Goal: Task Accomplishment & Management: Manage account settings

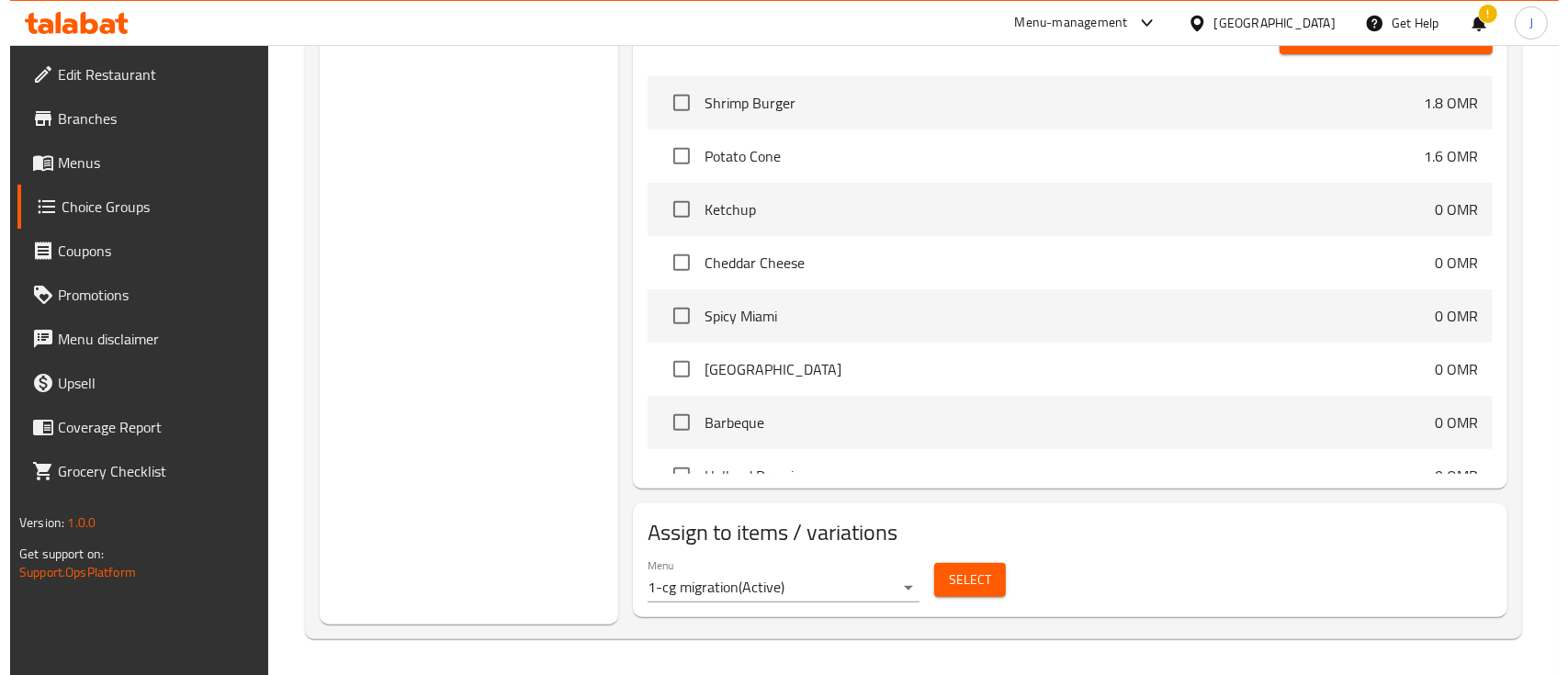
scroll to position [2379, 0]
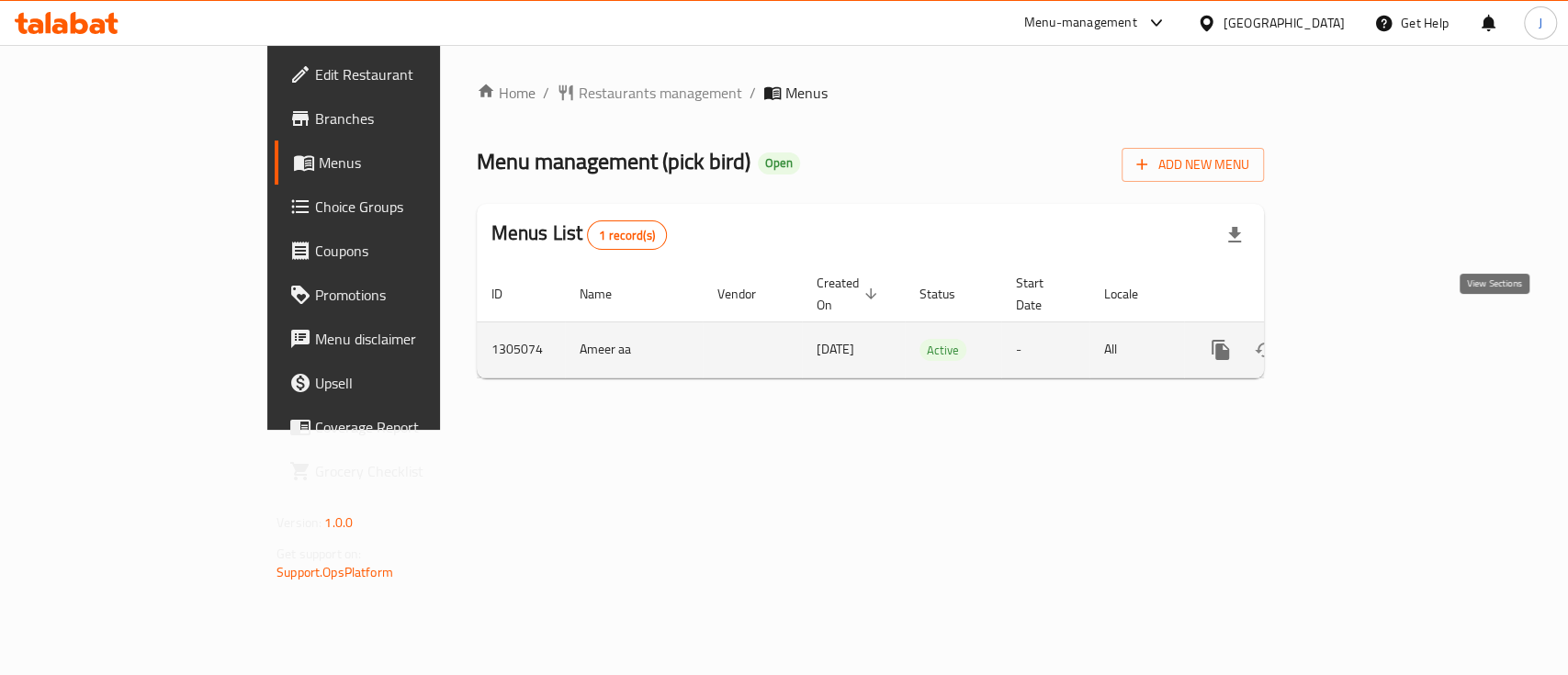
click at [1364, 339] on icon "enhanced table" at bounding box center [1353, 350] width 22 height 22
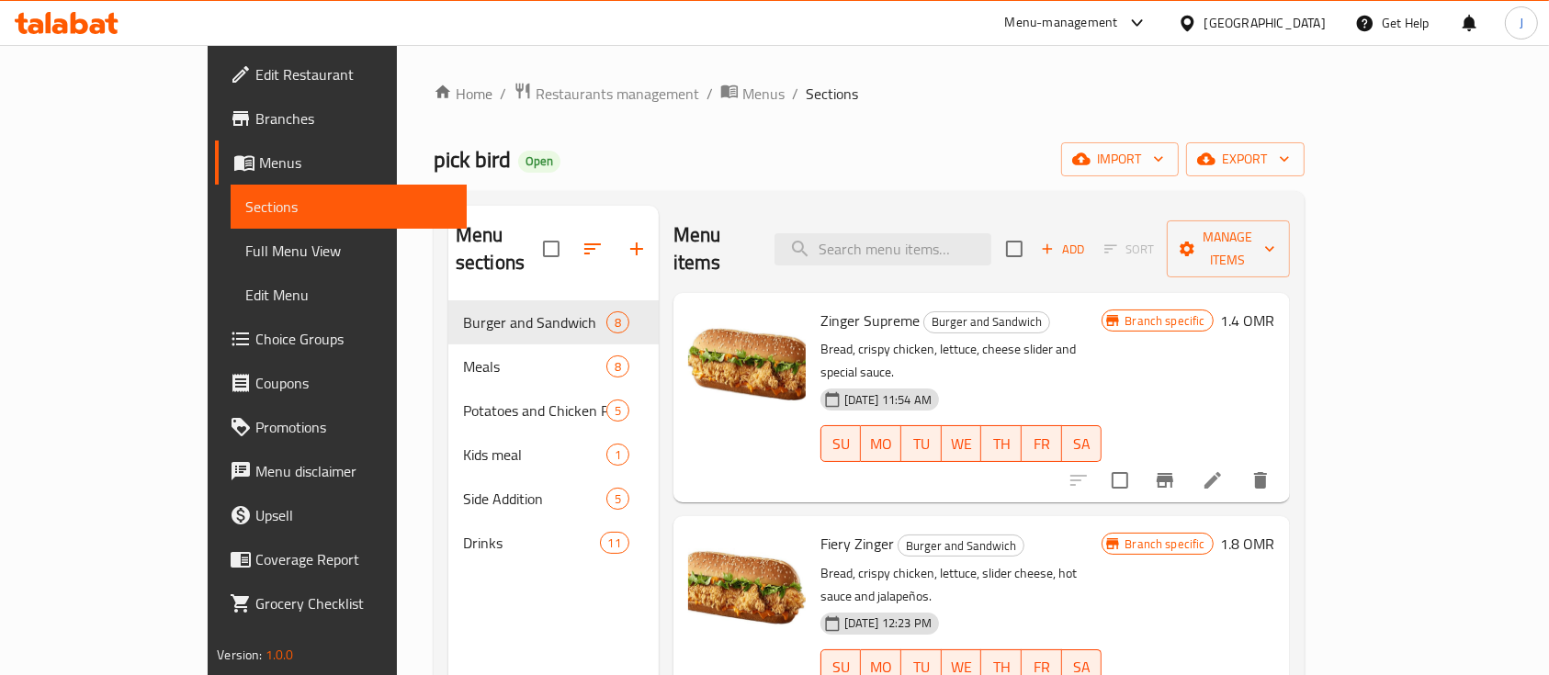
click at [1102, 338] on p "Bread, crispy chicken, lettuce, cheese slider and special sauce." at bounding box center [961, 361] width 282 height 46
click at [918, 243] on input "search" at bounding box center [882, 249] width 217 height 32
paste input "وجبه دبل بيرد"
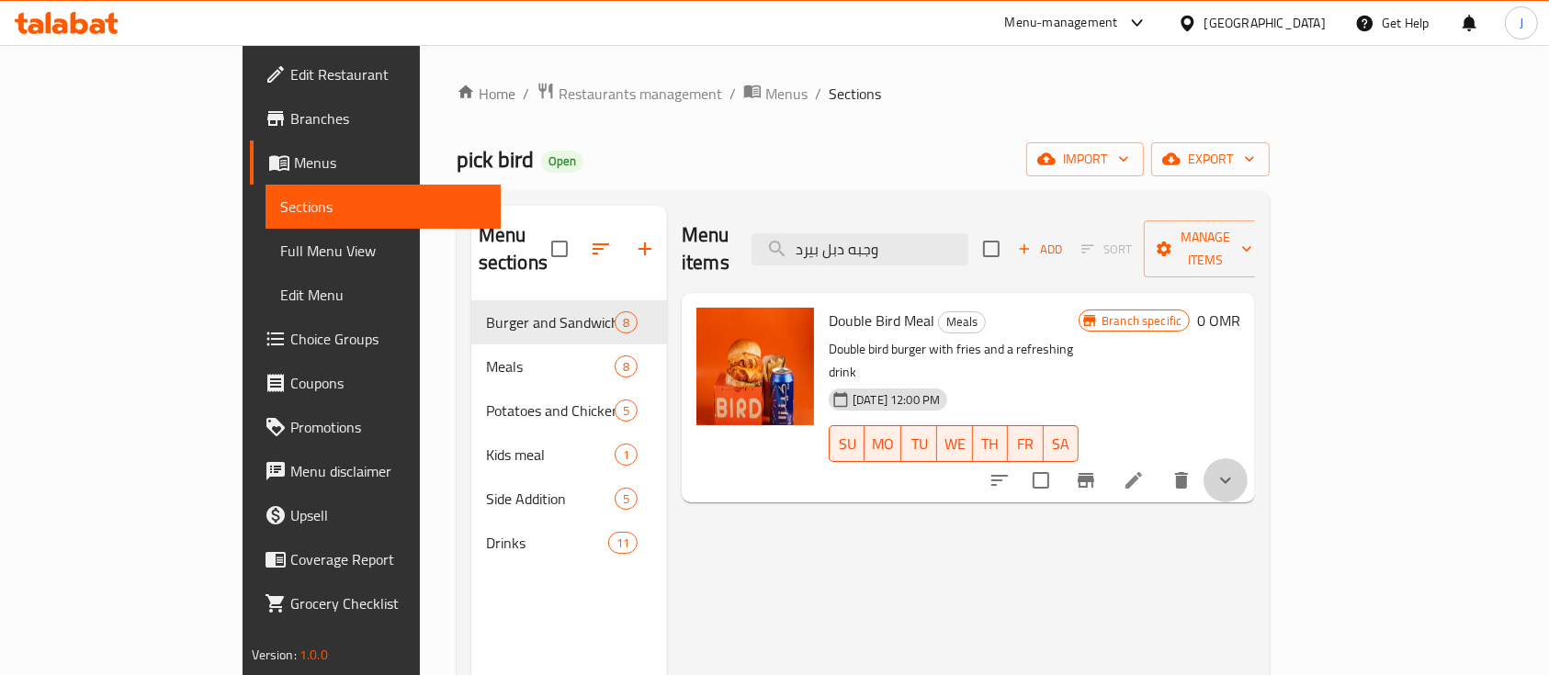
click at [1248, 458] on button "show more" at bounding box center [1225, 480] width 44 height 44
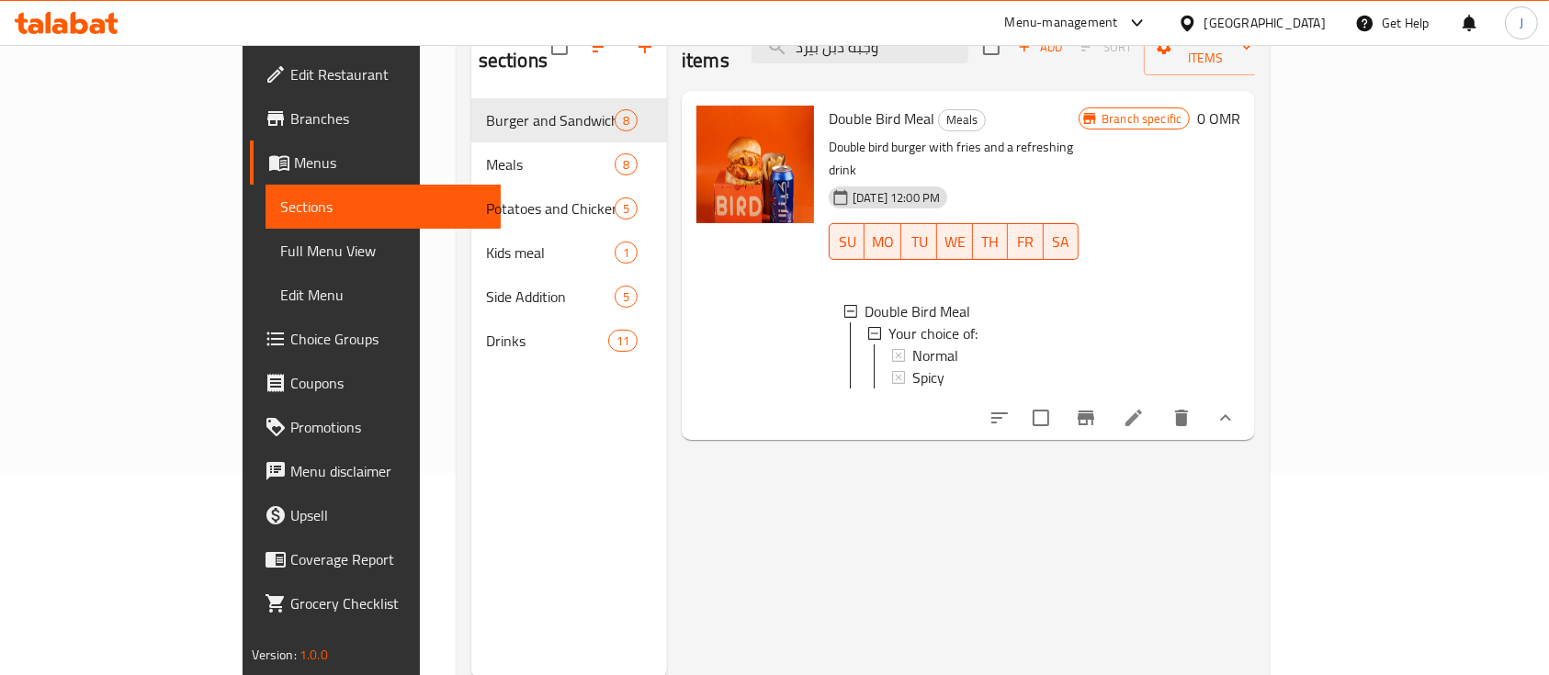
scroll to position [209, 0]
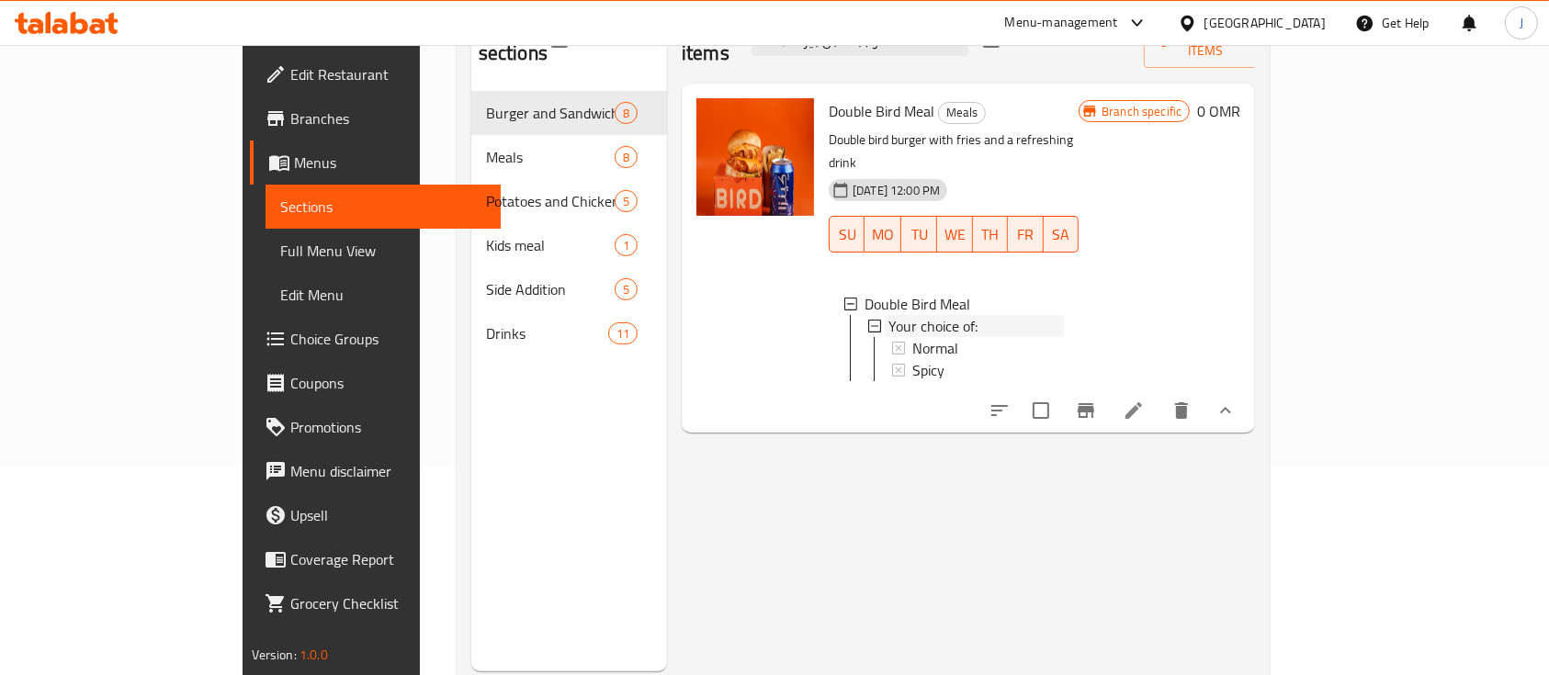
click at [1064, 315] on div "Your choice of:" at bounding box center [975, 326] width 175 height 22
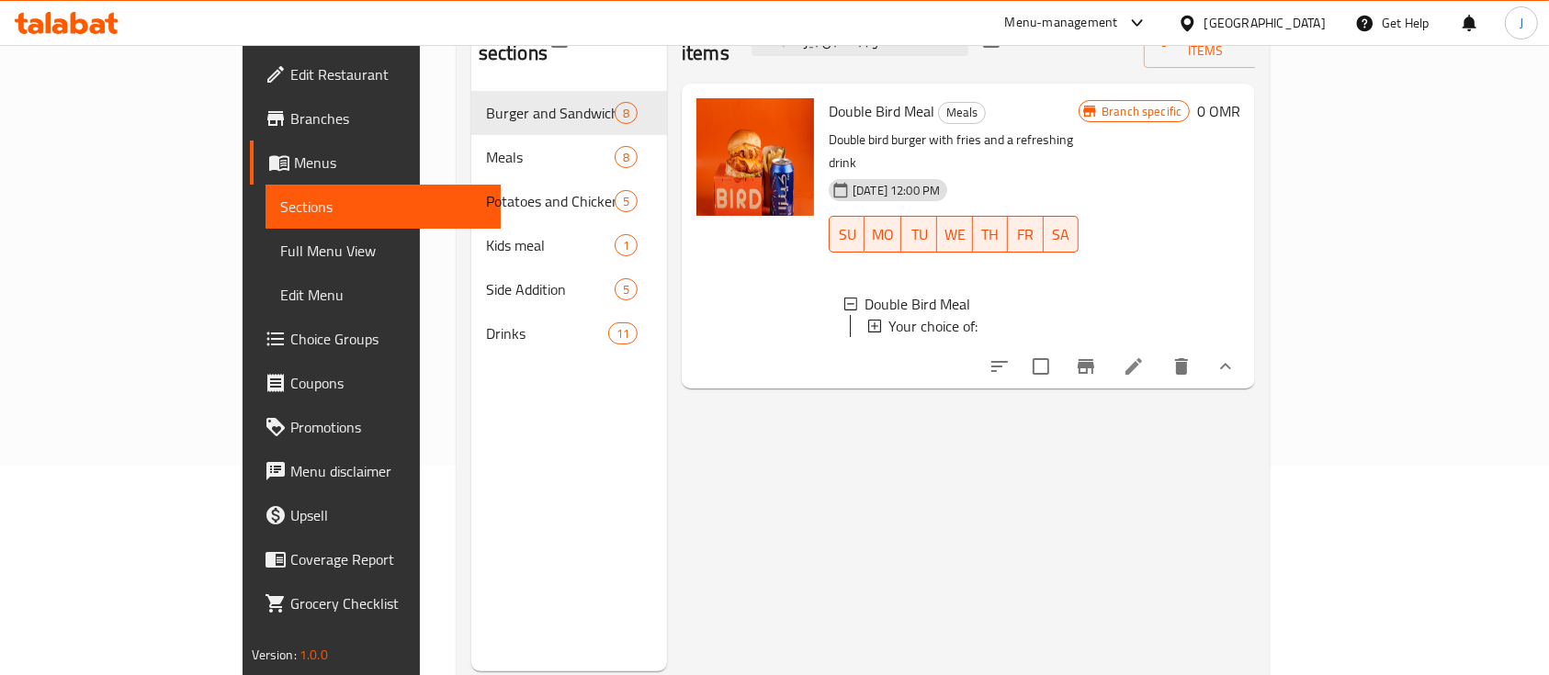
scroll to position [77, 0]
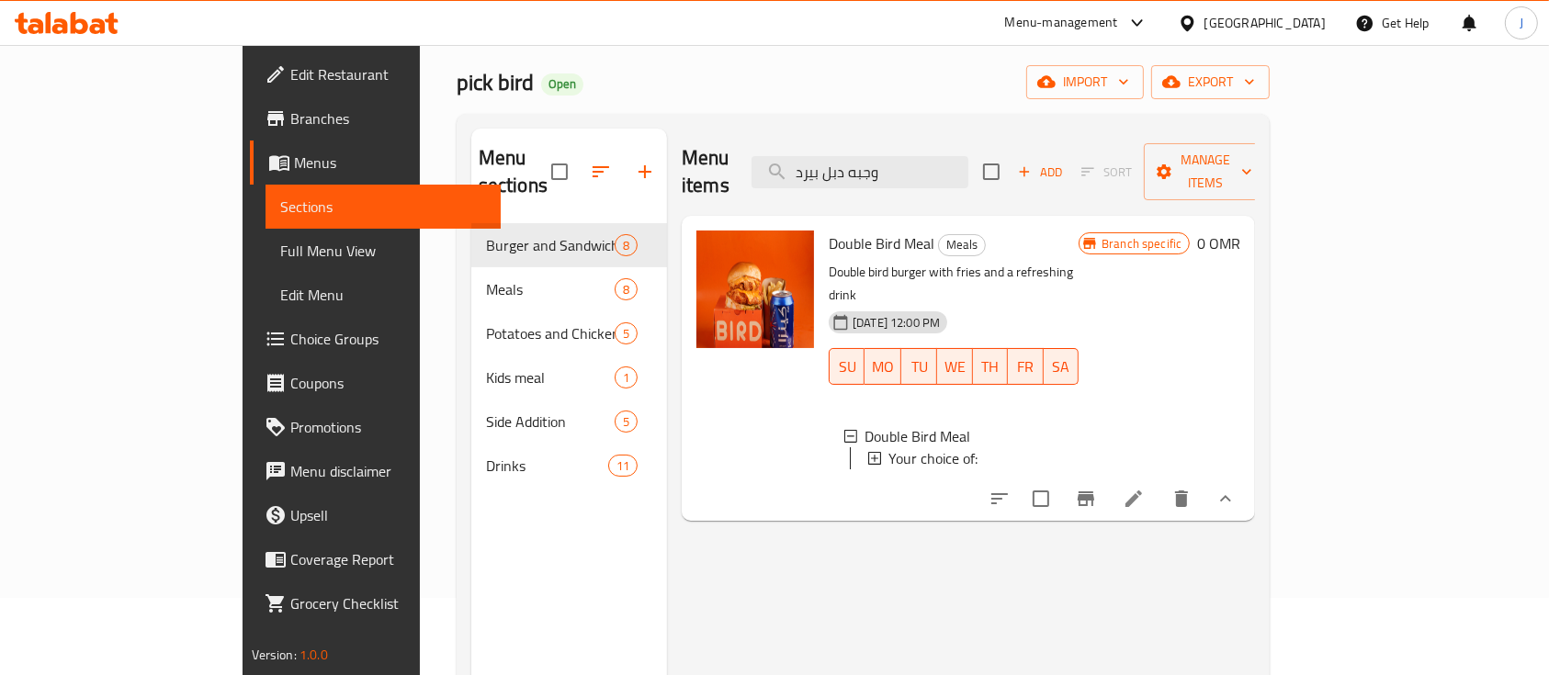
drag, startPoint x: 987, startPoint y: 159, endPoint x: 819, endPoint y: 155, distance: 168.2
click at [819, 155] on div "Menu items وجبه دبل بيرد Add Sort Manage items" at bounding box center [968, 172] width 573 height 87
paste input "لتوست"
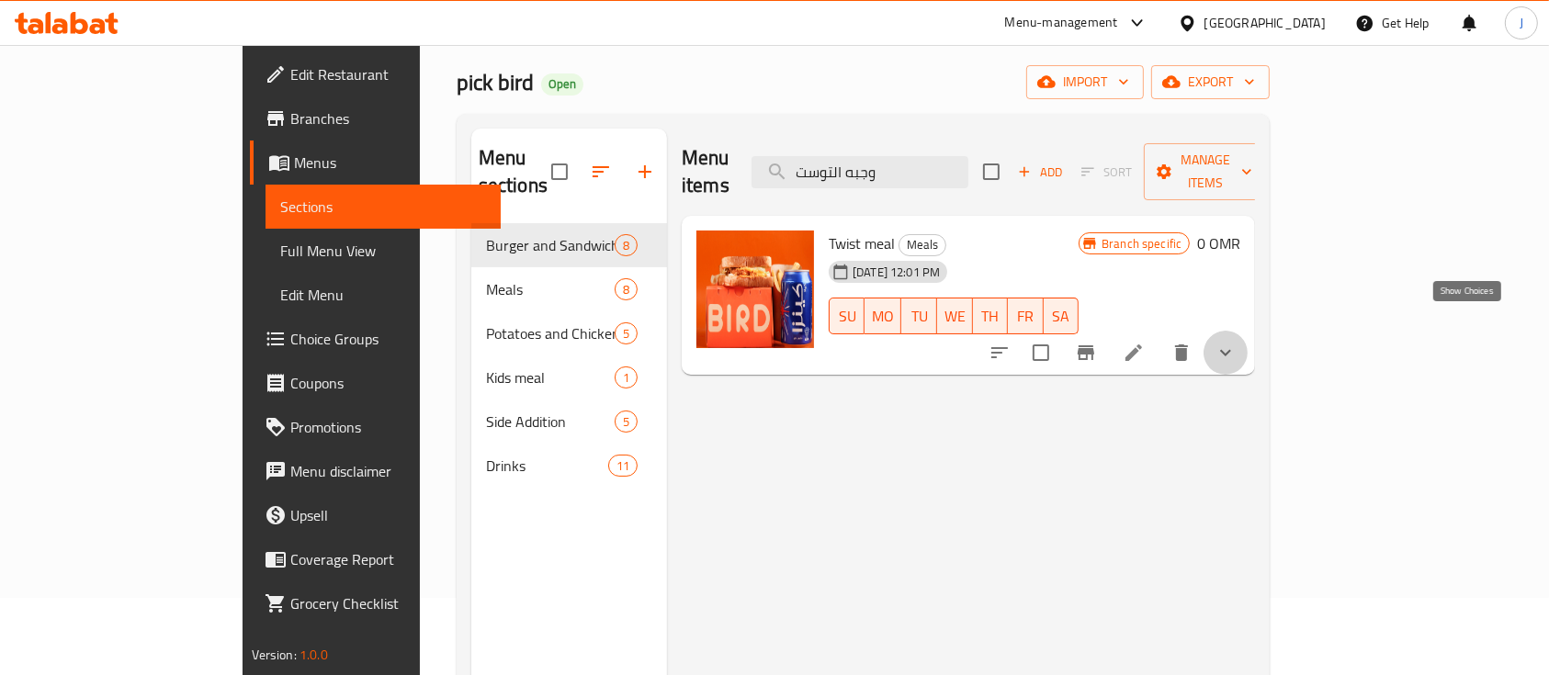
click at [1237, 342] on icon "show more" at bounding box center [1226, 353] width 22 height 22
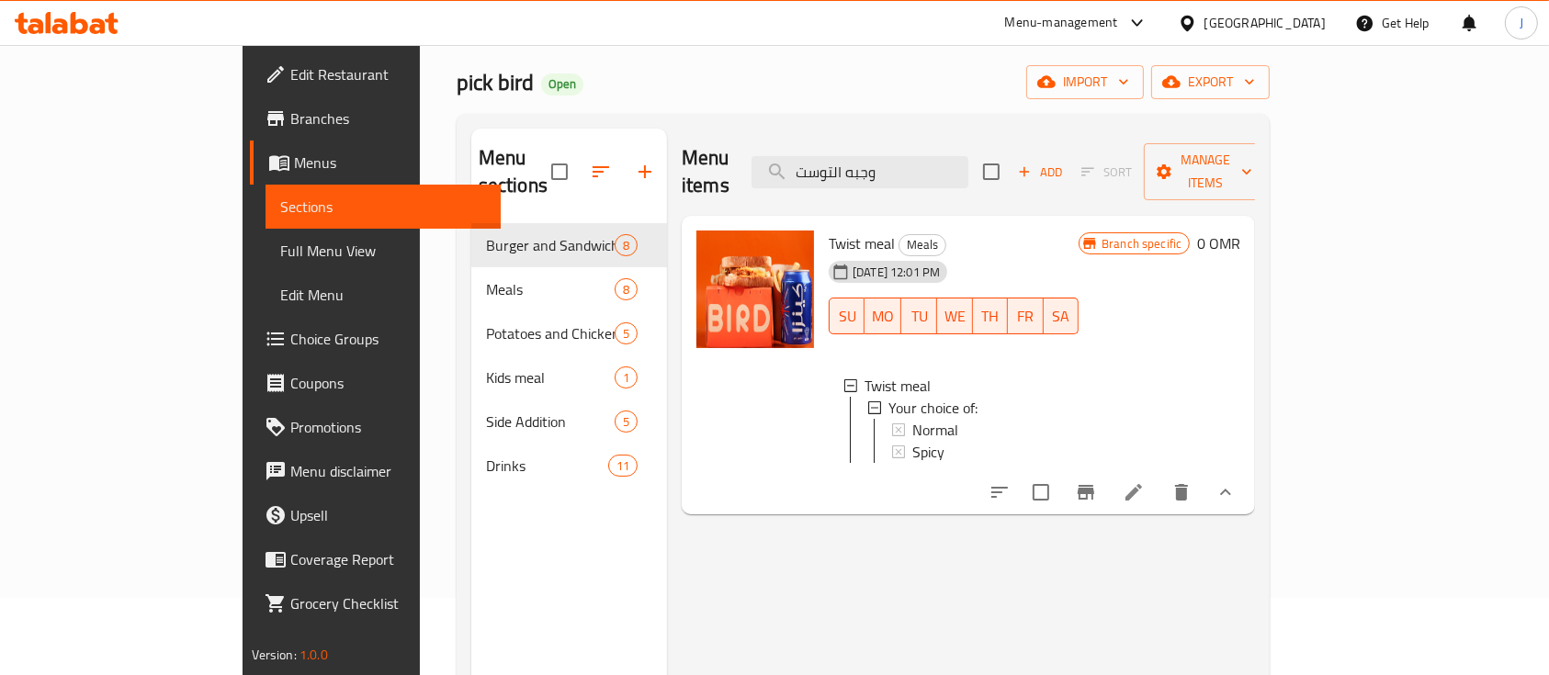
click at [1079, 231] on h6 "Twist meal Meals" at bounding box center [954, 244] width 250 height 26
drag, startPoint x: 977, startPoint y: 154, endPoint x: 812, endPoint y: 140, distance: 166.0
click at [812, 140] on div "Menu items وجبه التوست Add Sort Manage items" at bounding box center [968, 172] width 573 height 87
paste input "اكو"
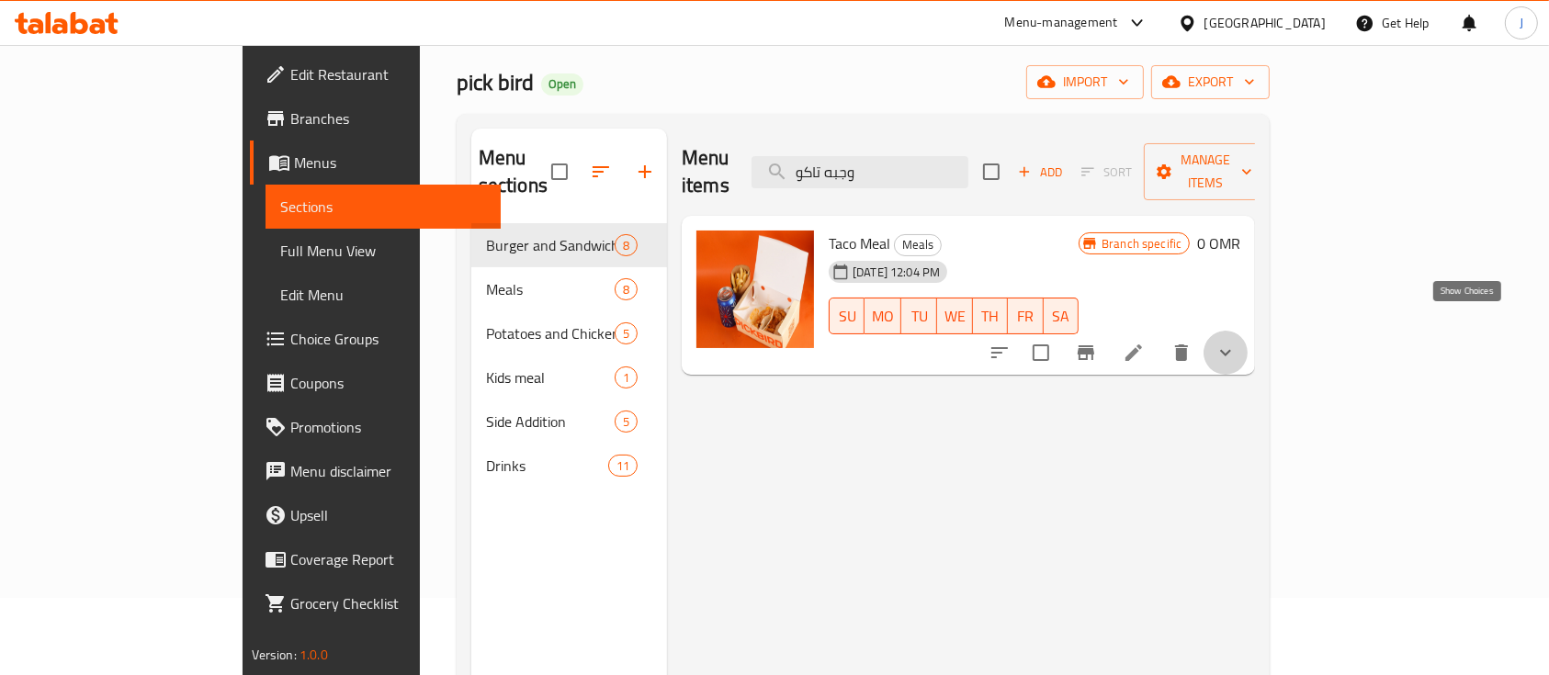
click at [1237, 342] on icon "show more" at bounding box center [1226, 353] width 22 height 22
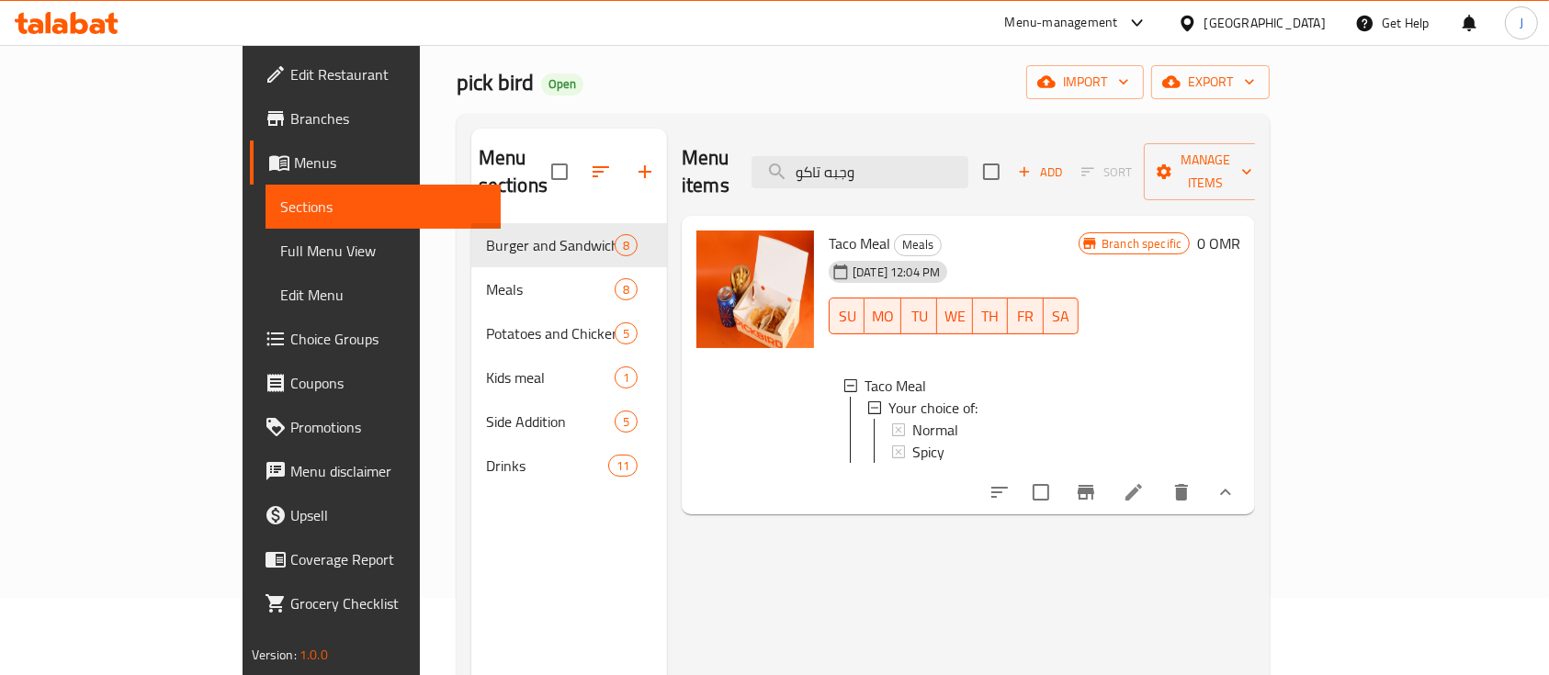
click at [1086, 254] on div "05-10-2025 12:04 PM SU MO TU WE TH FR SA" at bounding box center [953, 303] width 265 height 99
drag, startPoint x: 970, startPoint y: 157, endPoint x: 845, endPoint y: 141, distance: 126.0
click at [845, 141] on div "Menu items وجبه تاكو Add Sort Manage items" at bounding box center [968, 172] width 573 height 87
paste input "ويتسر"
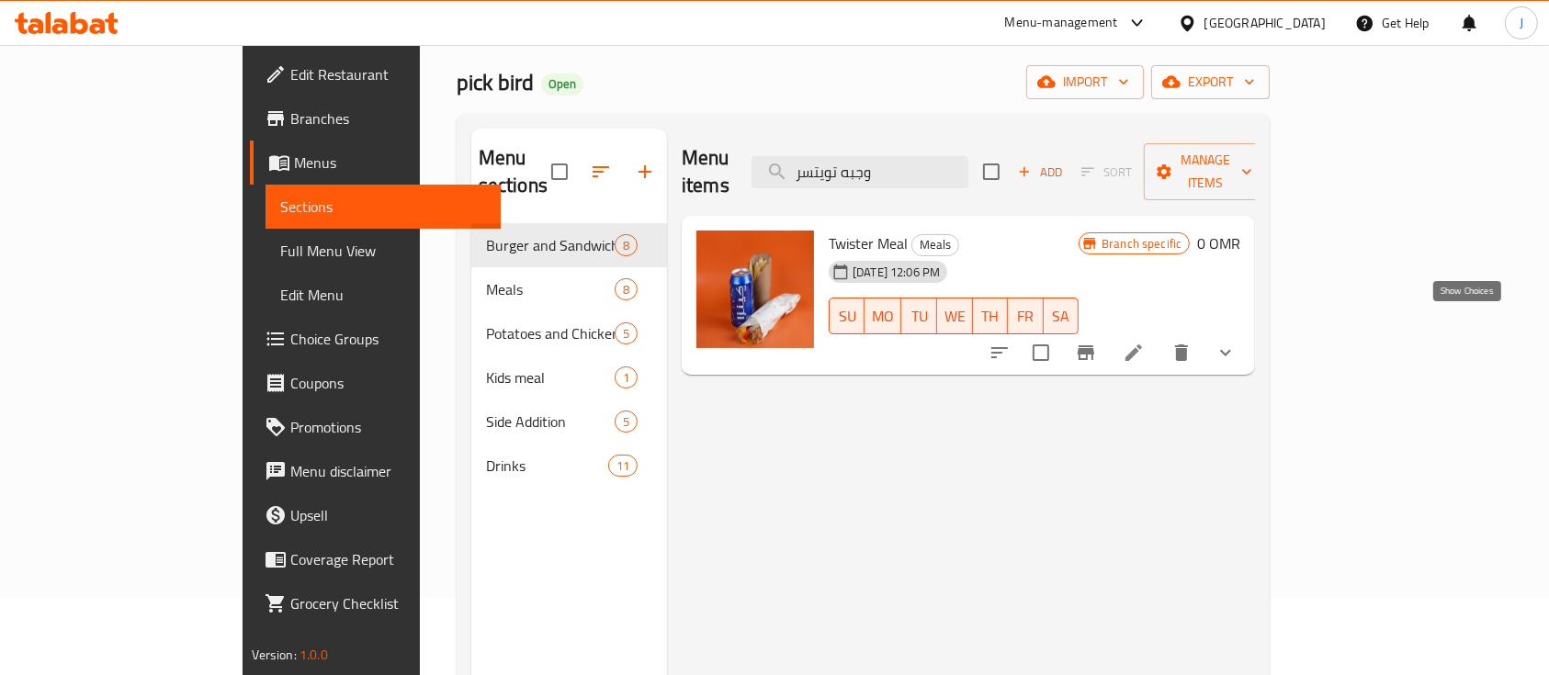
type input "وجبه تويتسر"
click at [1237, 342] on icon "show more" at bounding box center [1226, 353] width 22 height 22
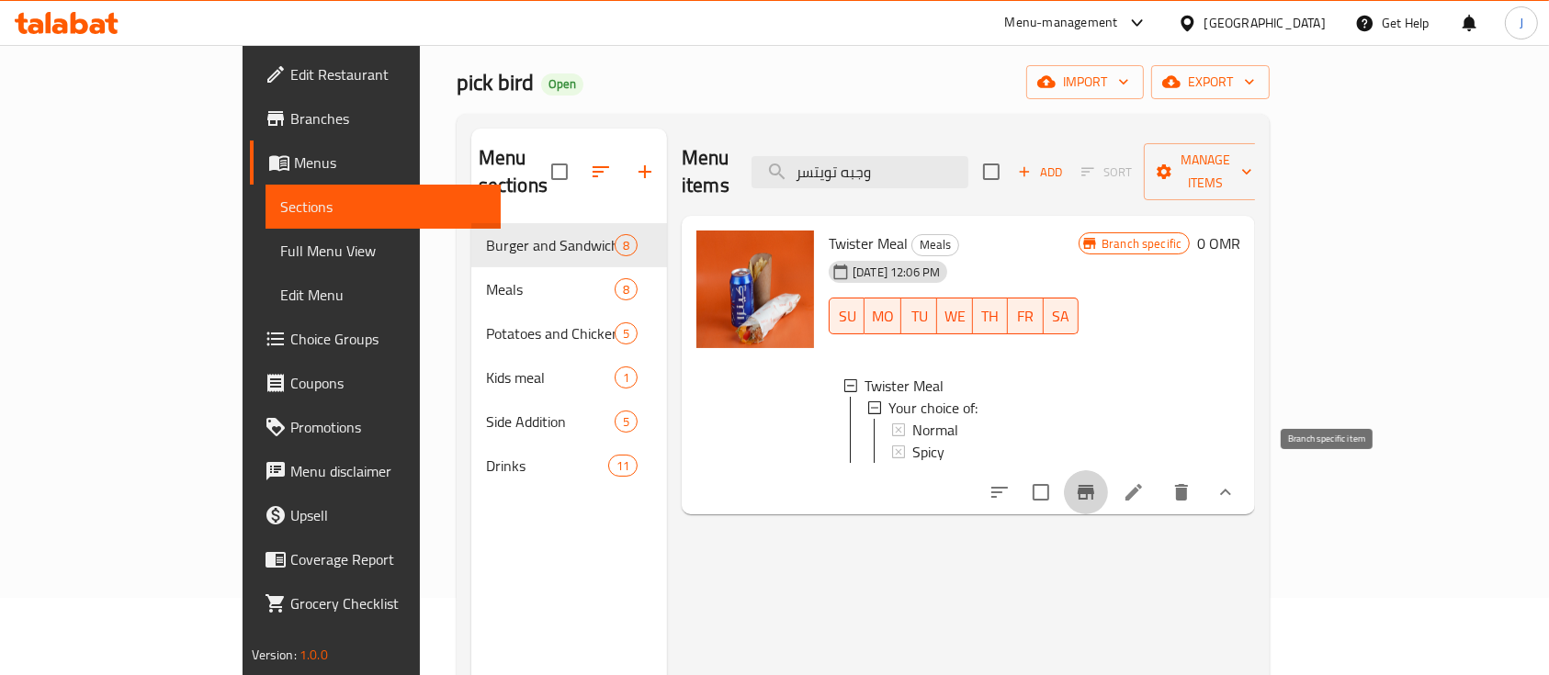
click at [1097, 481] on icon "Branch-specific-item" at bounding box center [1086, 492] width 22 height 22
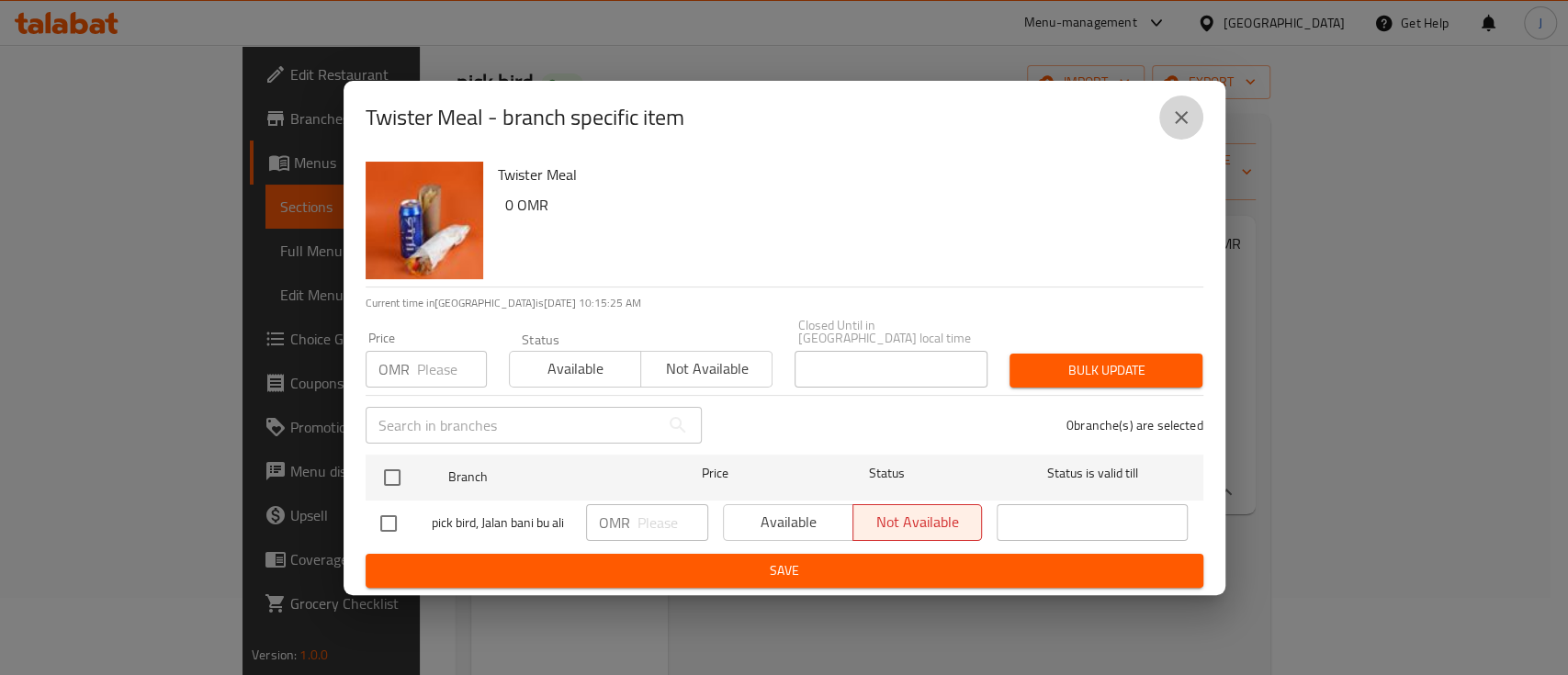
click at [1174, 129] on icon "close" at bounding box center [1181, 118] width 22 height 22
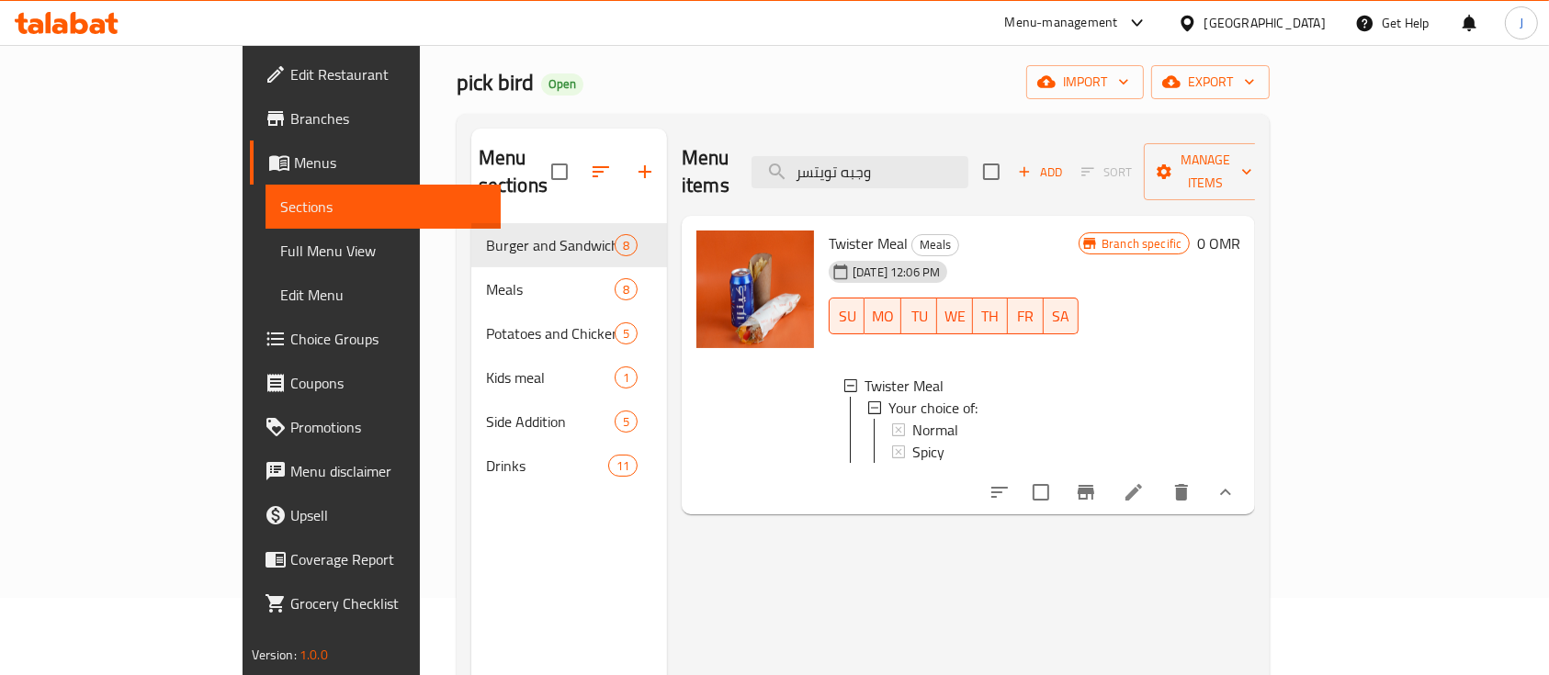
click at [1124, 164] on div "Menu items وجبه تويتسر Add Sort Manage items" at bounding box center [968, 172] width 573 height 87
click at [250, 132] on link "Branches" at bounding box center [376, 118] width 252 height 44
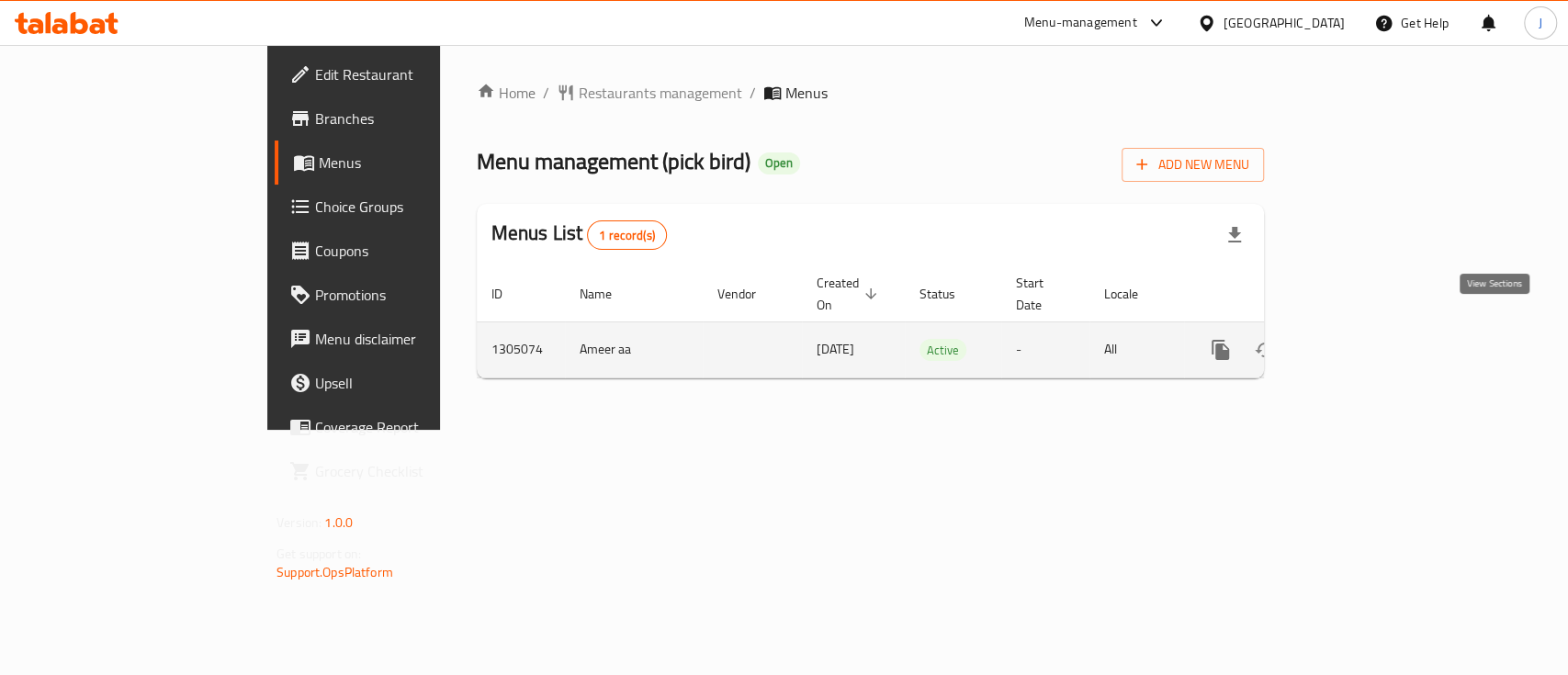
click at [1364, 339] on icon "enhanced table" at bounding box center [1353, 350] width 22 height 22
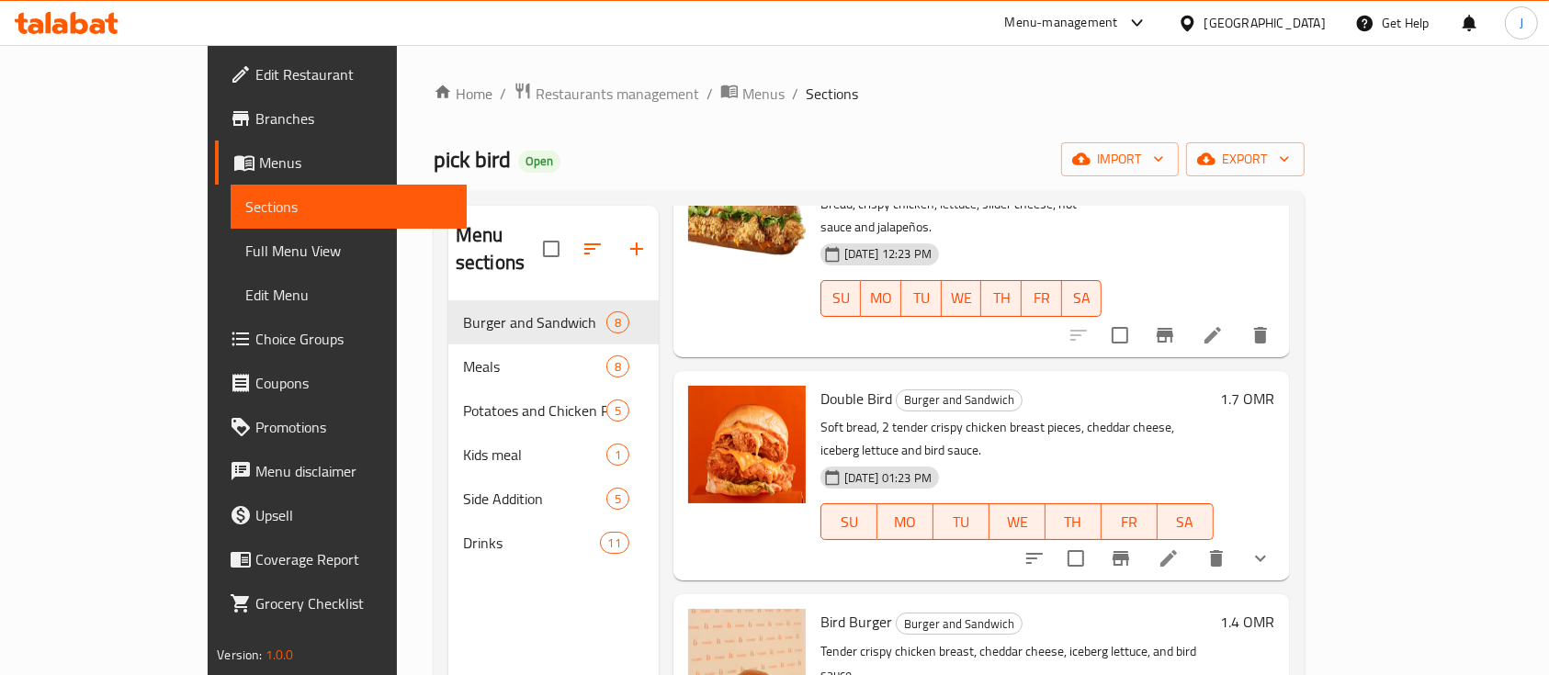
scroll to position [365, 0]
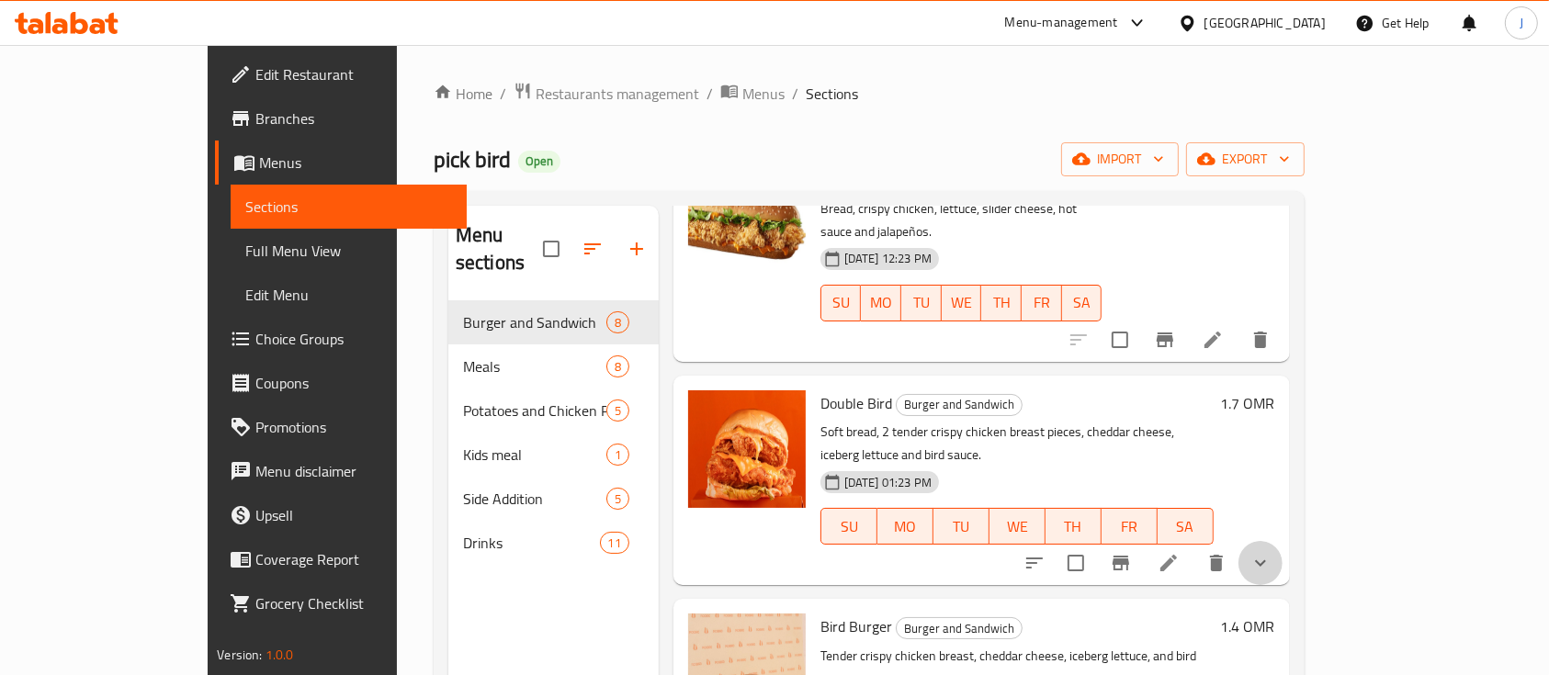
click at [1283, 541] on button "show more" at bounding box center [1260, 563] width 44 height 44
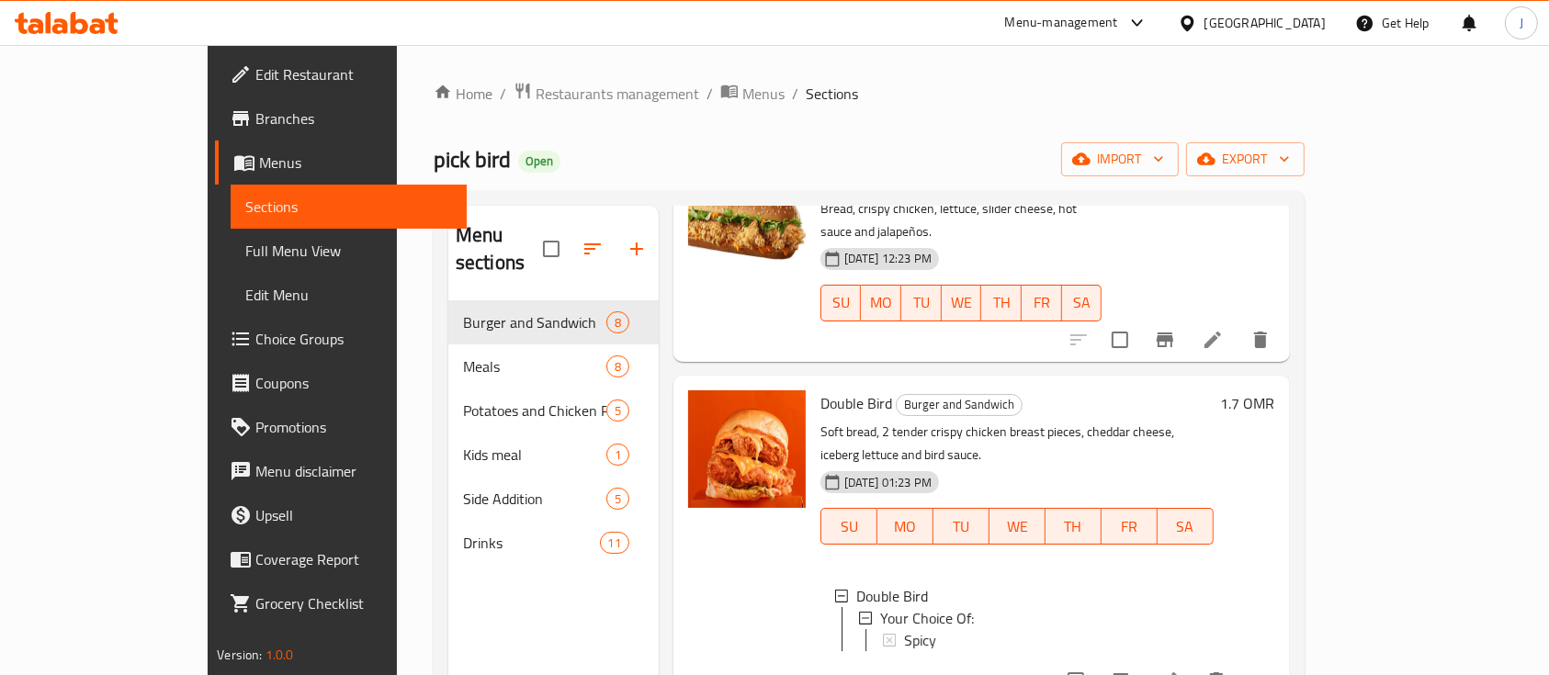
scroll to position [406, 0]
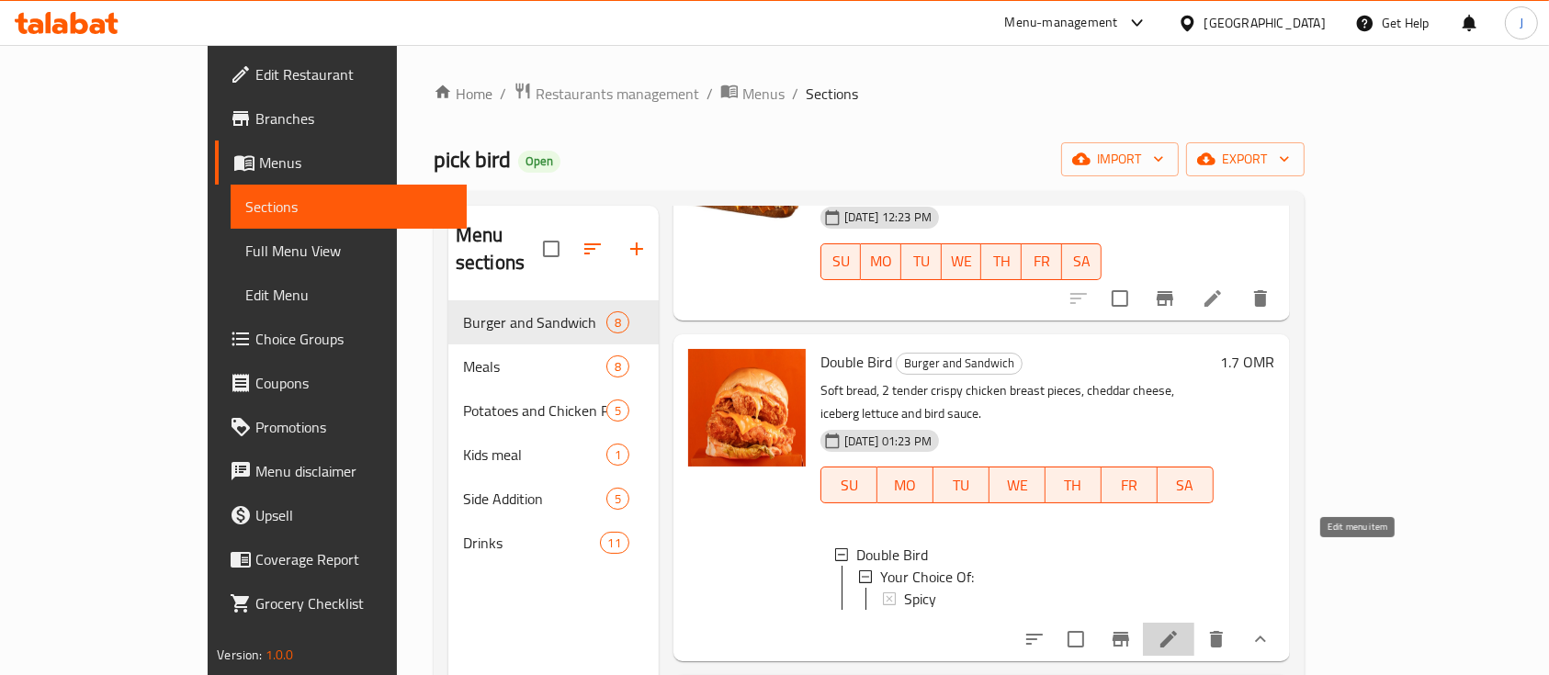
click at [1180, 628] on icon at bounding box center [1169, 639] width 22 height 22
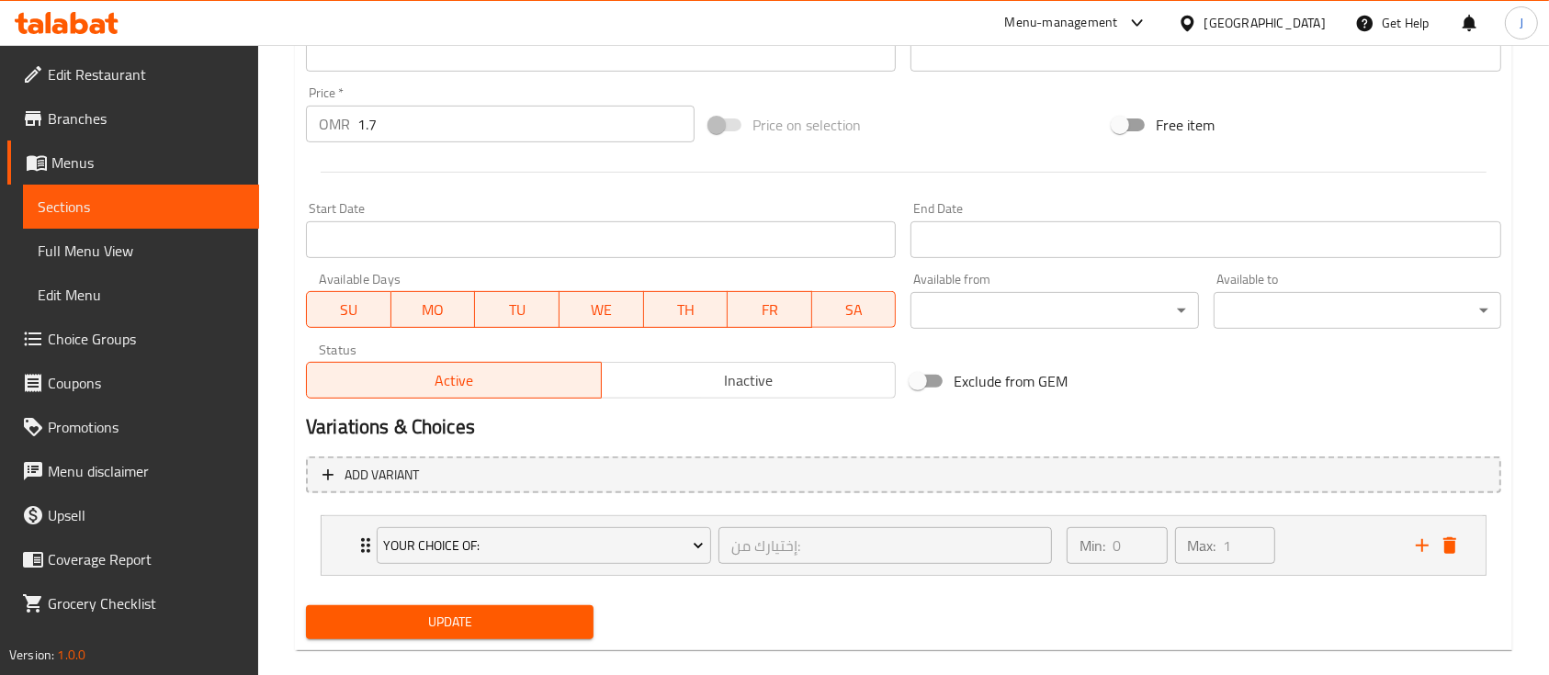
scroll to position [679, 0]
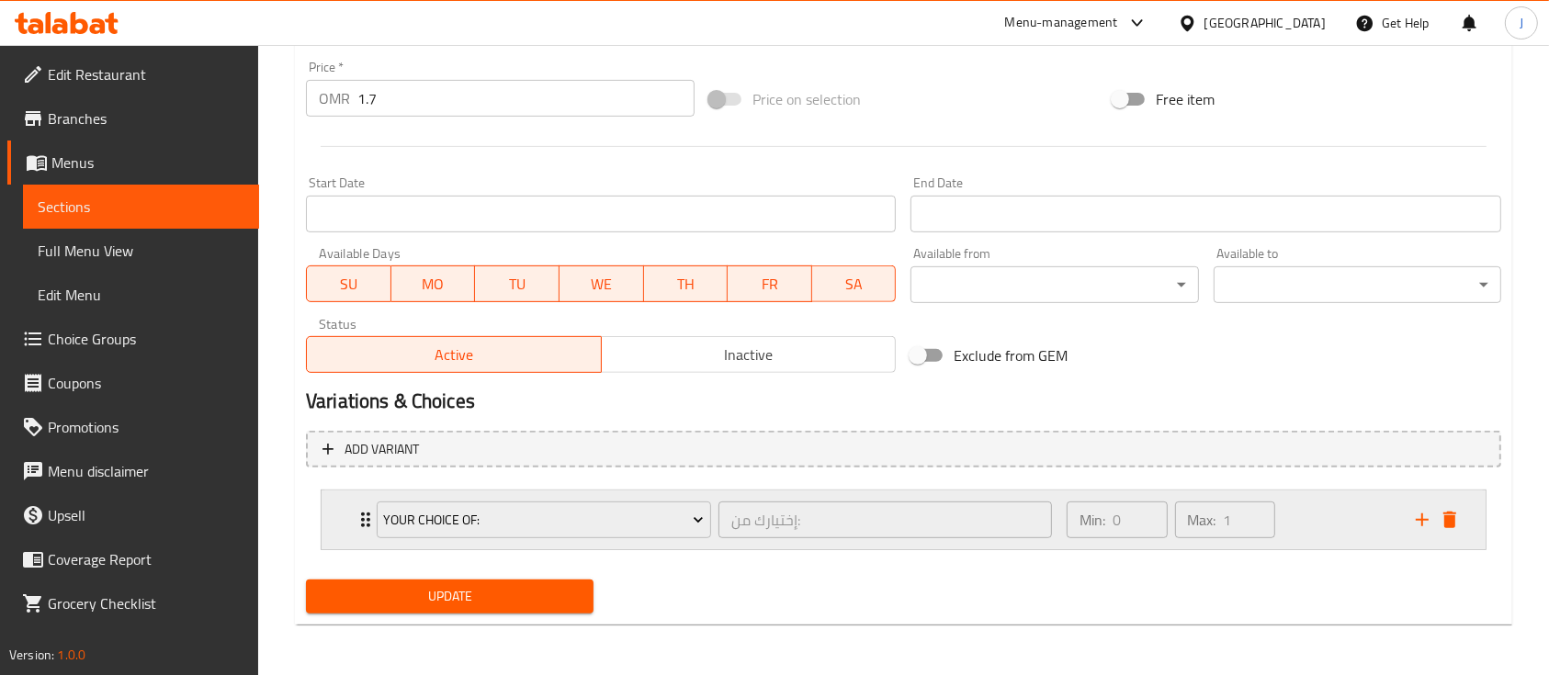
click at [1343, 539] on div "Min: 0 ​ Max: 1 ​" at bounding box center [1230, 520] width 349 height 59
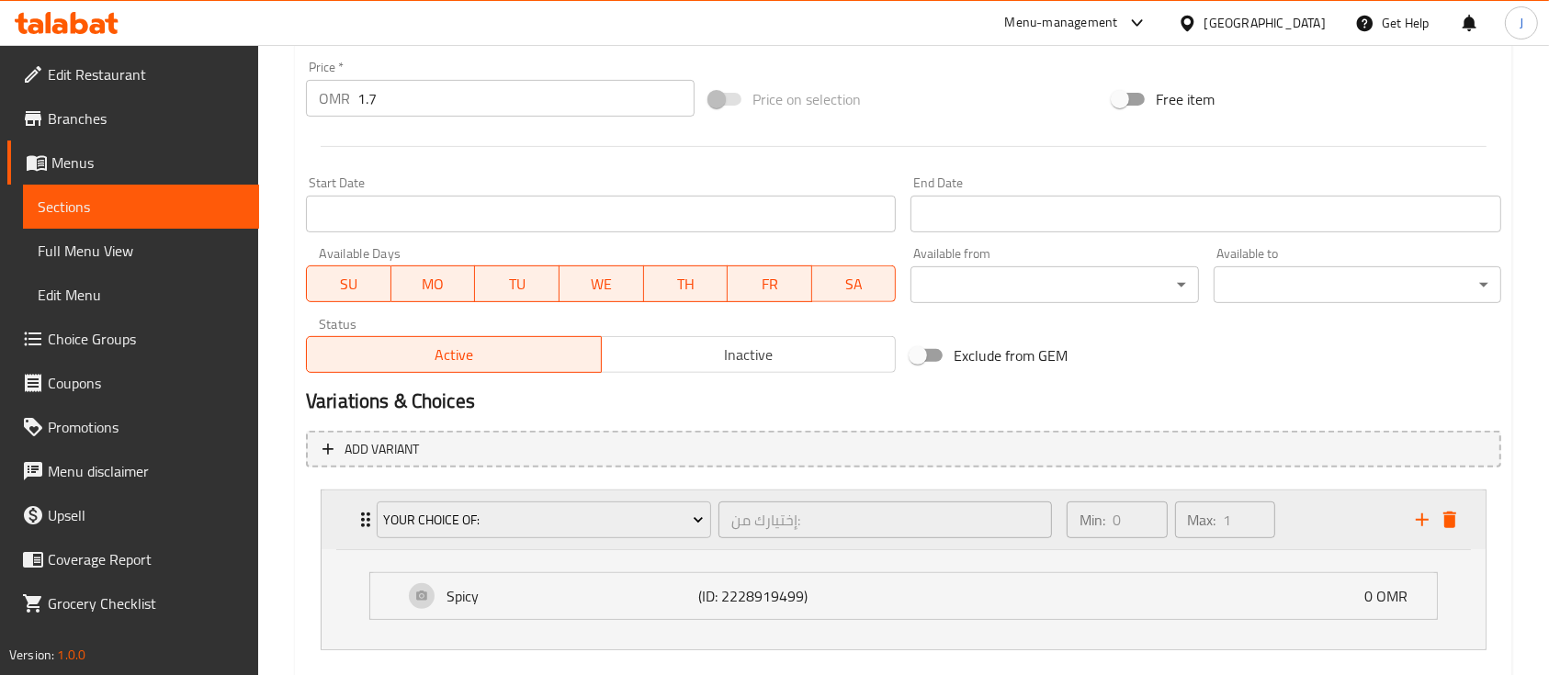
scroll to position [779, 0]
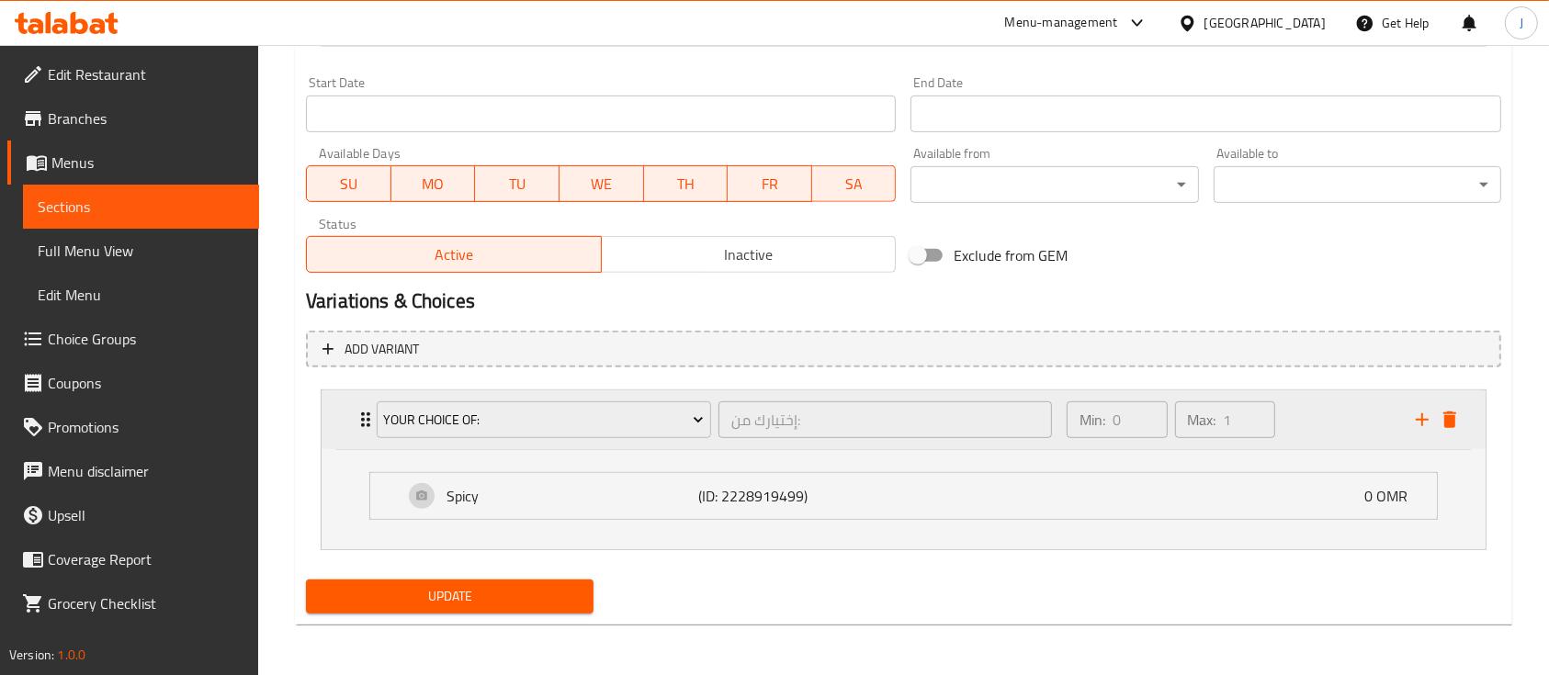
click at [1344, 433] on div "Min: 0 ​ Max: 1 ​" at bounding box center [1230, 419] width 349 height 59
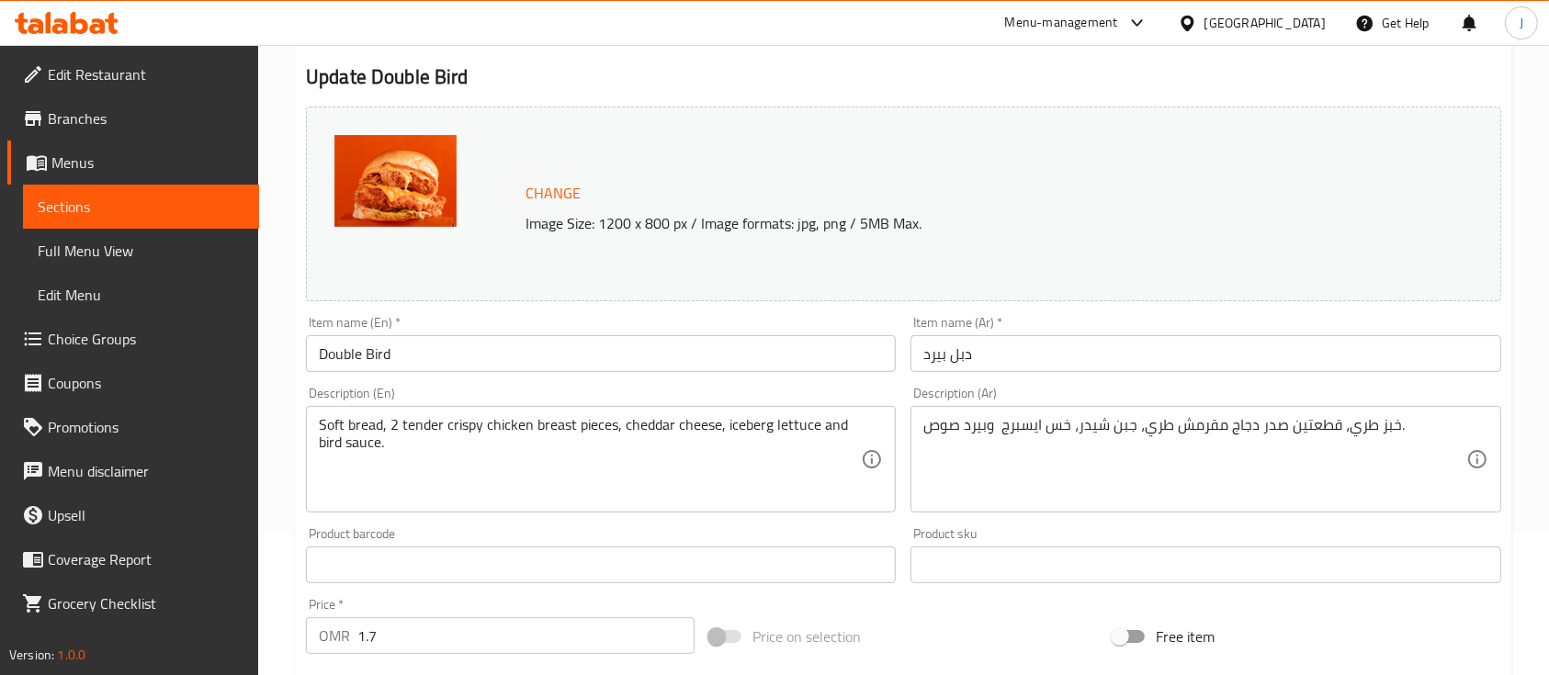
scroll to position [0, 0]
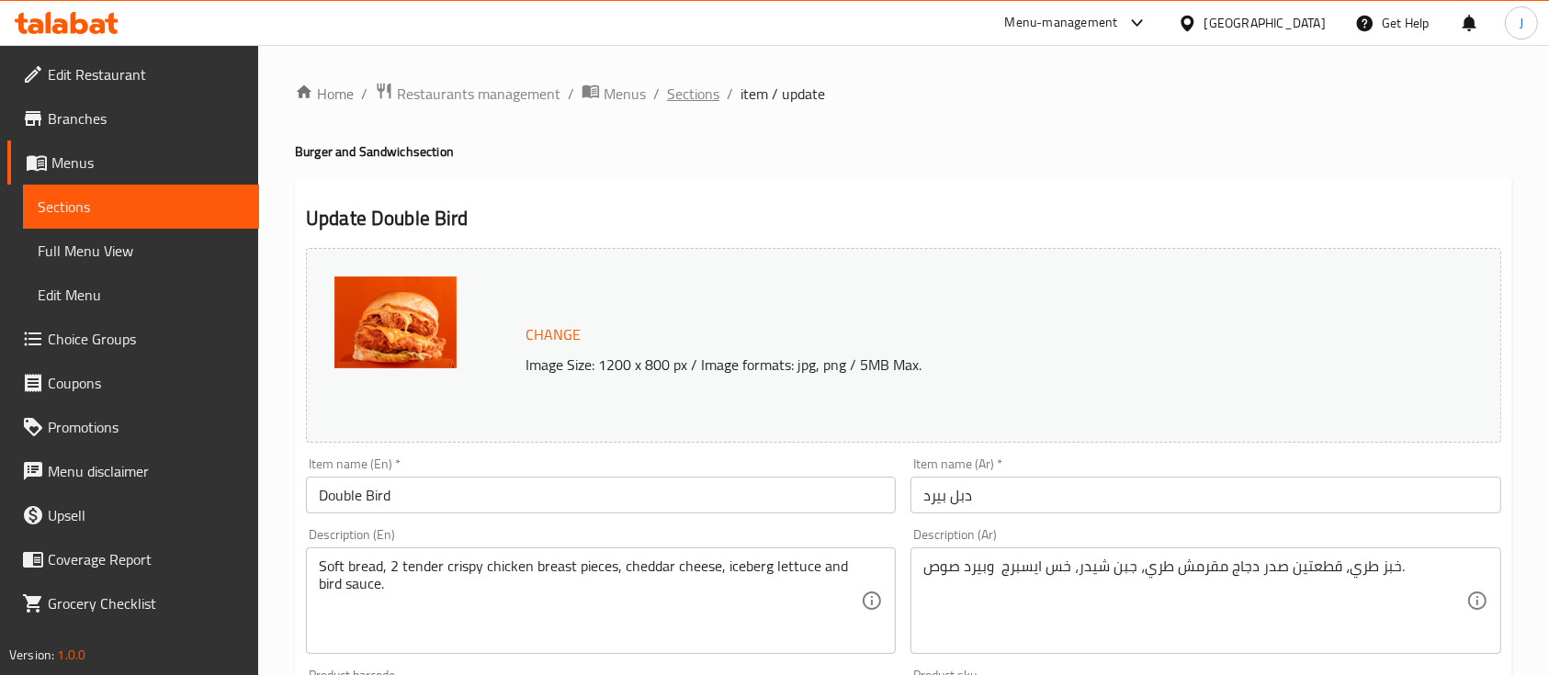
click at [700, 94] on span "Sections" at bounding box center [693, 94] width 52 height 22
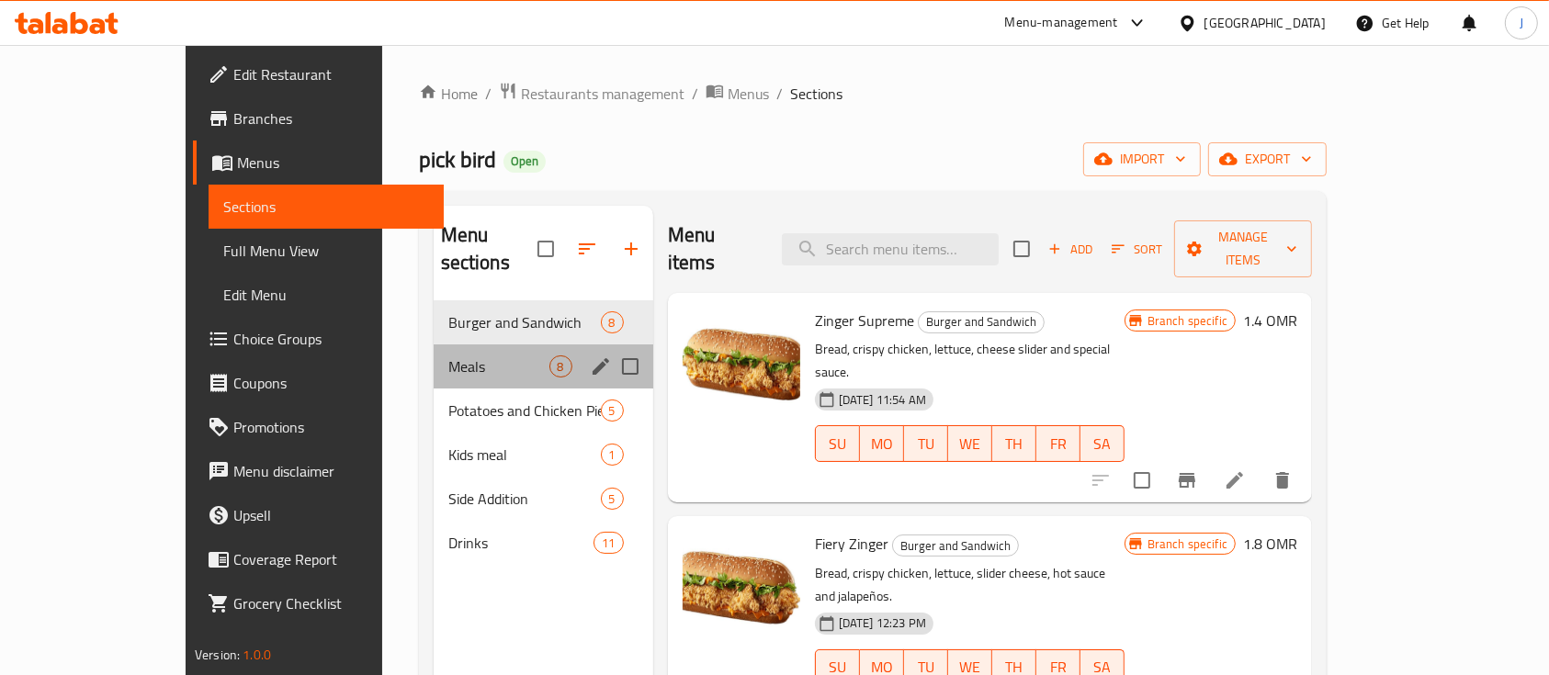
click at [434, 345] on div "Meals 8" at bounding box center [544, 367] width 220 height 44
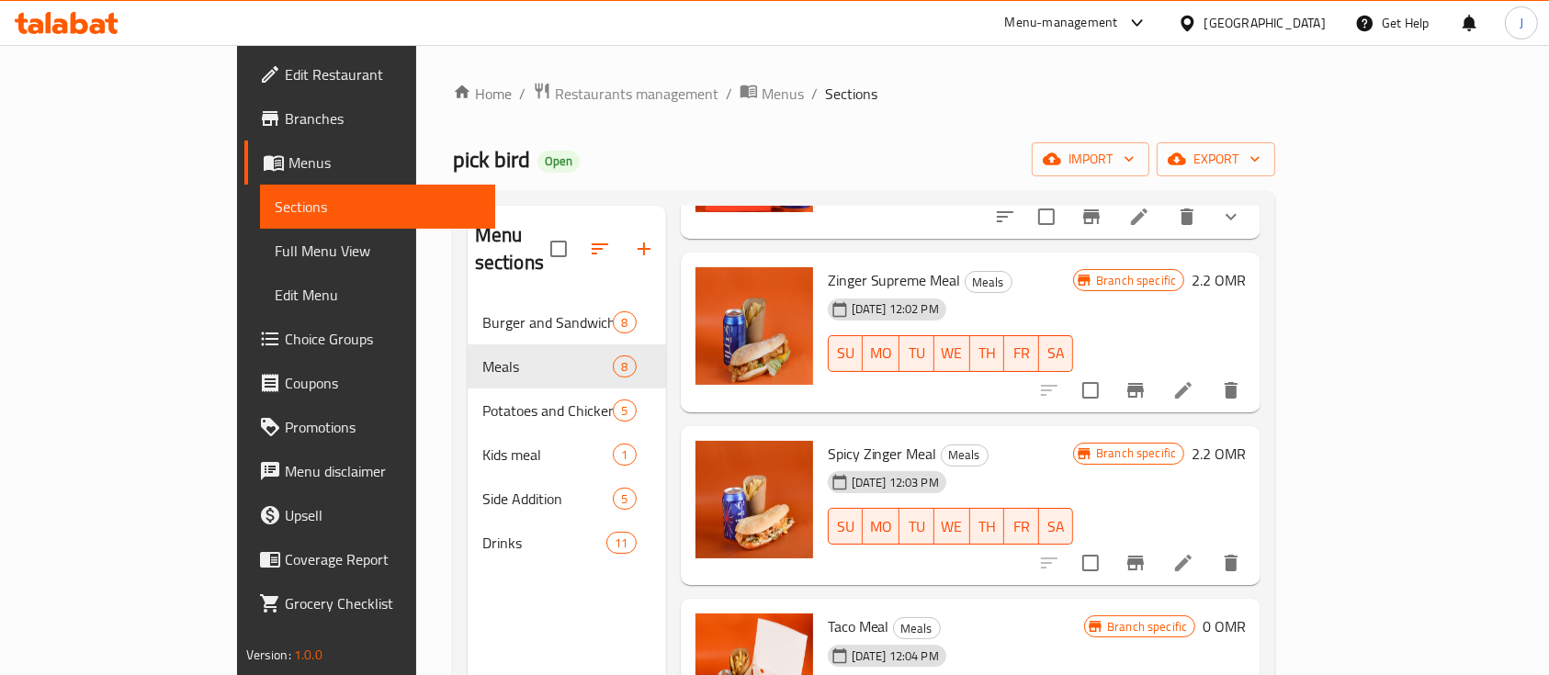
scroll to position [257, 0]
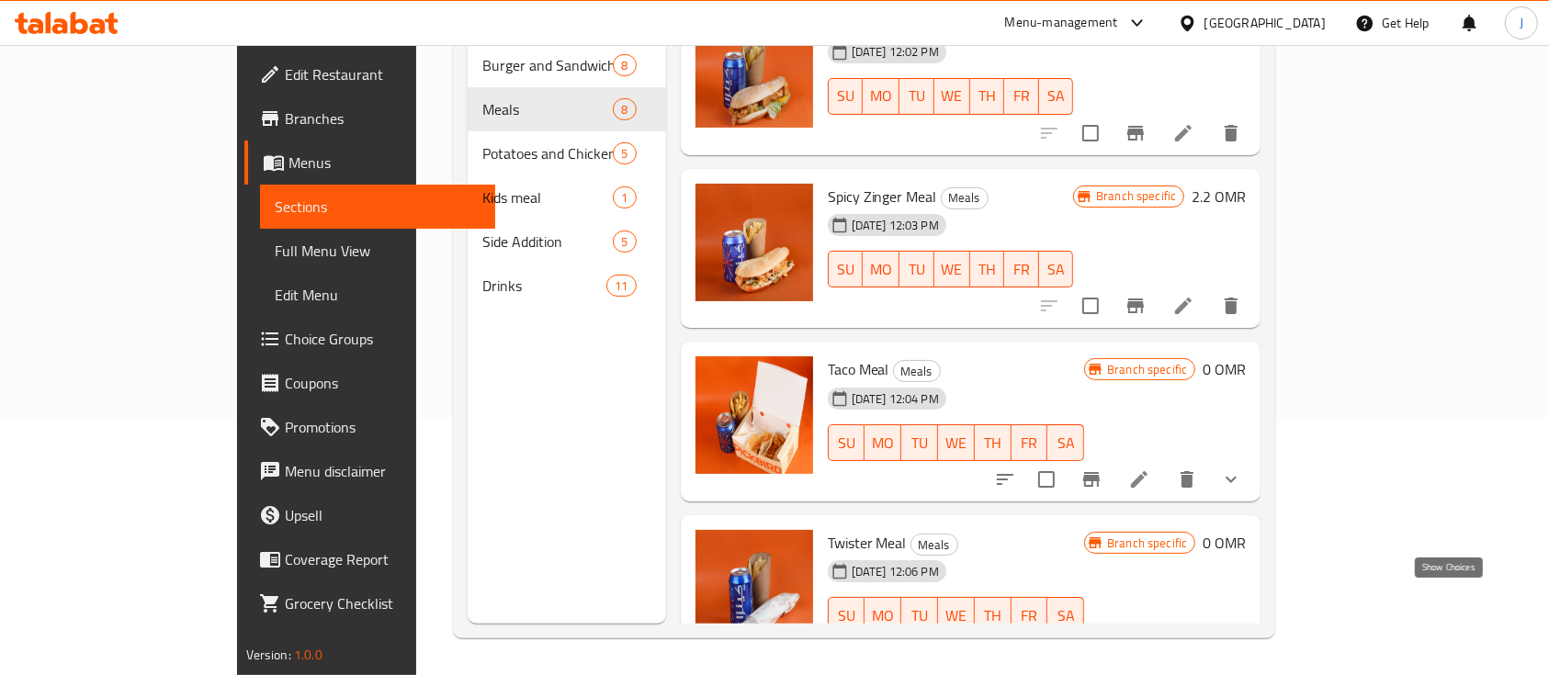
click at [1237, 650] on icon "show more" at bounding box center [1231, 653] width 11 height 6
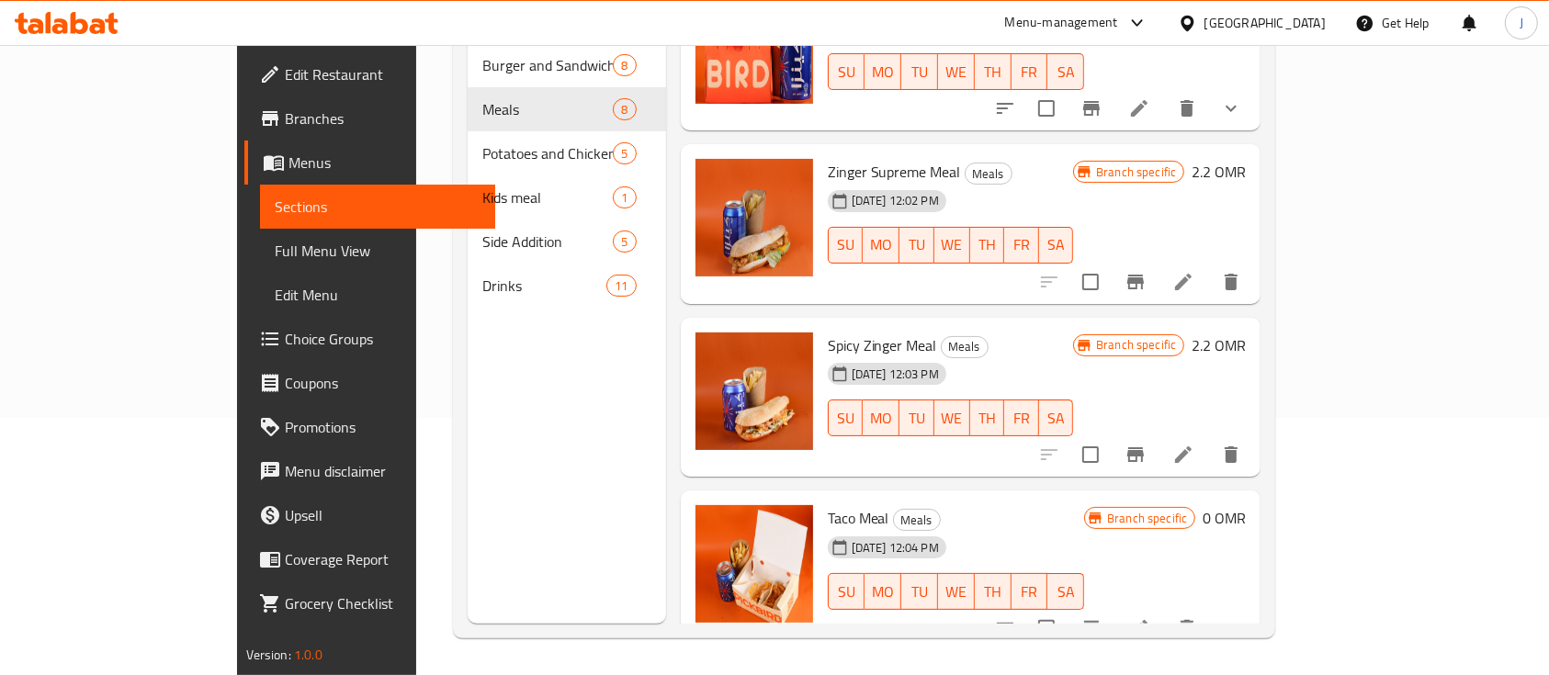
scroll to position [613, 0]
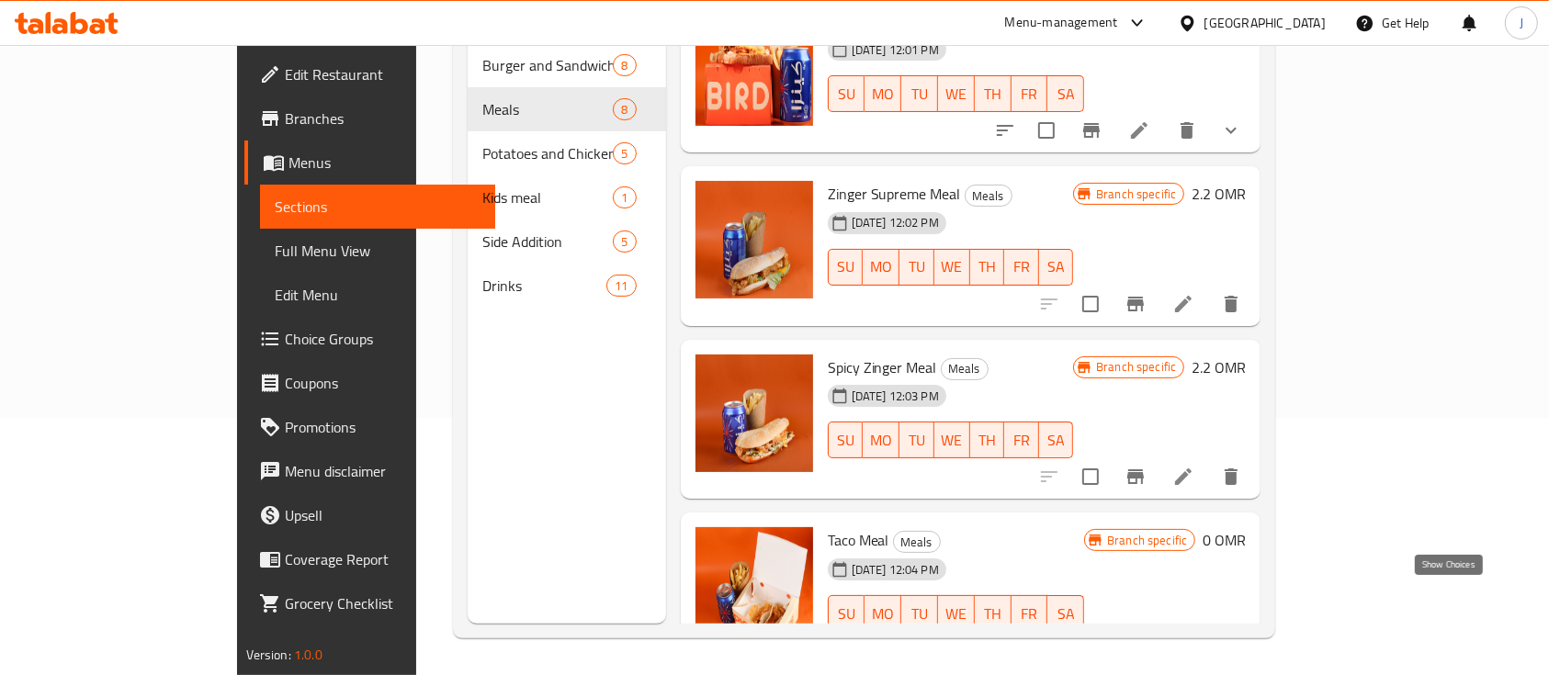
click at [1237, 647] on icon "show more" at bounding box center [1231, 650] width 11 height 6
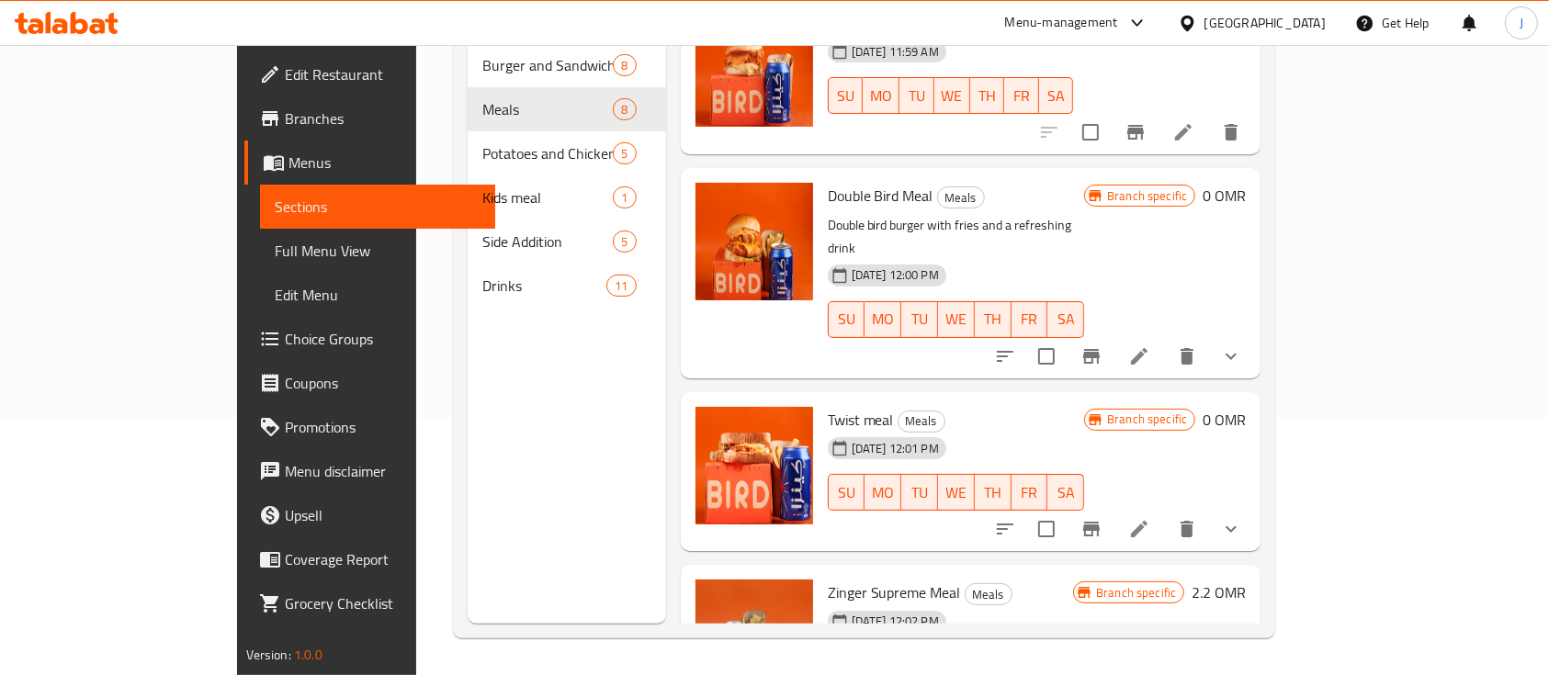
scroll to position [206, 0]
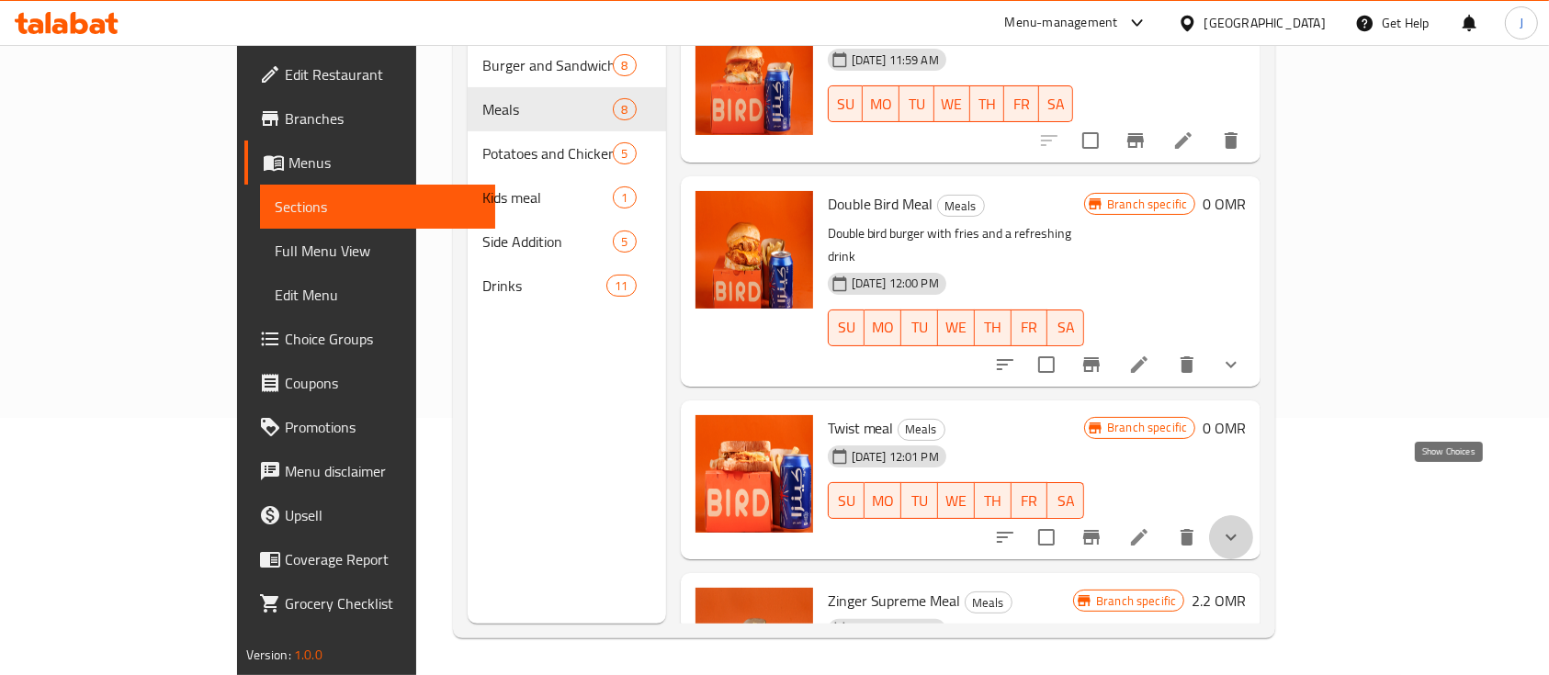
click at [1242, 526] on icon "show more" at bounding box center [1231, 537] width 22 height 22
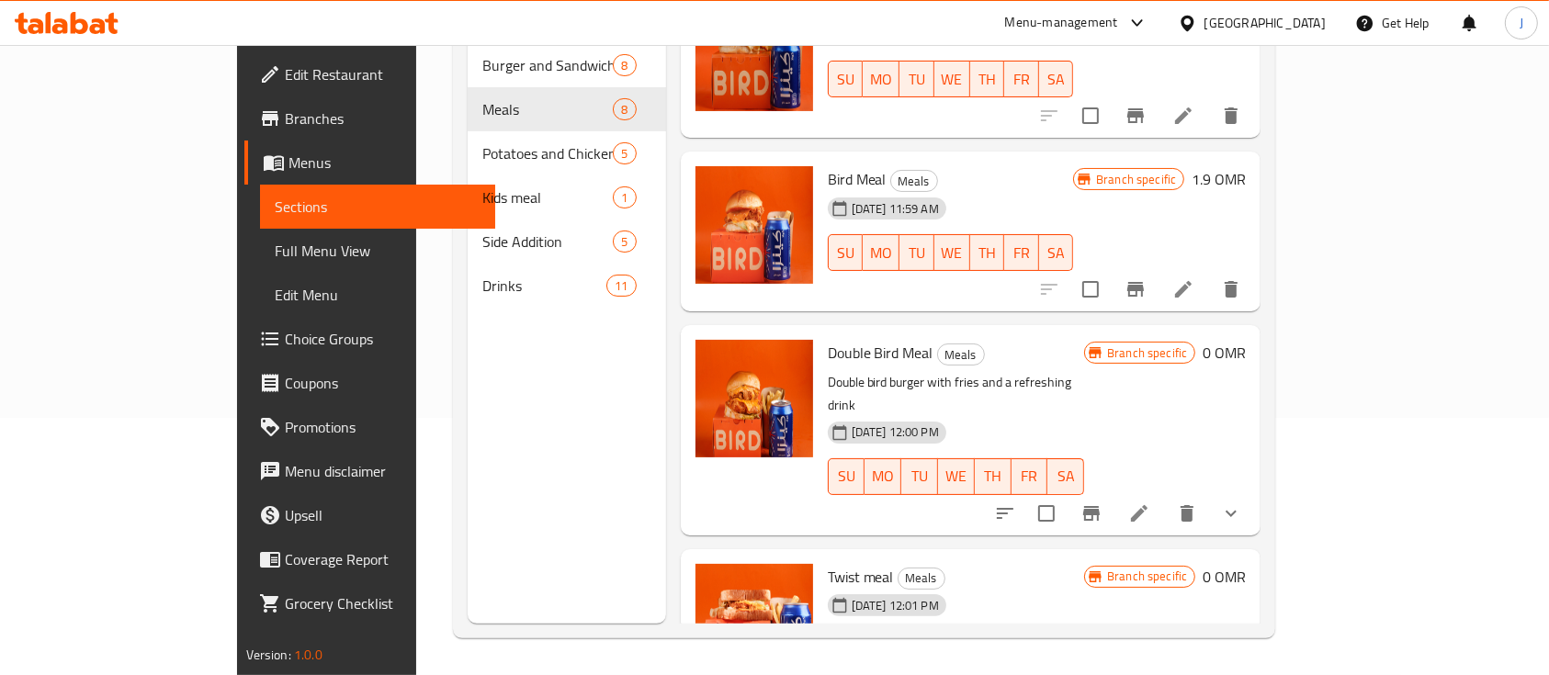
scroll to position [36, 0]
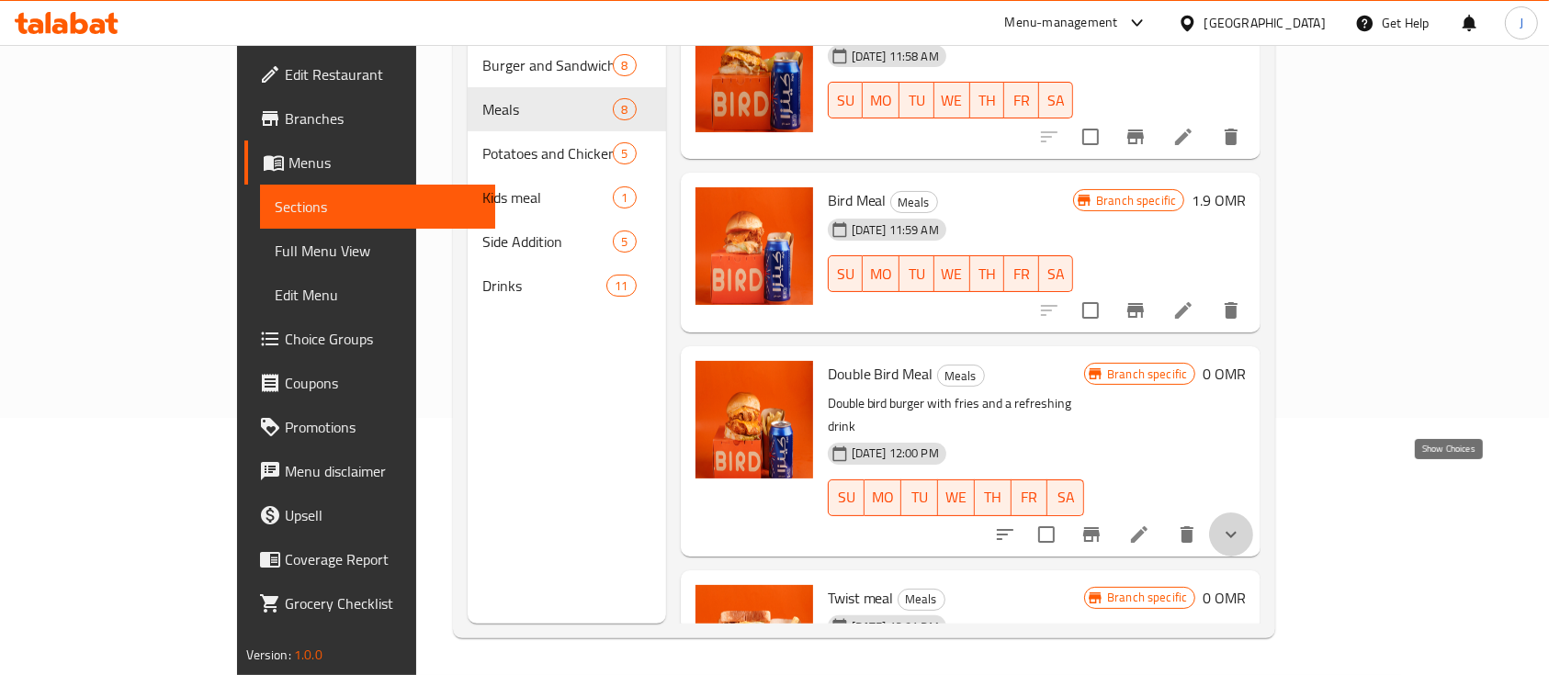
click at [1242, 524] on icon "show more" at bounding box center [1231, 535] width 22 height 22
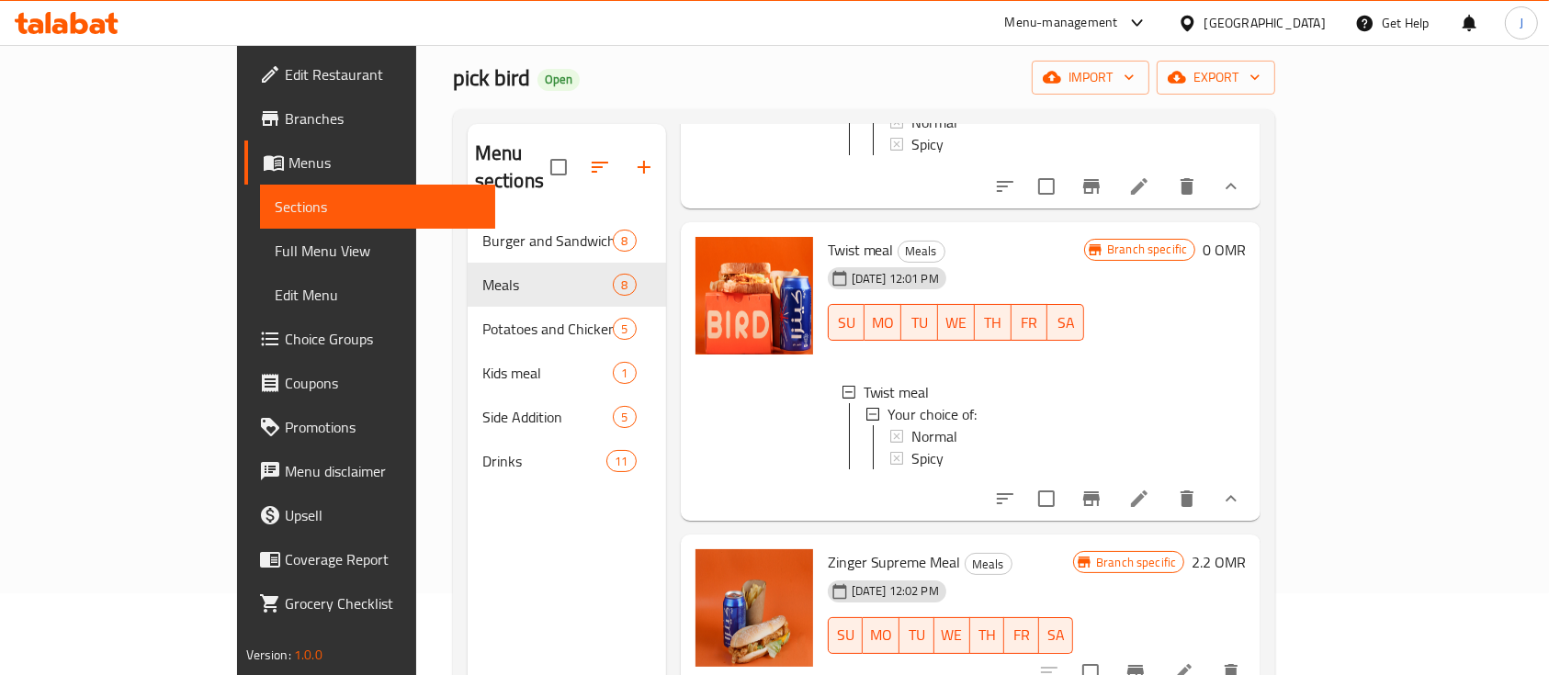
scroll to position [2, 0]
click at [1100, 492] on icon "Branch-specific-item" at bounding box center [1091, 499] width 17 height 15
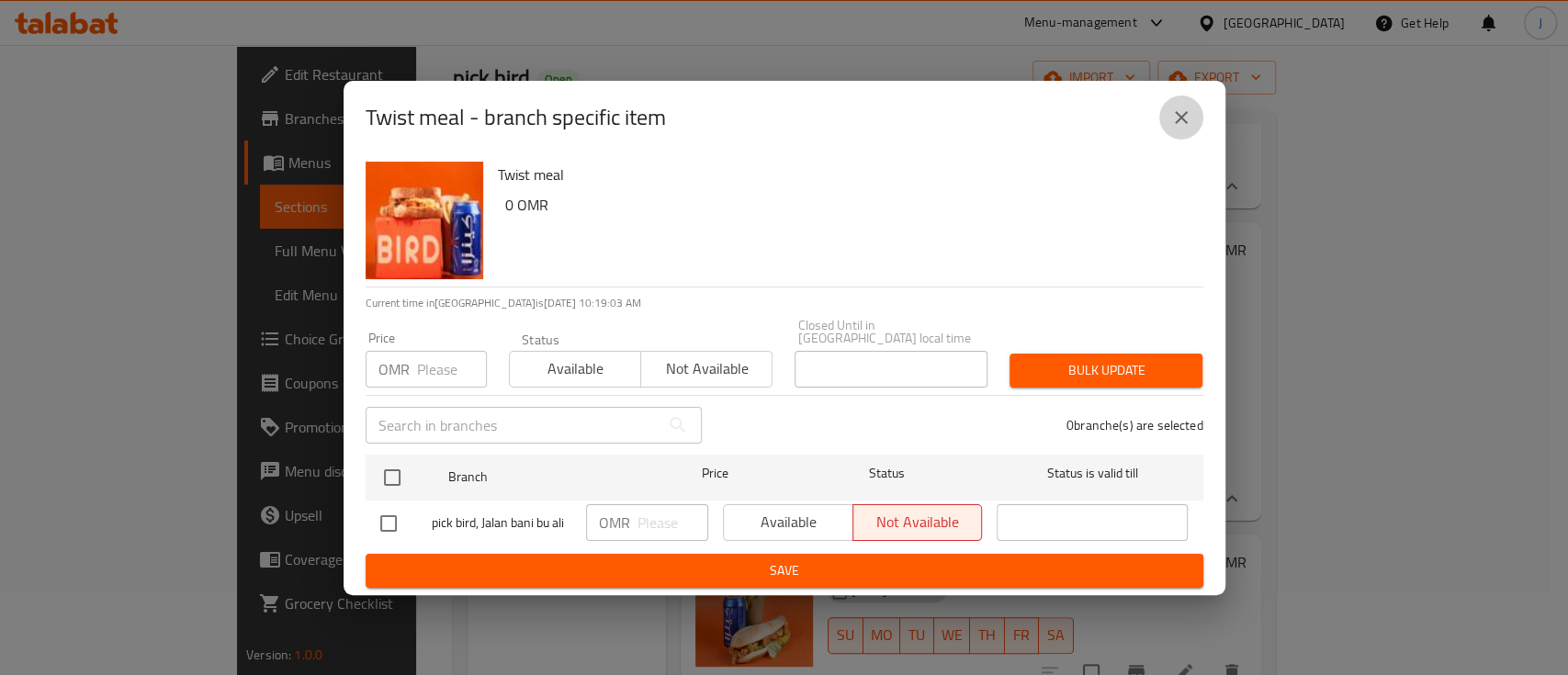
click at [1196, 110] on button "close" at bounding box center [1181, 118] width 44 height 44
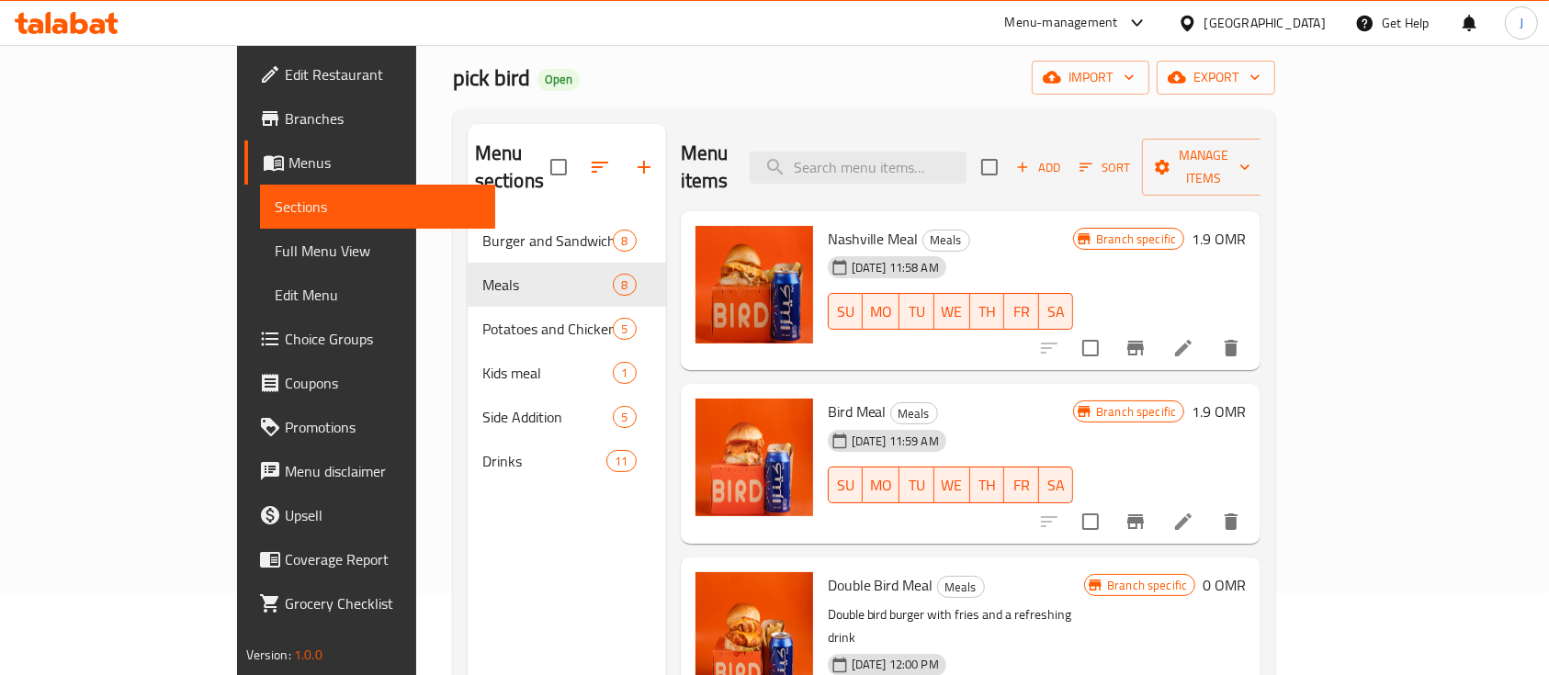
scroll to position [0, 0]
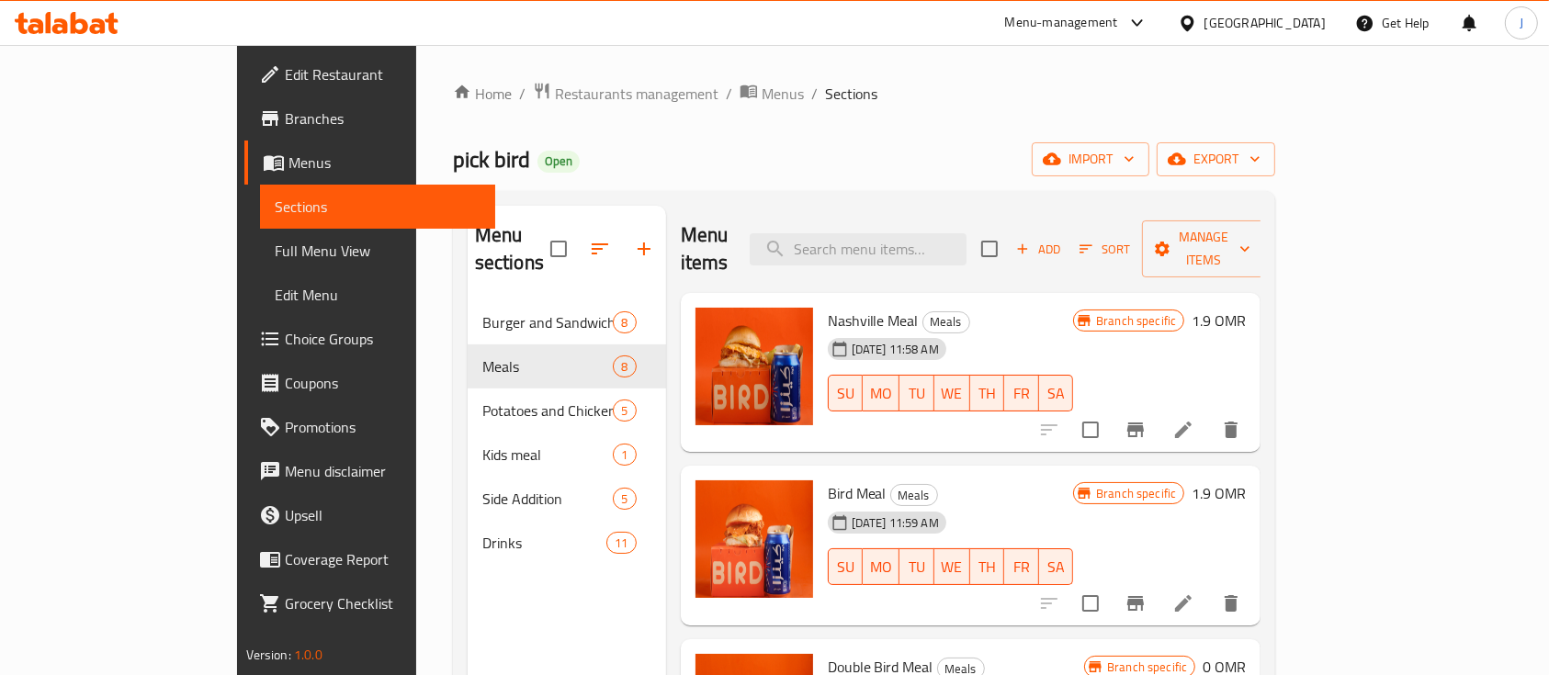
click at [1074, 308] on h6 "Nashville Meal Meals" at bounding box center [951, 321] width 246 height 26
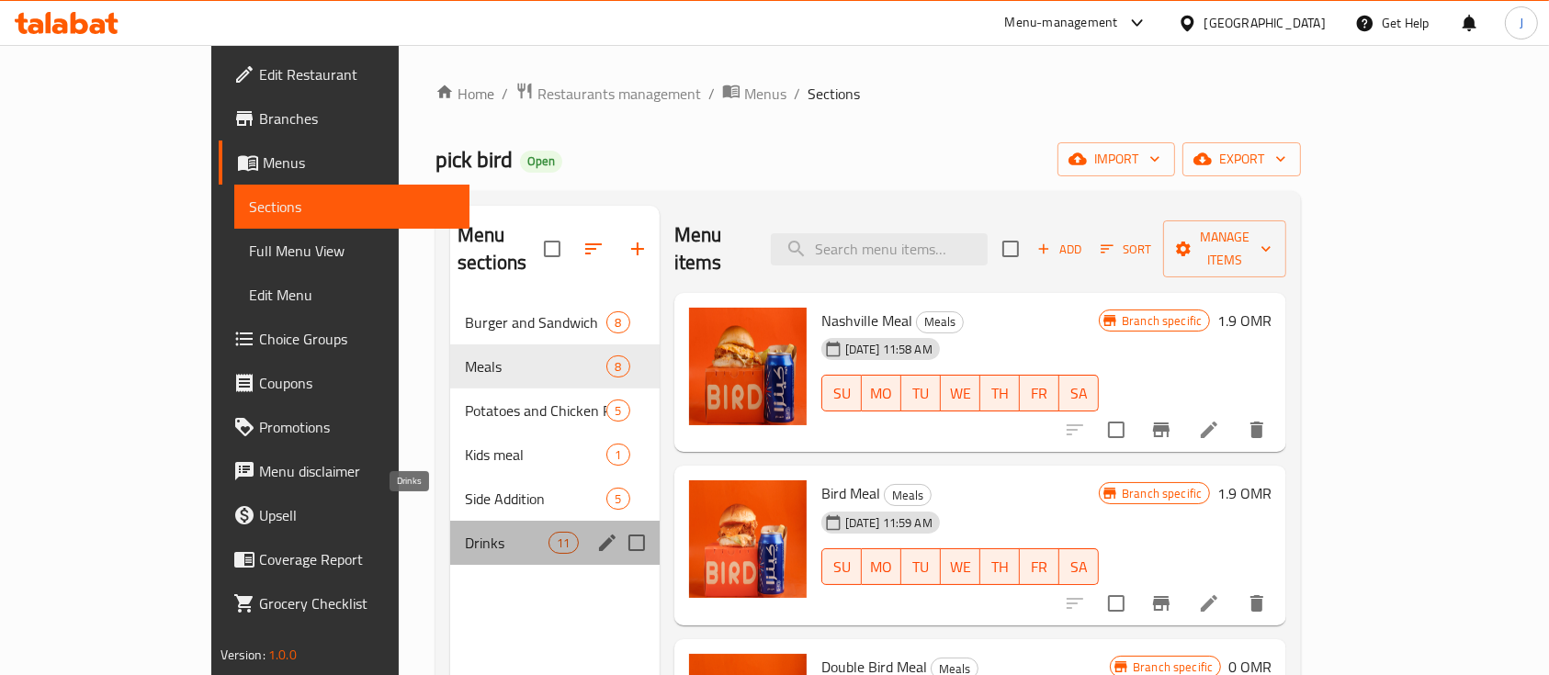
click at [465, 532] on span "Drinks" at bounding box center [507, 543] width 84 height 22
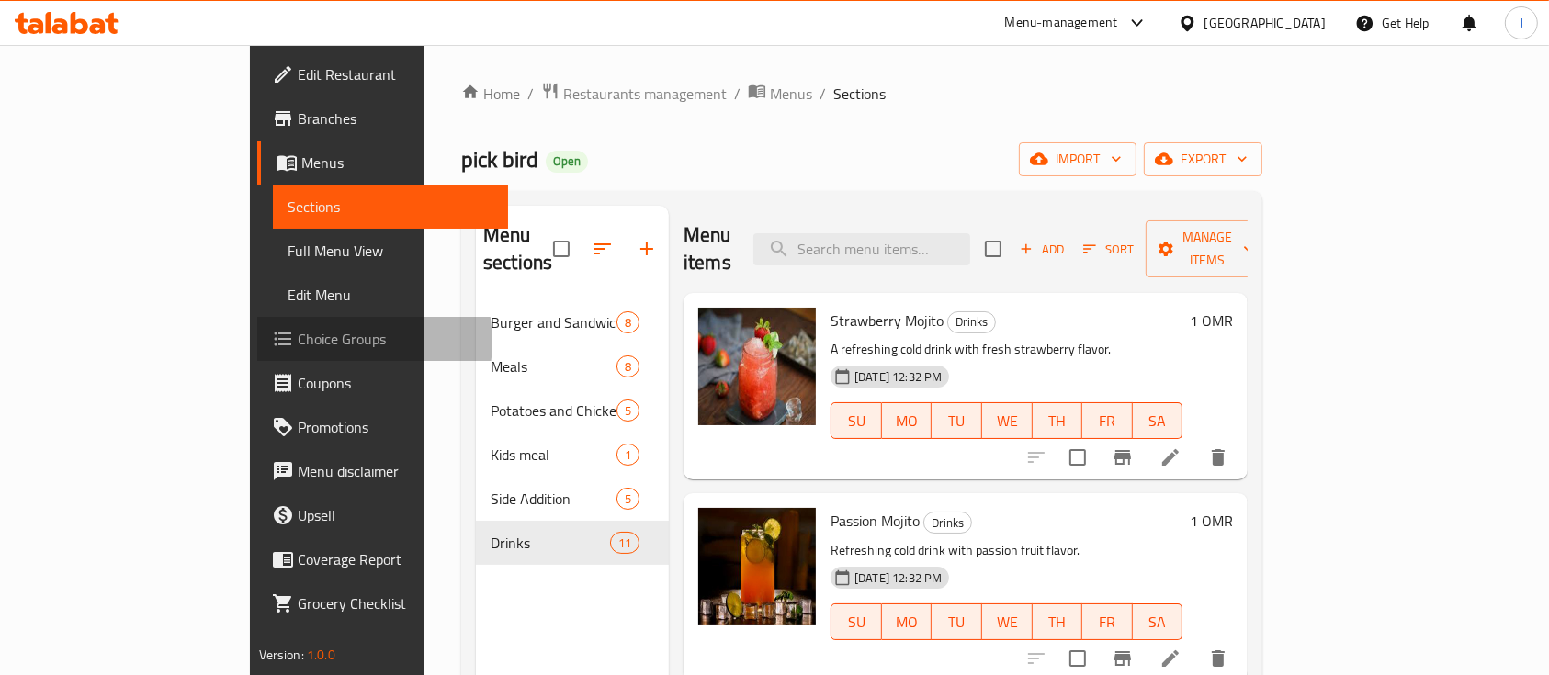
click at [298, 342] on span "Choice Groups" at bounding box center [396, 339] width 197 height 22
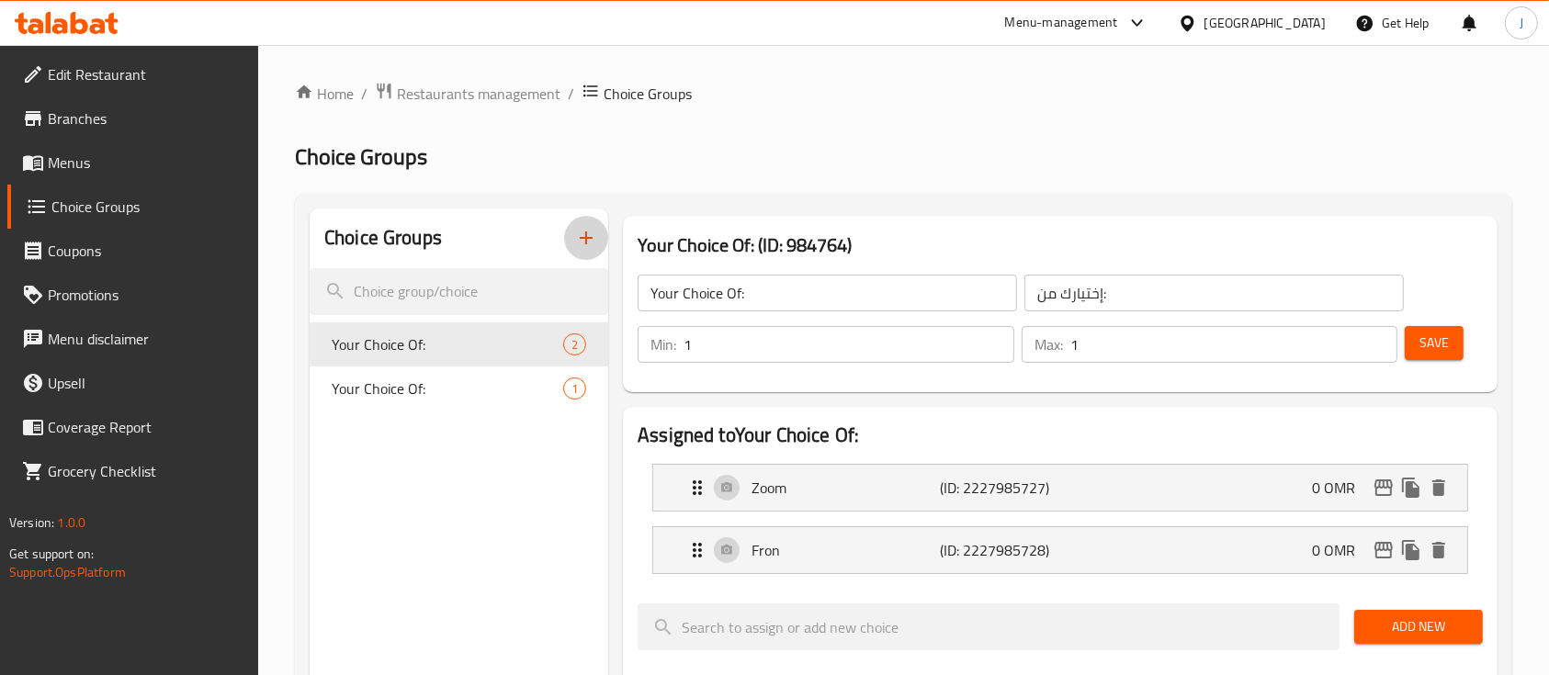
click at [593, 239] on icon "button" at bounding box center [586, 238] width 22 height 22
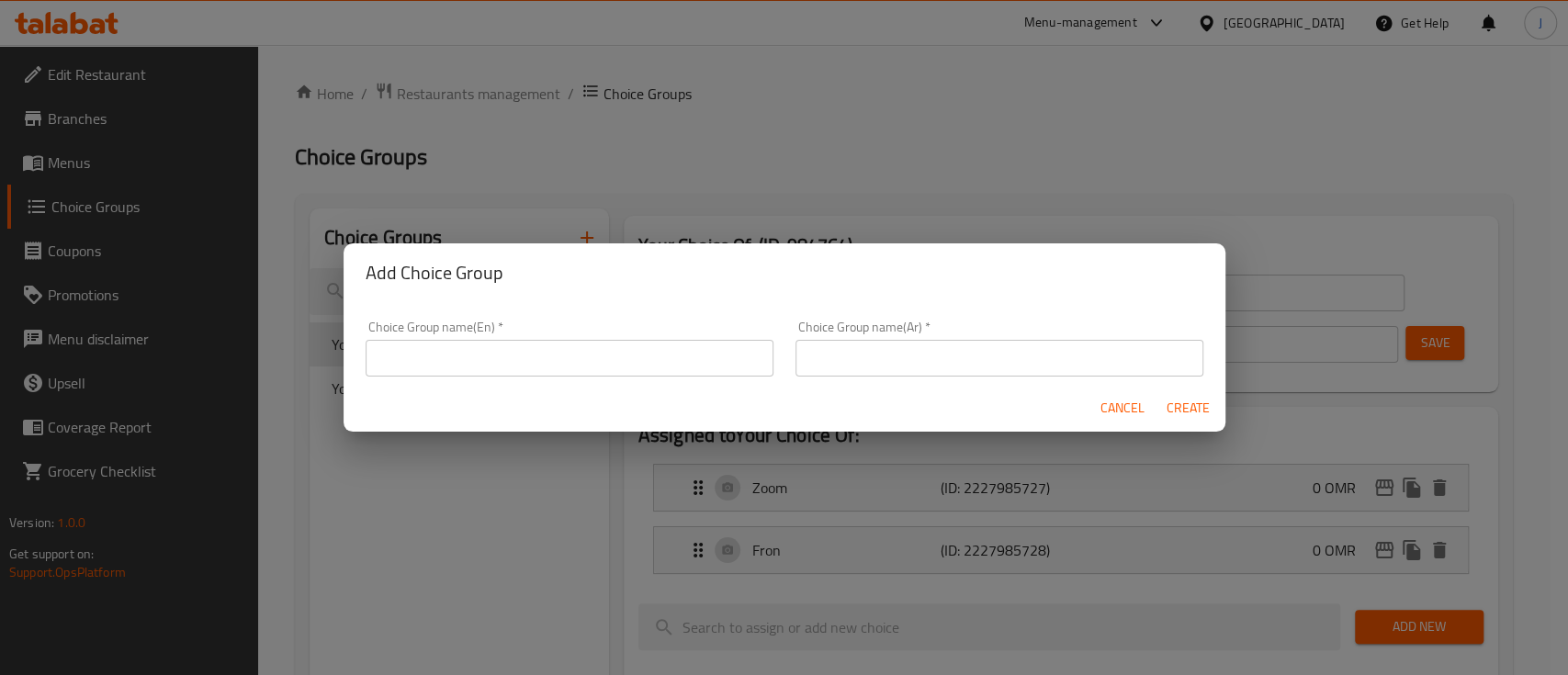
click at [475, 342] on input "text" at bounding box center [570, 358] width 408 height 37
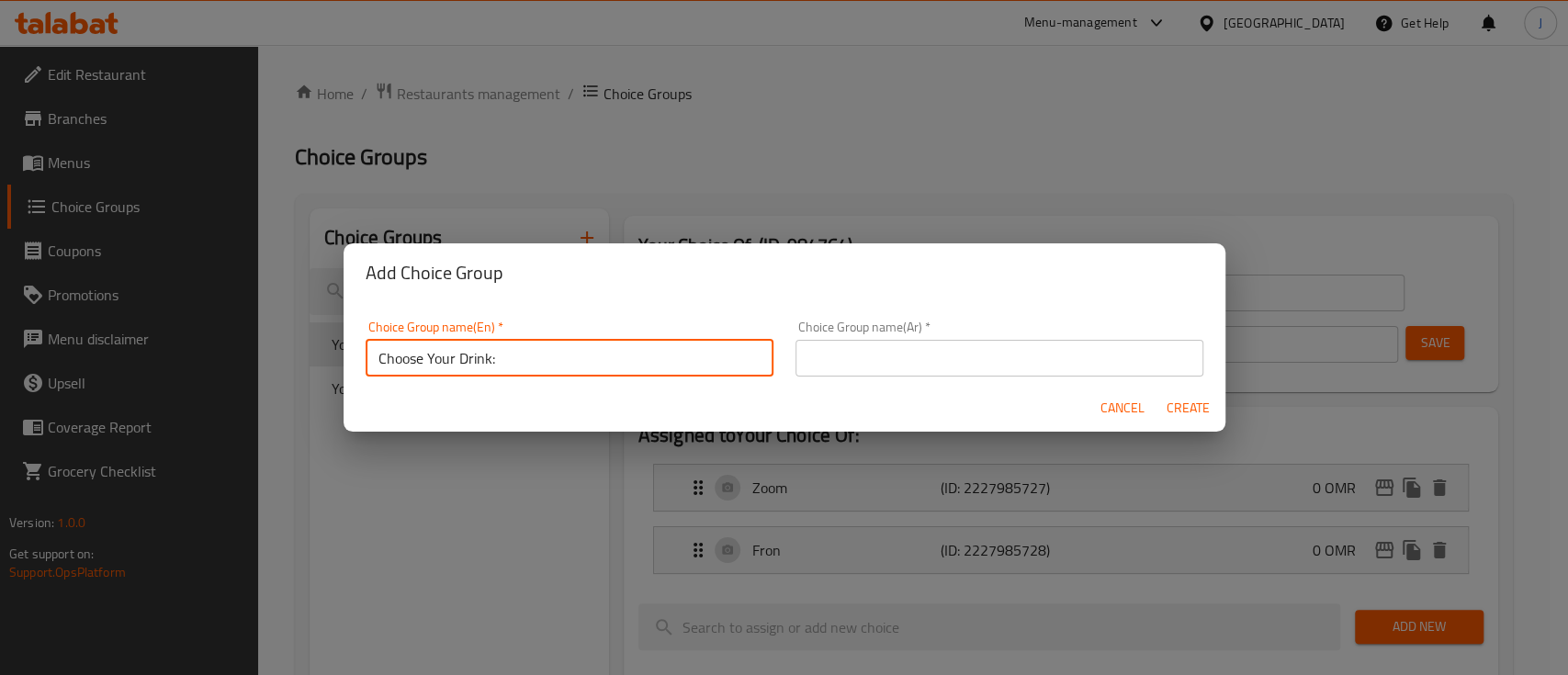
type input "Choose Your Drink:"
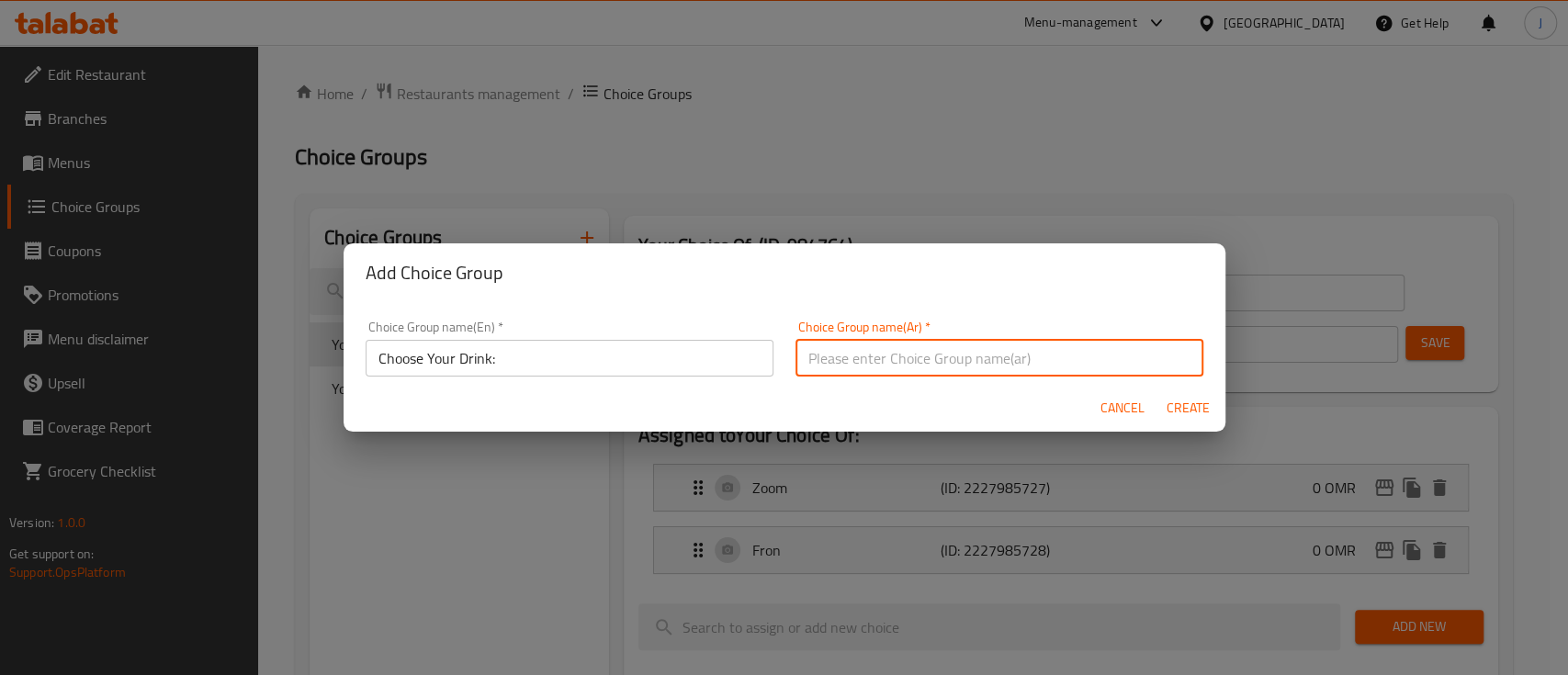
click at [865, 355] on input "text" at bounding box center [1000, 358] width 408 height 37
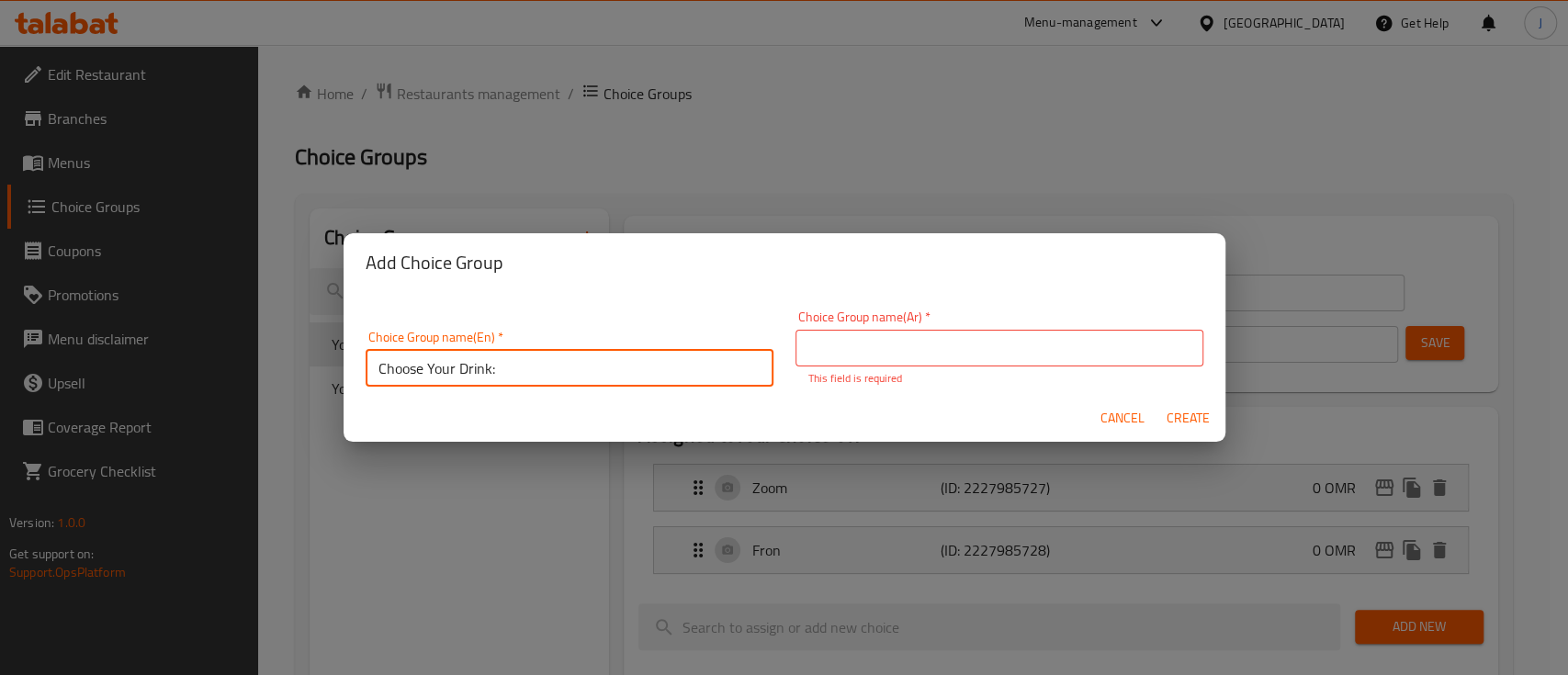
click at [758, 362] on input "Choose Your Drink:" at bounding box center [570, 368] width 408 height 37
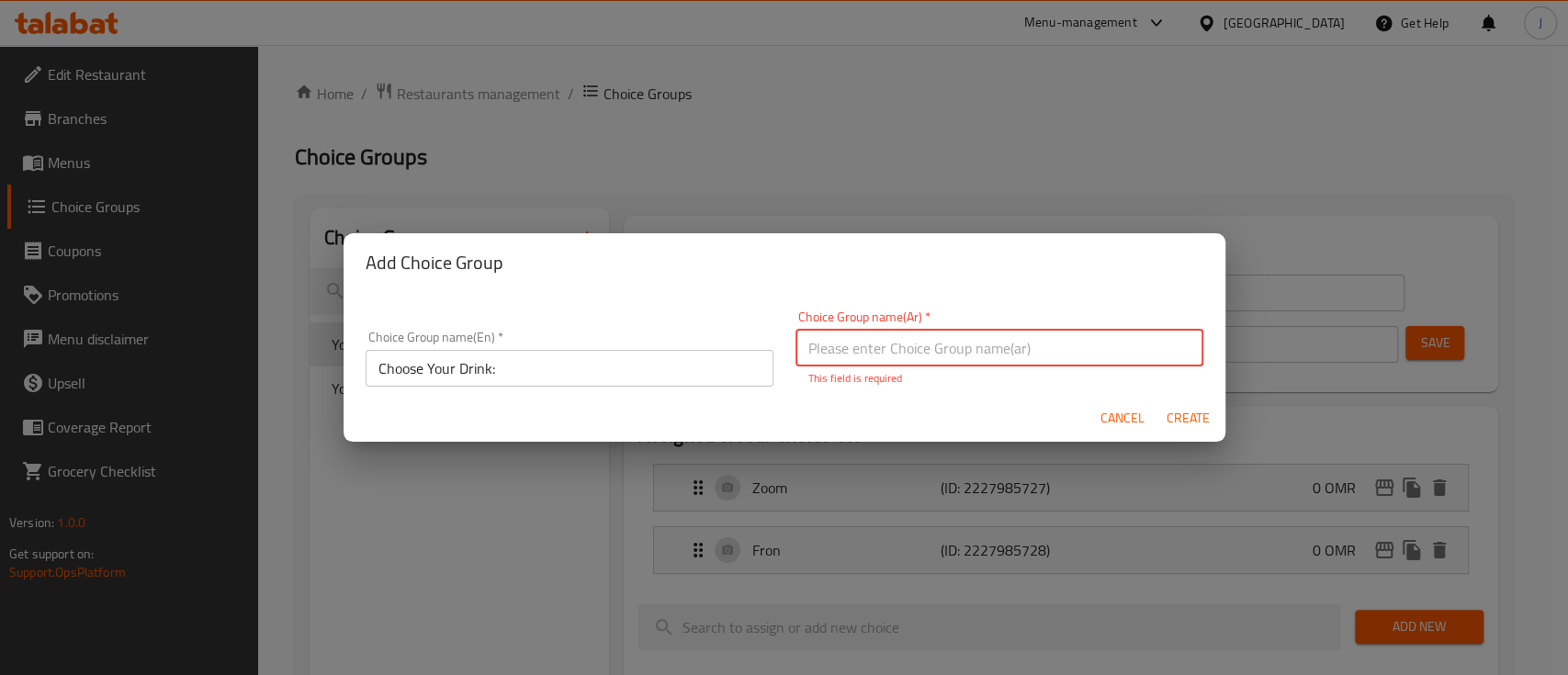
click at [866, 357] on input "text" at bounding box center [1000, 348] width 408 height 37
paste input "اختر مشروبك:"
type input "اختر مشروبك:"
click at [1159, 401] on button "Create" at bounding box center [1188, 418] width 59 height 34
type input "Choose Your Drink:"
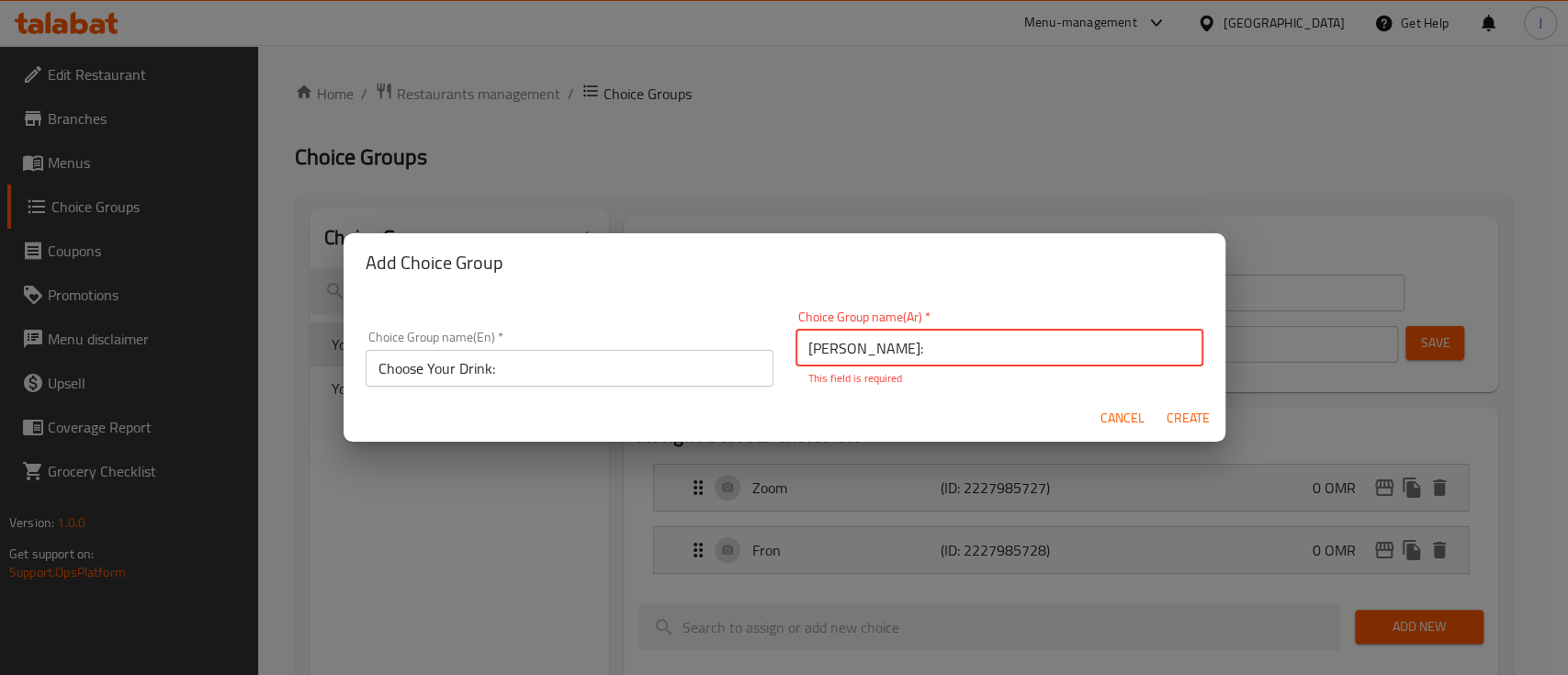
type input "اختر مشروبك:"
type input "0"
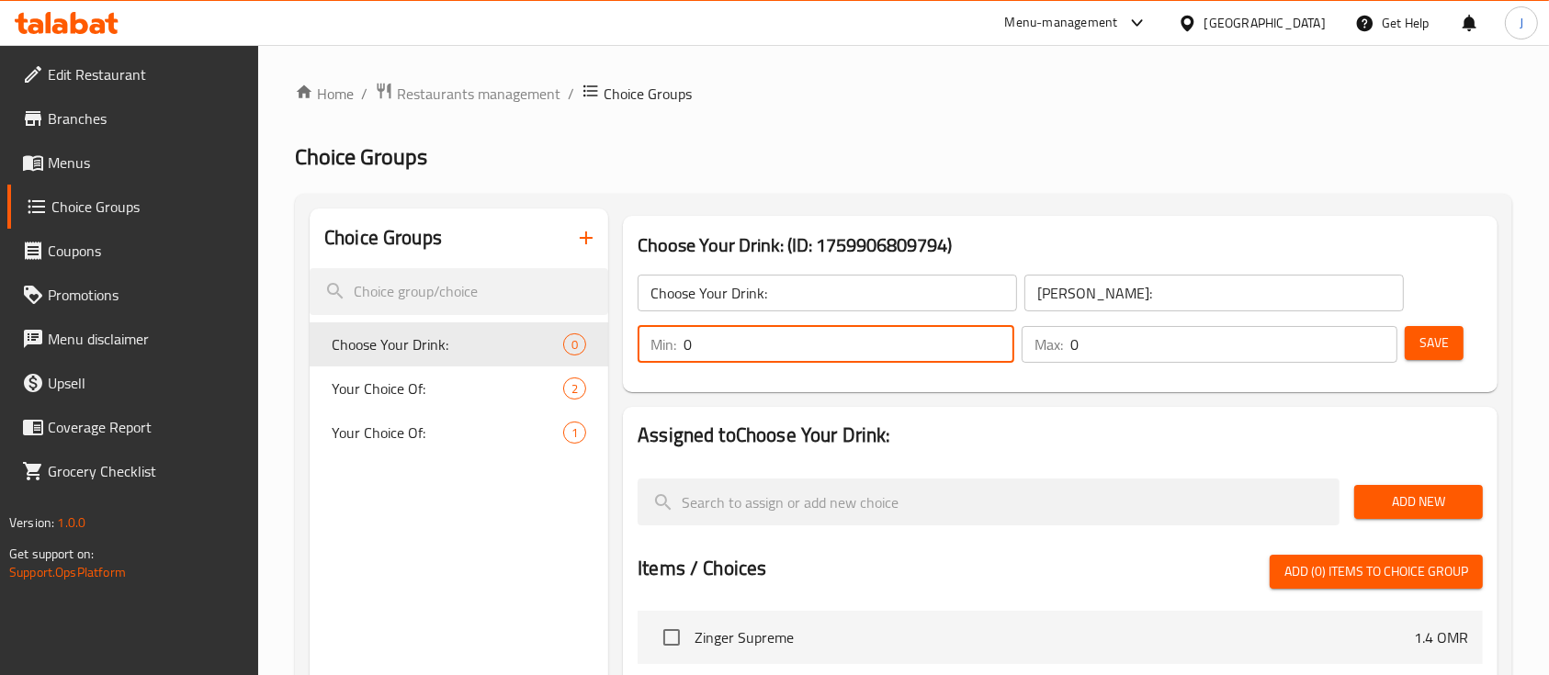
drag, startPoint x: 785, startPoint y: 346, endPoint x: 642, endPoint y: 358, distance: 143.8
click at [642, 358] on div "Min: 0 ​" at bounding box center [826, 344] width 377 height 37
type input "1"
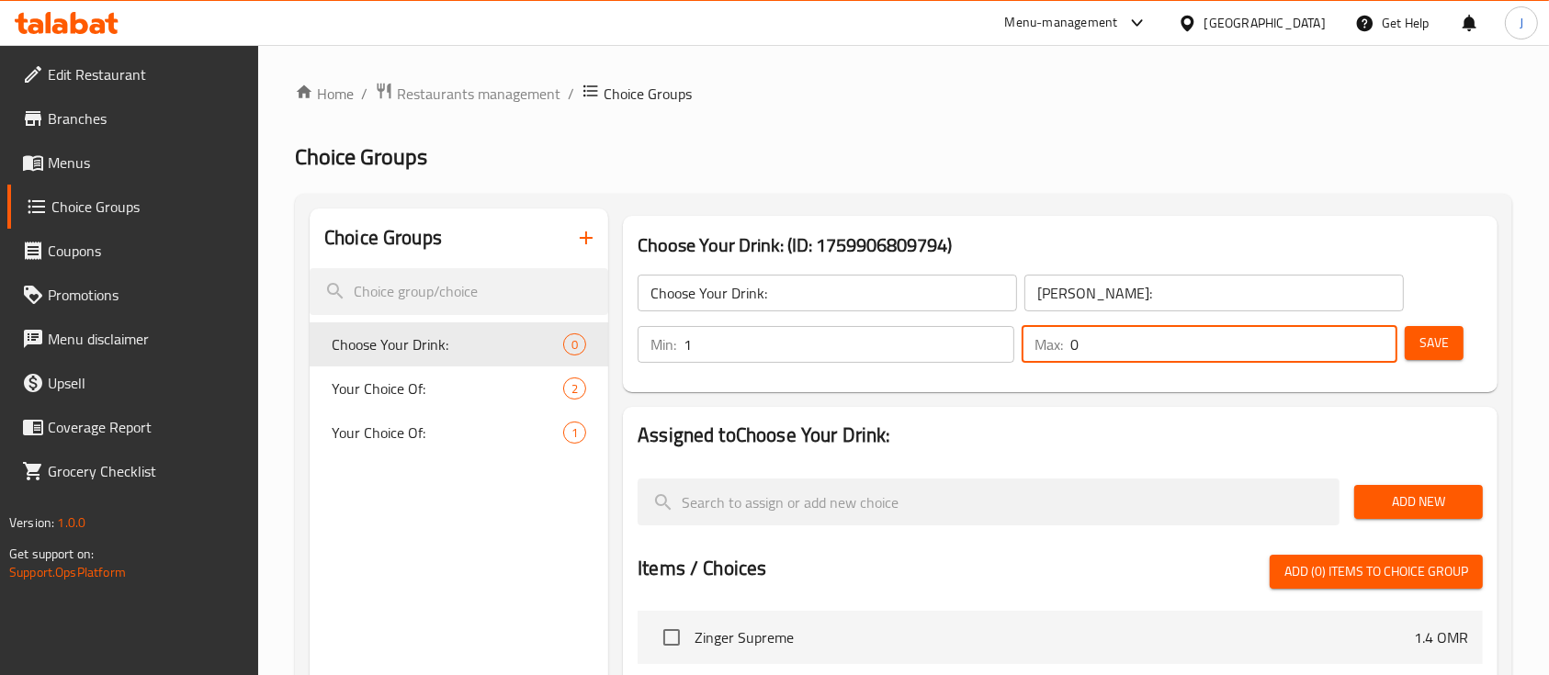
drag, startPoint x: 1097, startPoint y: 355, endPoint x: 1022, endPoint y: 351, distance: 75.4
click at [1022, 351] on div "Max: 0 ​" at bounding box center [1210, 344] width 377 height 37
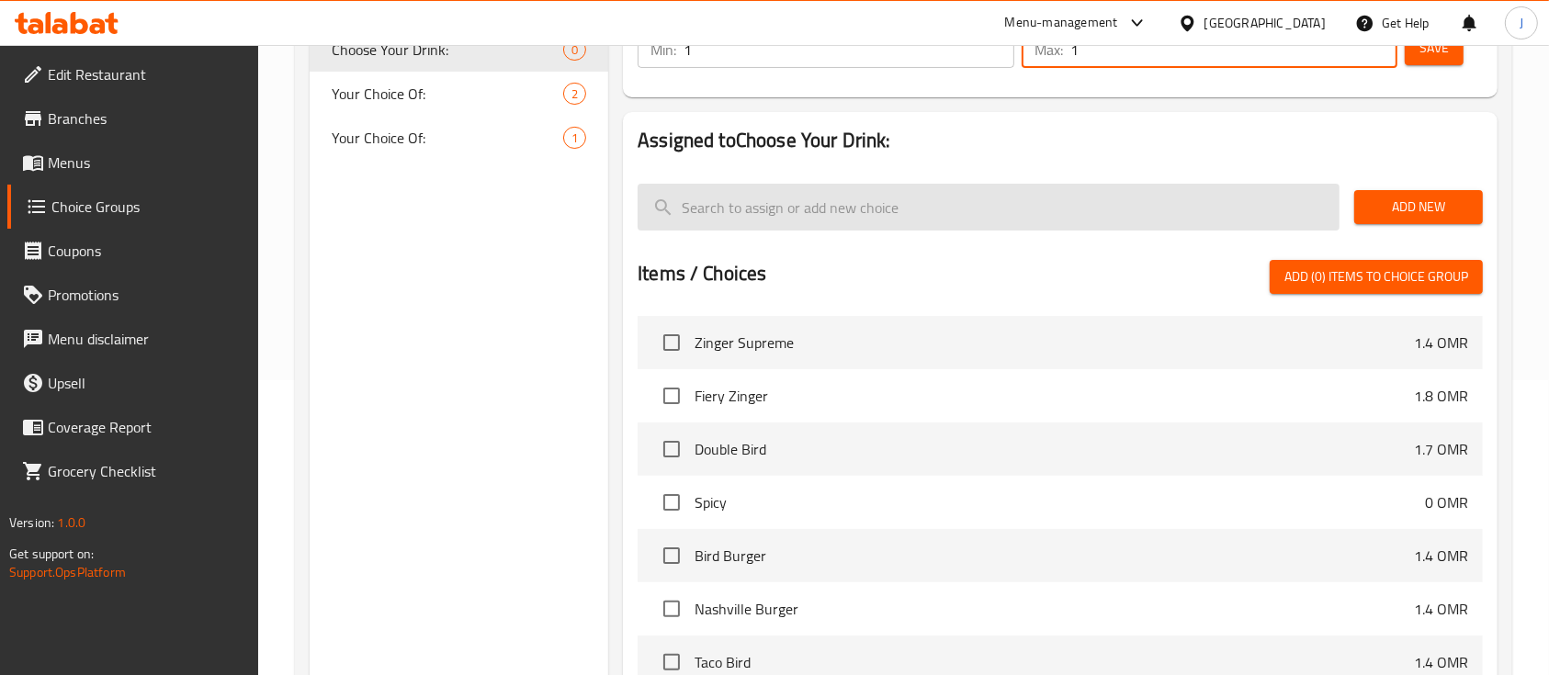
type input "1"
click at [827, 212] on input "search" at bounding box center [989, 207] width 702 height 47
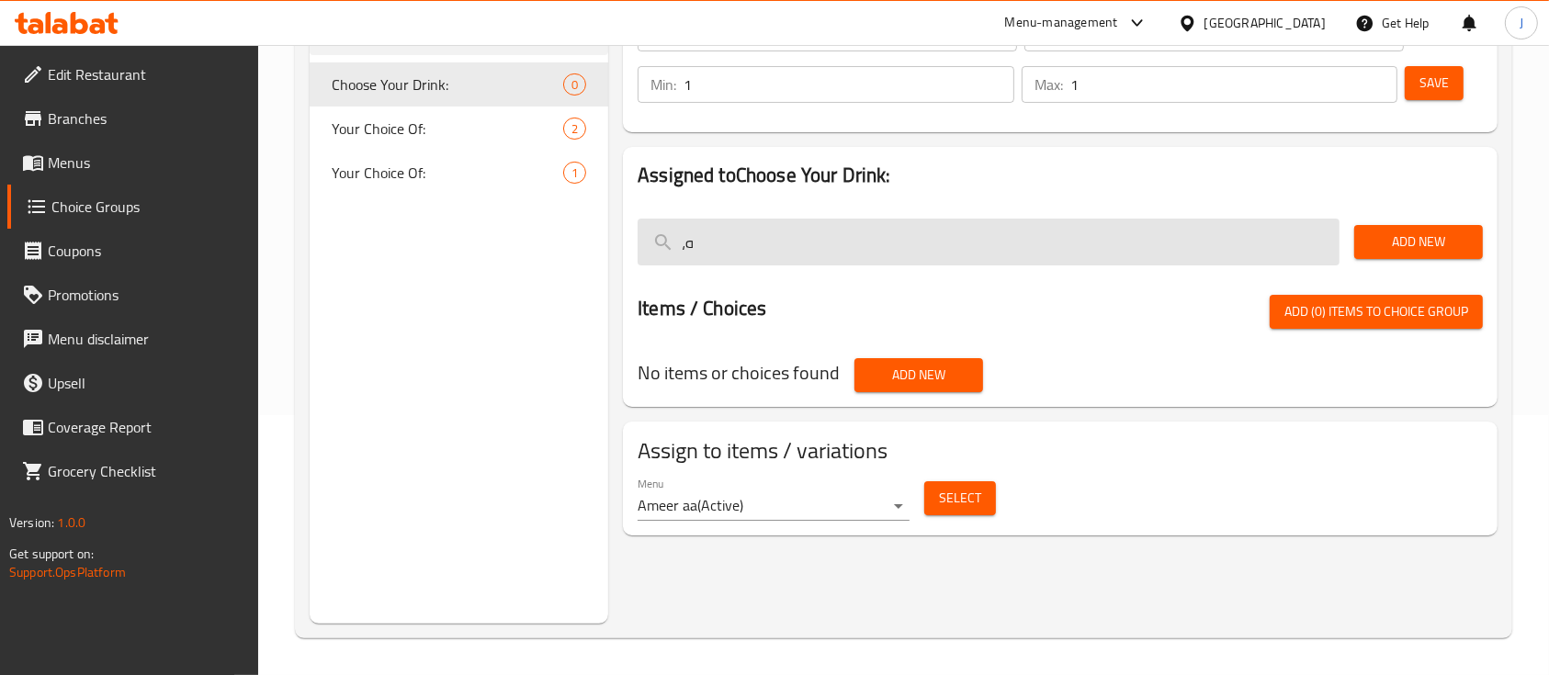
type input "،"
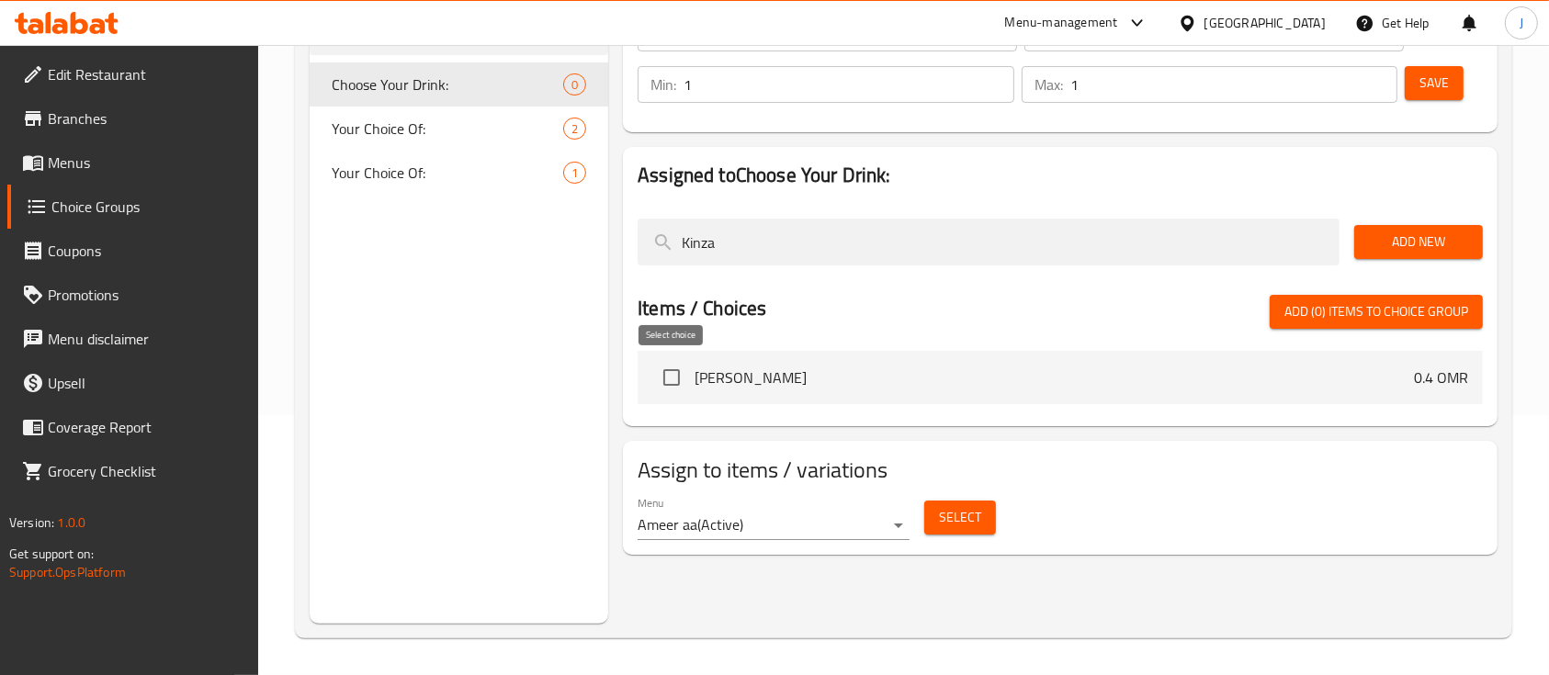
type input "Kinza"
click at [670, 383] on input "checkbox" at bounding box center [671, 377] width 39 height 39
checkbox input "true"
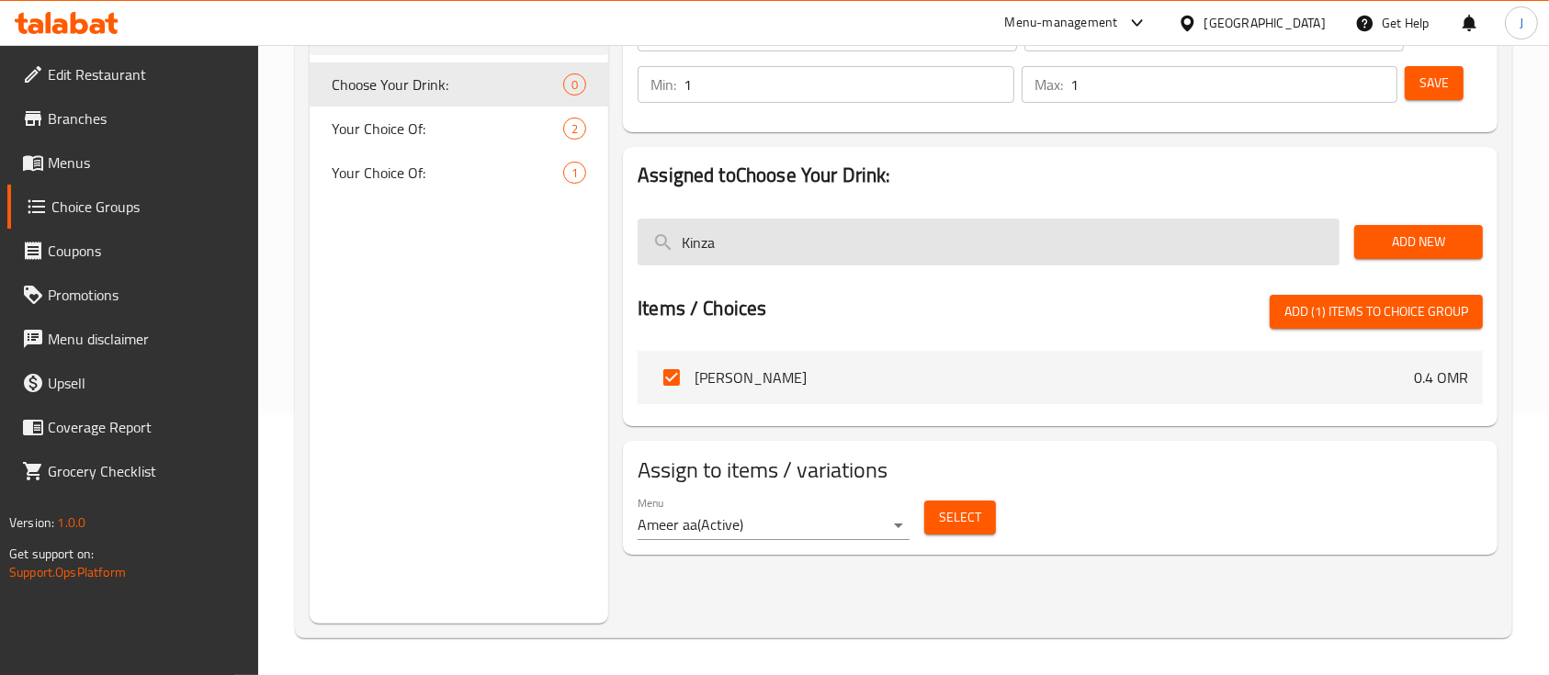
click at [757, 253] on input "Kinza" at bounding box center [989, 242] width 702 height 47
type input "K"
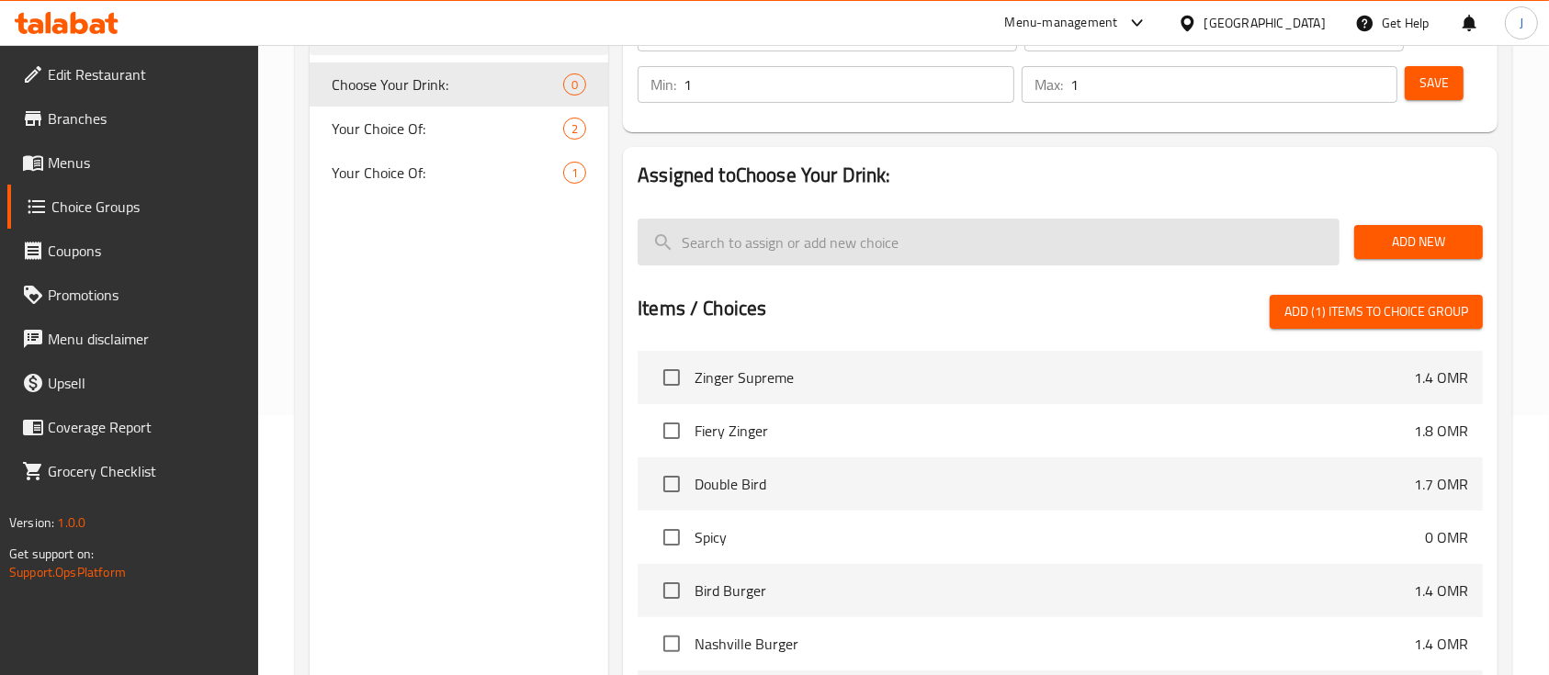
type input "B"
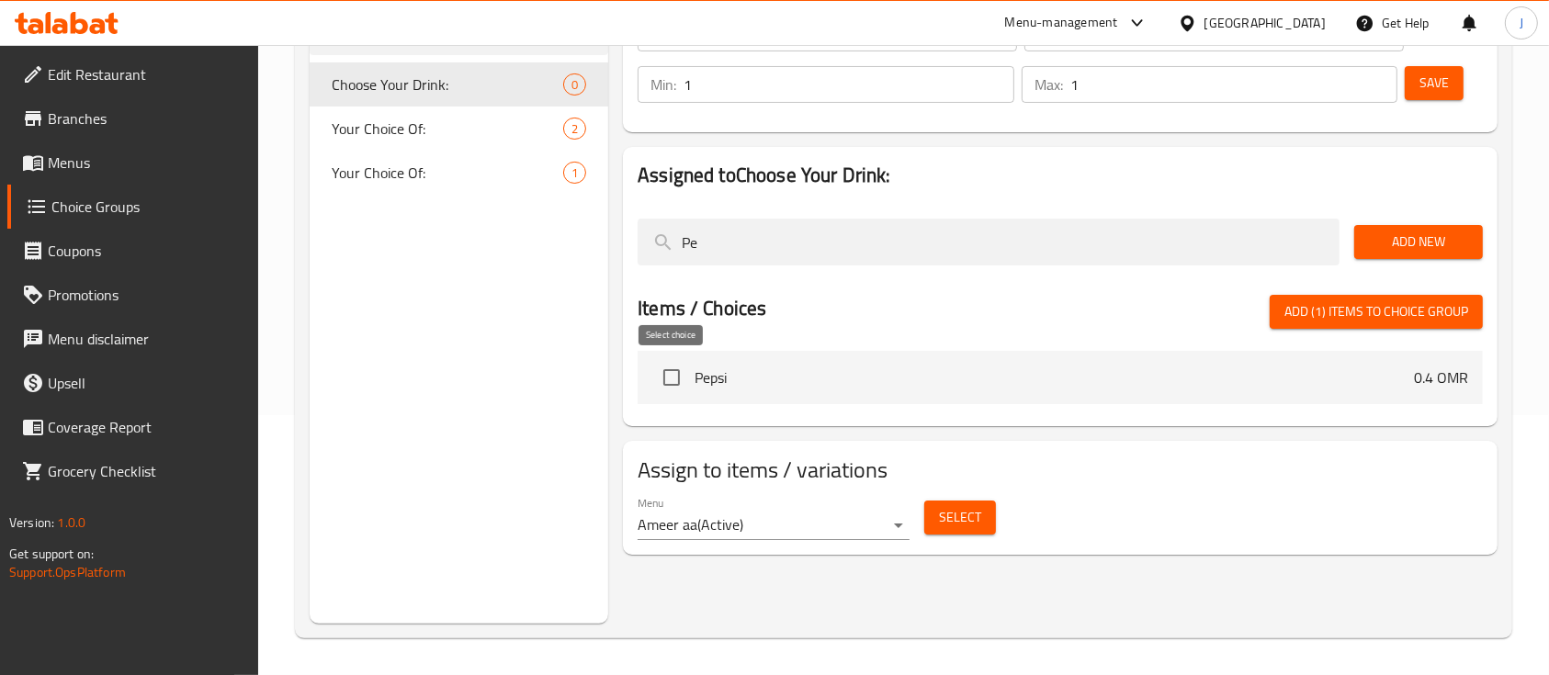
type input "Pe"
click at [677, 375] on input "checkbox" at bounding box center [671, 377] width 39 height 39
checkbox input "true"
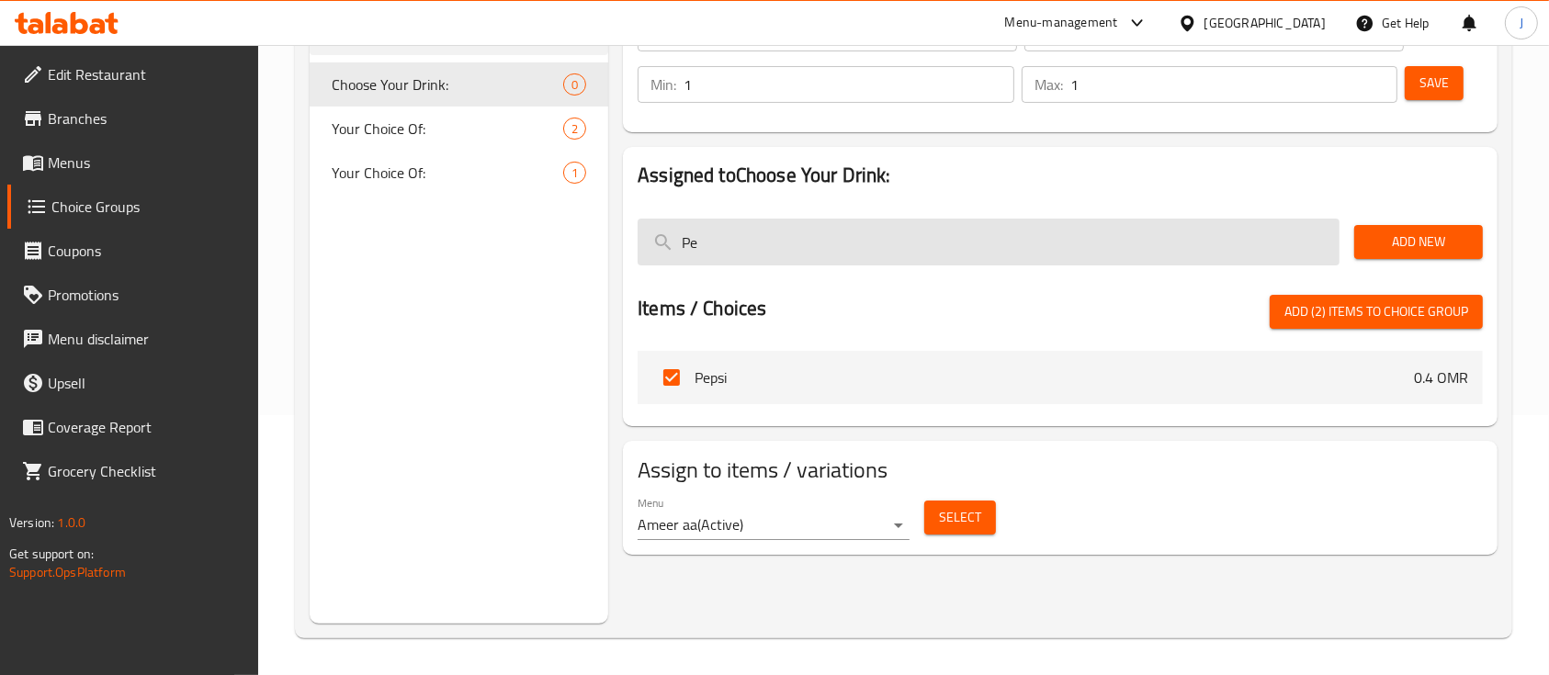
click at [742, 255] on input "Pe" at bounding box center [989, 242] width 702 height 47
type input "P"
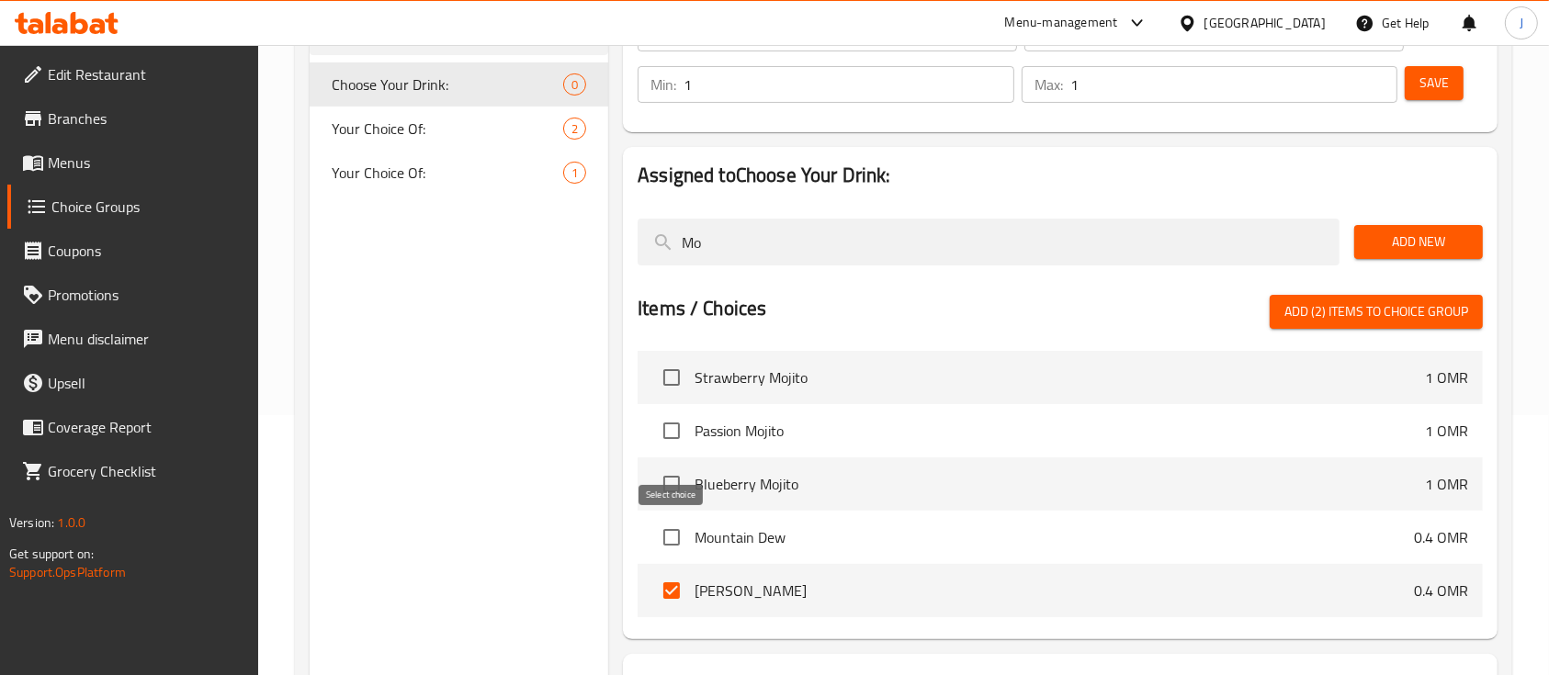
type input "Mo"
click at [672, 534] on input "checkbox" at bounding box center [671, 537] width 39 height 39
checkbox input "true"
click at [669, 488] on input "checkbox" at bounding box center [671, 484] width 39 height 39
checkbox input "true"
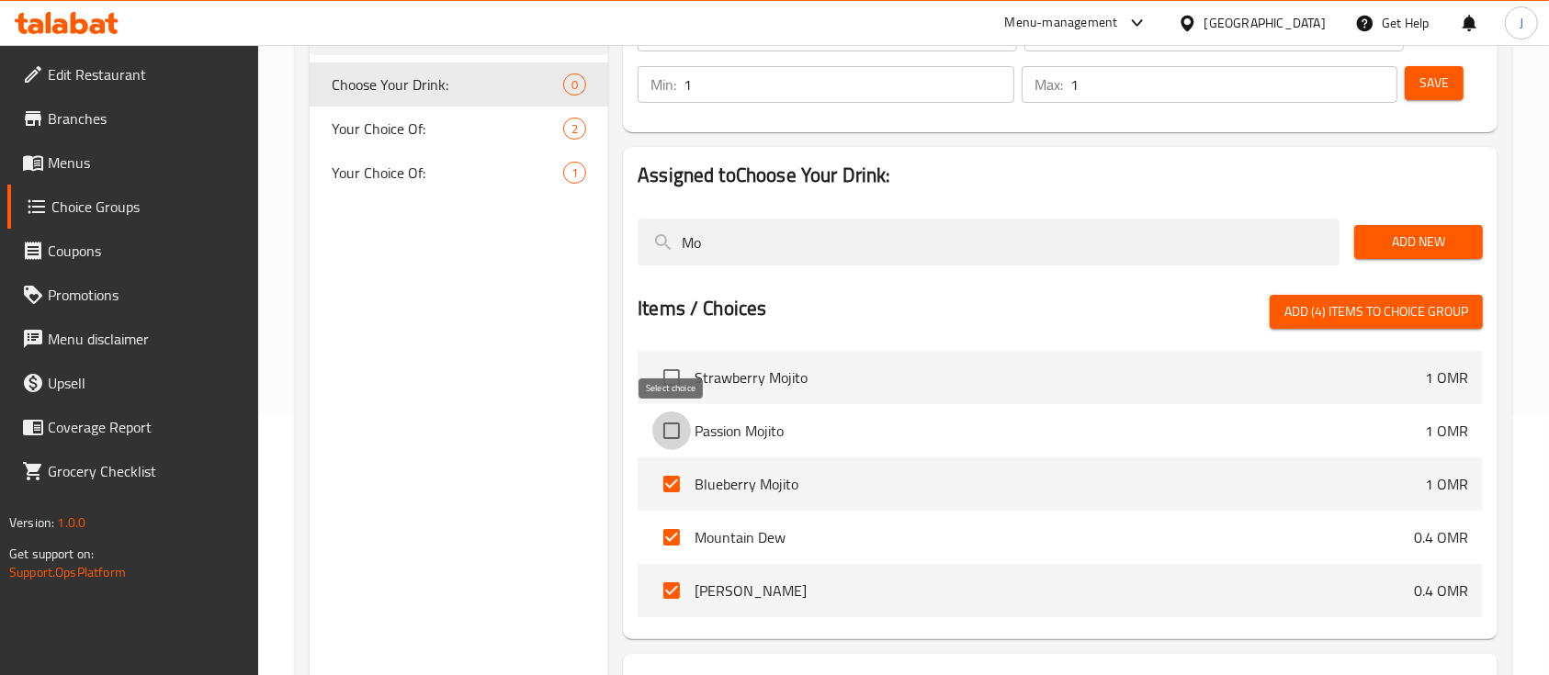
click at [672, 426] on input "checkbox" at bounding box center [671, 431] width 39 height 39
checkbox input "true"
click at [672, 371] on input "checkbox" at bounding box center [671, 377] width 39 height 39
checkbox input "true"
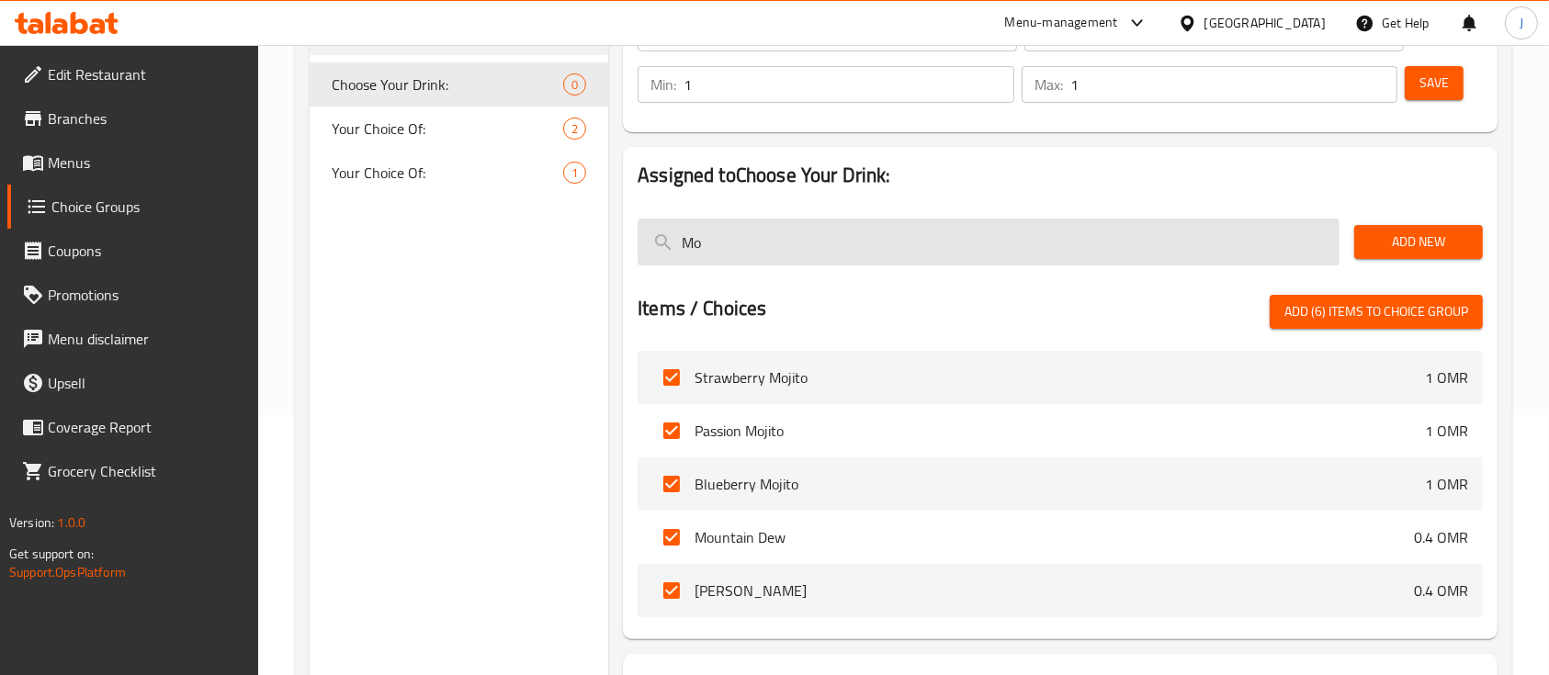
drag, startPoint x: 755, startPoint y: 232, endPoint x: 664, endPoint y: 244, distance: 91.7
click at [664, 244] on input "Mo" at bounding box center [989, 242] width 702 height 47
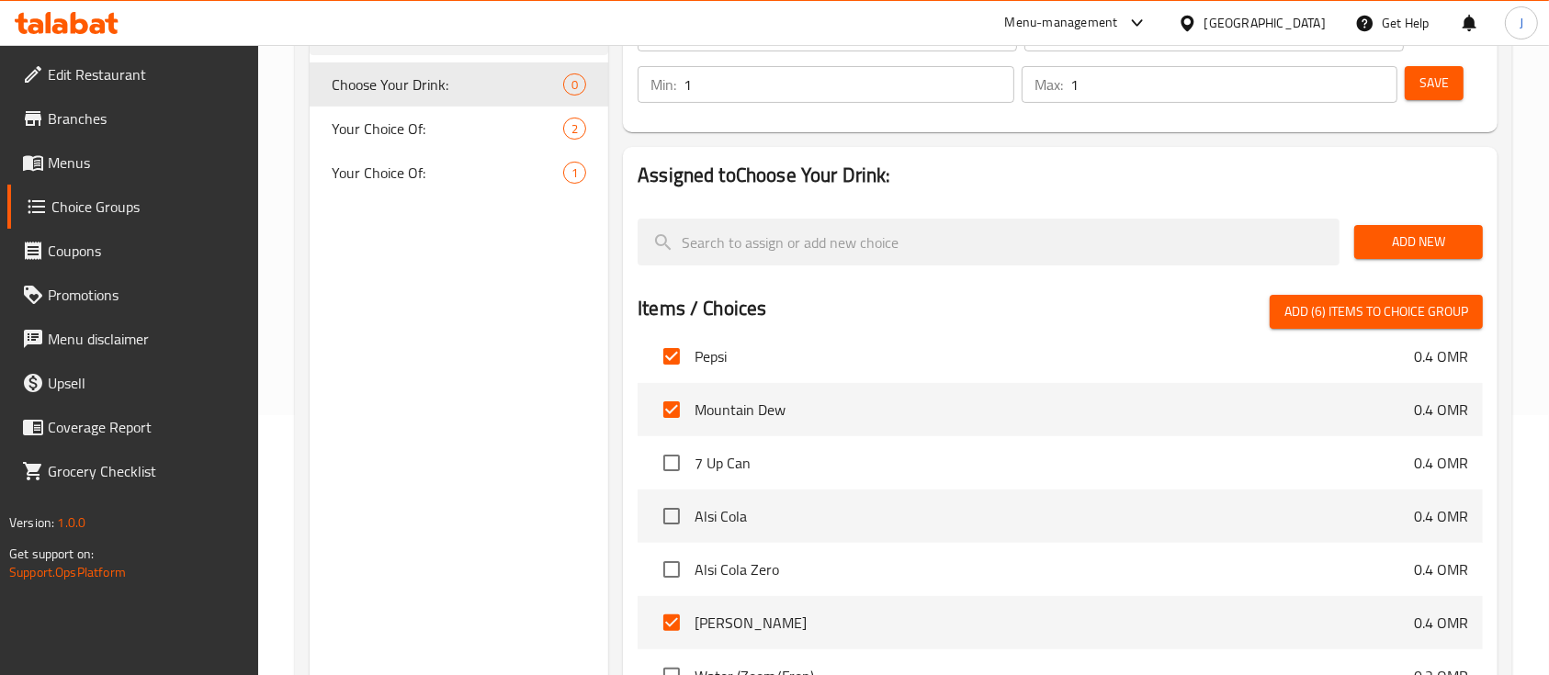
scroll to position [2123, 0]
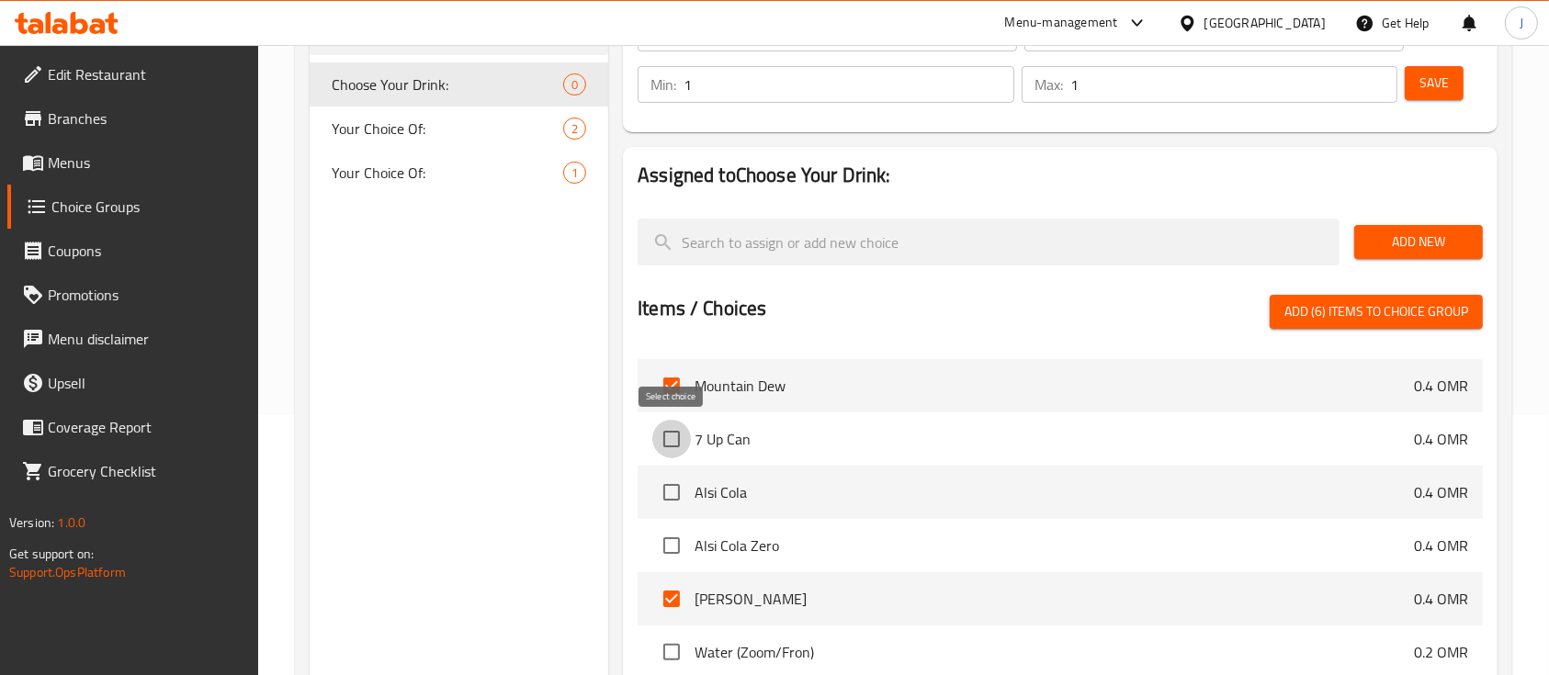
click at [669, 437] on input "checkbox" at bounding box center [671, 439] width 39 height 39
checkbox input "true"
click at [669, 491] on input "checkbox" at bounding box center [671, 492] width 39 height 39
checkbox input "true"
click at [676, 548] on input "checkbox" at bounding box center [671, 545] width 39 height 39
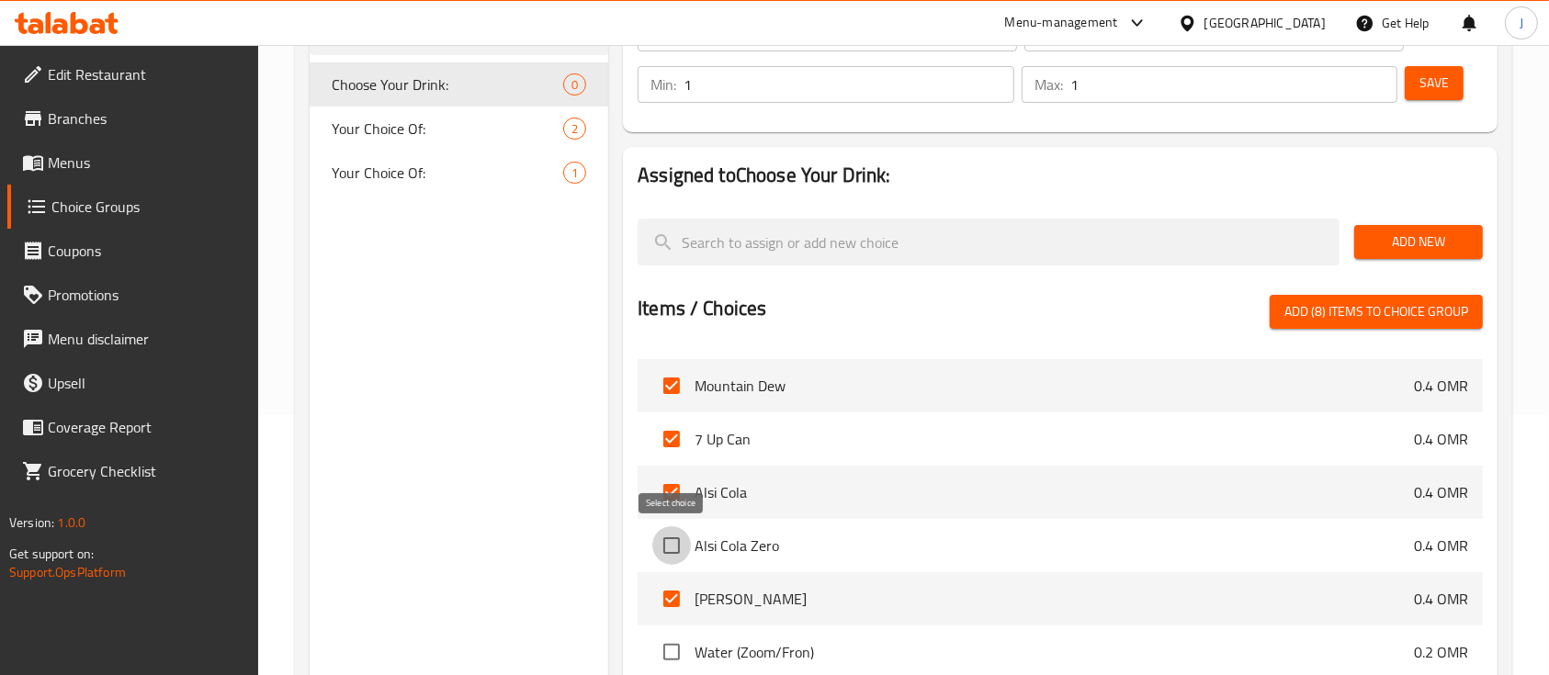
checkbox input "true"
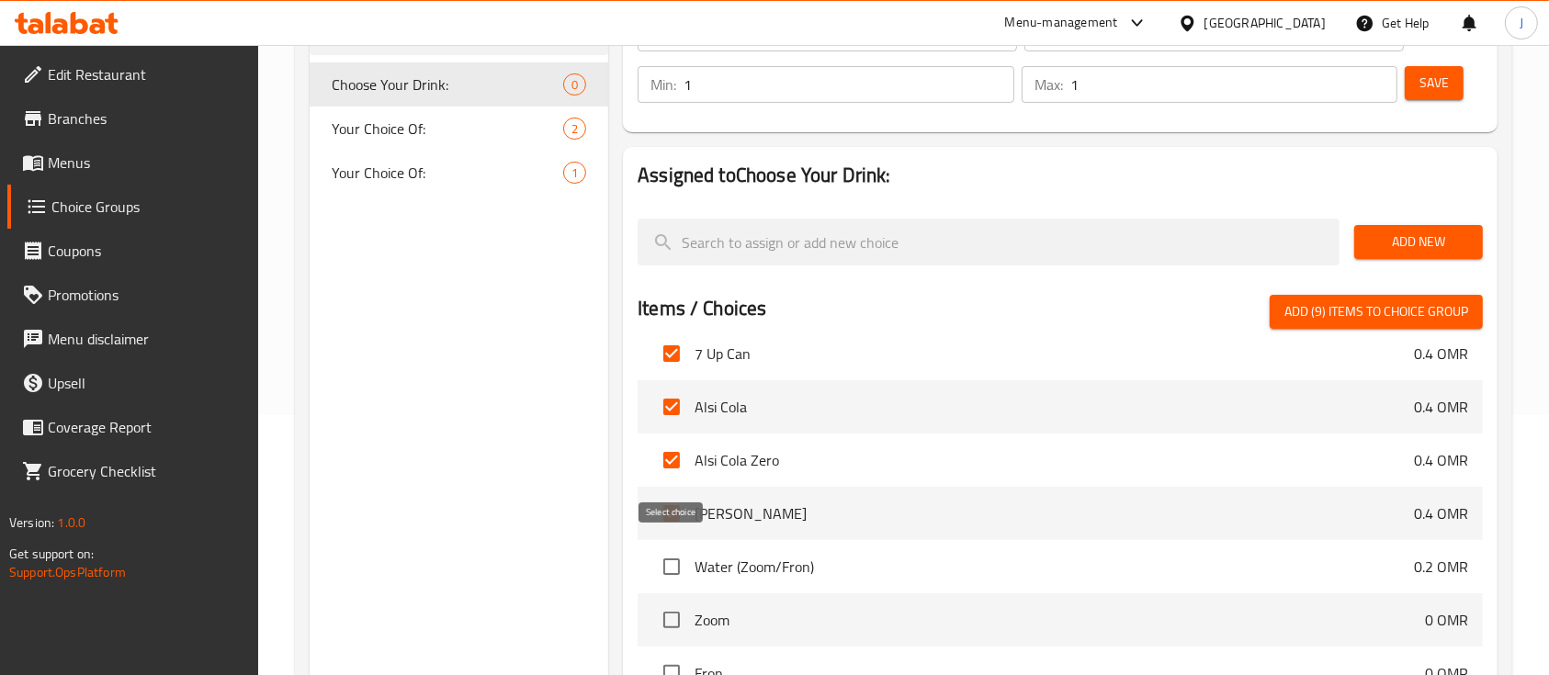
scroll to position [2220, 0]
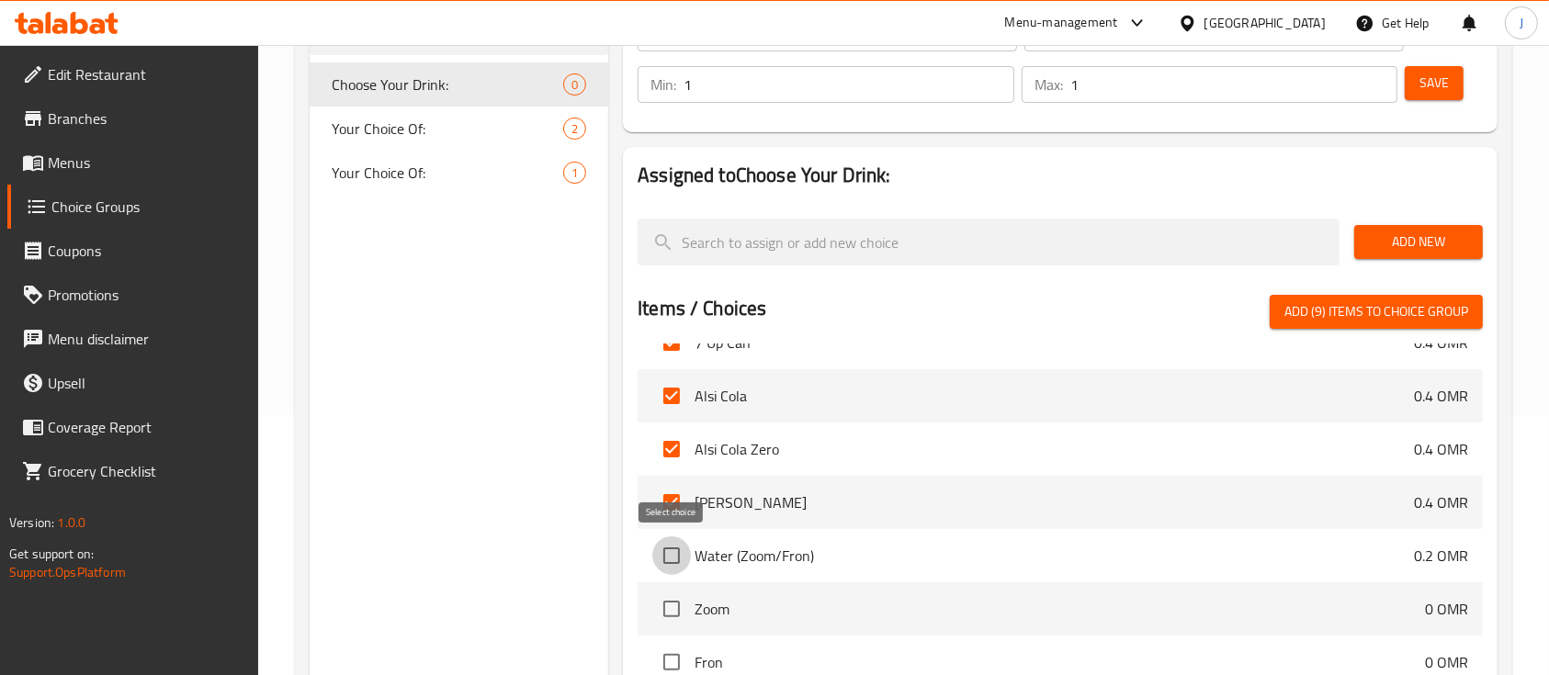
click at [676, 548] on input "checkbox" at bounding box center [671, 556] width 39 height 39
checkbox input "true"
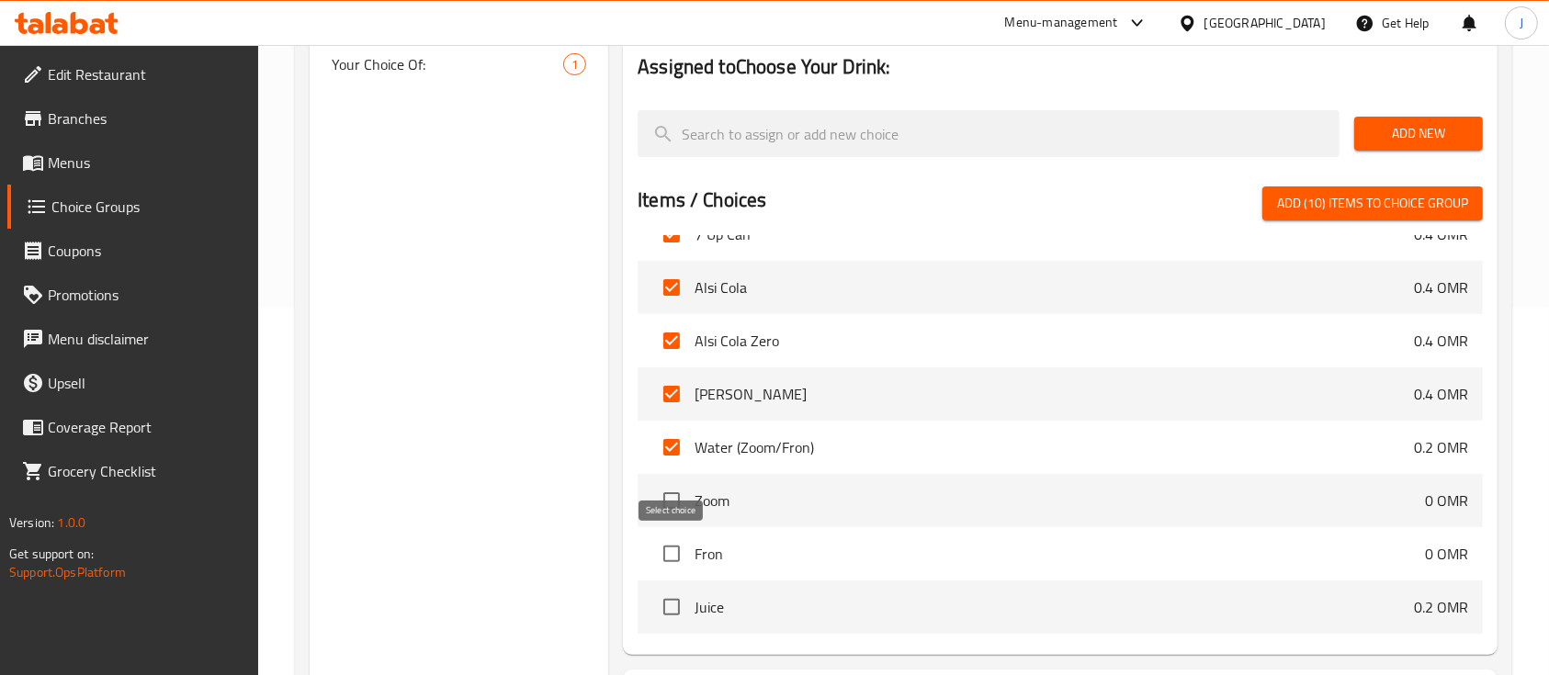
scroll to position [371, 0]
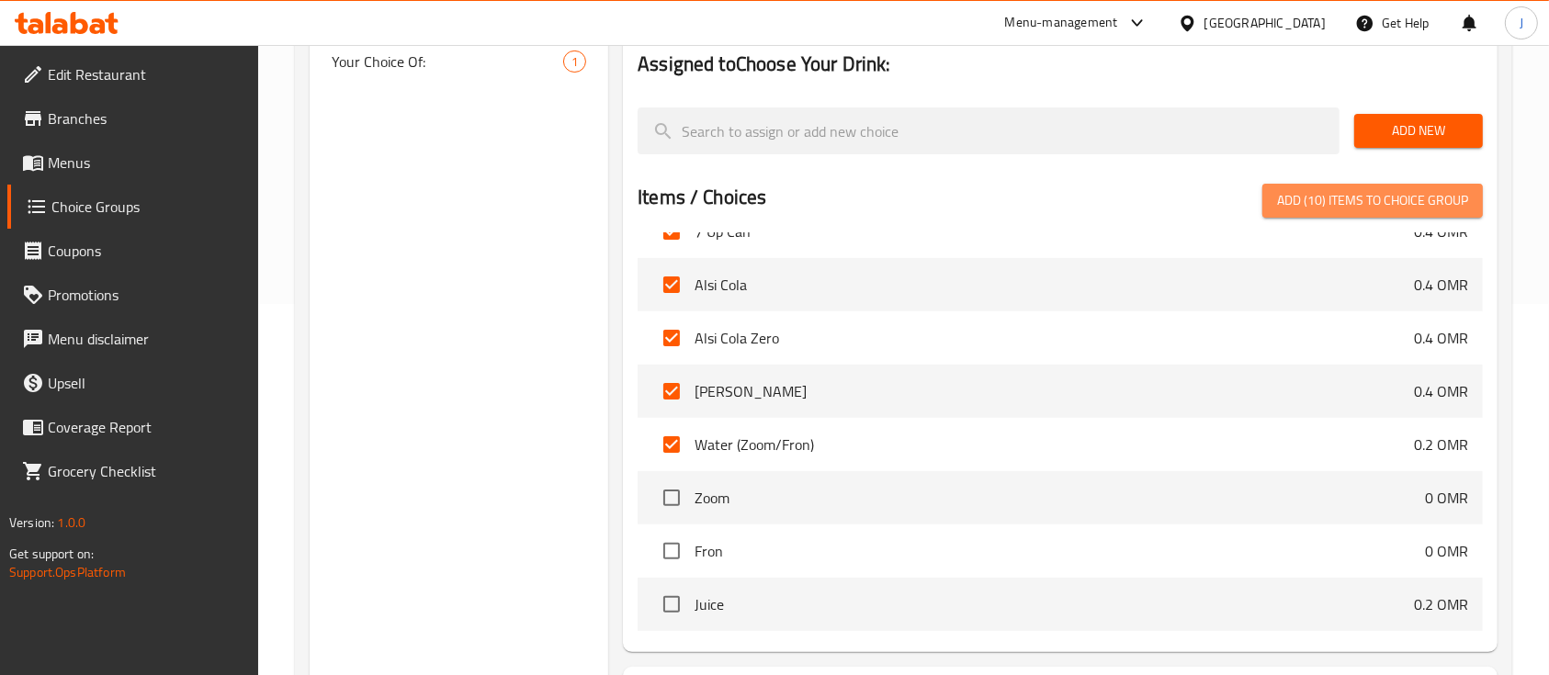
click at [1364, 202] on span "Add (10) items to choice group" at bounding box center [1372, 200] width 191 height 23
checkbox input "false"
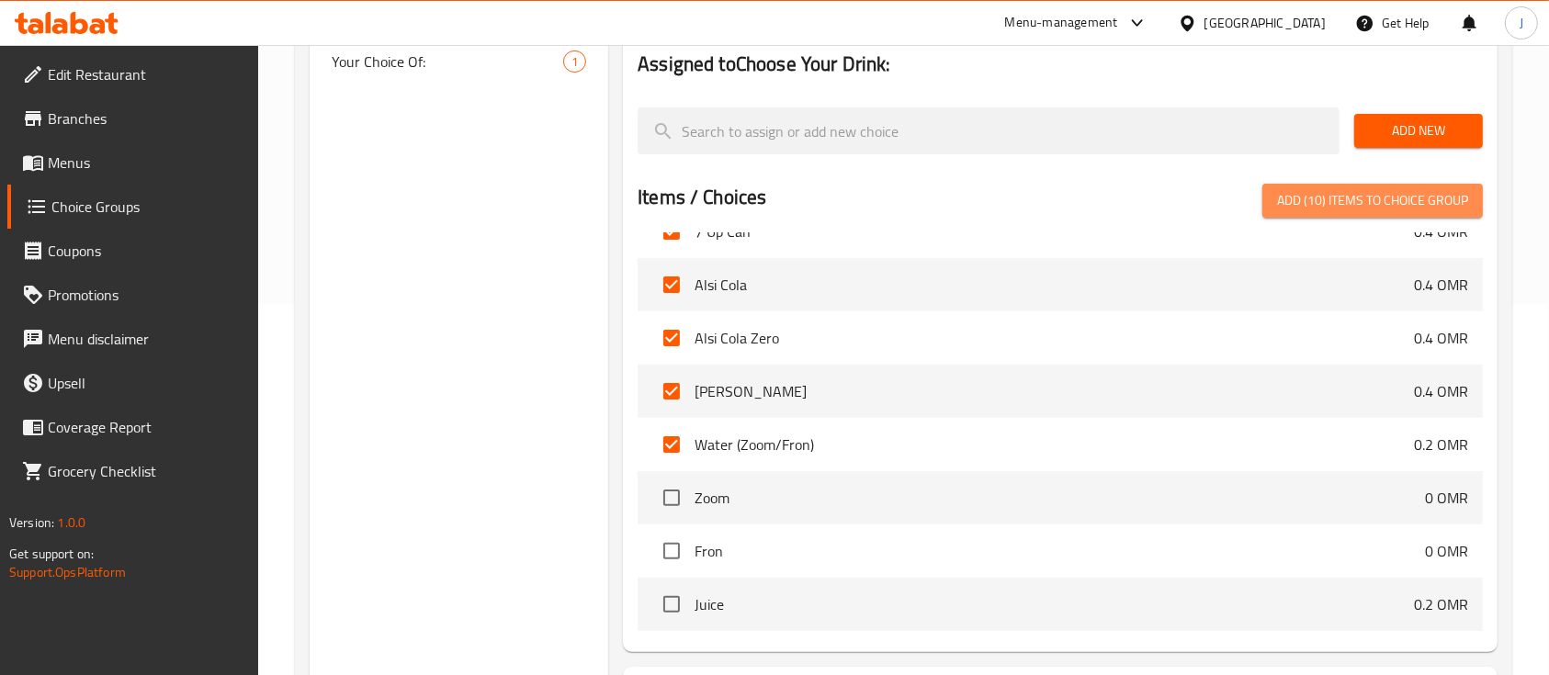
checkbox input "false"
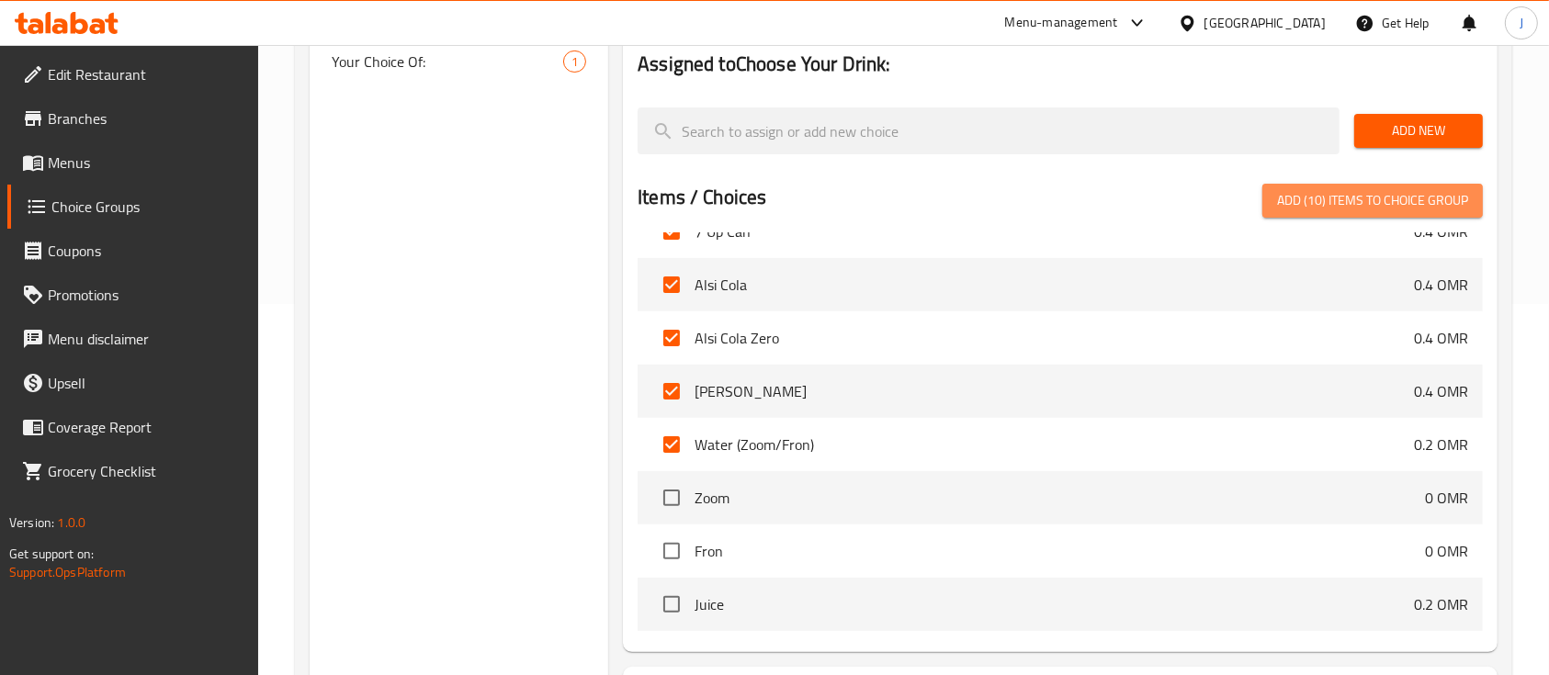
checkbox input "false"
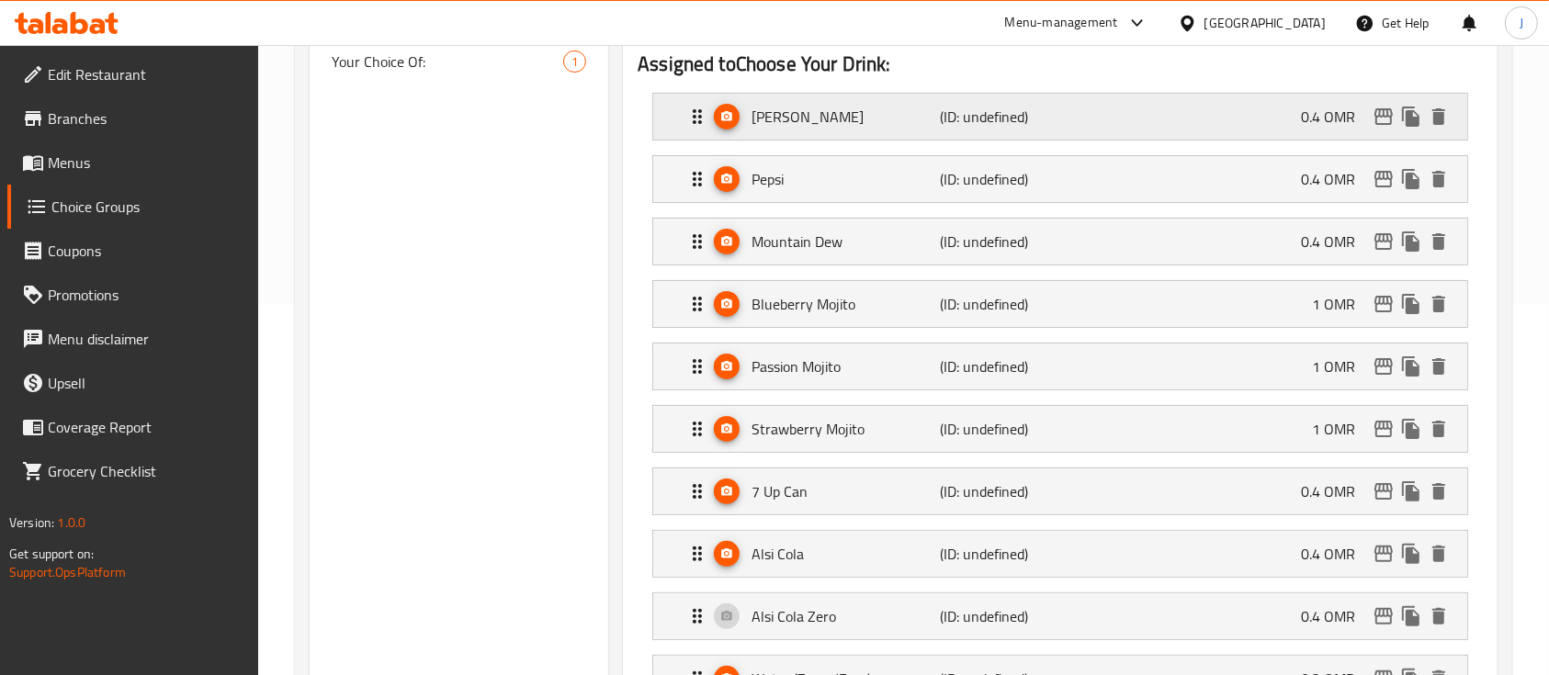
click at [1325, 121] on p "0.4 OMR" at bounding box center [1335, 117] width 69 height 22
click at [1325, 136] on div "Kinza Lemon (ID: undefined) 0.4 OMR" at bounding box center [1065, 117] width 759 height 46
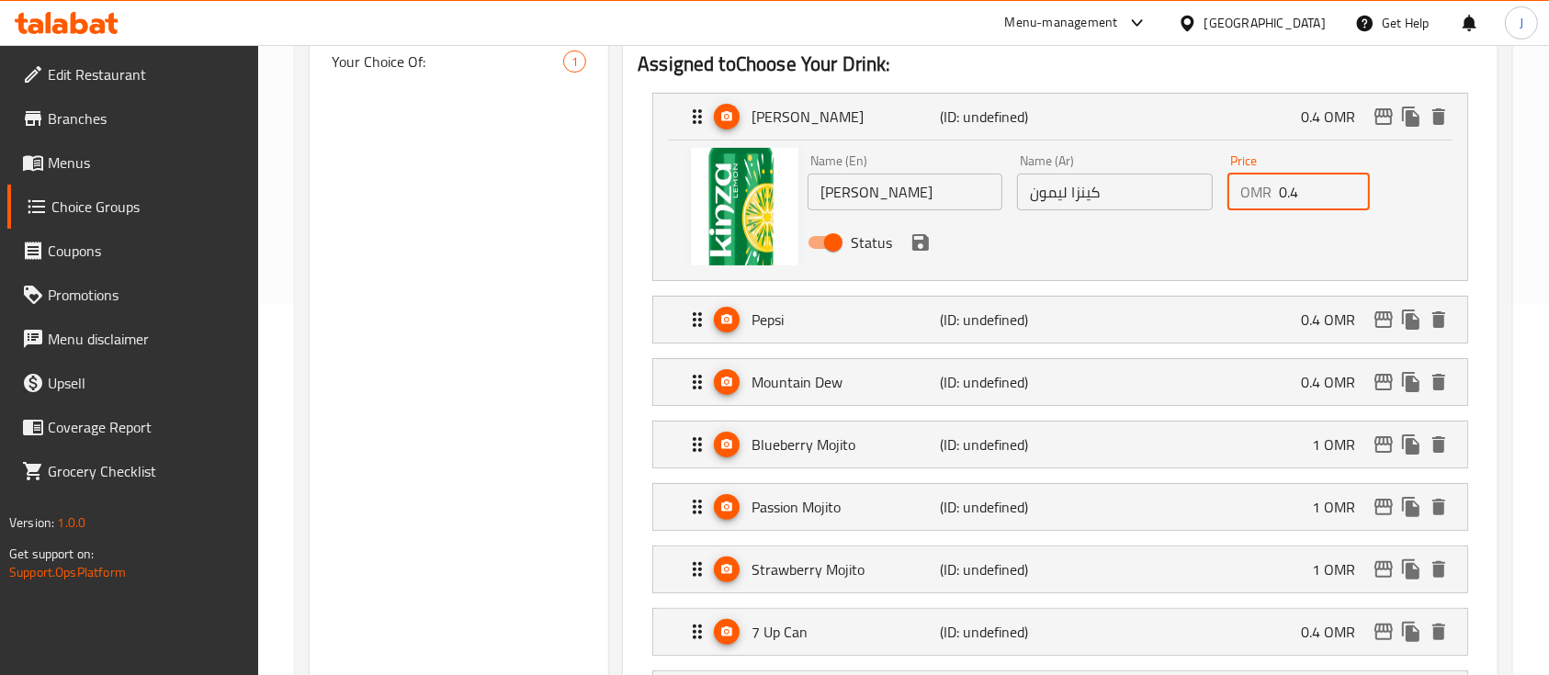
drag, startPoint x: 1314, startPoint y: 187, endPoint x: 1227, endPoint y: 188, distance: 86.4
click at [1227, 188] on div "OMR 0.4 Price" at bounding box center [1298, 192] width 142 height 37
click at [925, 248] on icon "save" at bounding box center [920, 242] width 17 height 17
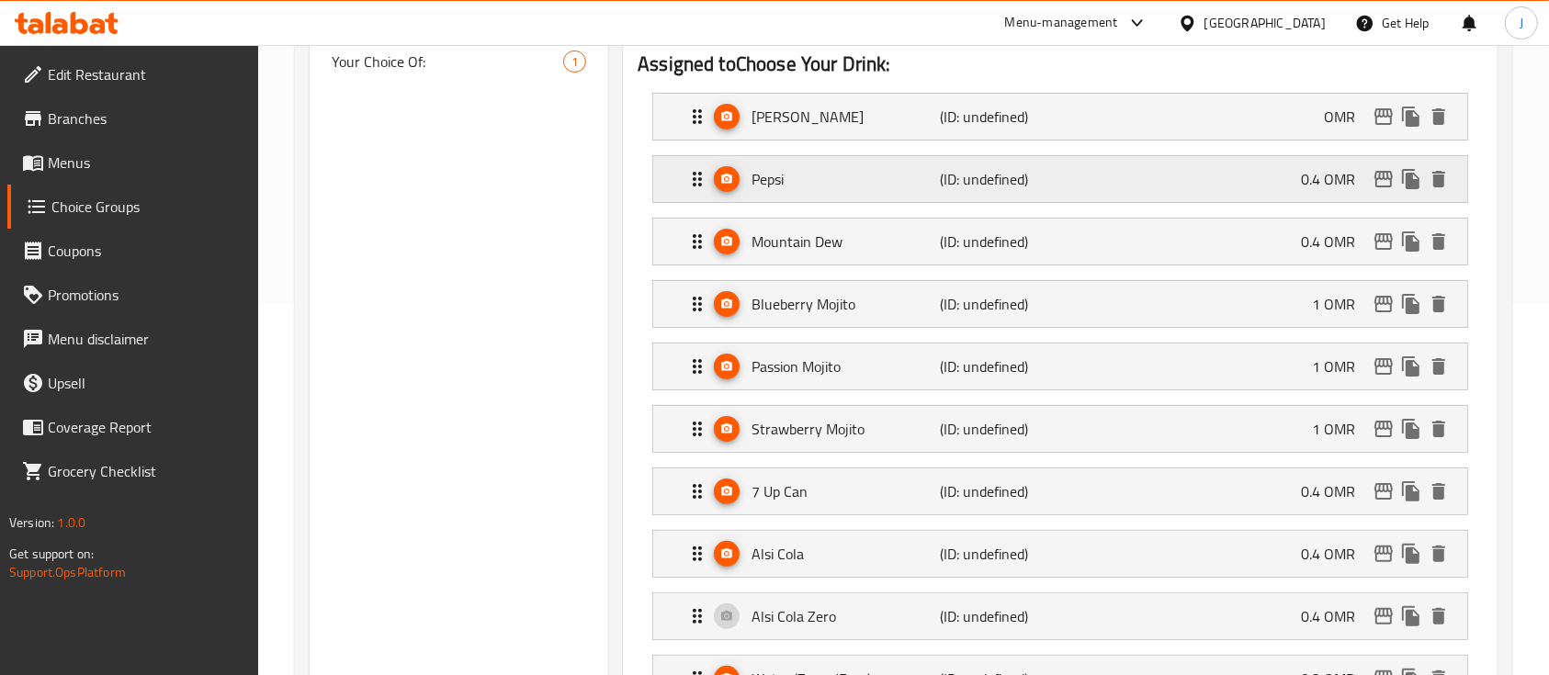
click at [1237, 190] on div "Pepsi (ID: undefined) 0.4 OMR" at bounding box center [1065, 179] width 759 height 46
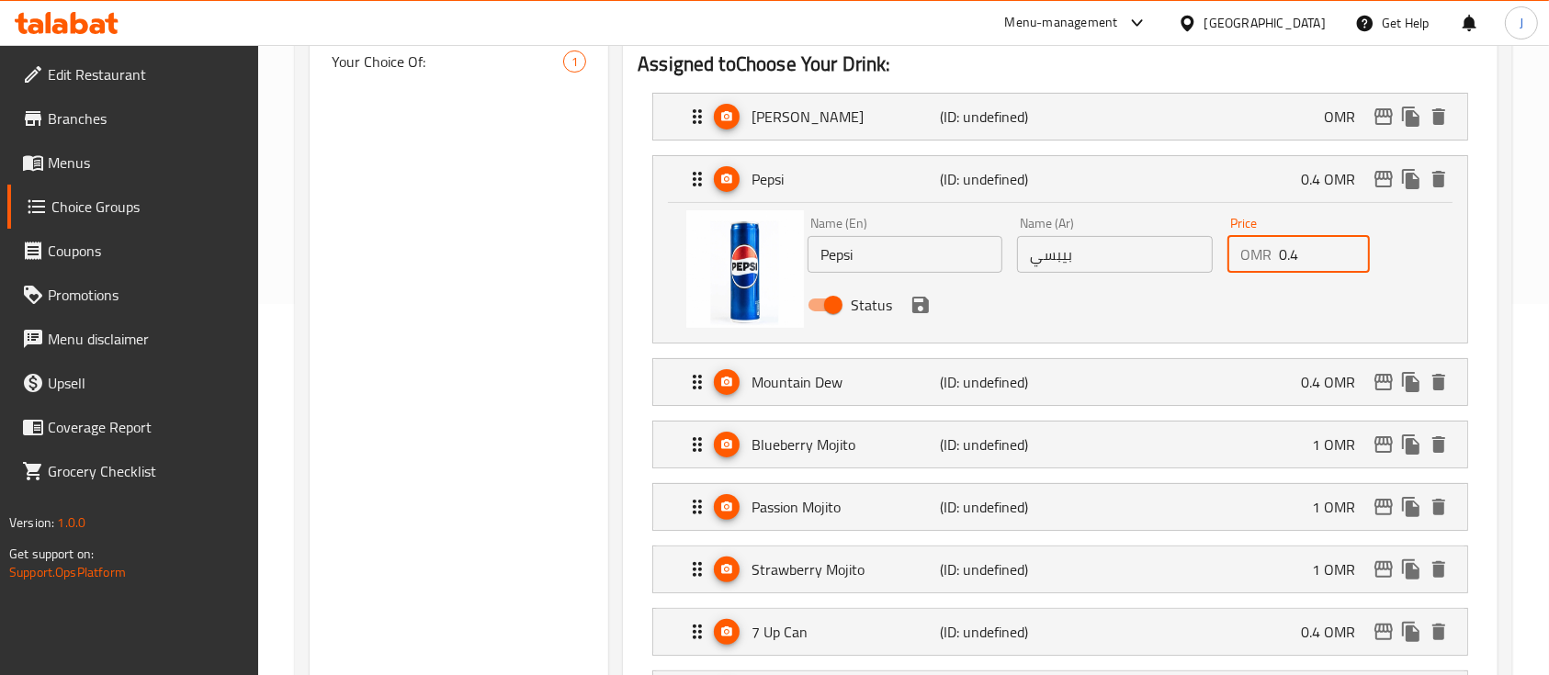
drag, startPoint x: 1301, startPoint y: 254, endPoint x: 1244, endPoint y: 254, distance: 57.0
click at [1244, 254] on div "OMR 0.4 Price" at bounding box center [1298, 254] width 142 height 37
click at [1289, 129] on div "Kinza Lemon (ID: undefined) OMR" at bounding box center [1065, 117] width 759 height 46
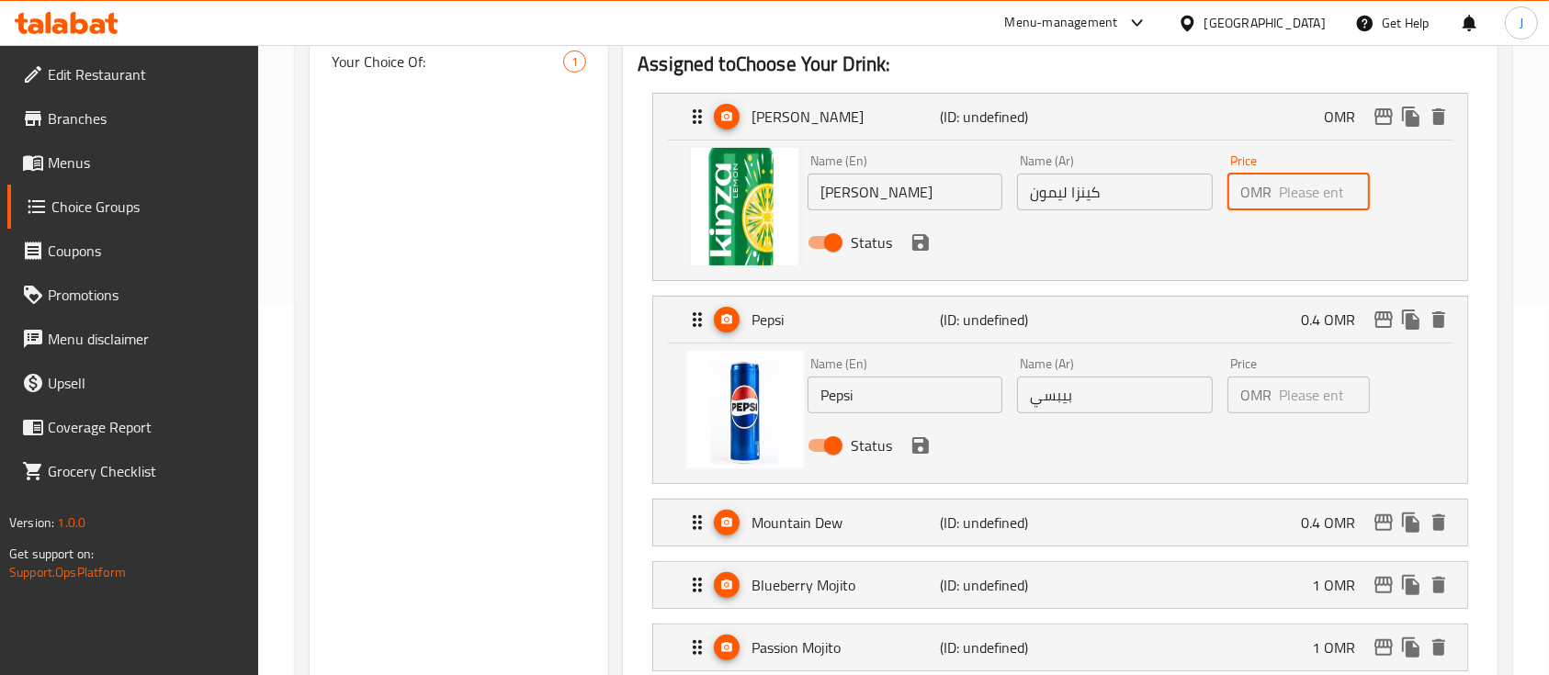
click at [1292, 187] on input "number" at bounding box center [1324, 192] width 91 height 37
type input "0"
click at [1282, 401] on input "number" at bounding box center [1324, 395] width 91 height 37
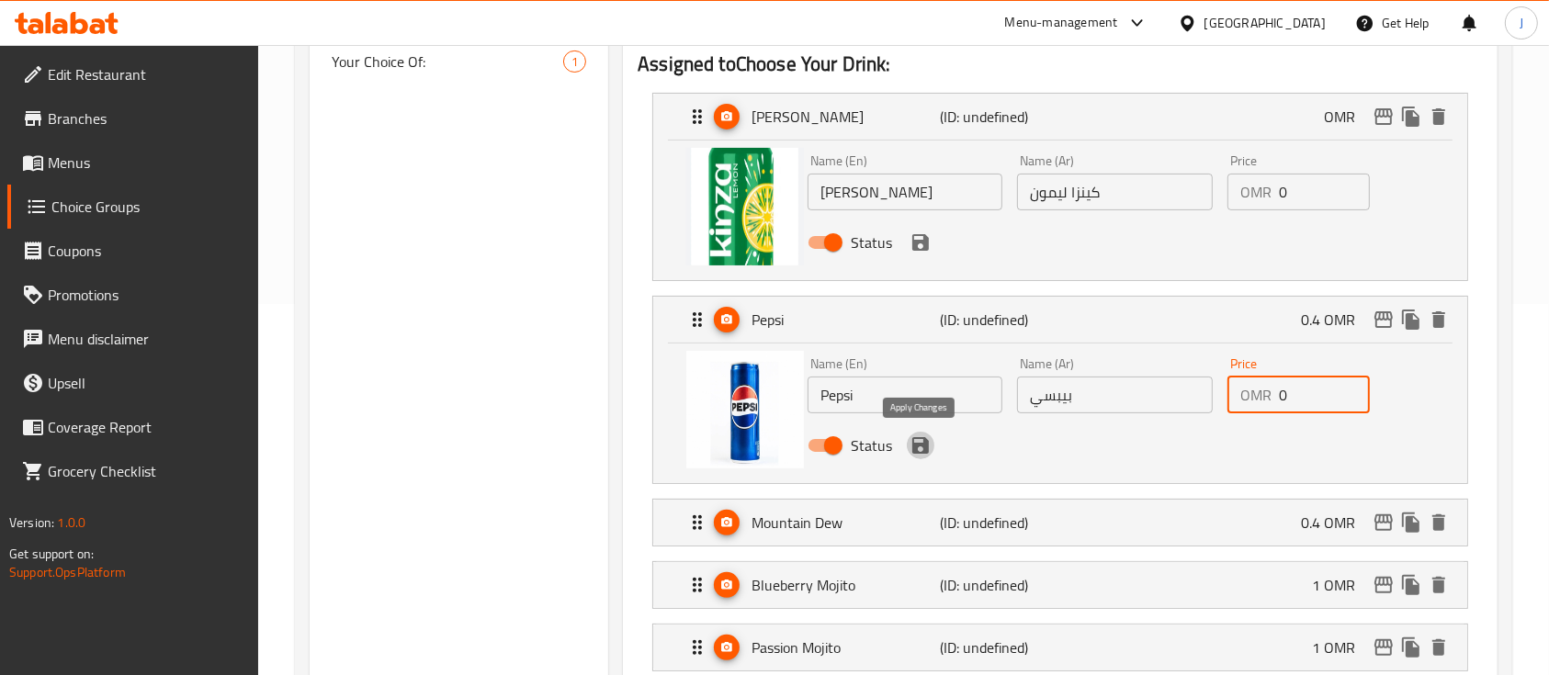
click at [926, 445] on icon "save" at bounding box center [920, 445] width 17 height 17
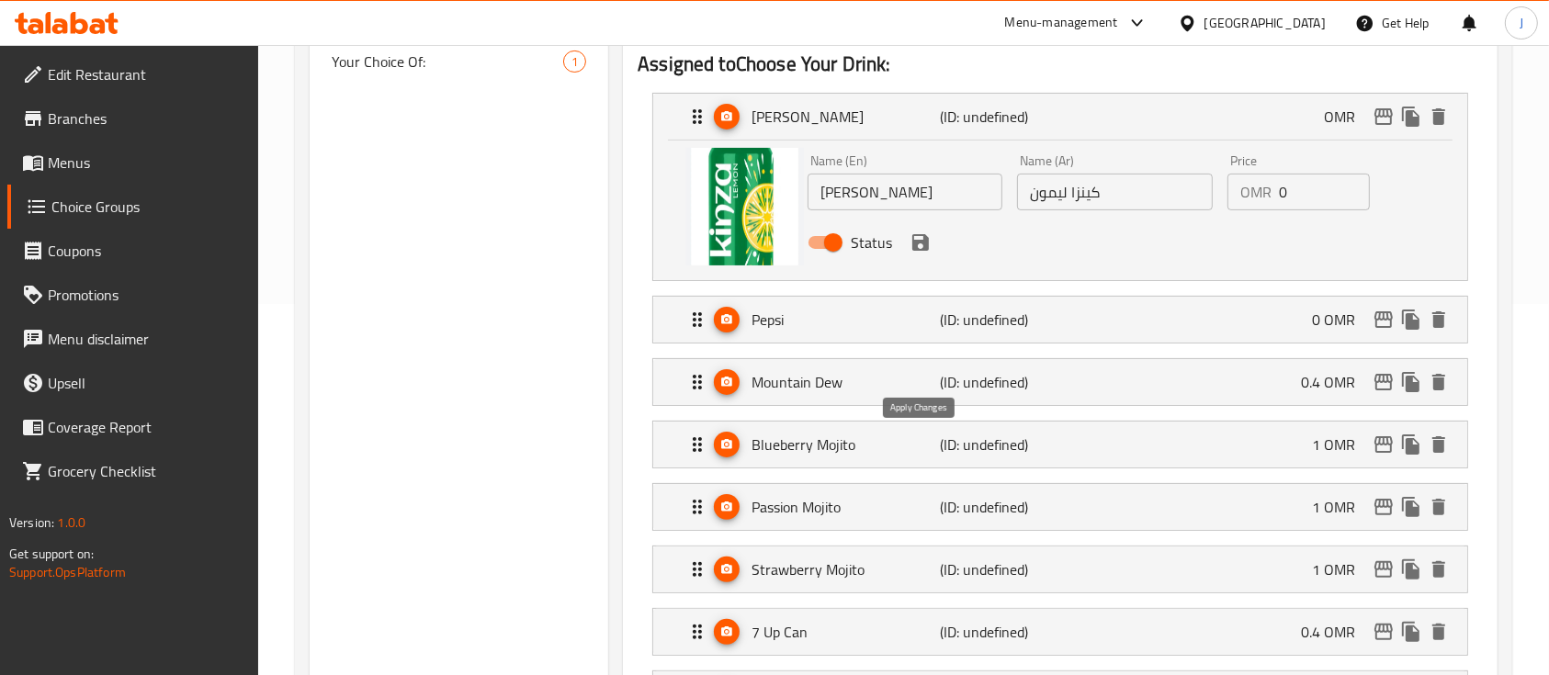
type input "0"
click at [910, 252] on icon "save" at bounding box center [921, 243] width 22 height 22
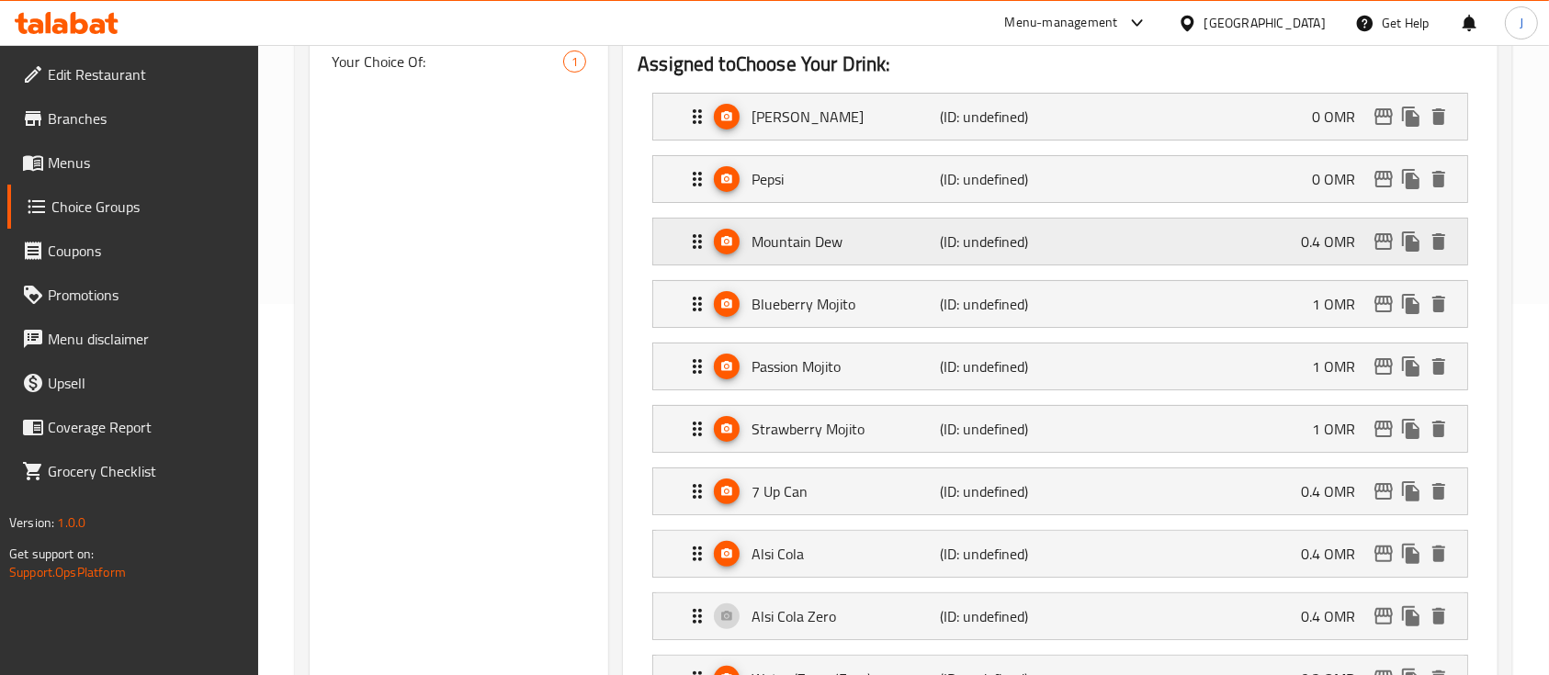
click at [1176, 227] on div "Mountain Dew (ID: undefined) 0.4 OMR" at bounding box center [1065, 242] width 759 height 46
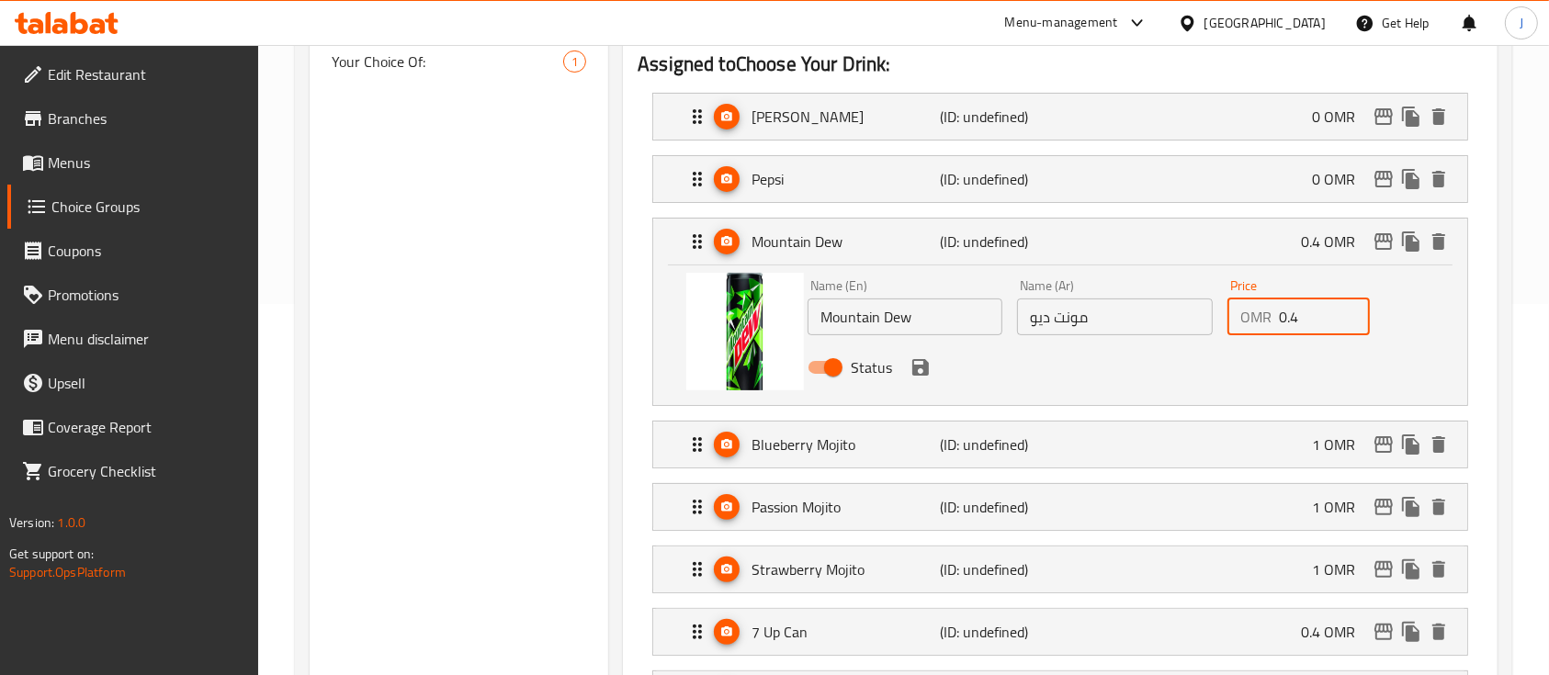
drag, startPoint x: 1337, startPoint y: 318, endPoint x: 1286, endPoint y: 320, distance: 50.6
click at [1286, 320] on input "0.4" at bounding box center [1324, 317] width 91 height 37
click at [925, 367] on icon "save" at bounding box center [920, 367] width 17 height 17
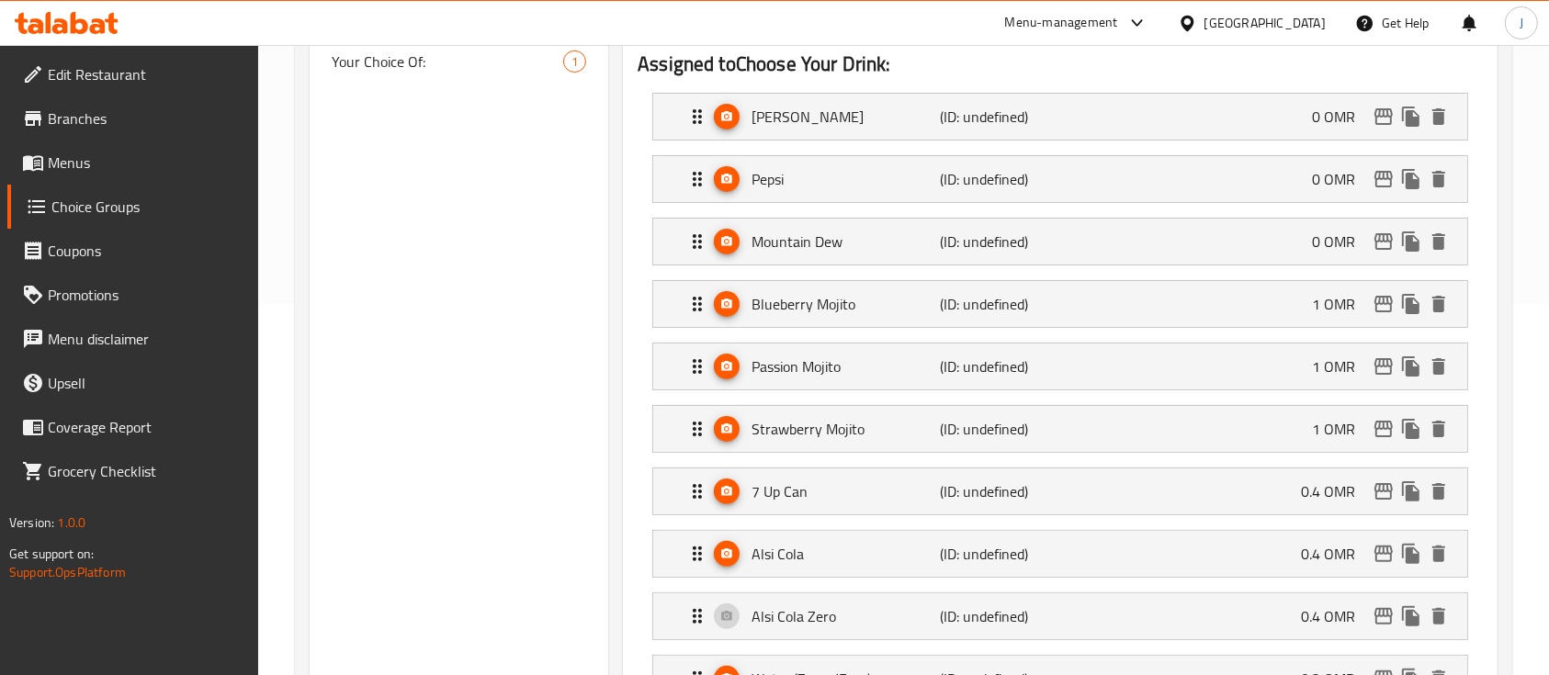
type input "0"
click at [1165, 308] on div "Blueberry Mojito (ID: undefined) 1 OMR" at bounding box center [1065, 304] width 759 height 46
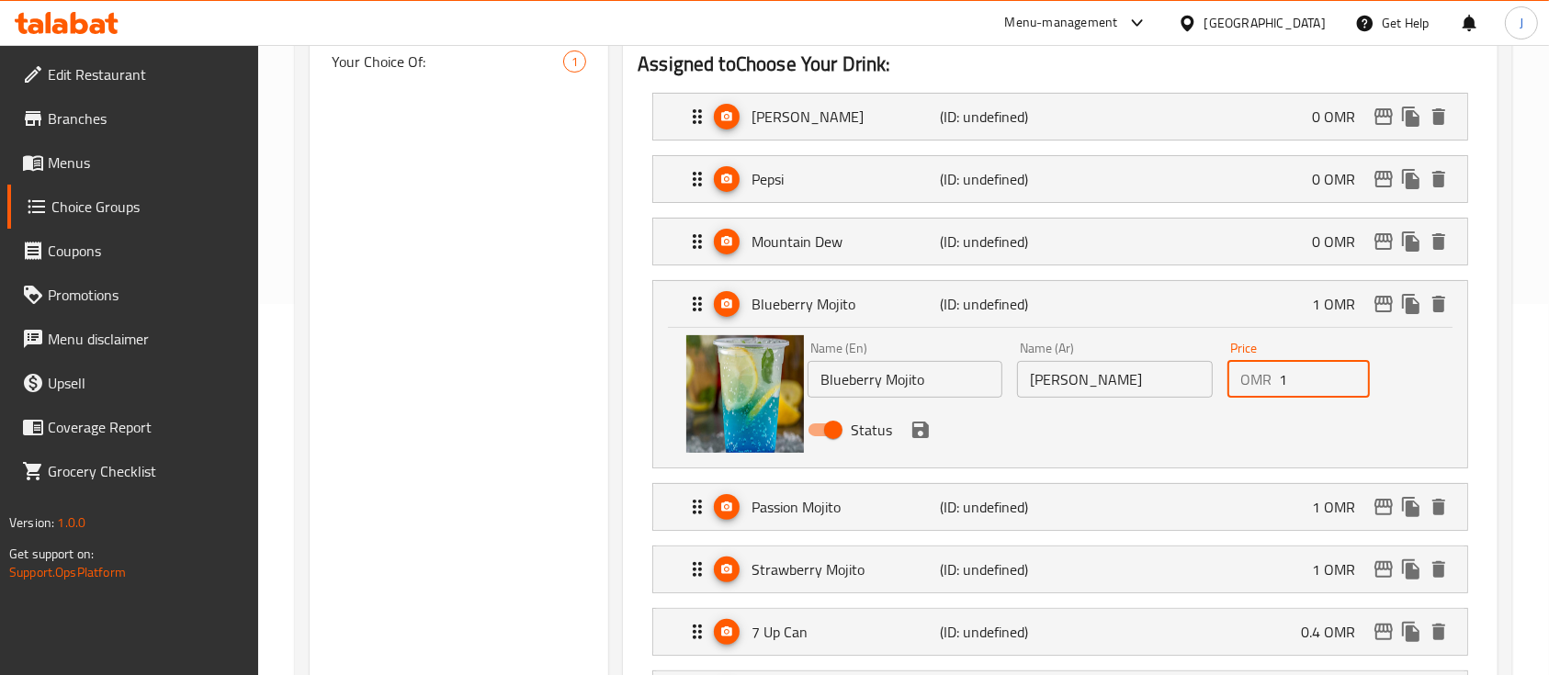
drag, startPoint x: 1294, startPoint y: 388, endPoint x: 1225, endPoint y: 390, distance: 69.0
click at [1225, 390] on div "Price OMR 1 Price" at bounding box center [1298, 369] width 157 height 71
click at [912, 427] on icon "save" at bounding box center [920, 430] width 17 height 17
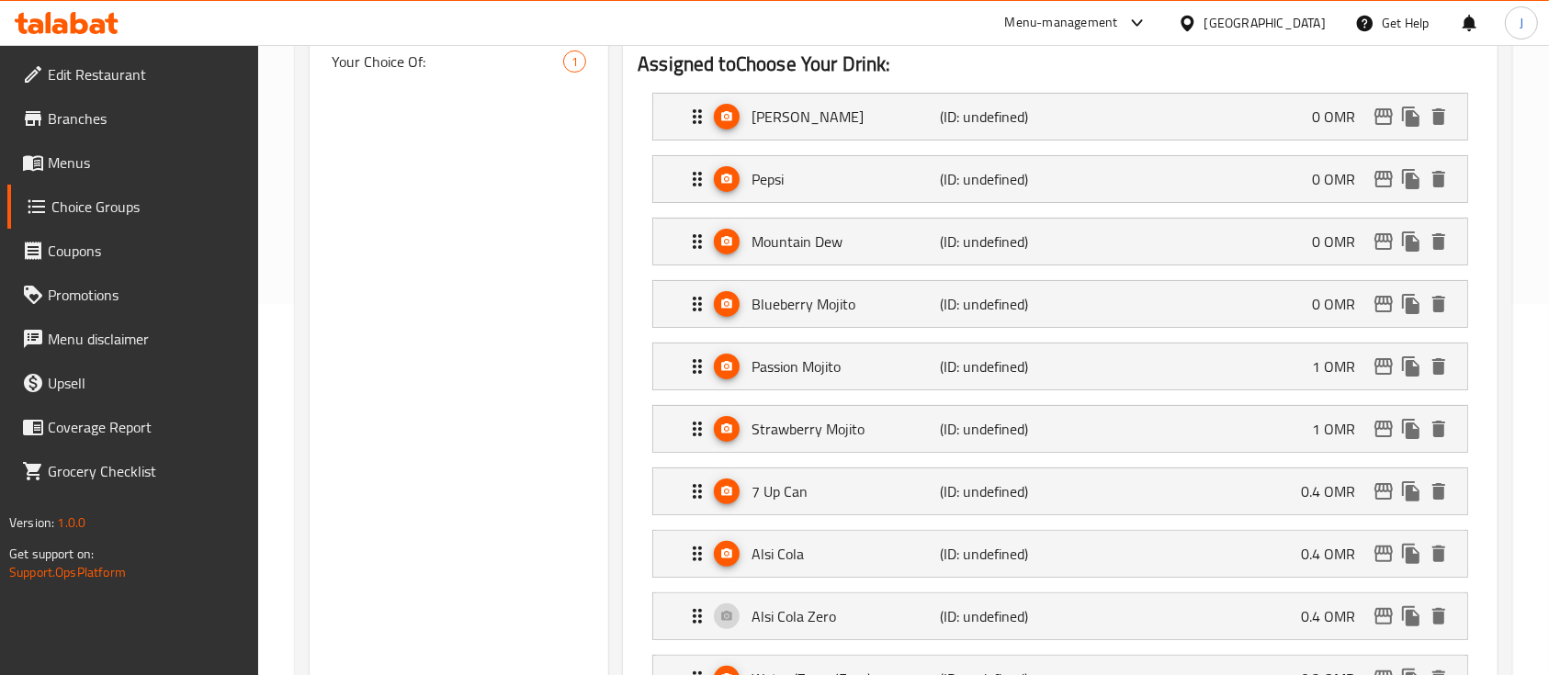
type input "0"
click at [1257, 366] on div "Passion Mojito (ID: undefined) 1 OMR" at bounding box center [1065, 367] width 759 height 46
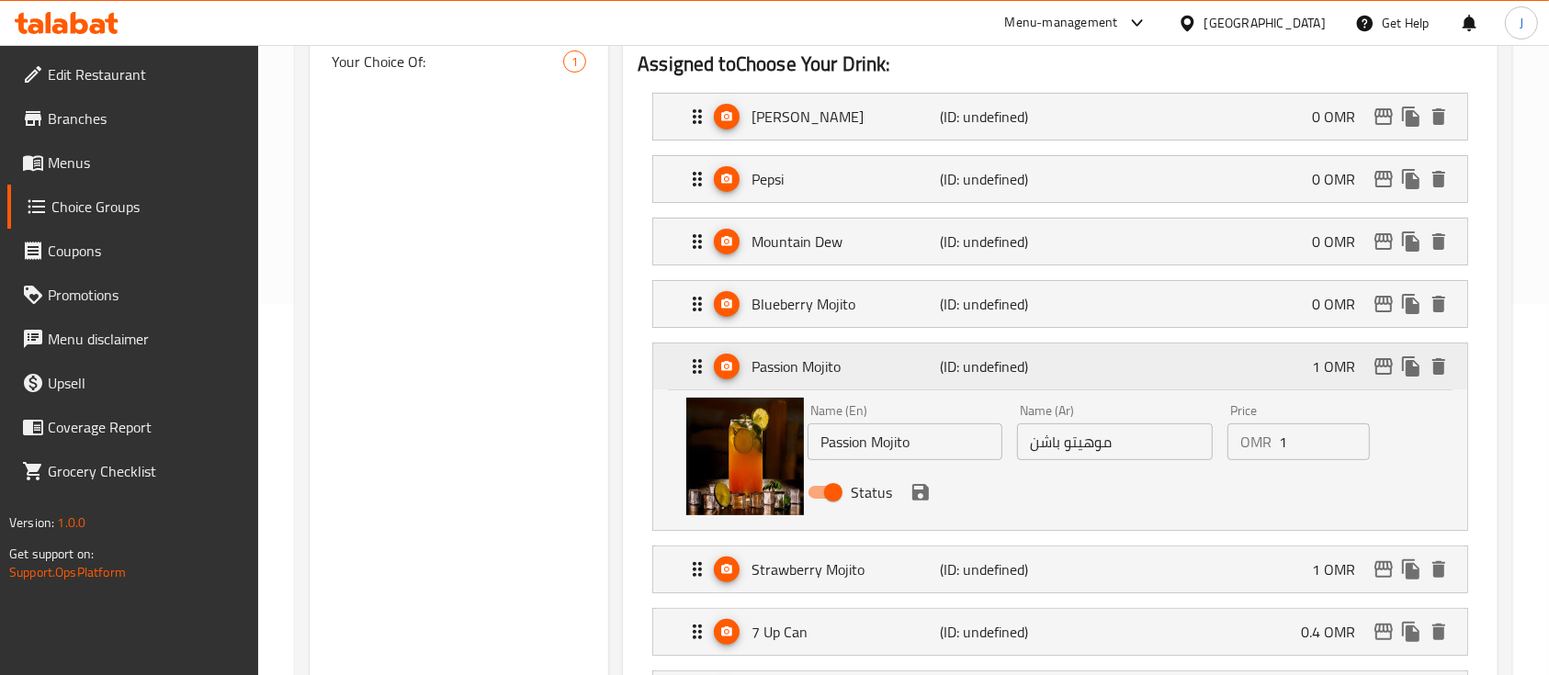
scroll to position [499, 0]
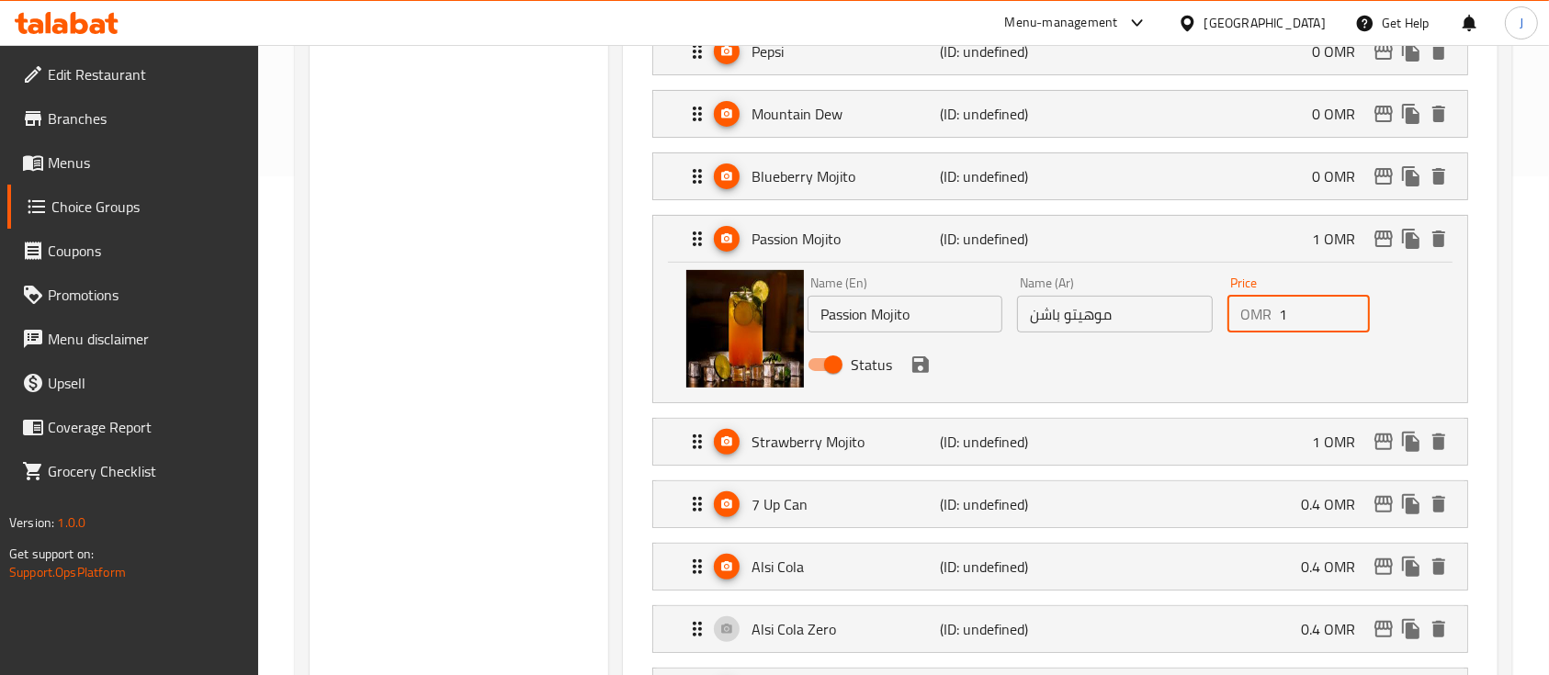
drag, startPoint x: 1309, startPoint y: 320, endPoint x: 1209, endPoint y: 312, distance: 100.4
click at [1209, 312] on div "Name (En) Passion Mojito Name (En) Name (Ar) موهيتو باشن Name (Ar) Price OMR 1 …" at bounding box center [1114, 329] width 629 height 120
click at [917, 369] on icon "save" at bounding box center [920, 364] width 17 height 17
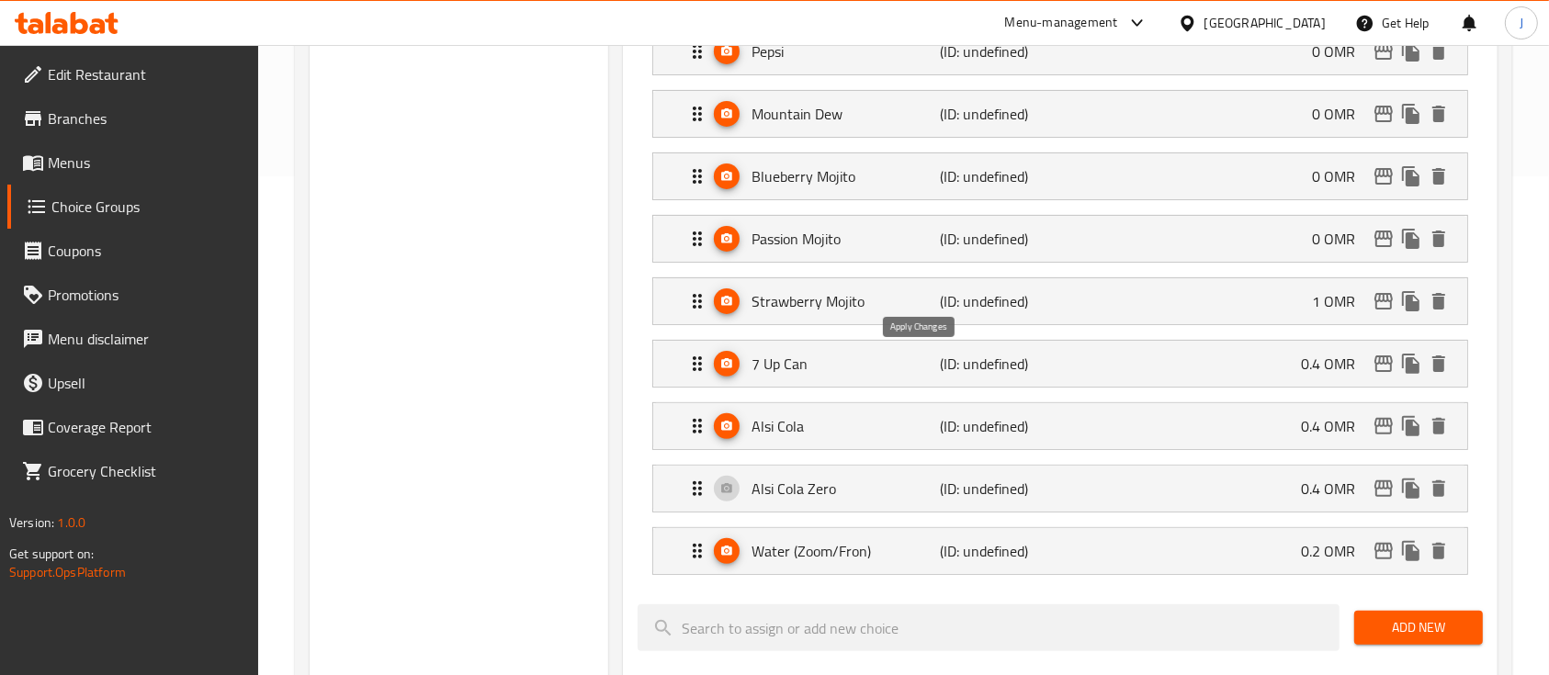
type input "0"
click at [1226, 289] on div "Strawberry Mojito (ID: undefined) 1 OMR" at bounding box center [1065, 301] width 759 height 46
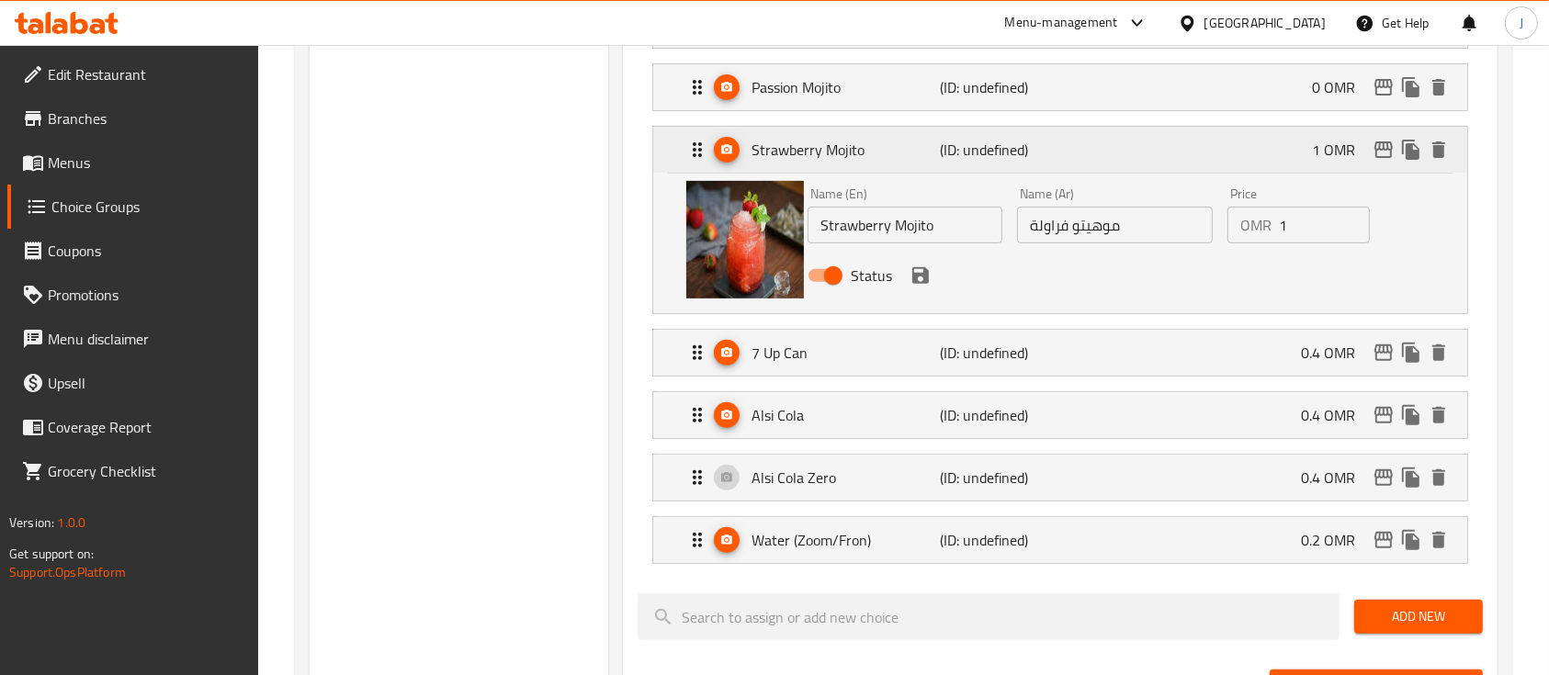
scroll to position [653, 0]
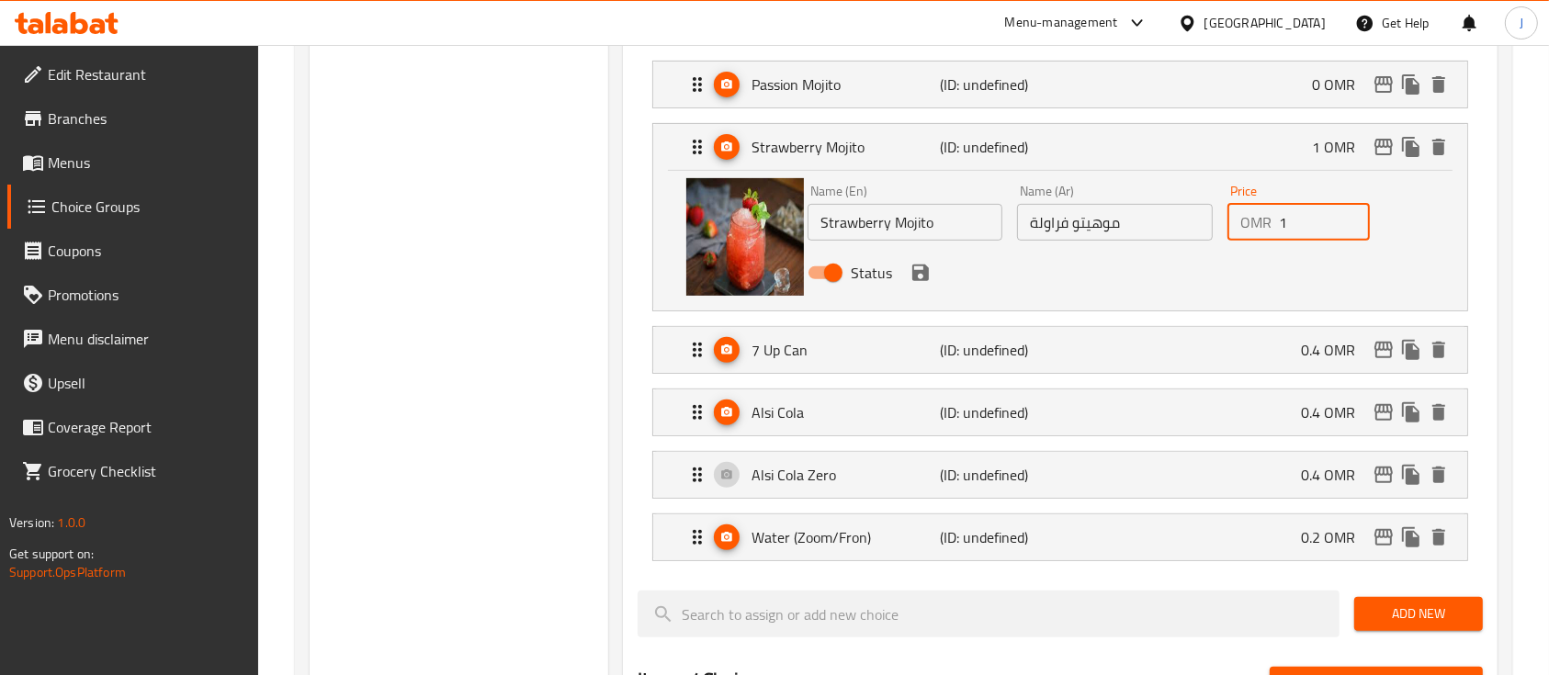
drag, startPoint x: 1331, startPoint y: 204, endPoint x: 1237, endPoint y: 212, distance: 94.1
click at [1237, 212] on div "OMR 1 Price" at bounding box center [1298, 222] width 142 height 37
click at [912, 271] on icon "save" at bounding box center [920, 273] width 17 height 17
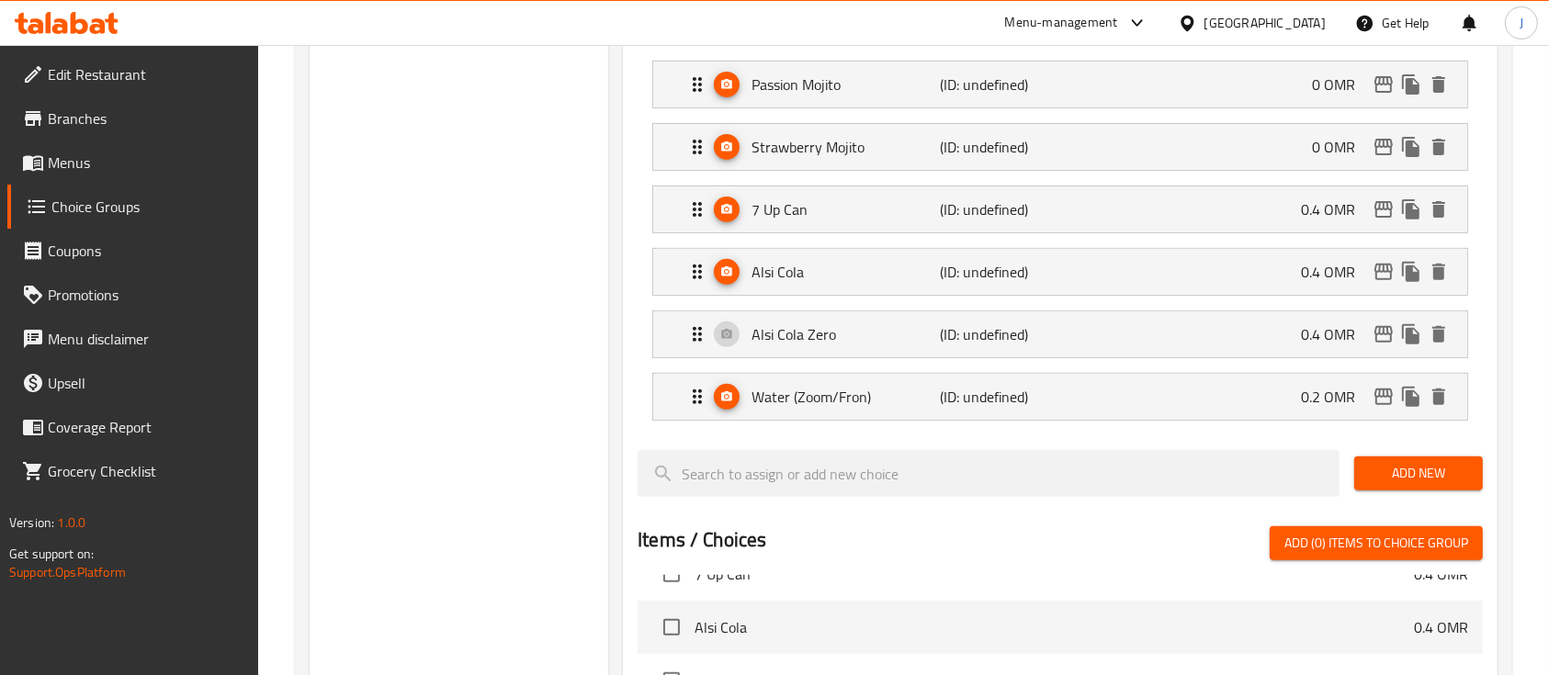
type input "0"
click at [1285, 225] on div "7 Up Can (ID: undefined) 0.4 OMR" at bounding box center [1065, 209] width 759 height 46
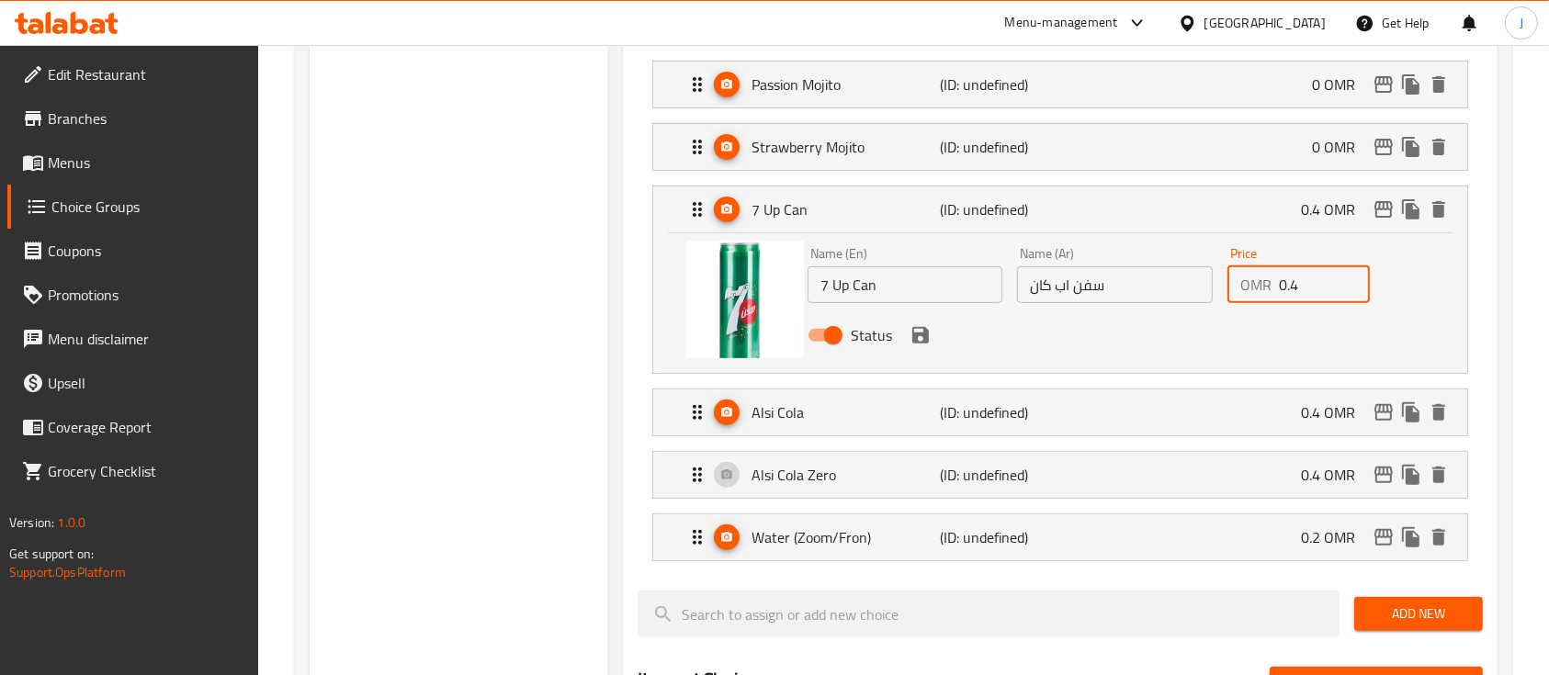
click at [1316, 274] on input "0.4" at bounding box center [1324, 284] width 91 height 37
click at [929, 336] on icon "save" at bounding box center [921, 335] width 22 height 22
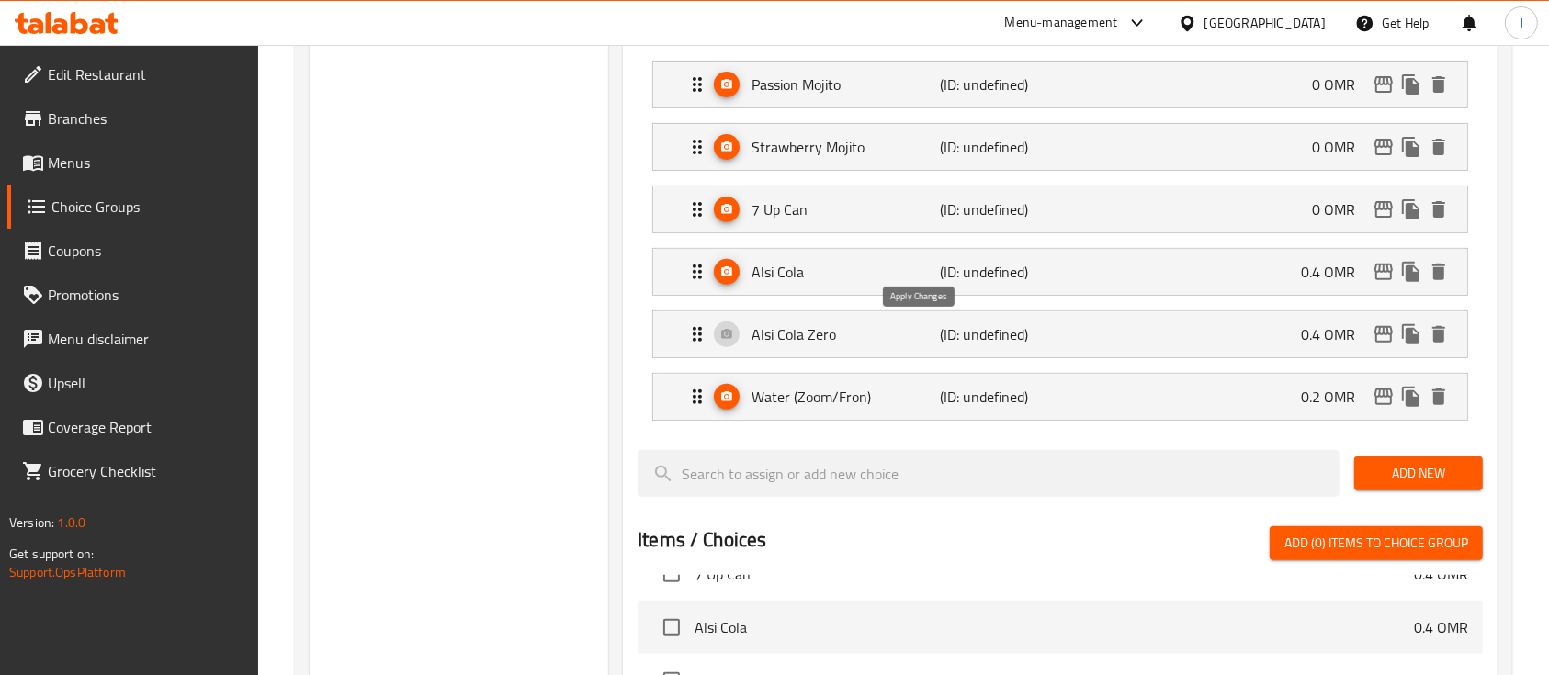
type input "0"
click at [1282, 276] on div "Alsi Cola (ID: undefined) 0.4 OMR" at bounding box center [1065, 272] width 759 height 46
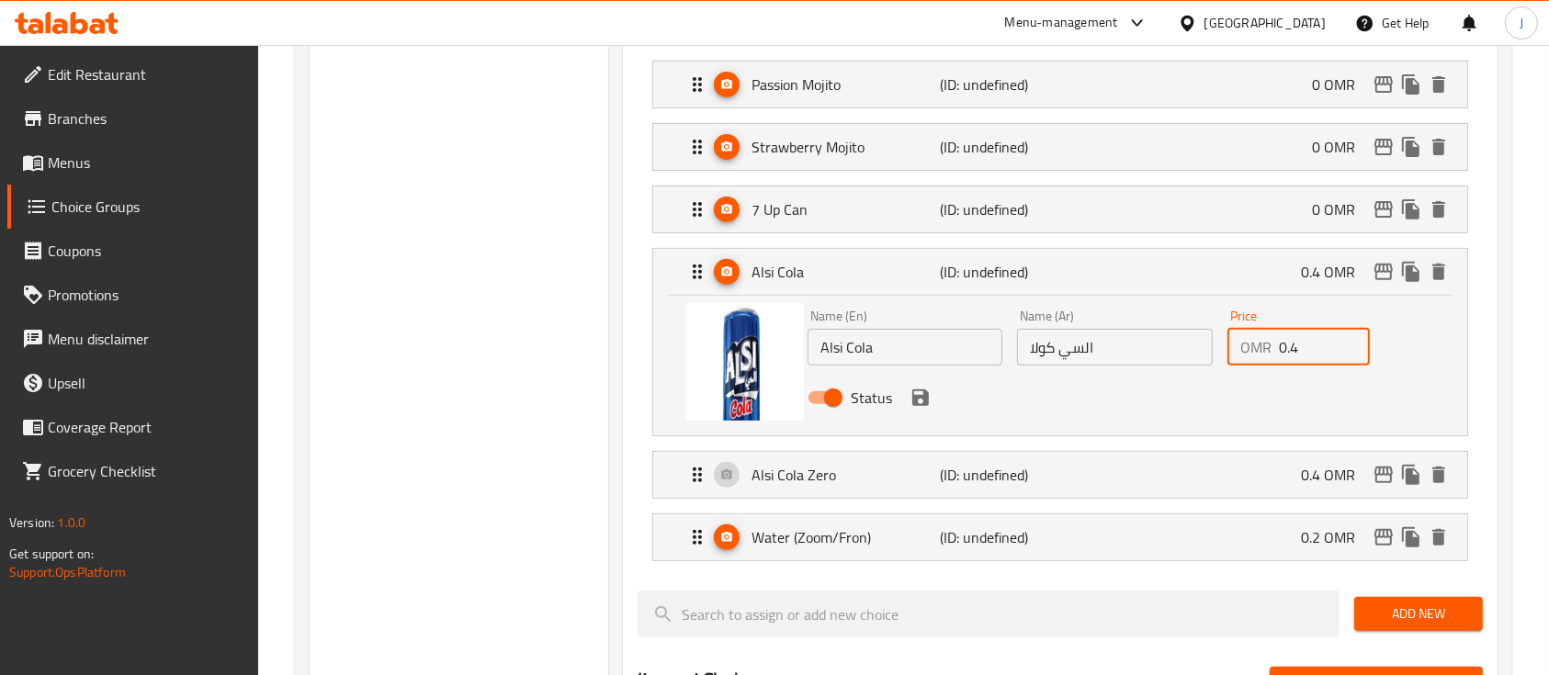
click at [1310, 349] on input "0.4" at bounding box center [1324, 347] width 91 height 37
click at [920, 401] on icon "save" at bounding box center [921, 398] width 22 height 22
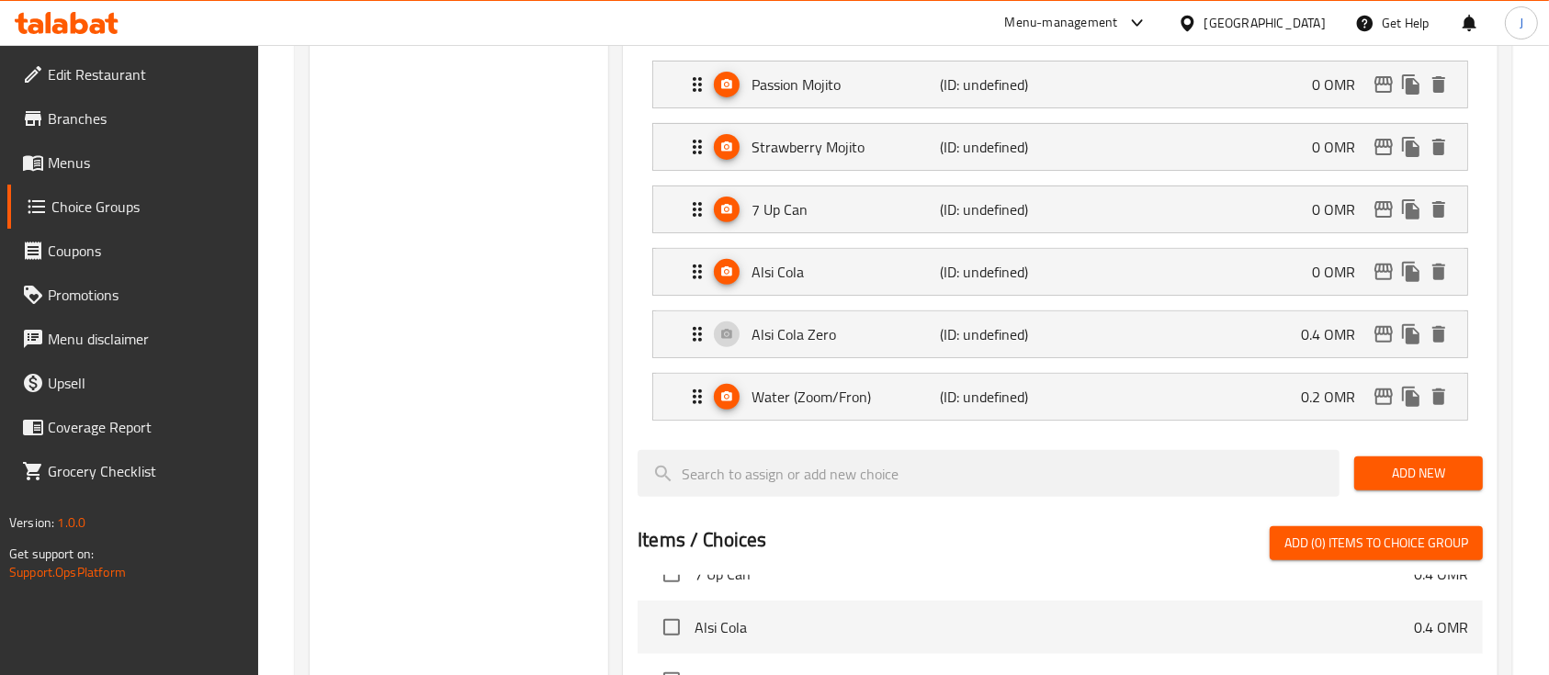
type input "0"
click at [1242, 333] on div "Alsi Cola Zero (ID: undefined) 0.4 OMR" at bounding box center [1065, 334] width 759 height 46
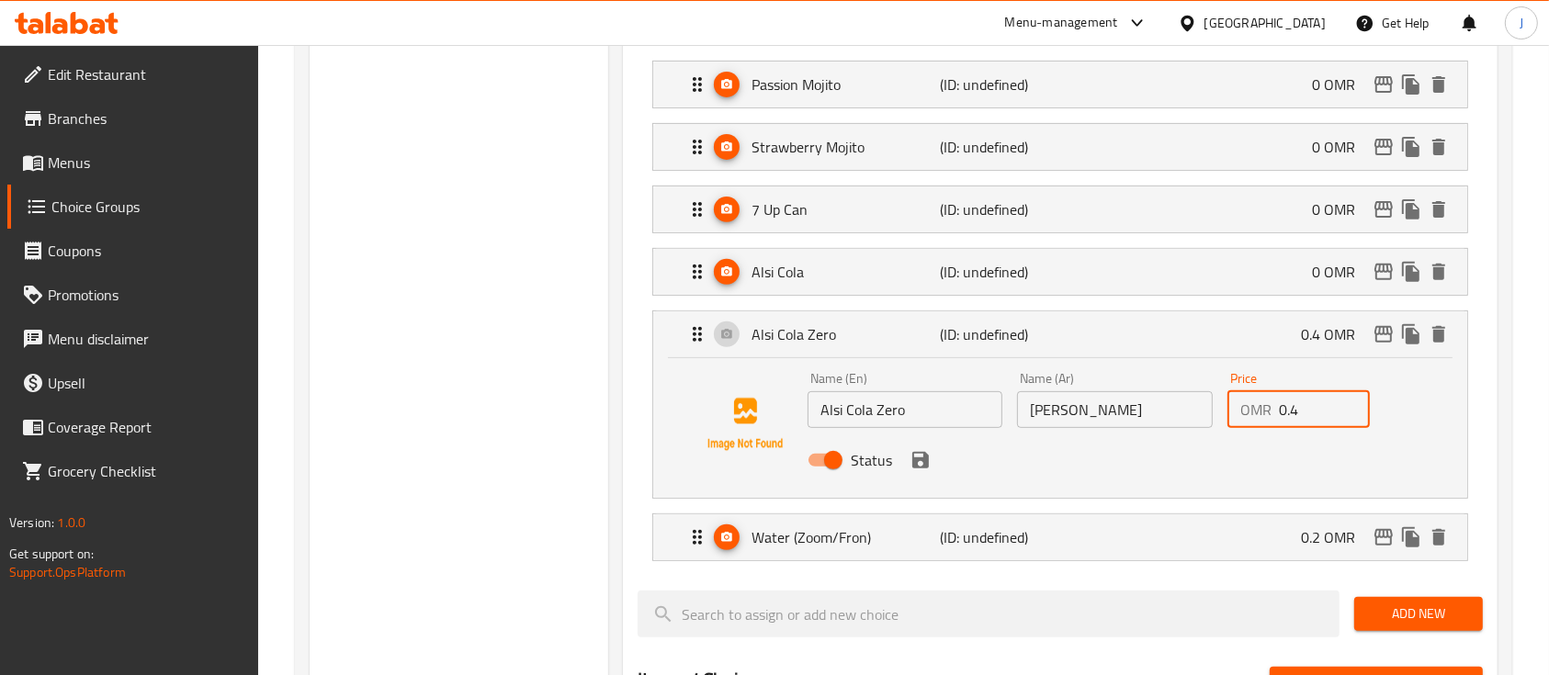
click at [1319, 400] on input "0.4" at bounding box center [1324, 409] width 91 height 37
click at [930, 458] on icon "save" at bounding box center [921, 460] width 22 height 22
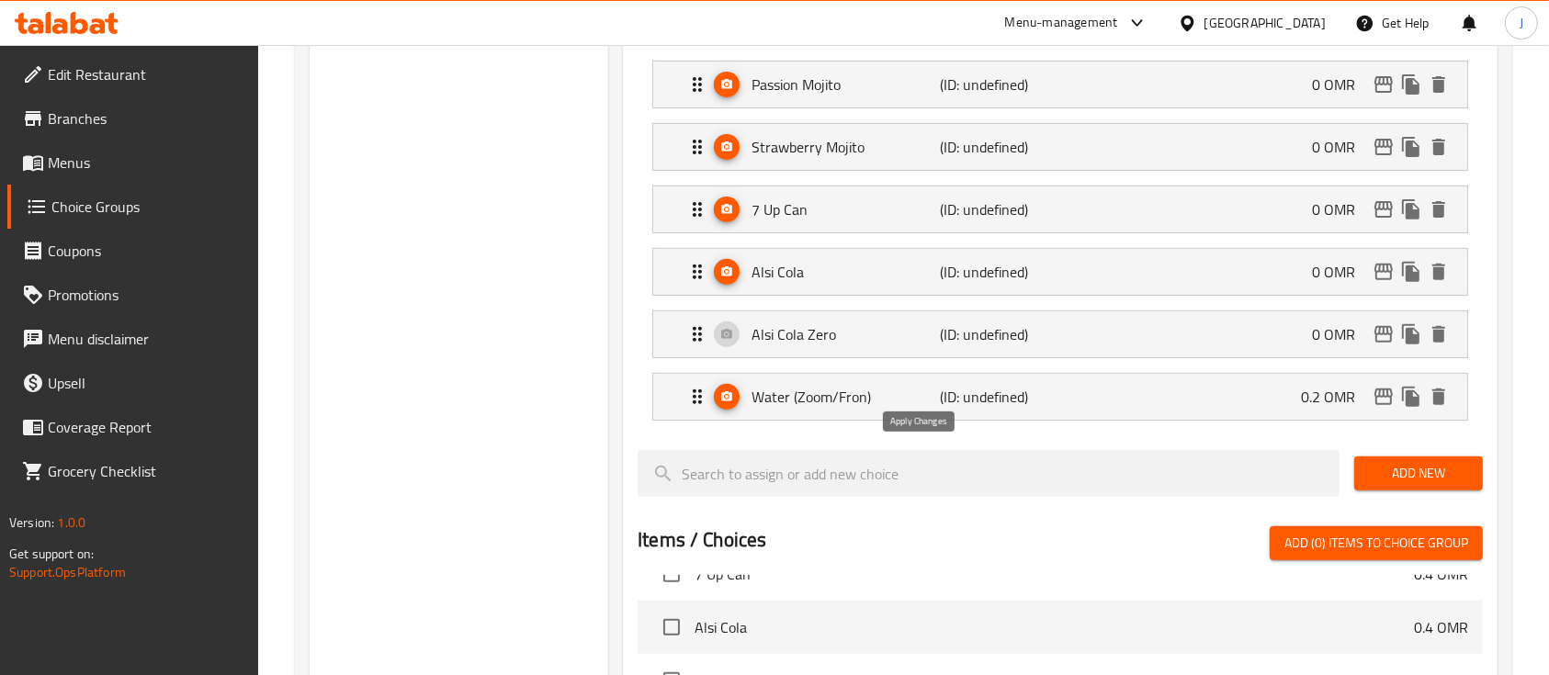
type input "0"
click at [1316, 399] on p "0.2 OMR" at bounding box center [1335, 397] width 69 height 22
click at [1316, 397] on p "0.2 OMR" at bounding box center [1335, 397] width 69 height 22
click at [1165, 404] on div "Water (Zoom/Fron) (ID: undefined) 0.2 OMR" at bounding box center [1065, 397] width 759 height 46
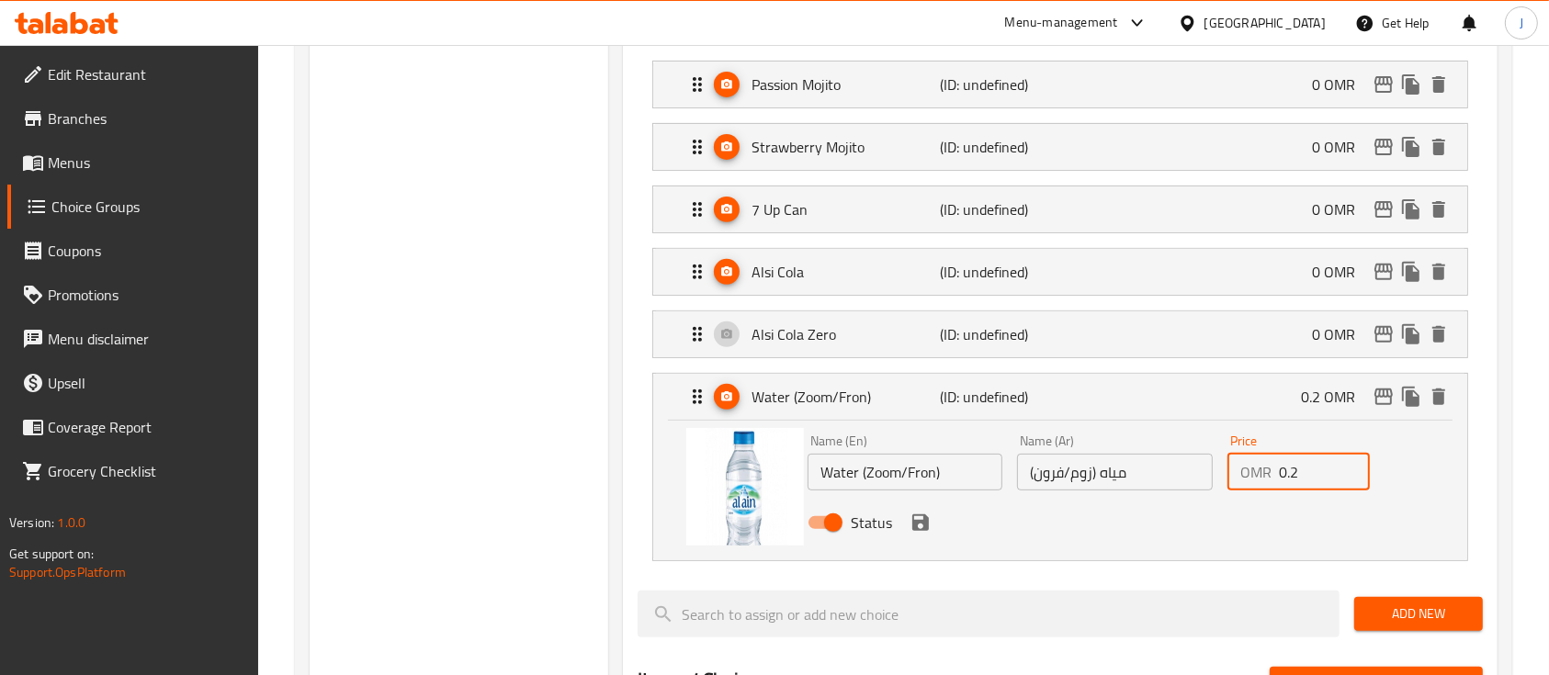
click at [1310, 465] on input "0.2" at bounding box center [1324, 472] width 91 height 37
click at [922, 522] on icon "save" at bounding box center [920, 522] width 17 height 17
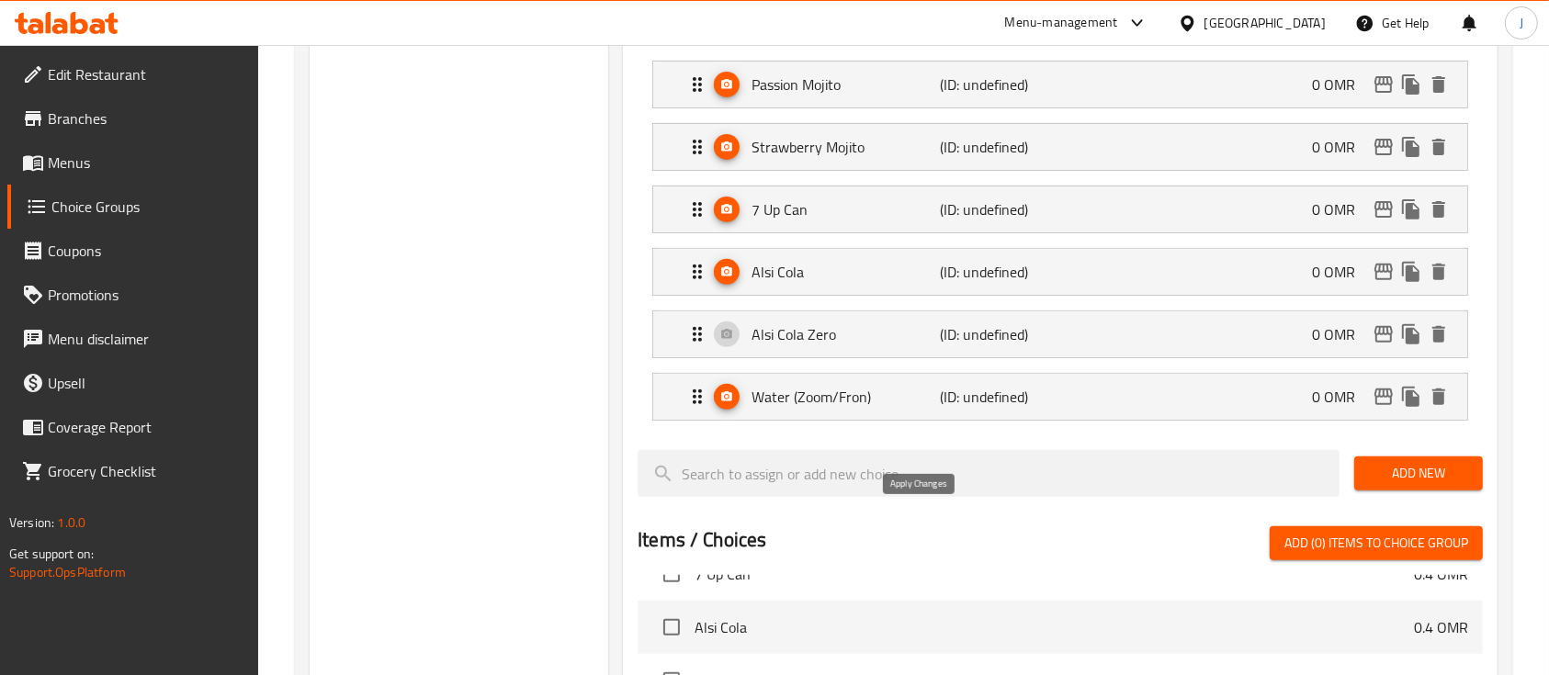
type input "0"
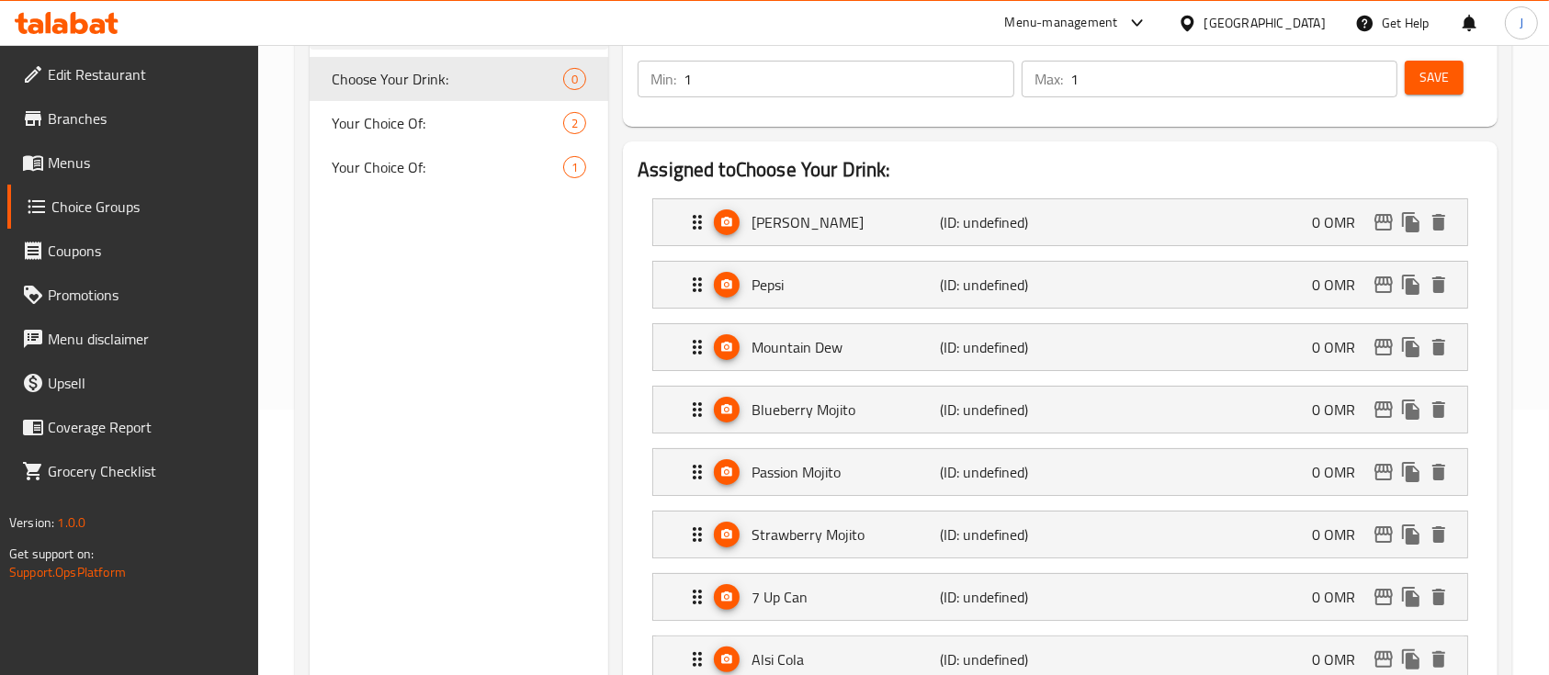
scroll to position [0, 0]
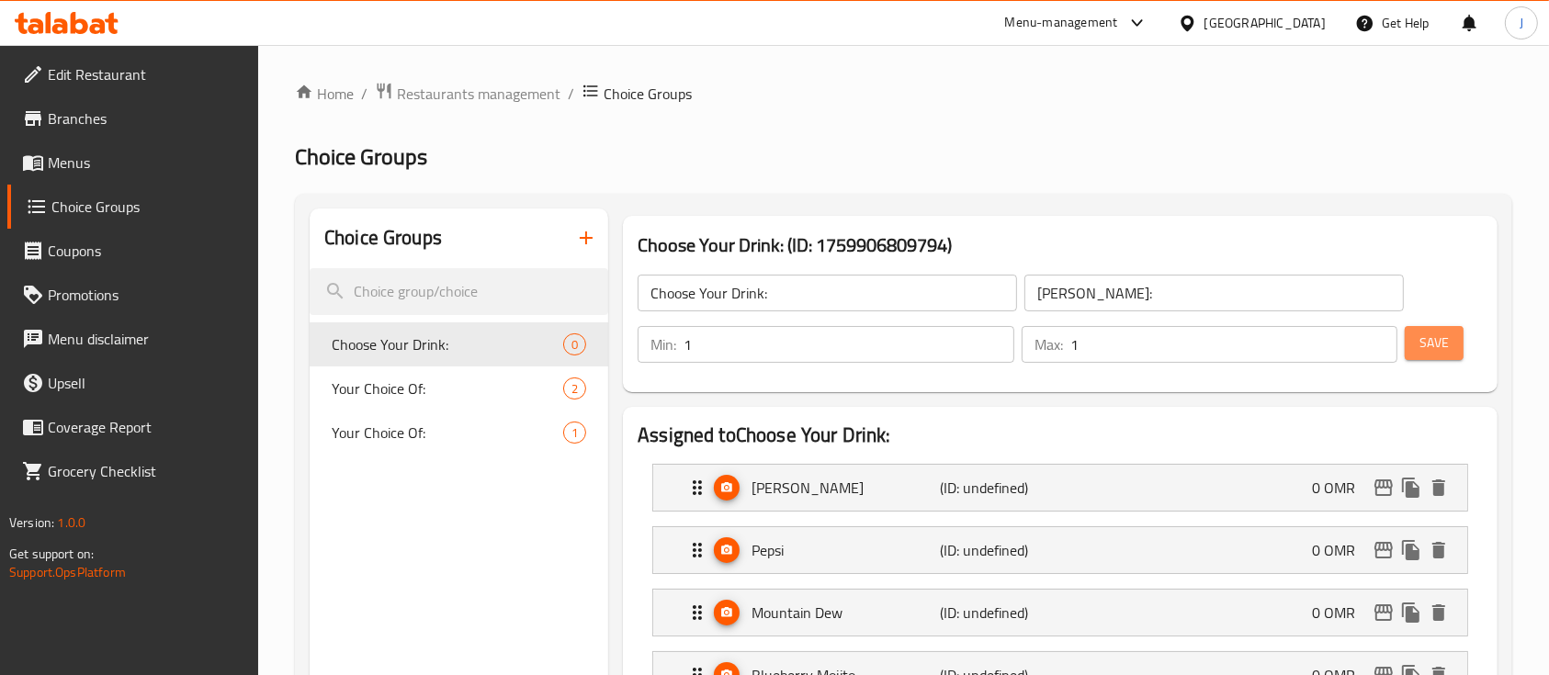
click at [1425, 346] on span "Save" at bounding box center [1433, 343] width 29 height 23
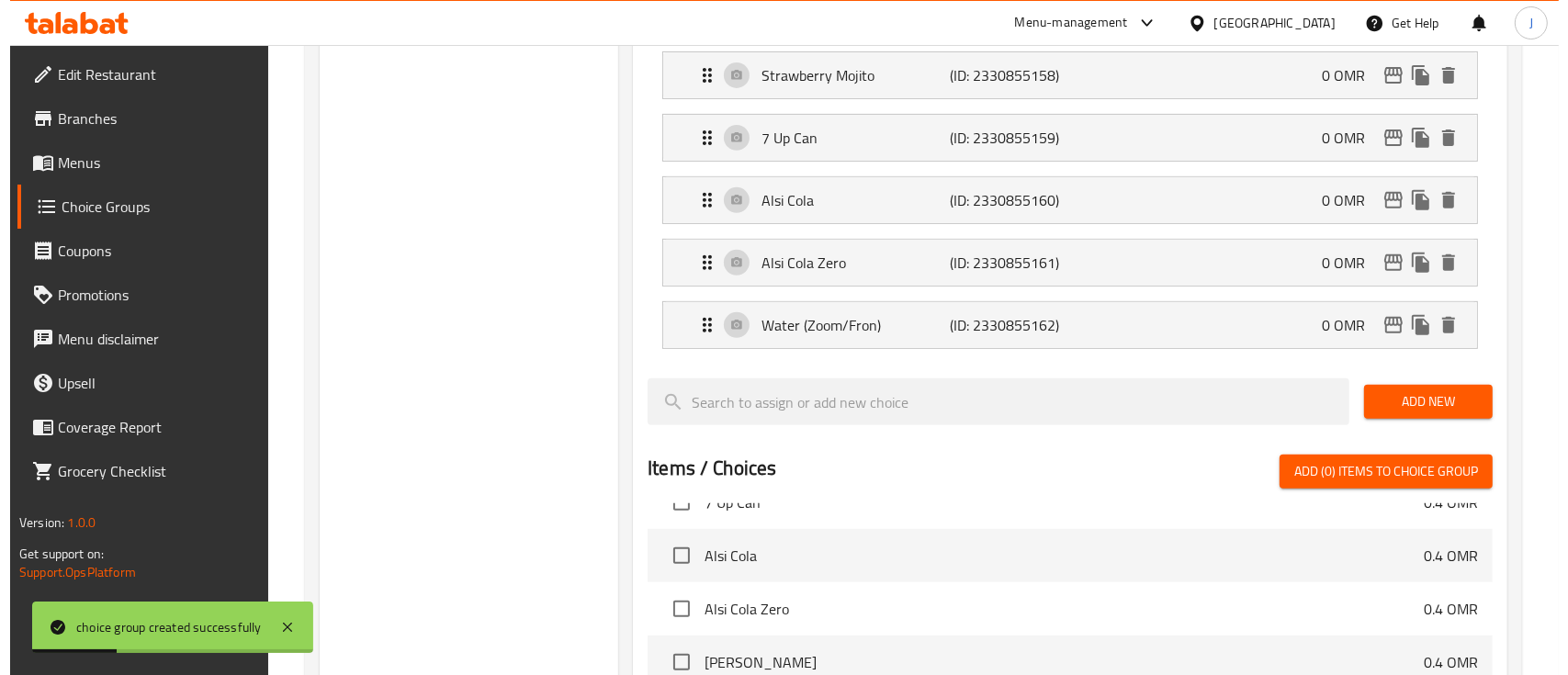
scroll to position [1158, 0]
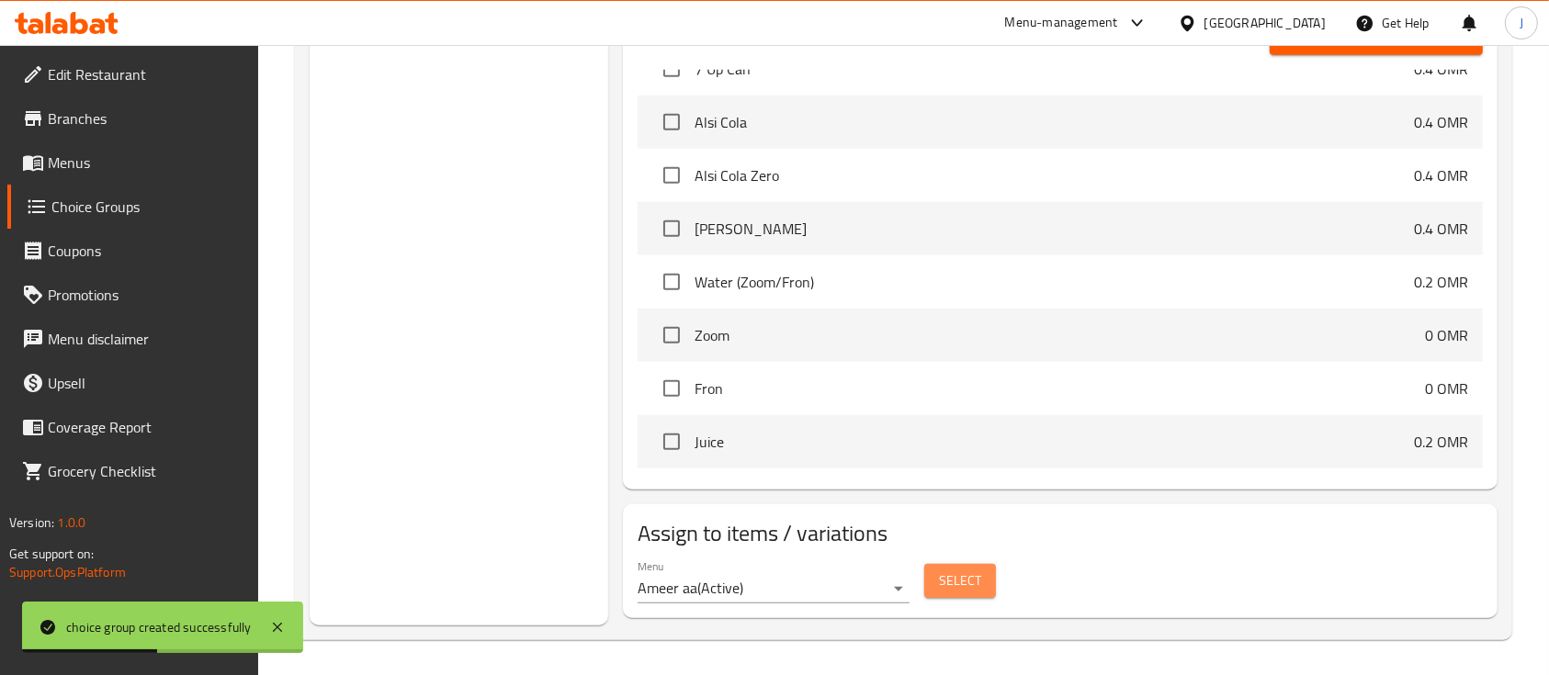
click at [944, 590] on span "Select" at bounding box center [960, 581] width 42 height 23
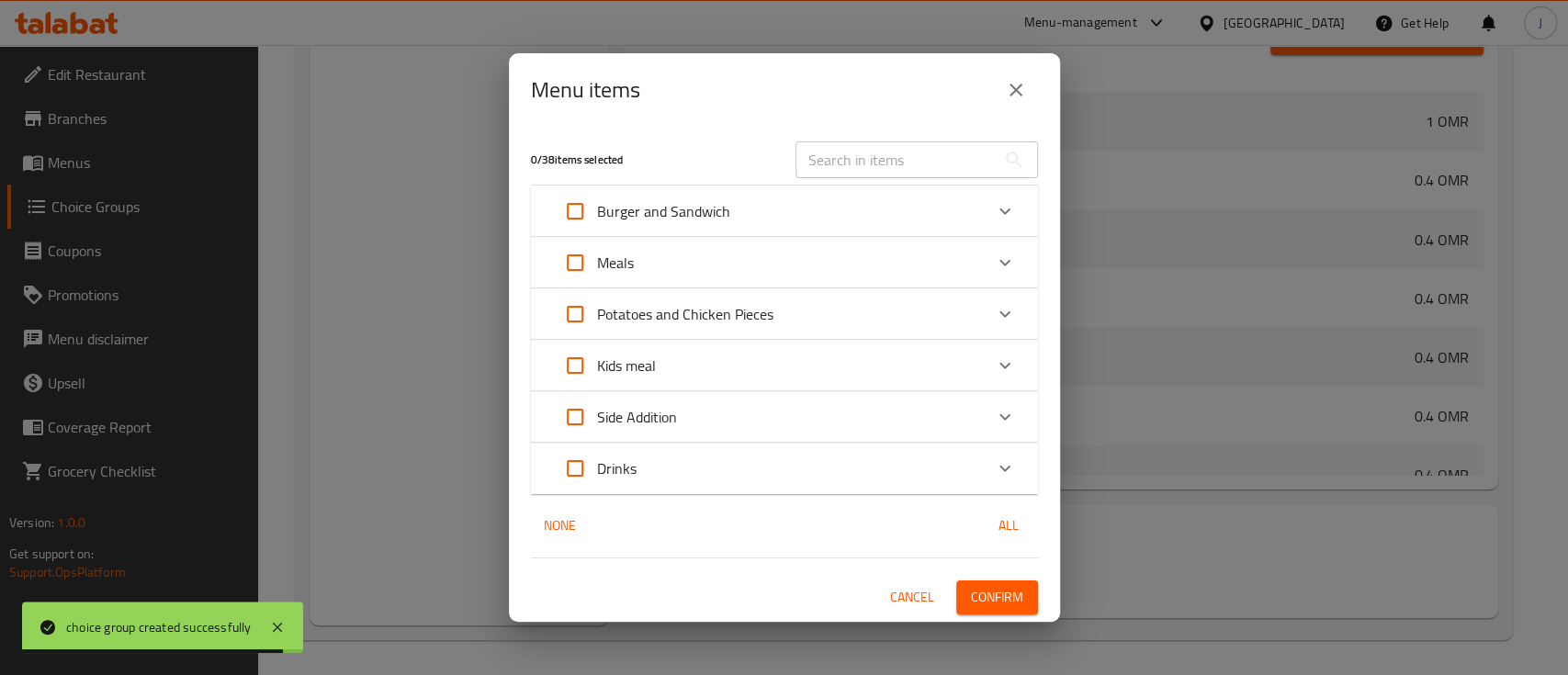
click at [574, 256] on input "Expand" at bounding box center [575, 263] width 44 height 44
checkbox input "true"
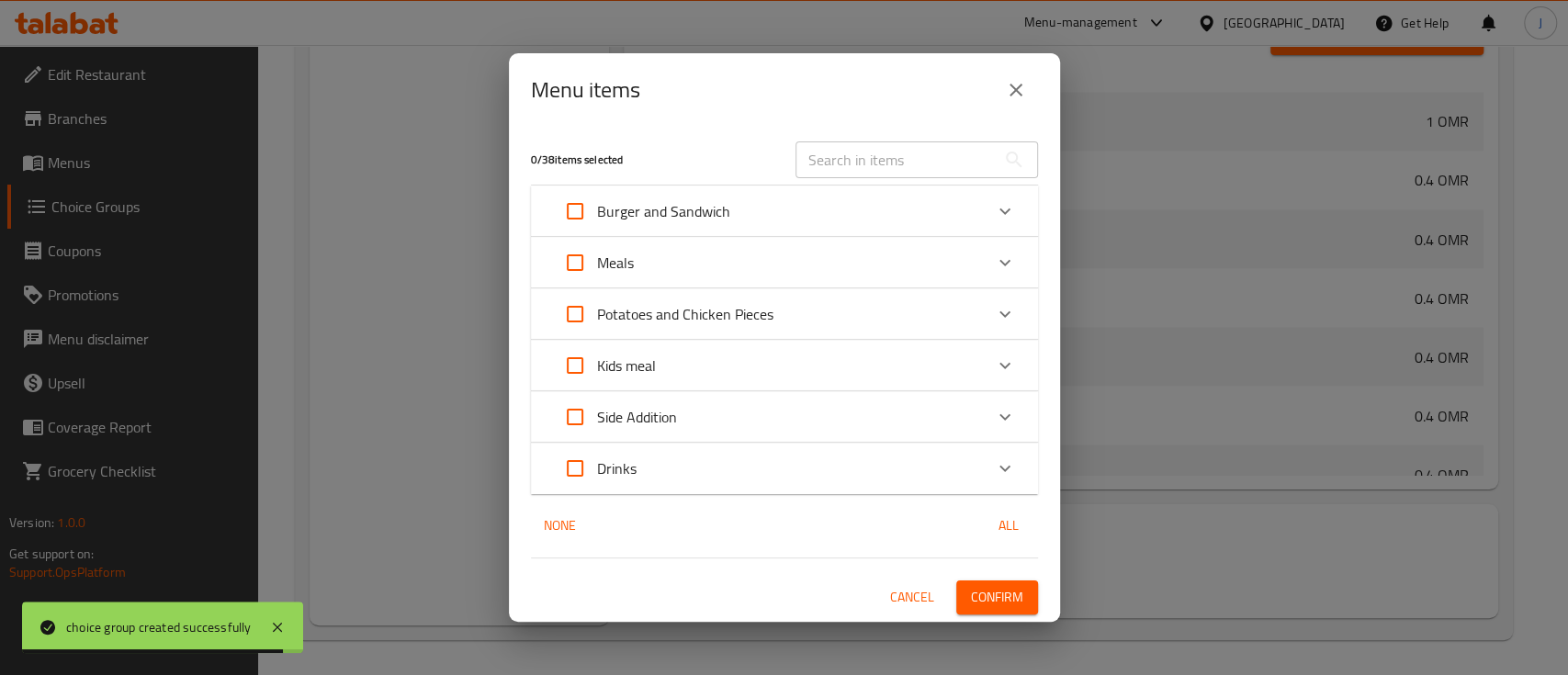
checkbox input "true"
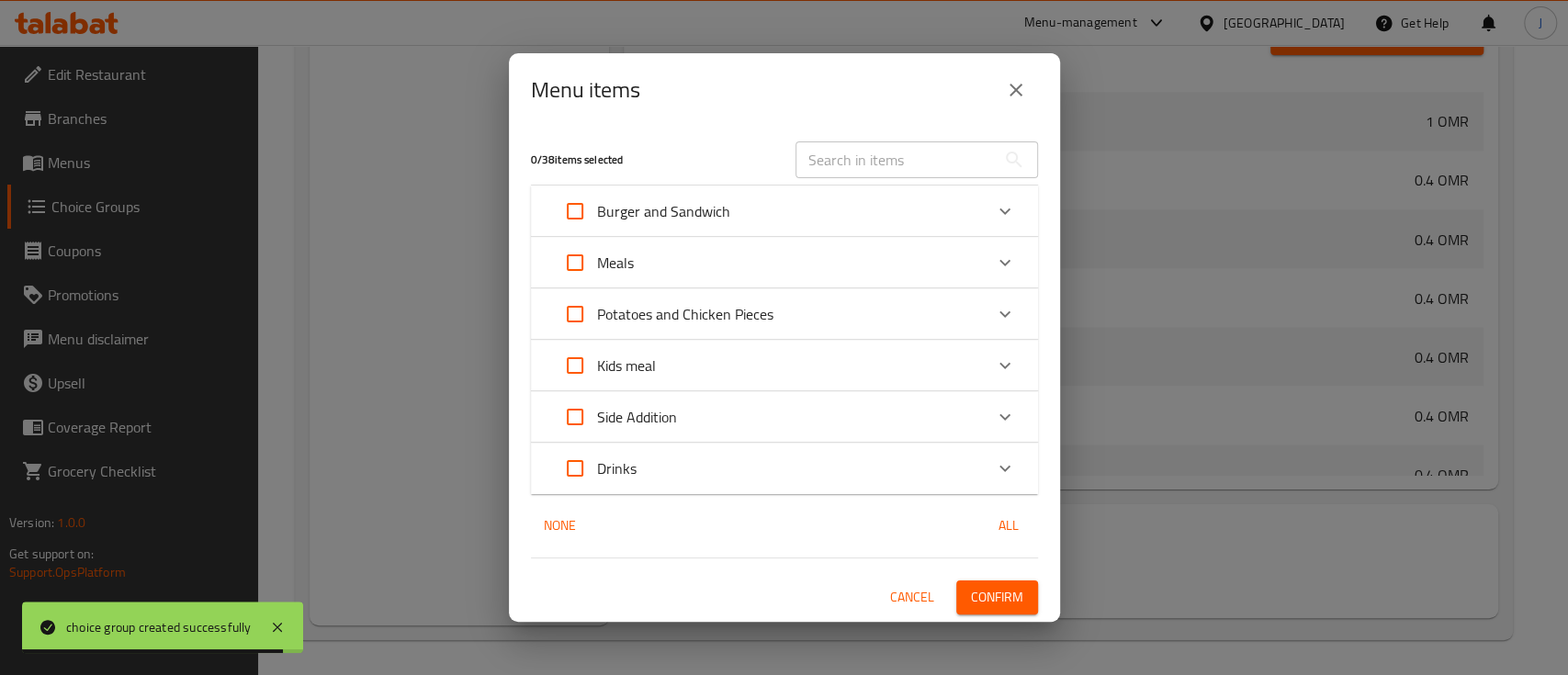
checkbox input "true"
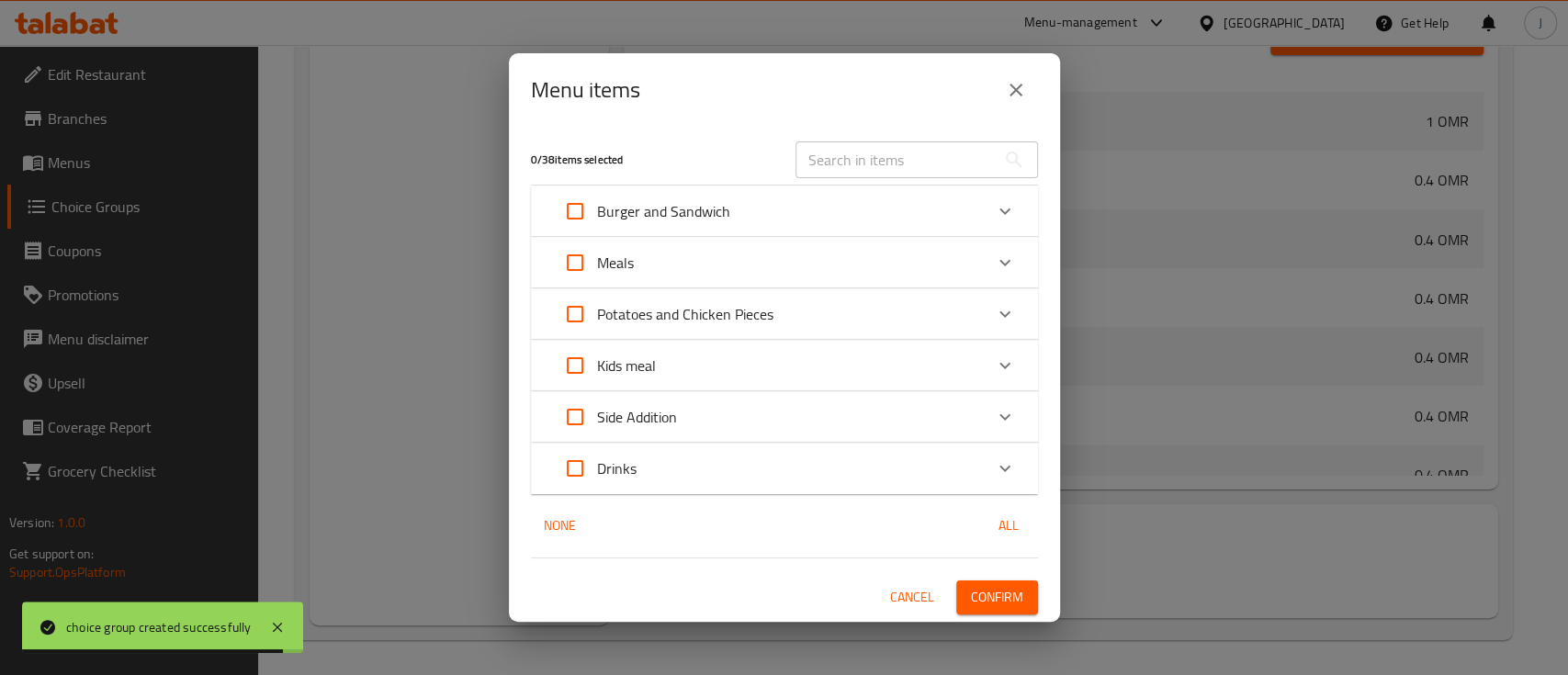
checkbox input "true"
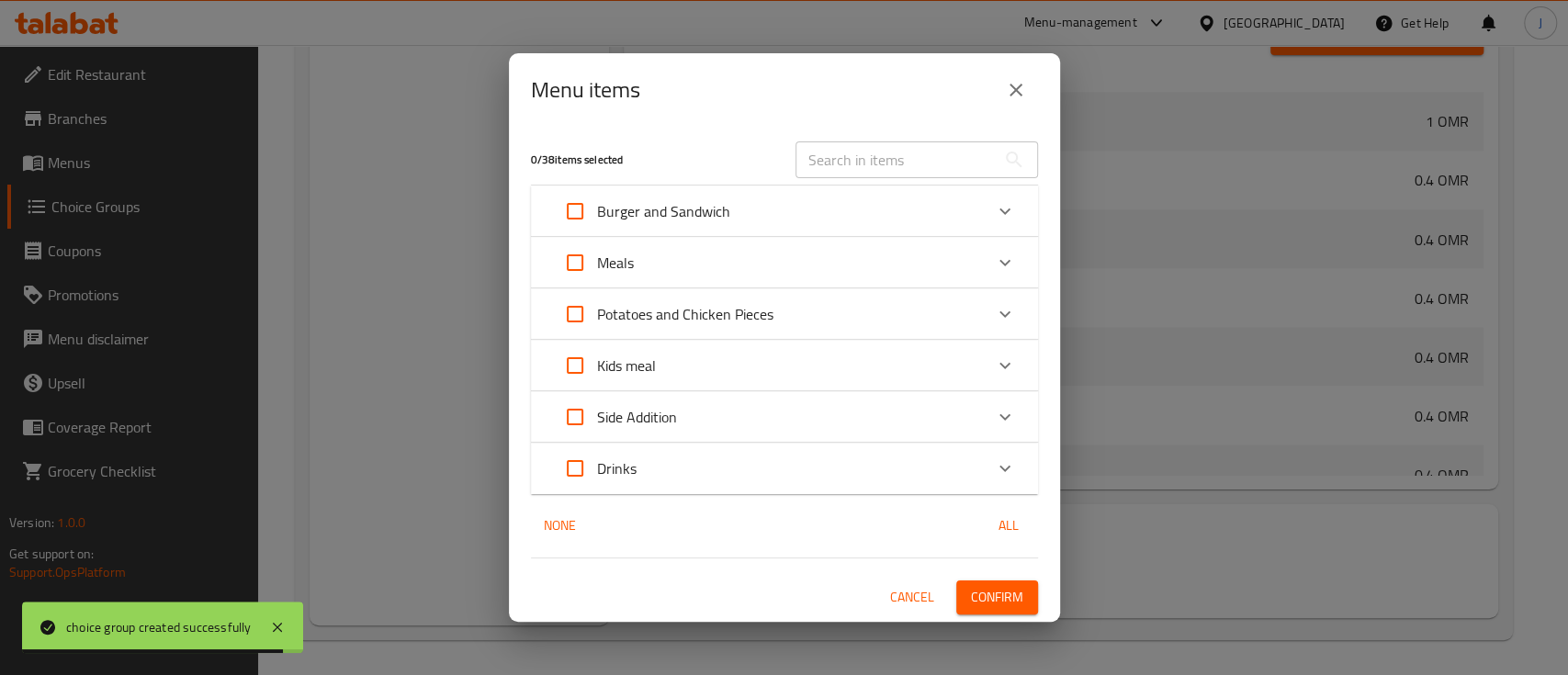
checkbox input "true"
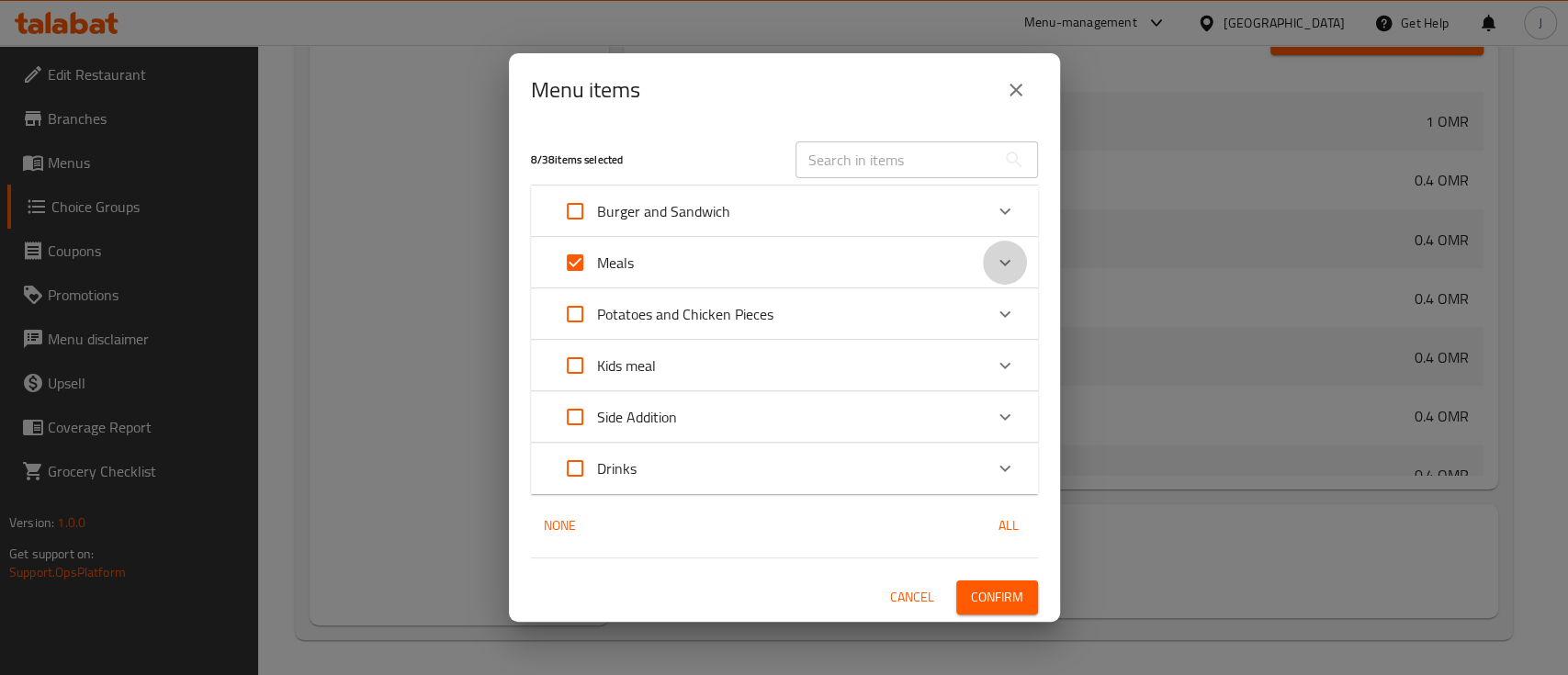
click at [1000, 258] on icon "Expand" at bounding box center [1005, 263] width 22 height 22
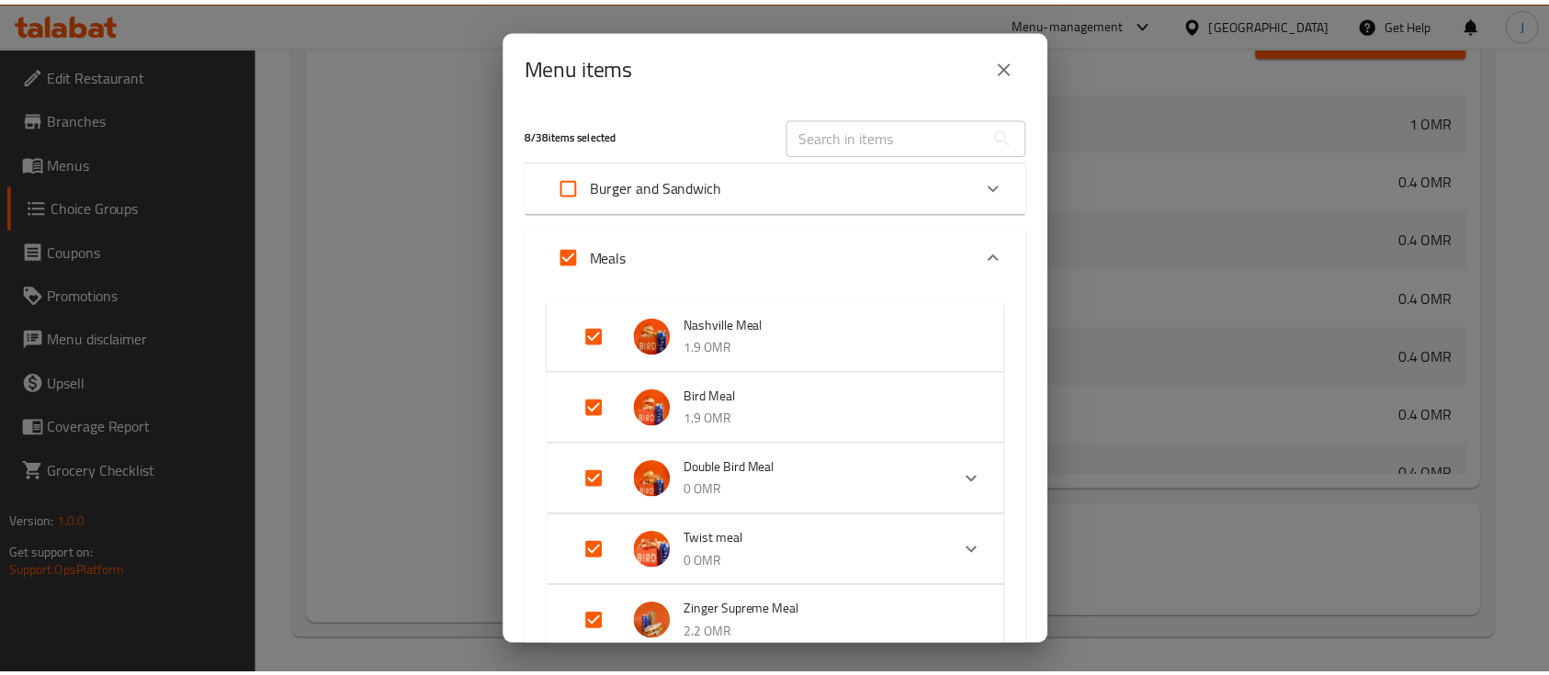
scroll to position [605, 0]
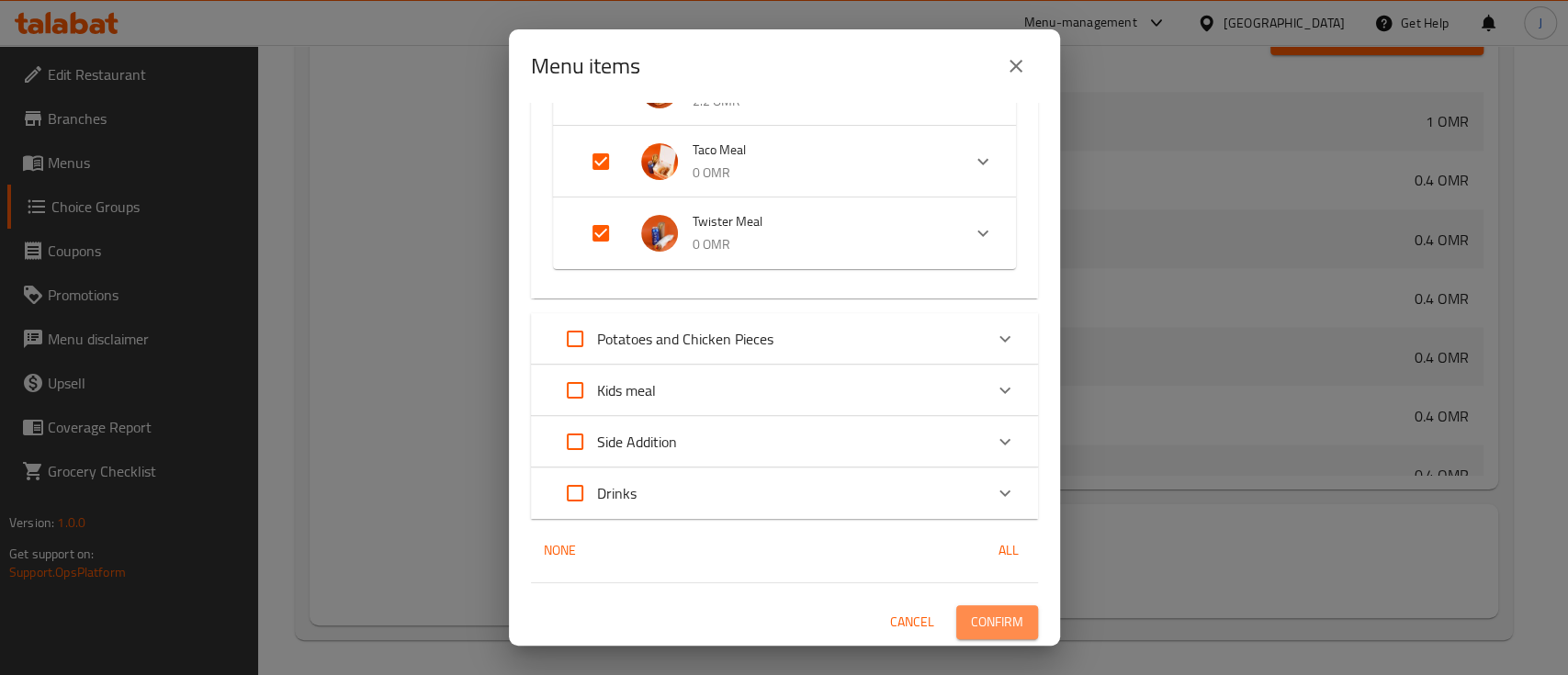
click at [1002, 628] on span "Confirm" at bounding box center [997, 622] width 52 height 23
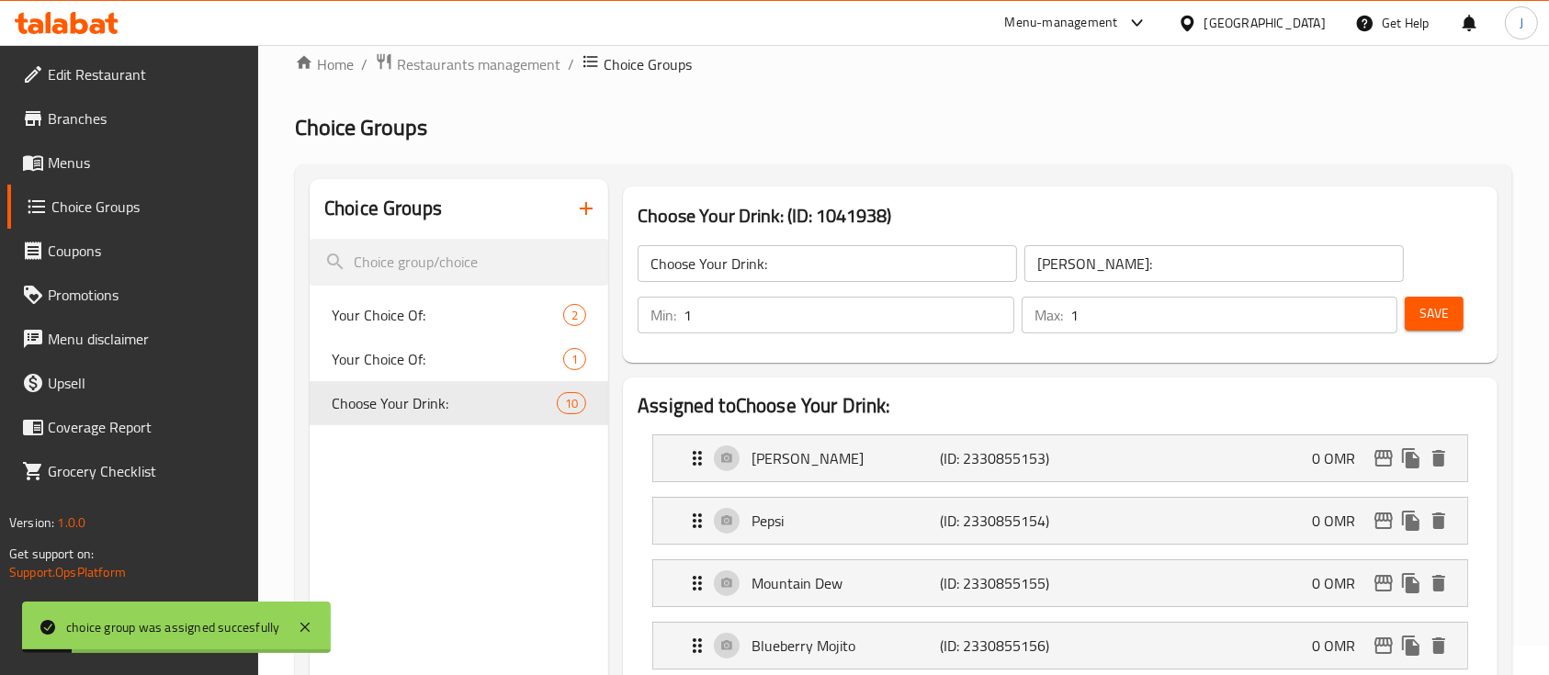
scroll to position [0, 0]
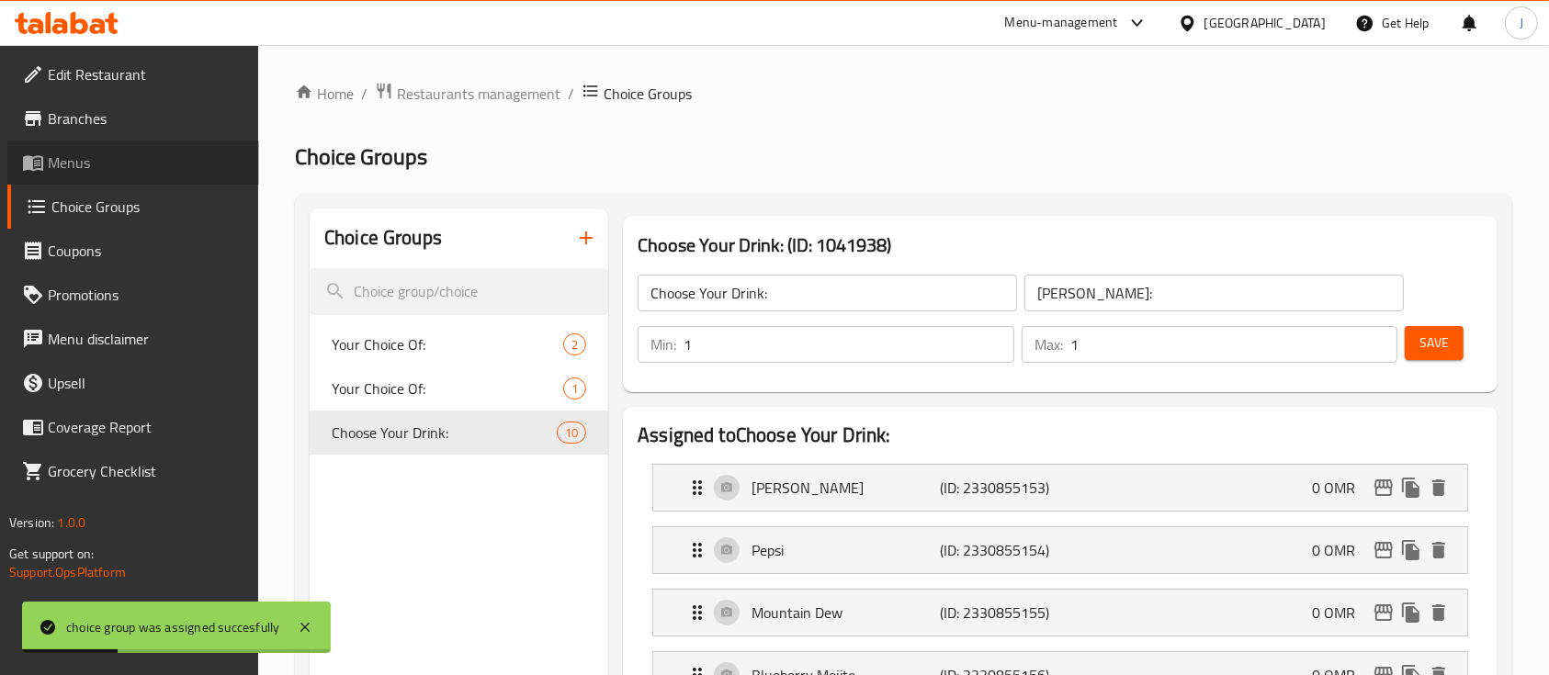
click at [73, 179] on link "Menus" at bounding box center [133, 163] width 252 height 44
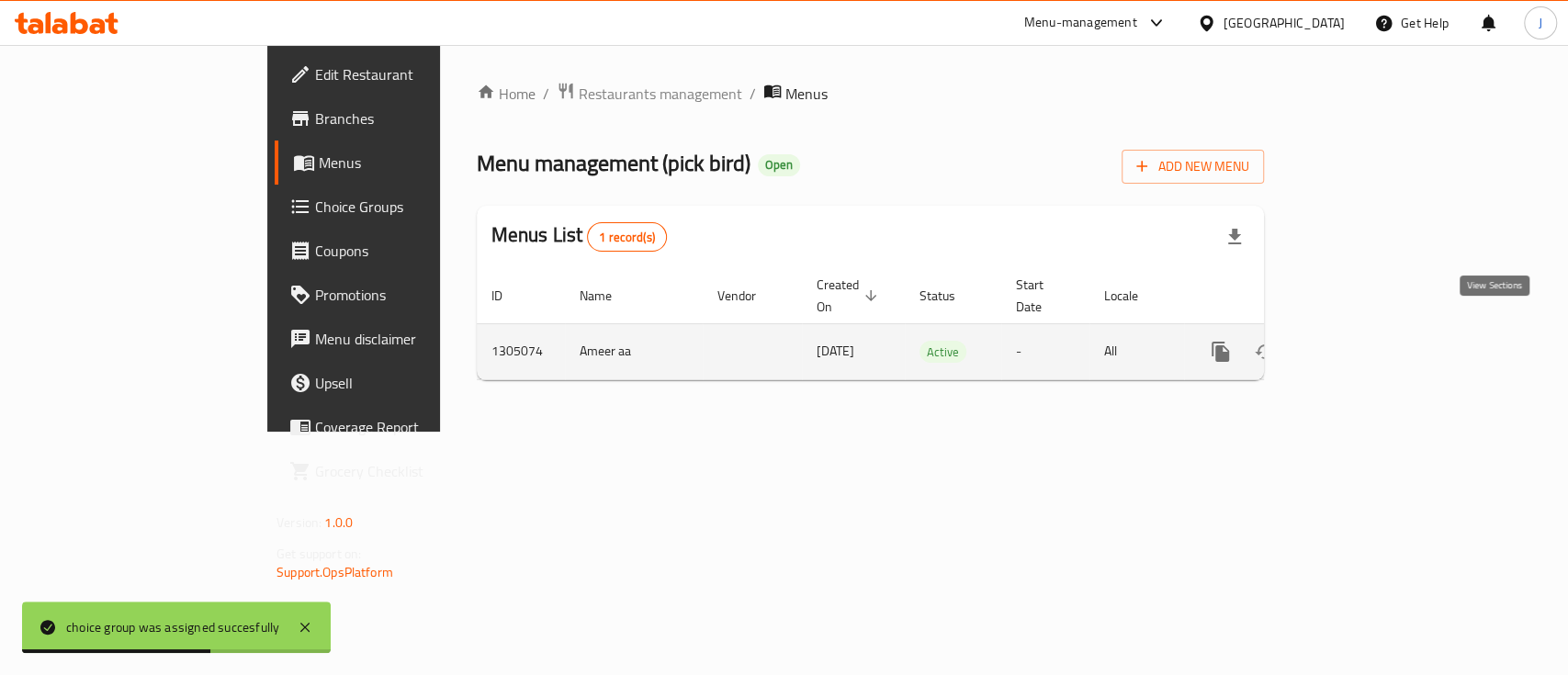
click at [1375, 350] on link "enhanced table" at bounding box center [1353, 352] width 44 height 44
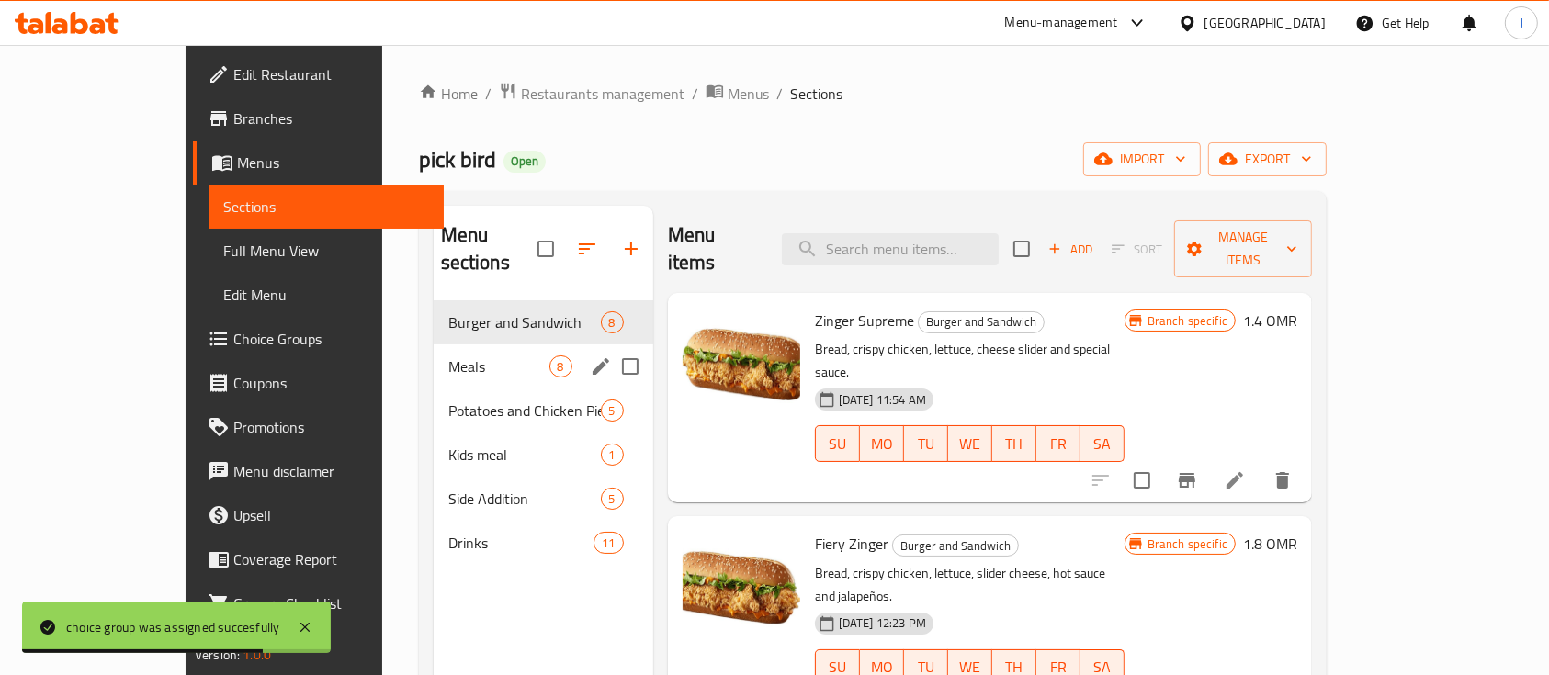
click at [434, 345] on div "Meals 8" at bounding box center [544, 367] width 220 height 44
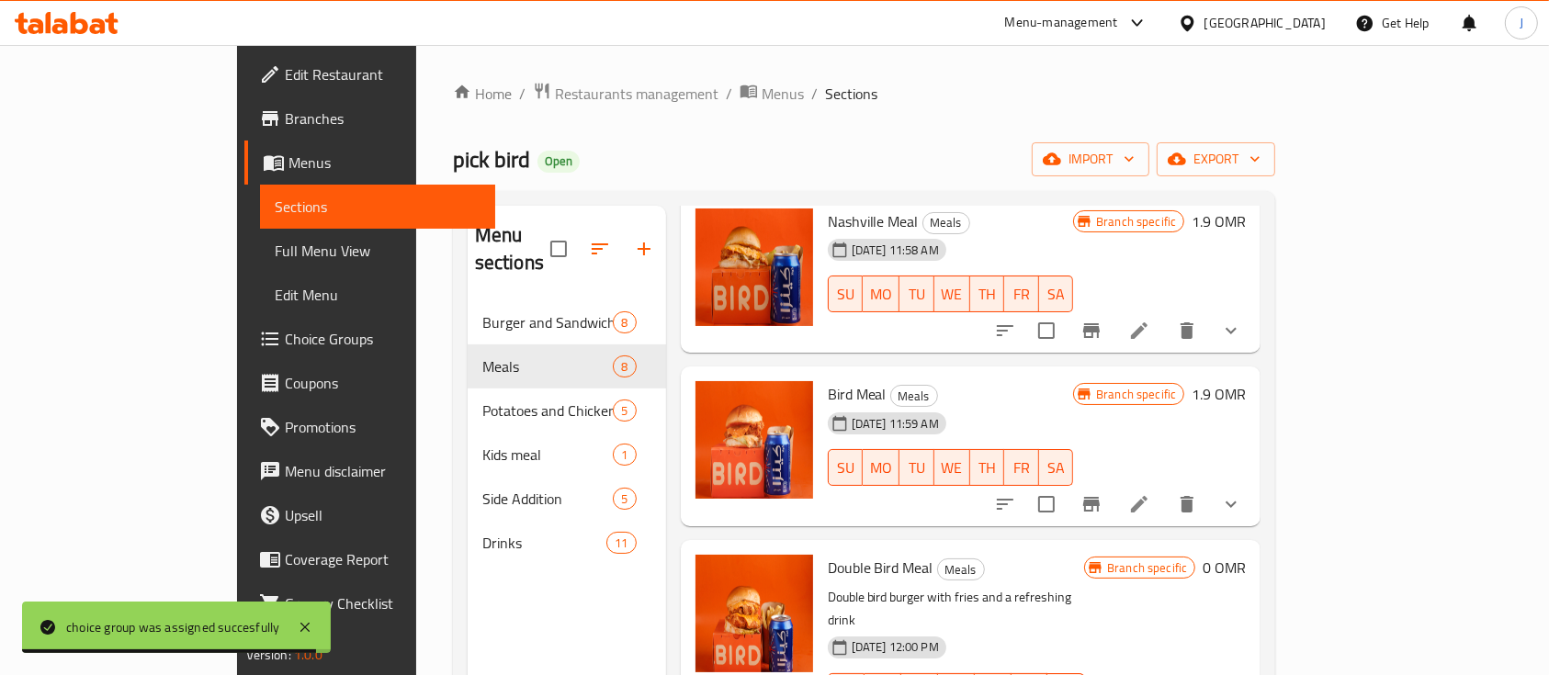
scroll to position [100, 0]
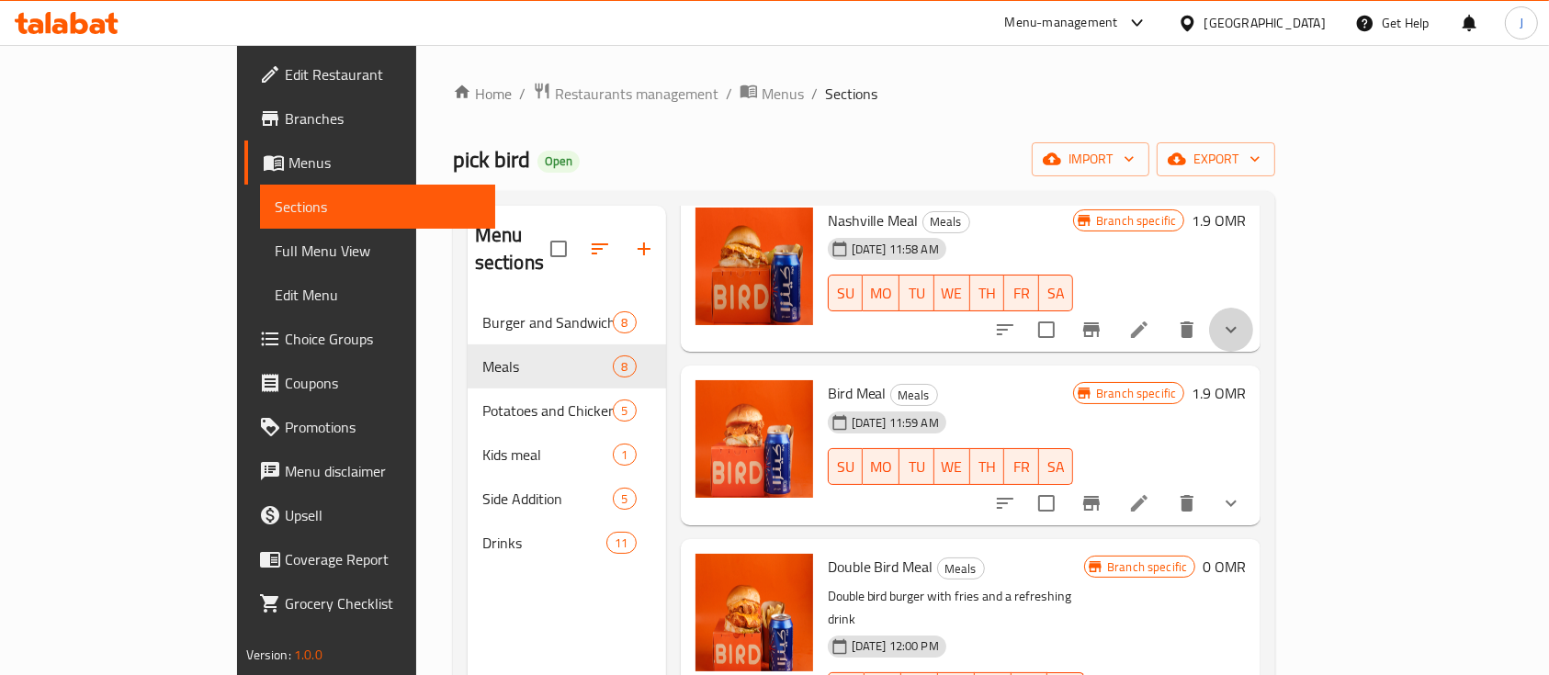
click at [1253, 320] on button "show more" at bounding box center [1231, 330] width 44 height 44
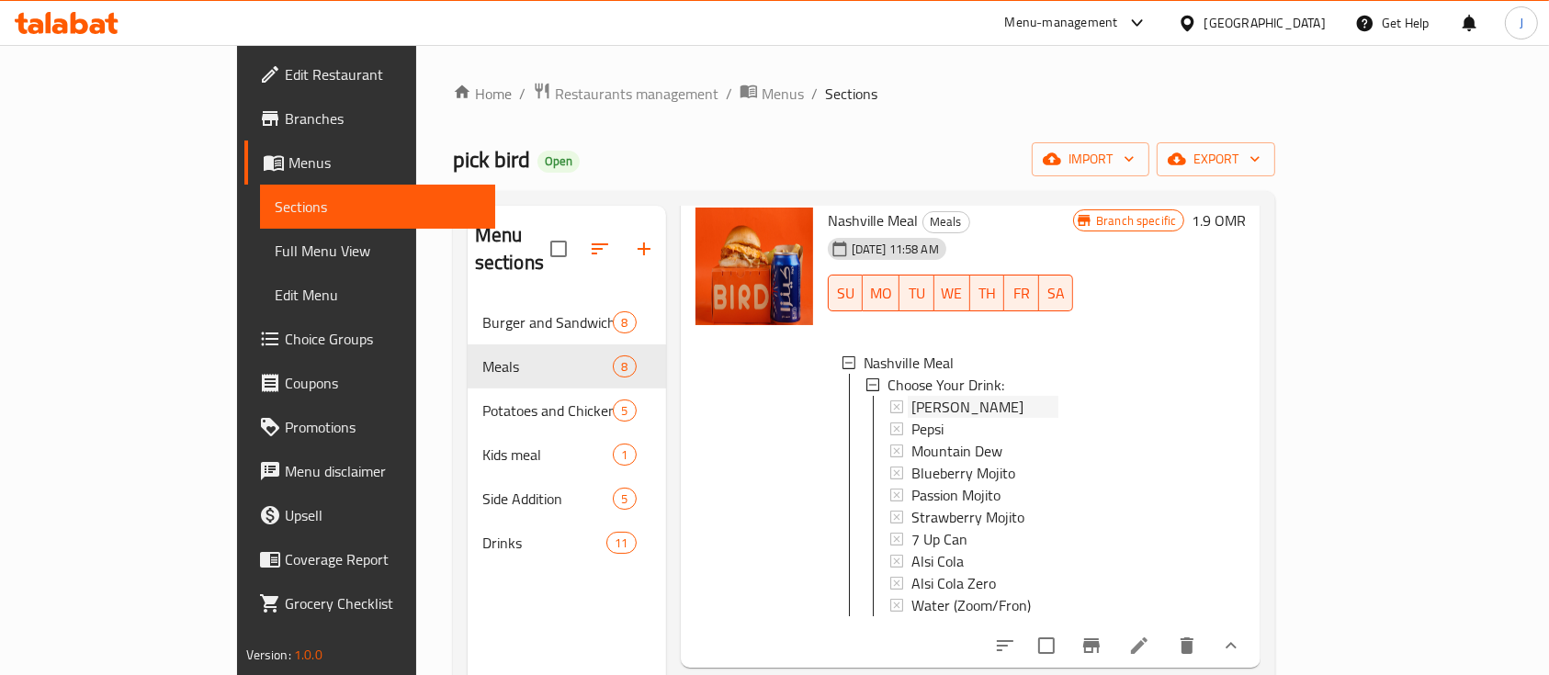
click at [911, 396] on span "Kinza Lemon" at bounding box center [967, 407] width 112 height 22
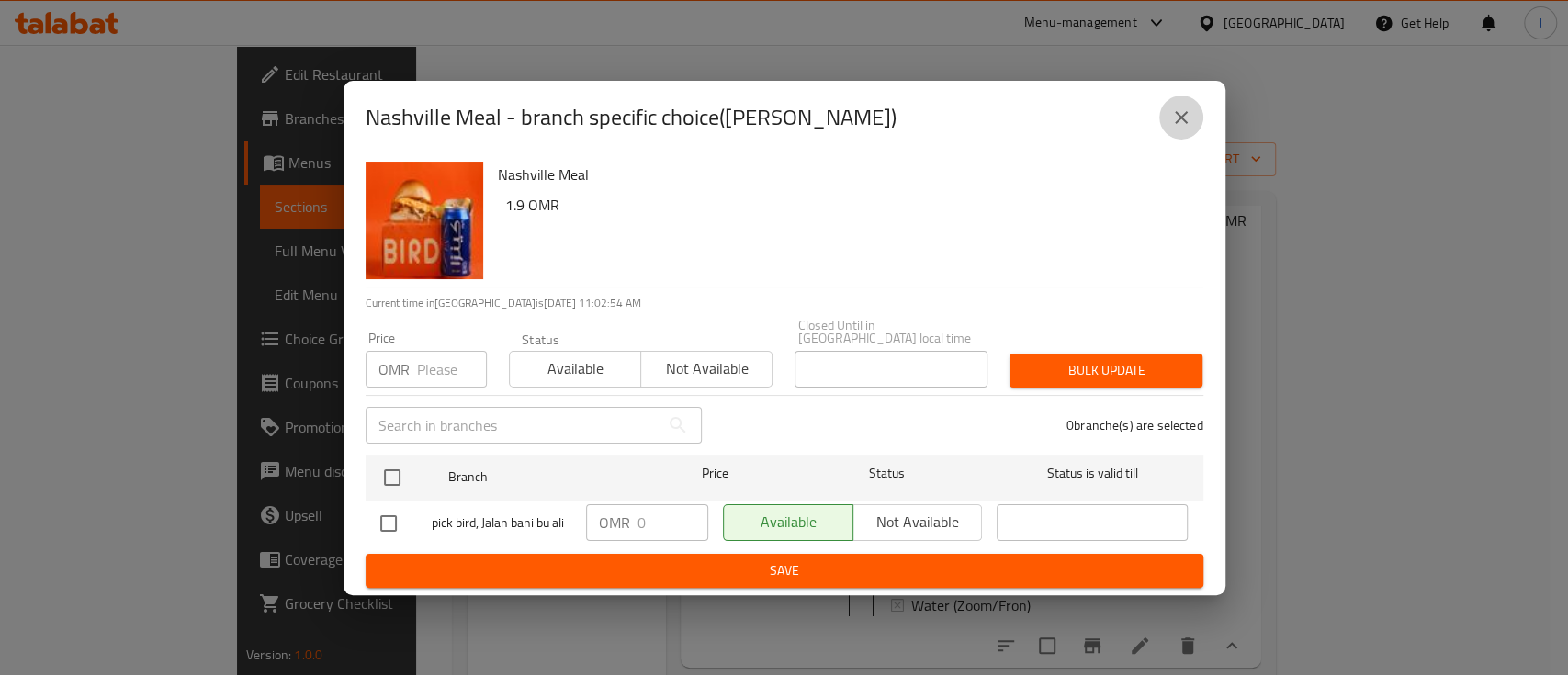
click at [1192, 130] on button "close" at bounding box center [1181, 118] width 44 height 44
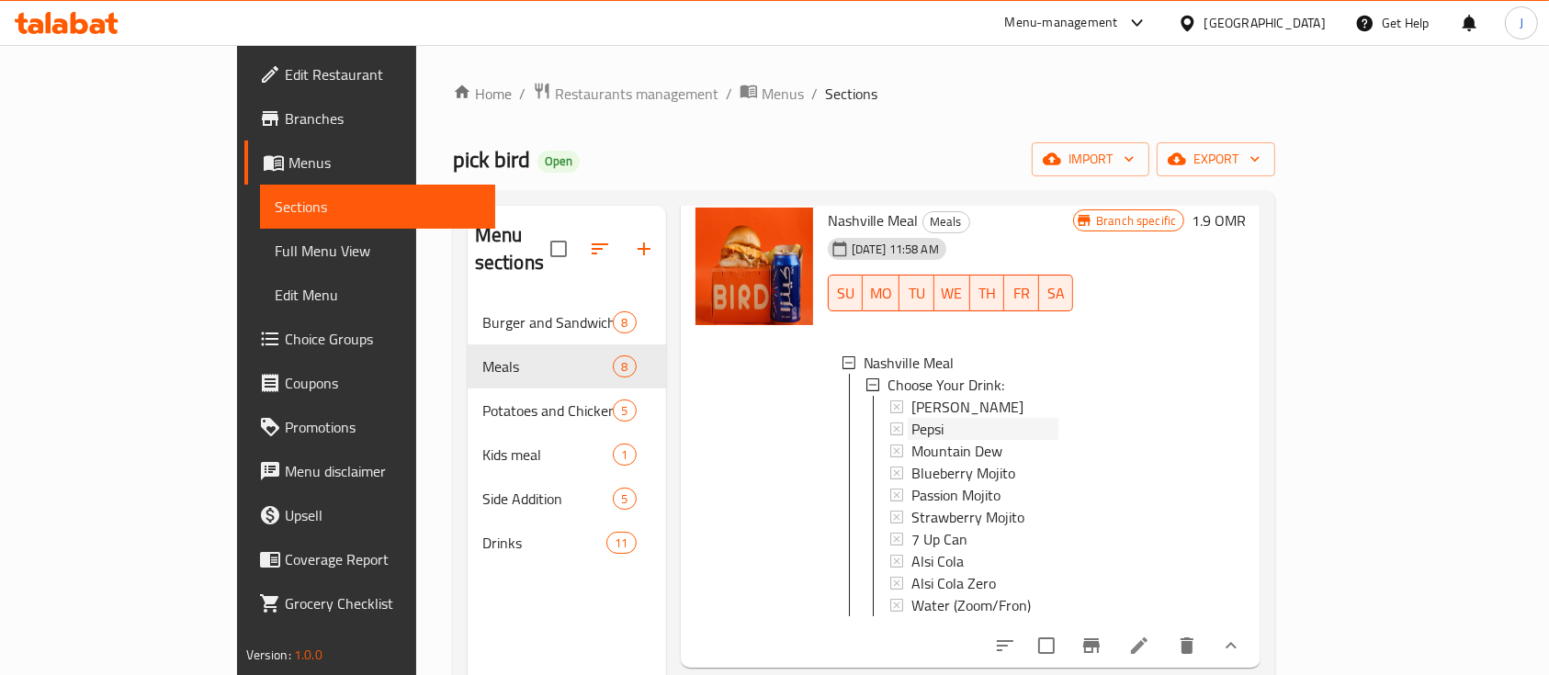
click at [911, 418] on span "Pepsi" at bounding box center [927, 429] width 32 height 22
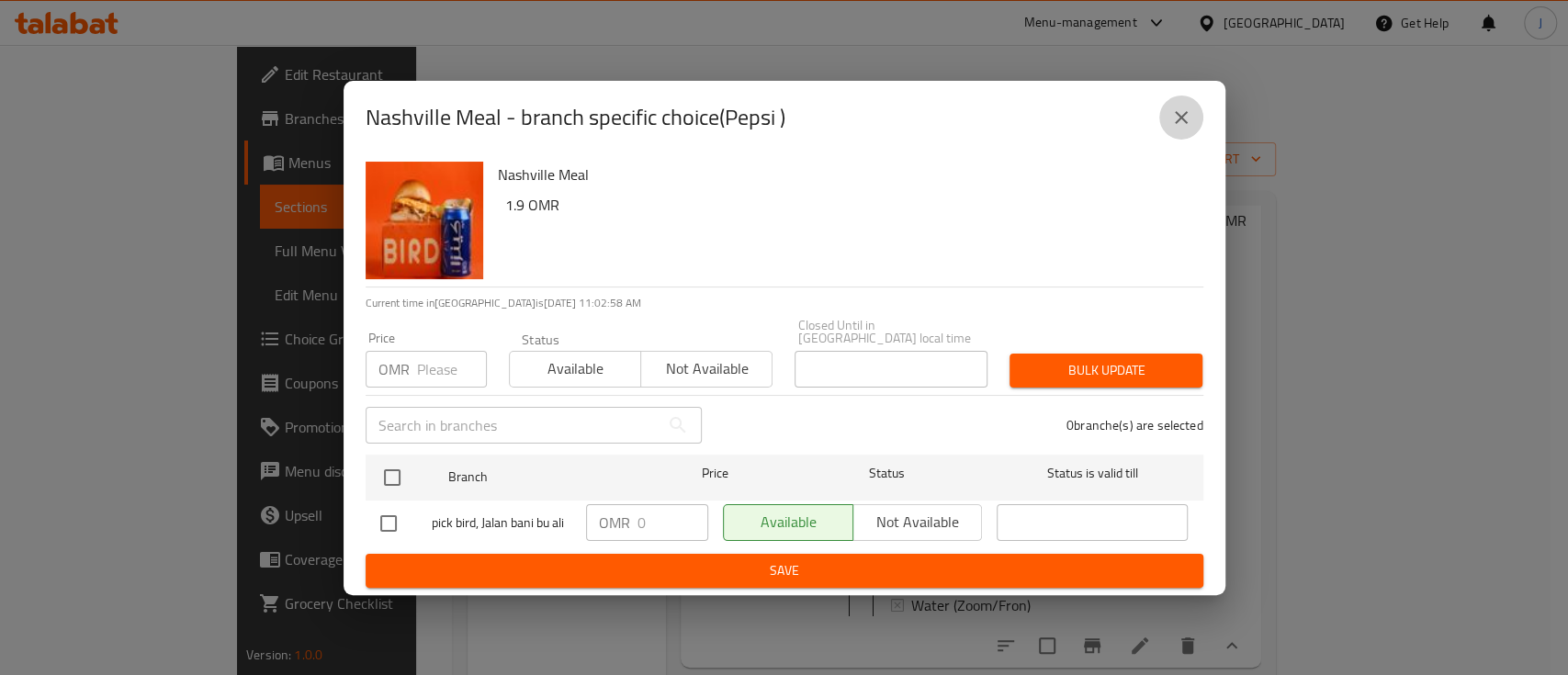
click at [1183, 129] on icon "close" at bounding box center [1181, 118] width 22 height 22
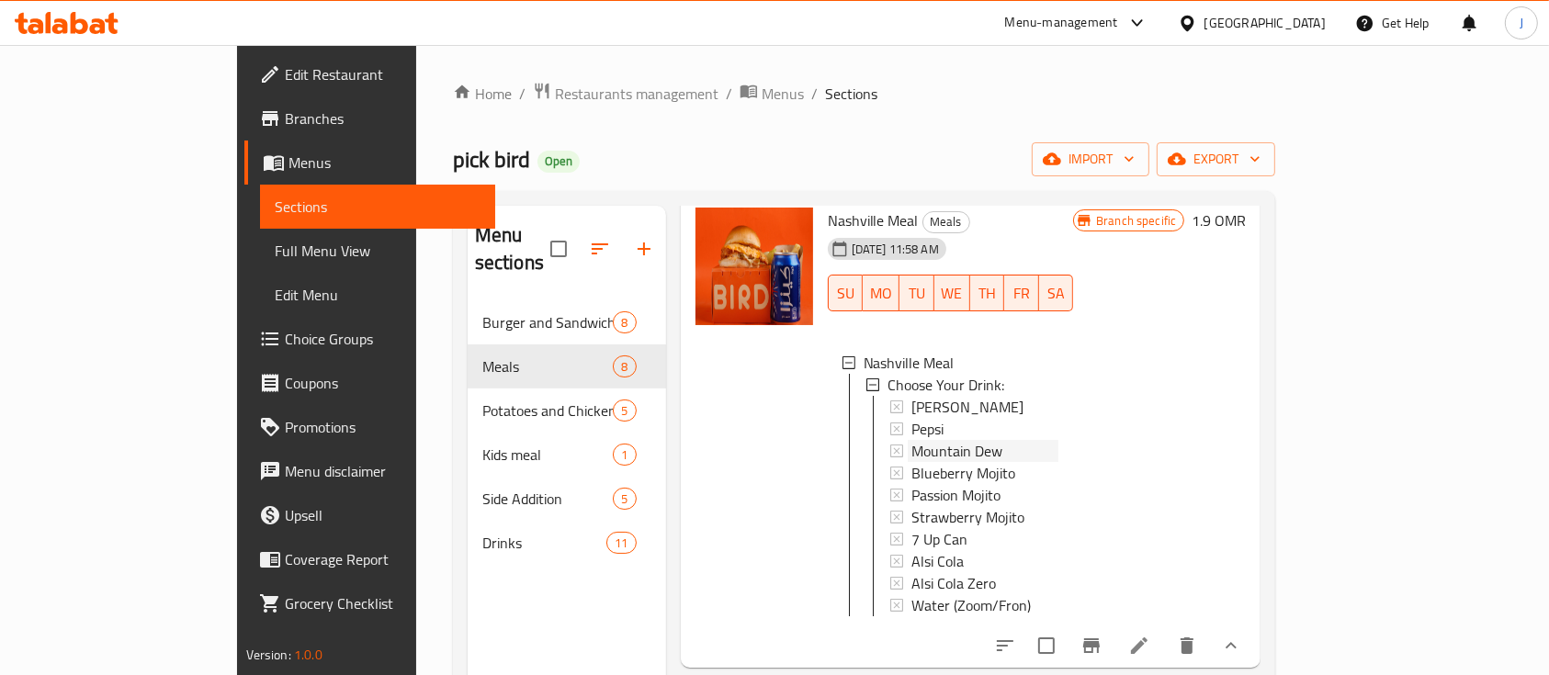
click at [911, 440] on span "Mountain Dew" at bounding box center [956, 451] width 91 height 22
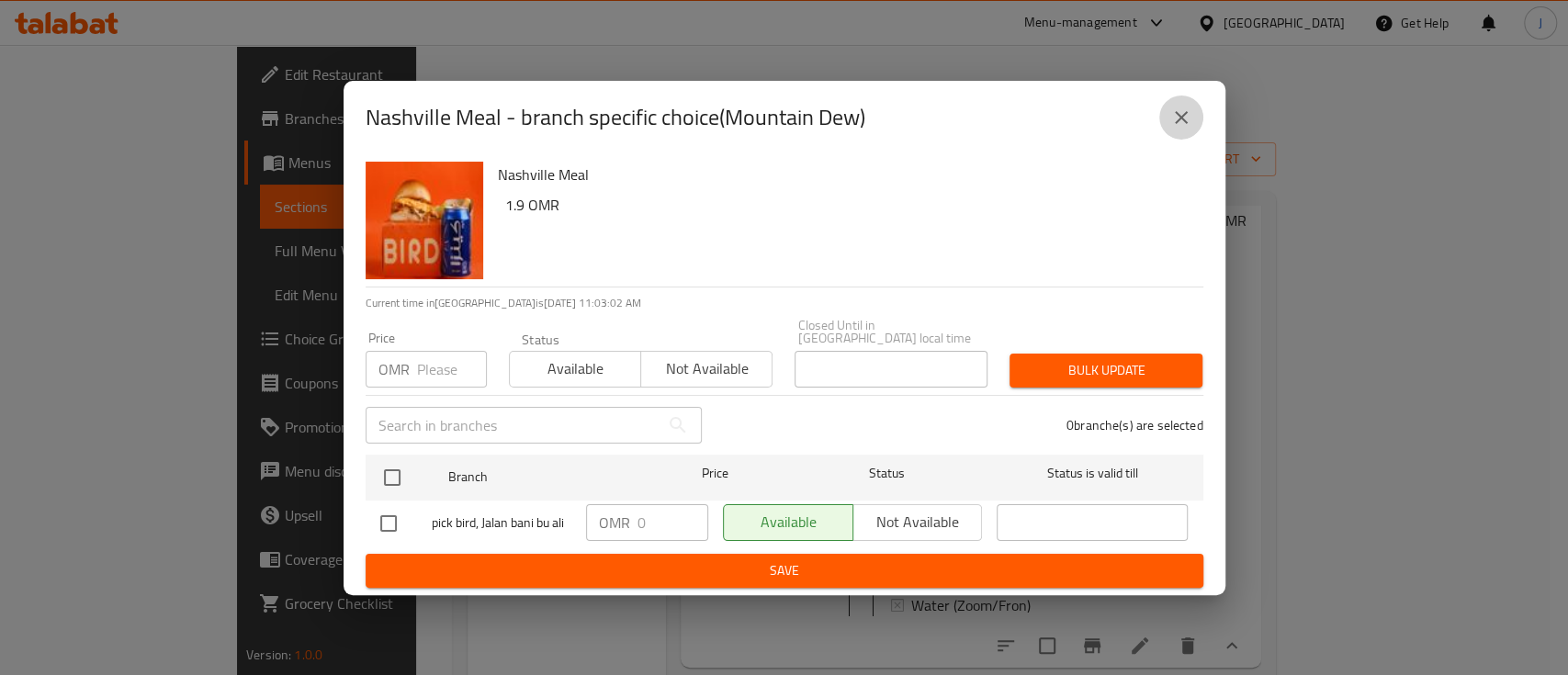
click at [1192, 114] on button "close" at bounding box center [1181, 118] width 44 height 44
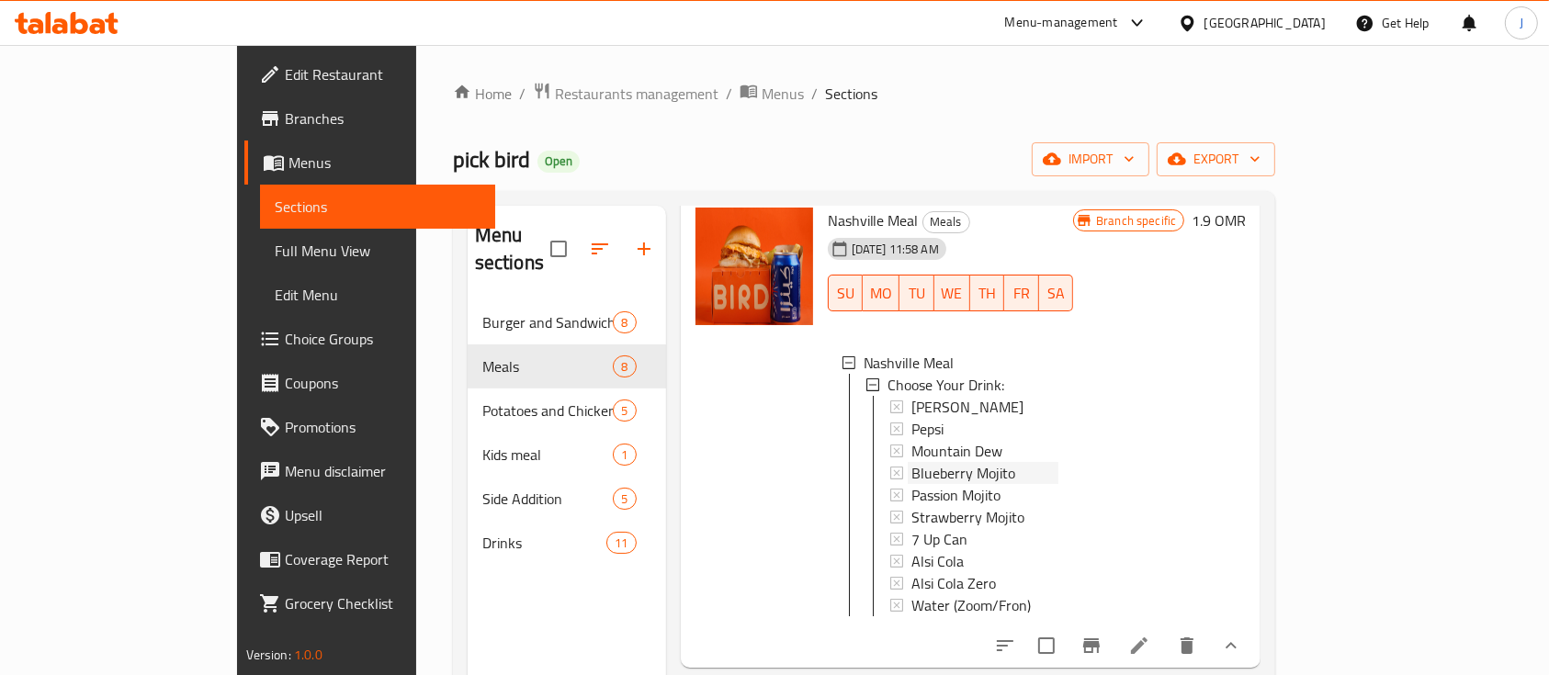
click at [911, 462] on span "Blueberry Mojito" at bounding box center [963, 473] width 104 height 22
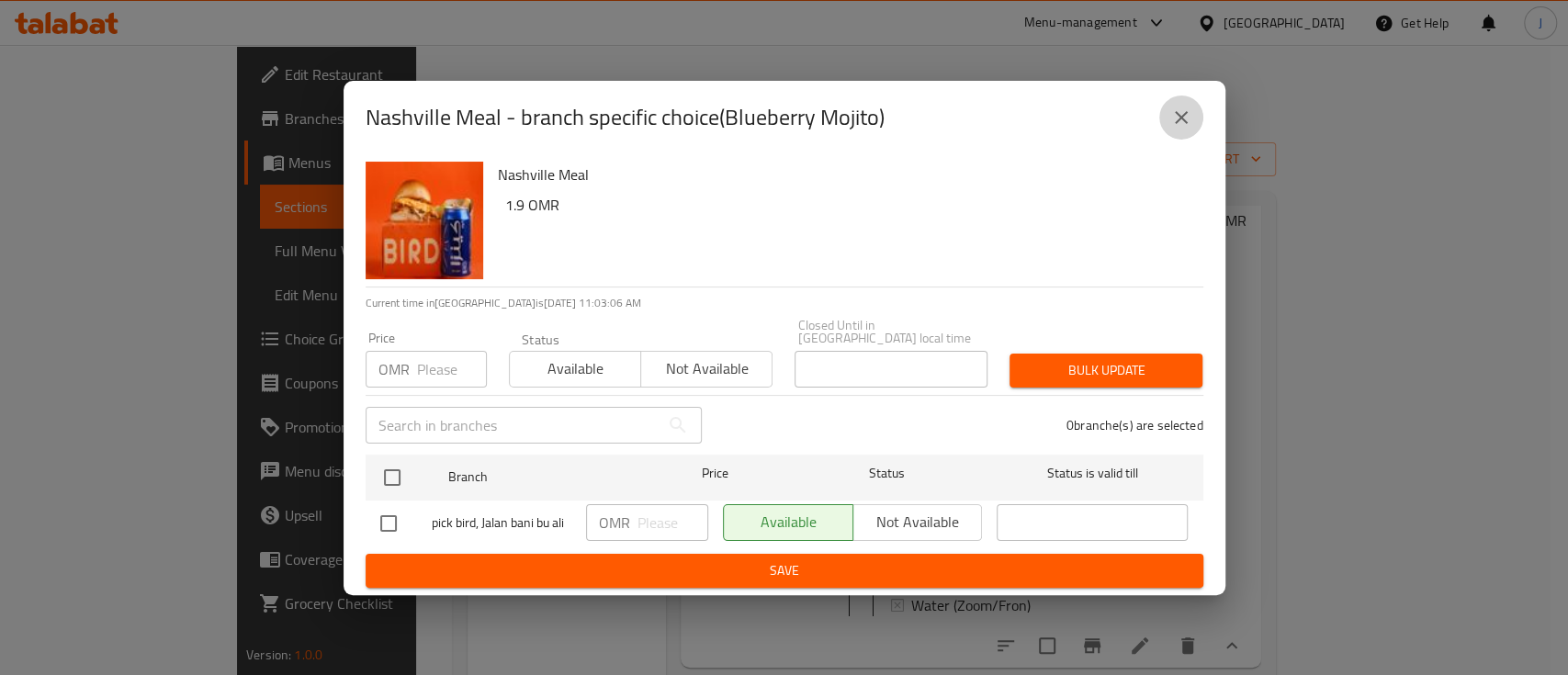
click at [1183, 125] on icon "close" at bounding box center [1181, 118] width 22 height 22
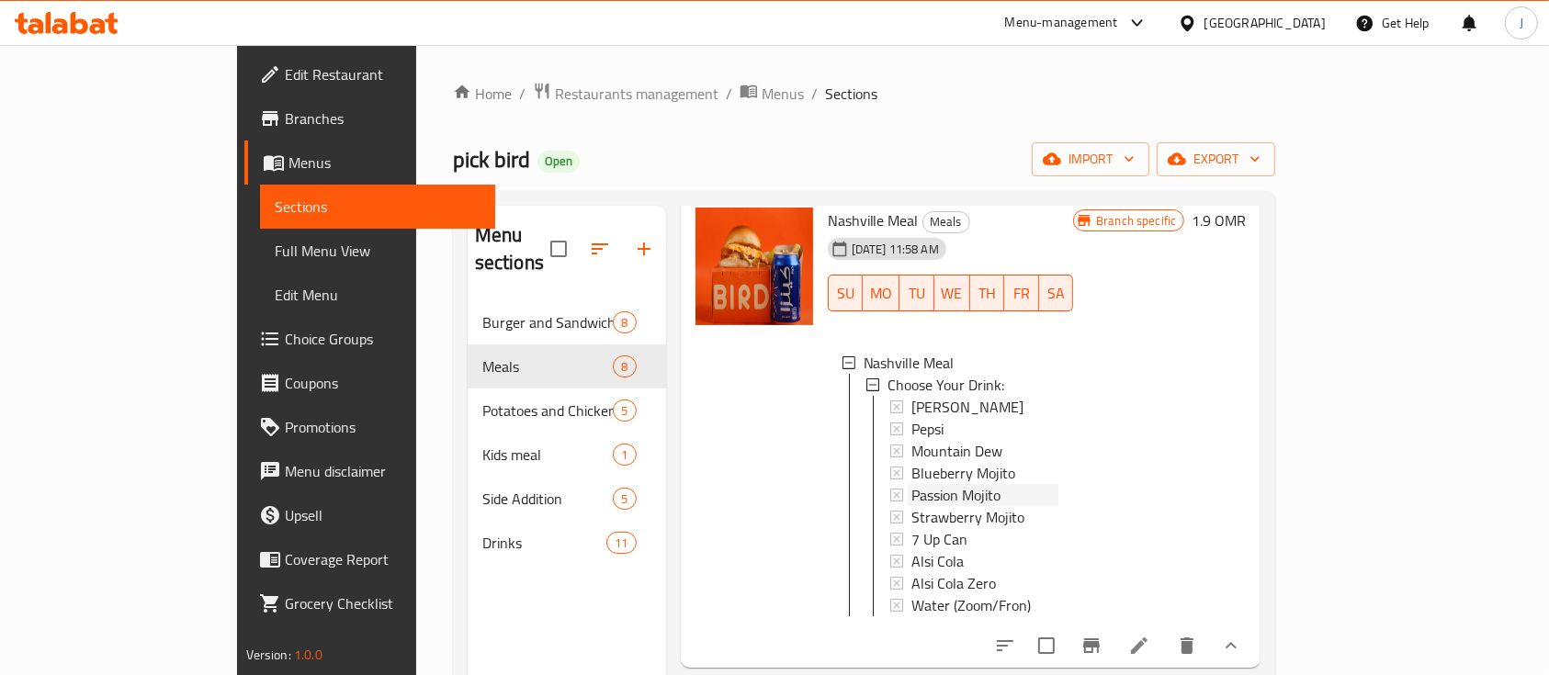
click at [911, 484] on span "Passion Mojito" at bounding box center [955, 495] width 89 height 22
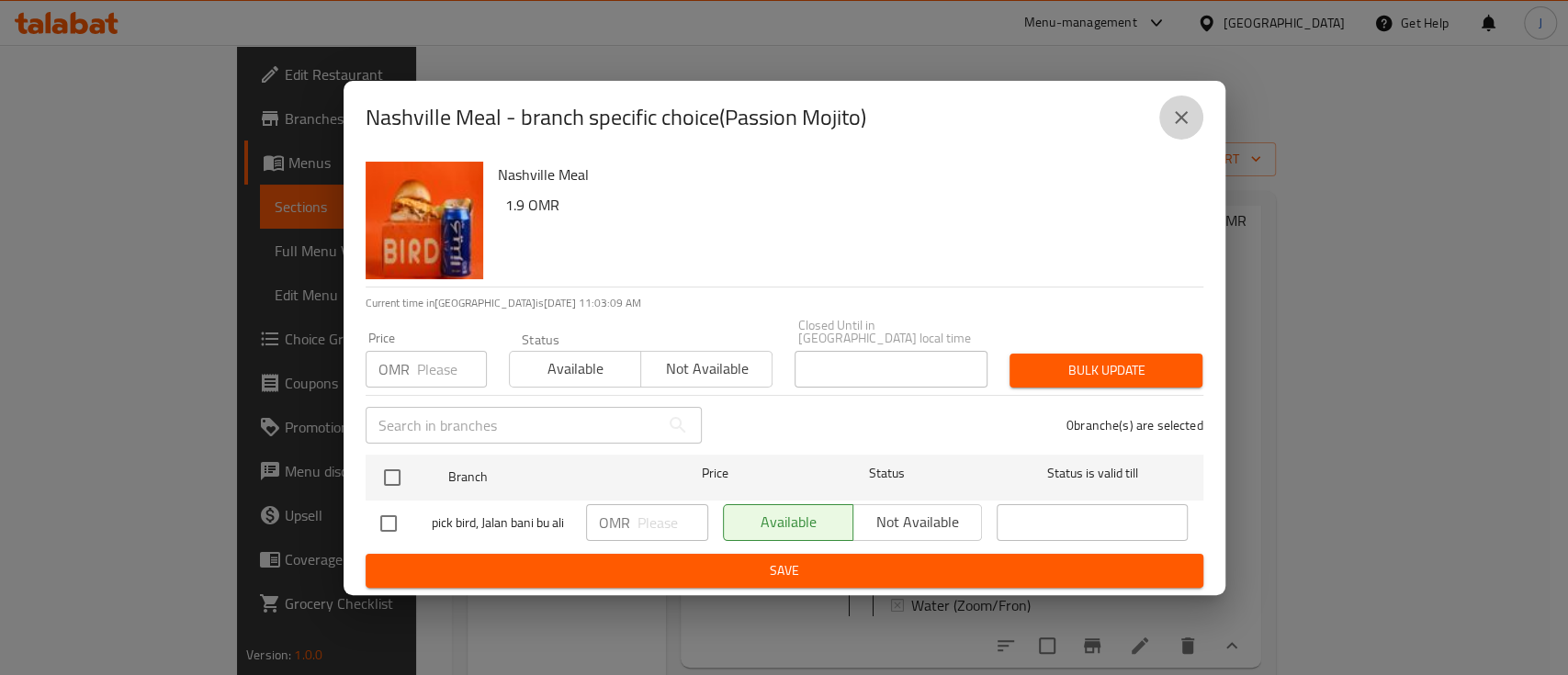
click at [1186, 129] on icon "close" at bounding box center [1181, 118] width 22 height 22
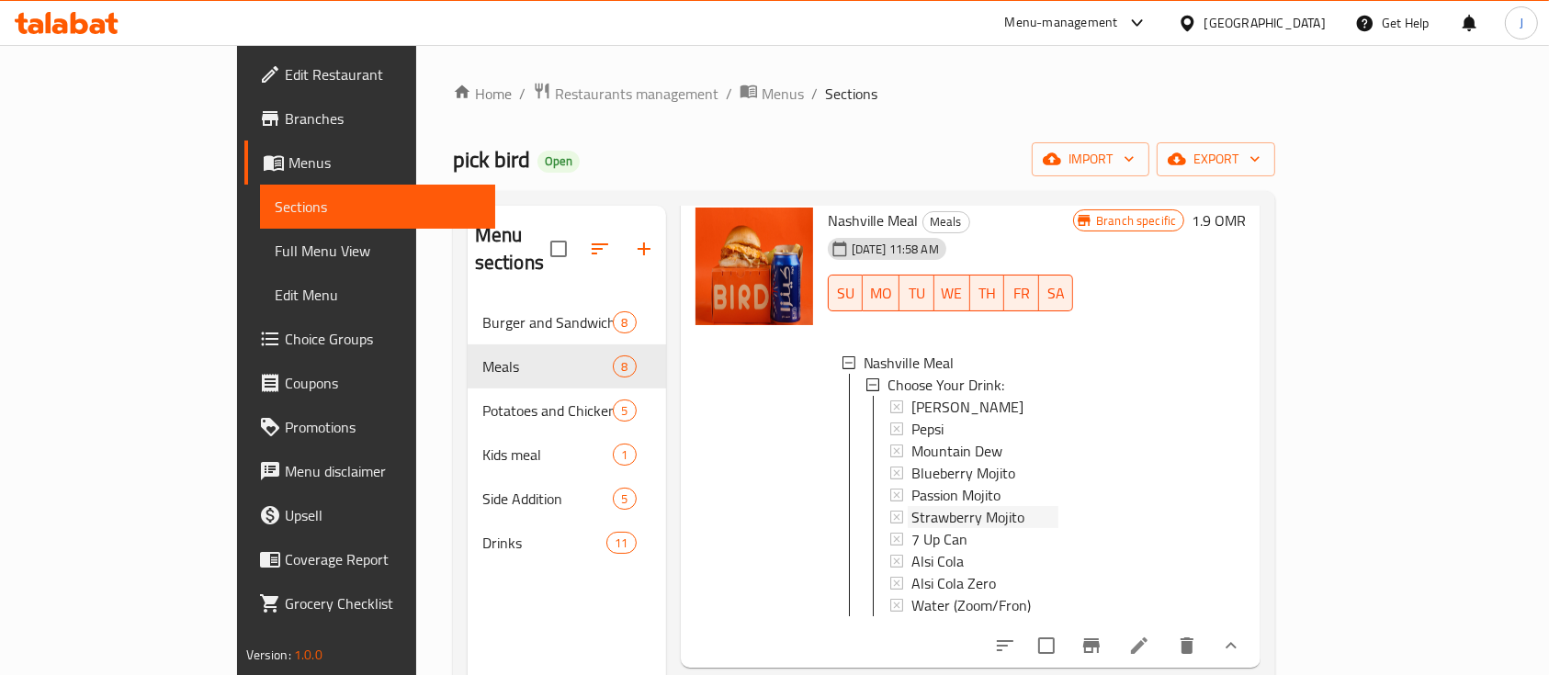
click at [911, 506] on span "Strawberry Mojito" at bounding box center [967, 517] width 113 height 22
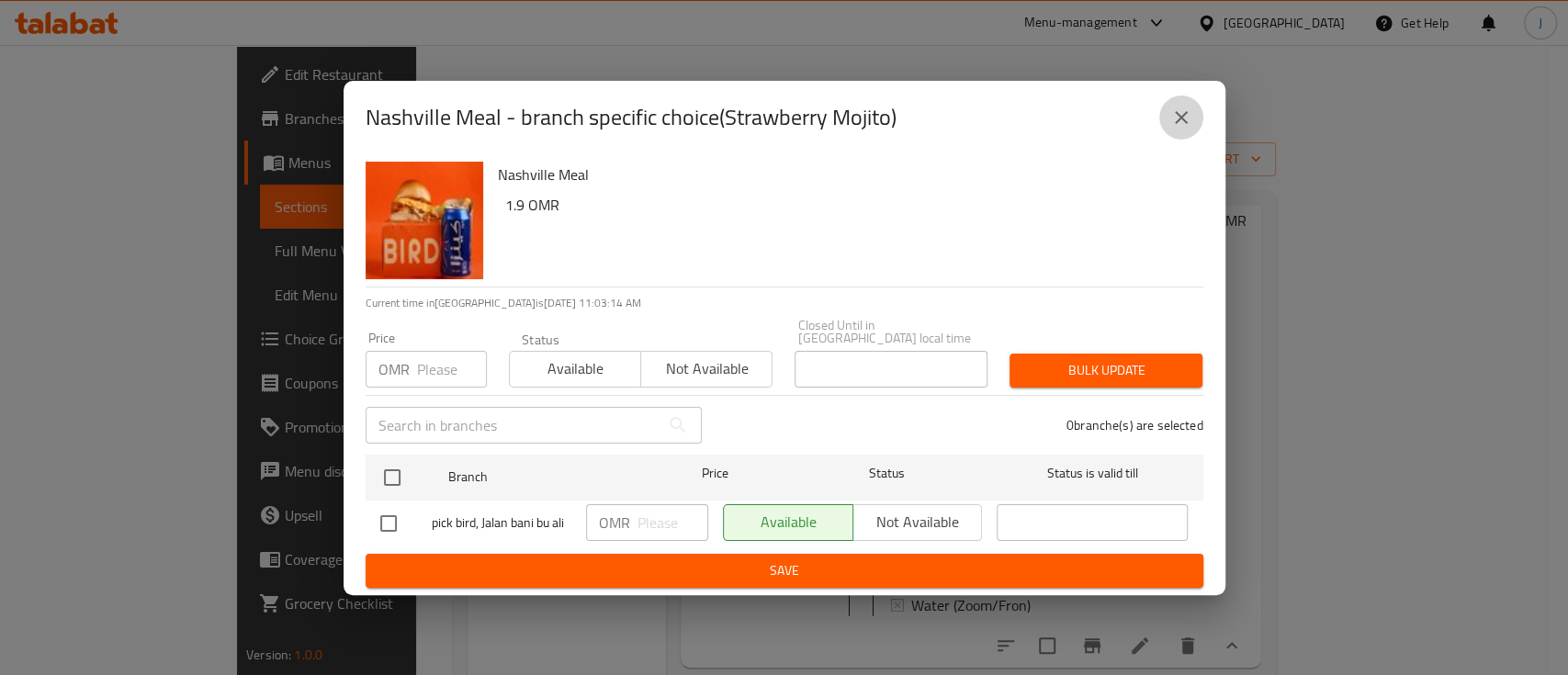
click at [1185, 112] on icon "close" at bounding box center [1181, 118] width 22 height 22
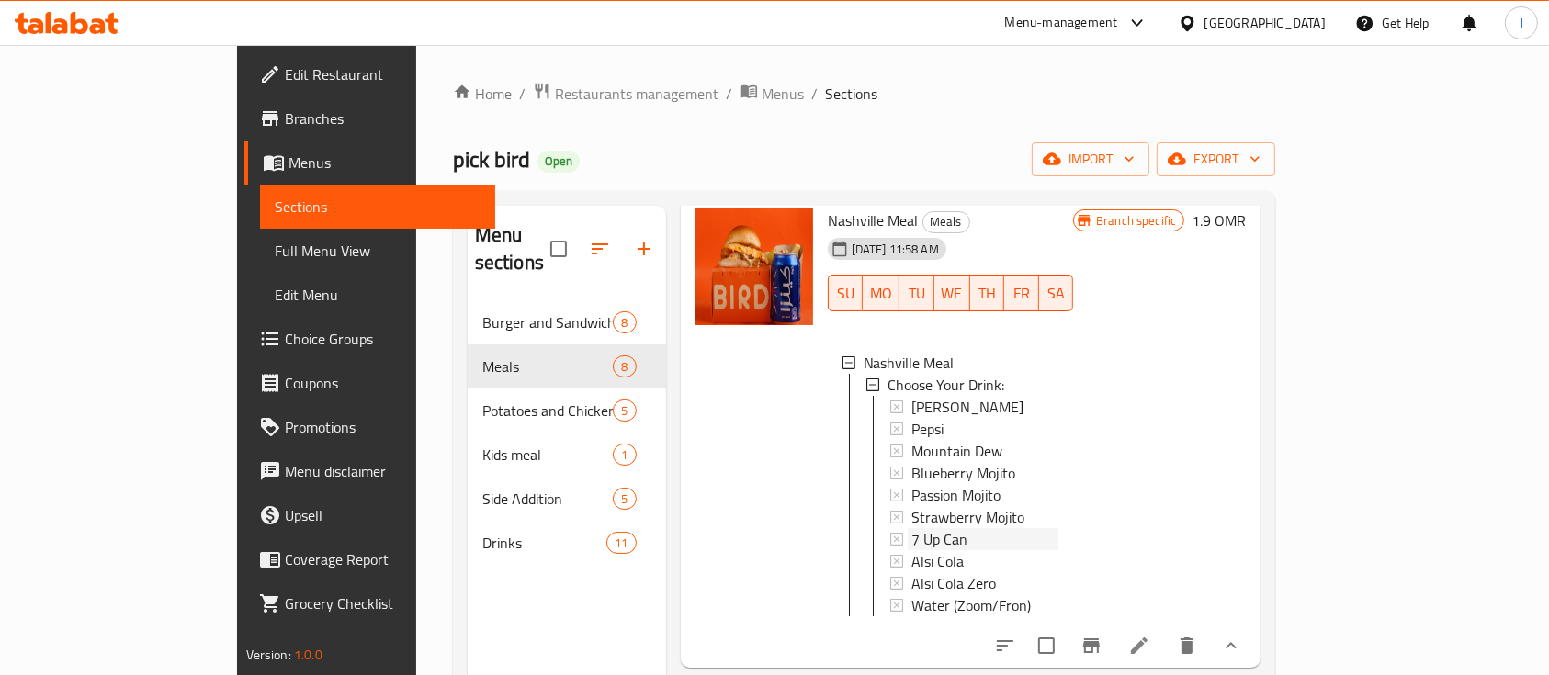
click at [911, 528] on span "7 Up Can" at bounding box center [939, 539] width 56 height 22
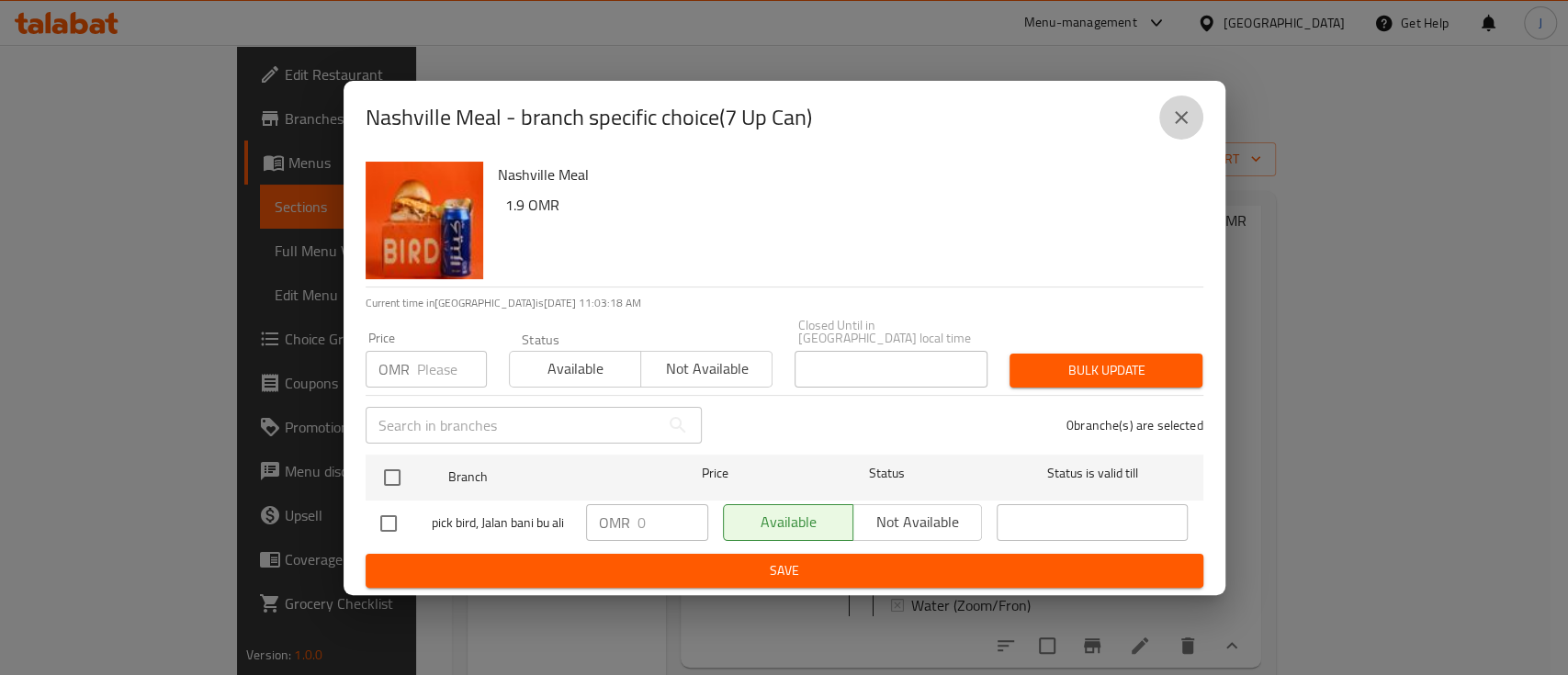
click at [1191, 114] on icon "close" at bounding box center [1181, 118] width 22 height 22
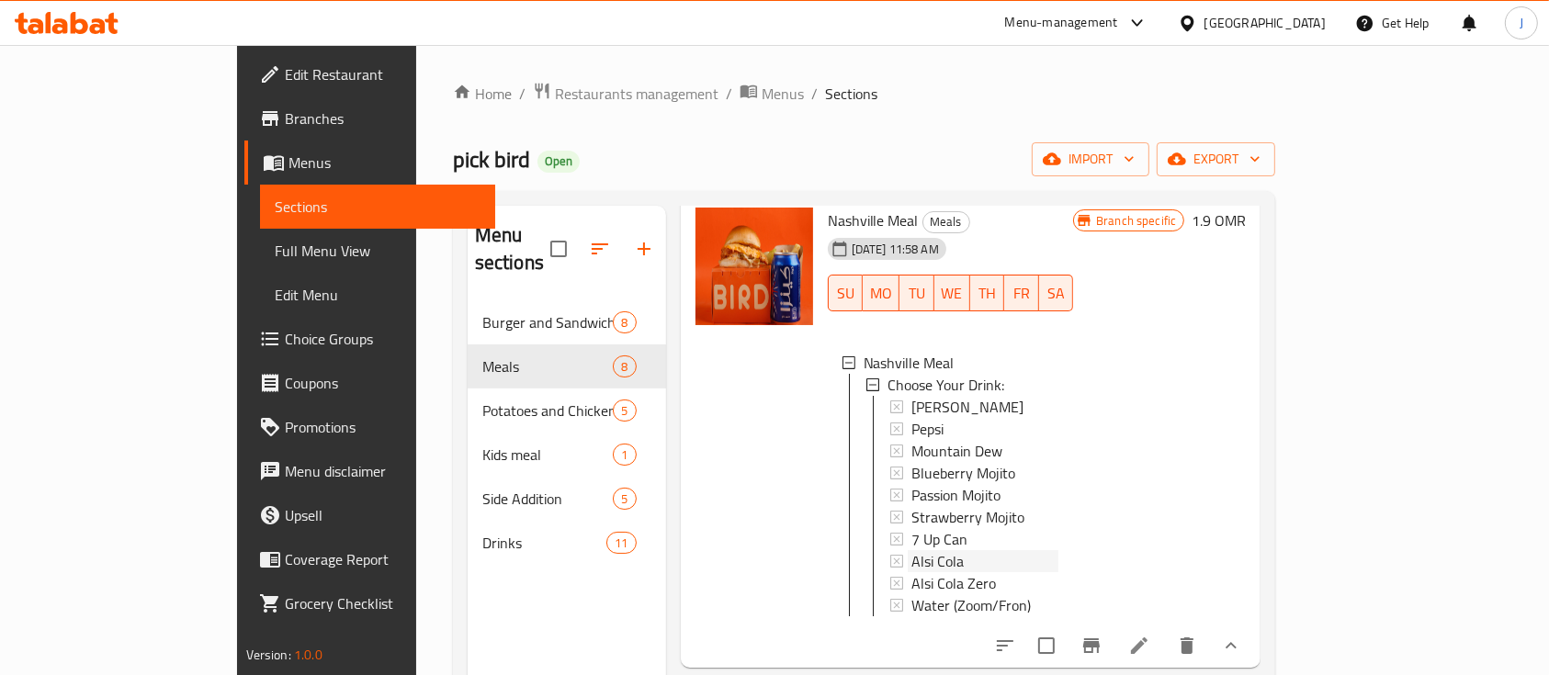
click at [911, 550] on span "Alsi Cola" at bounding box center [937, 561] width 52 height 22
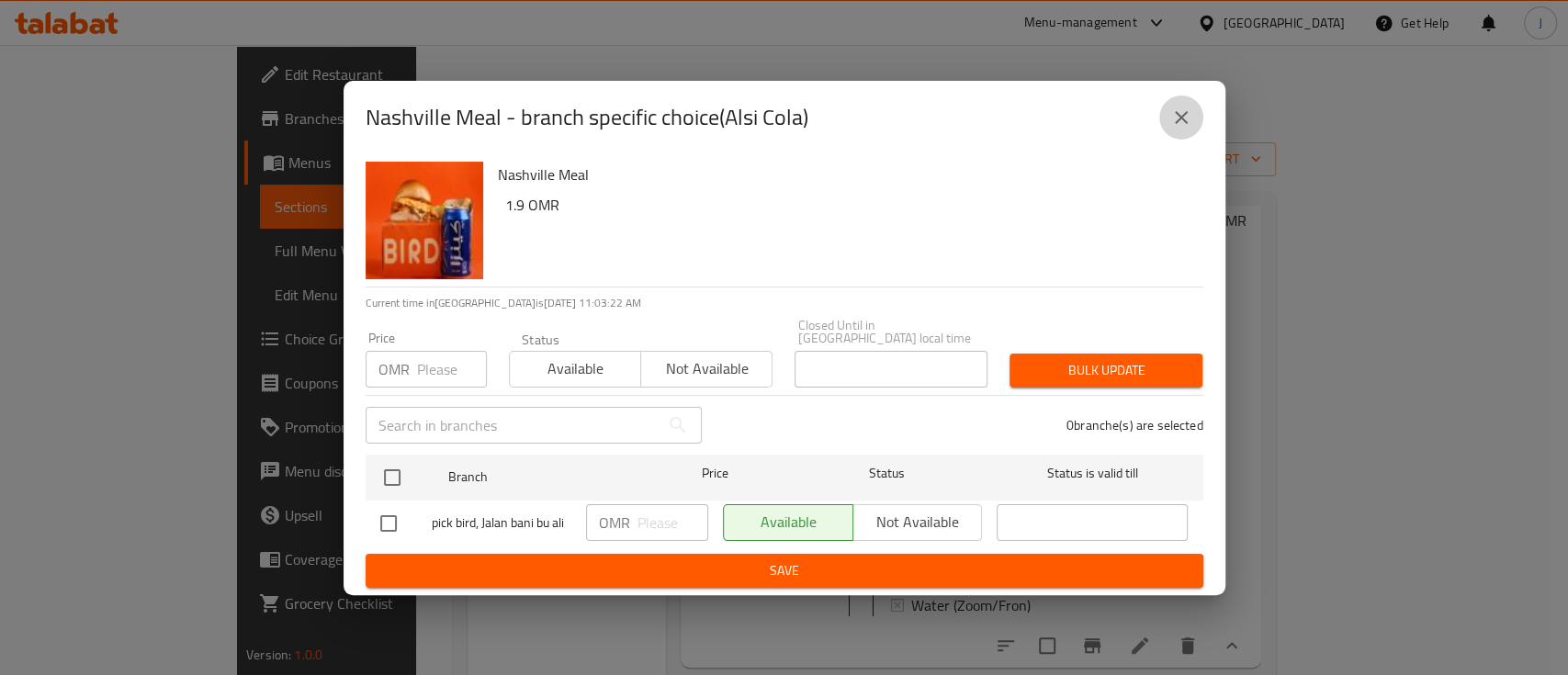
click at [1185, 136] on button "close" at bounding box center [1181, 118] width 44 height 44
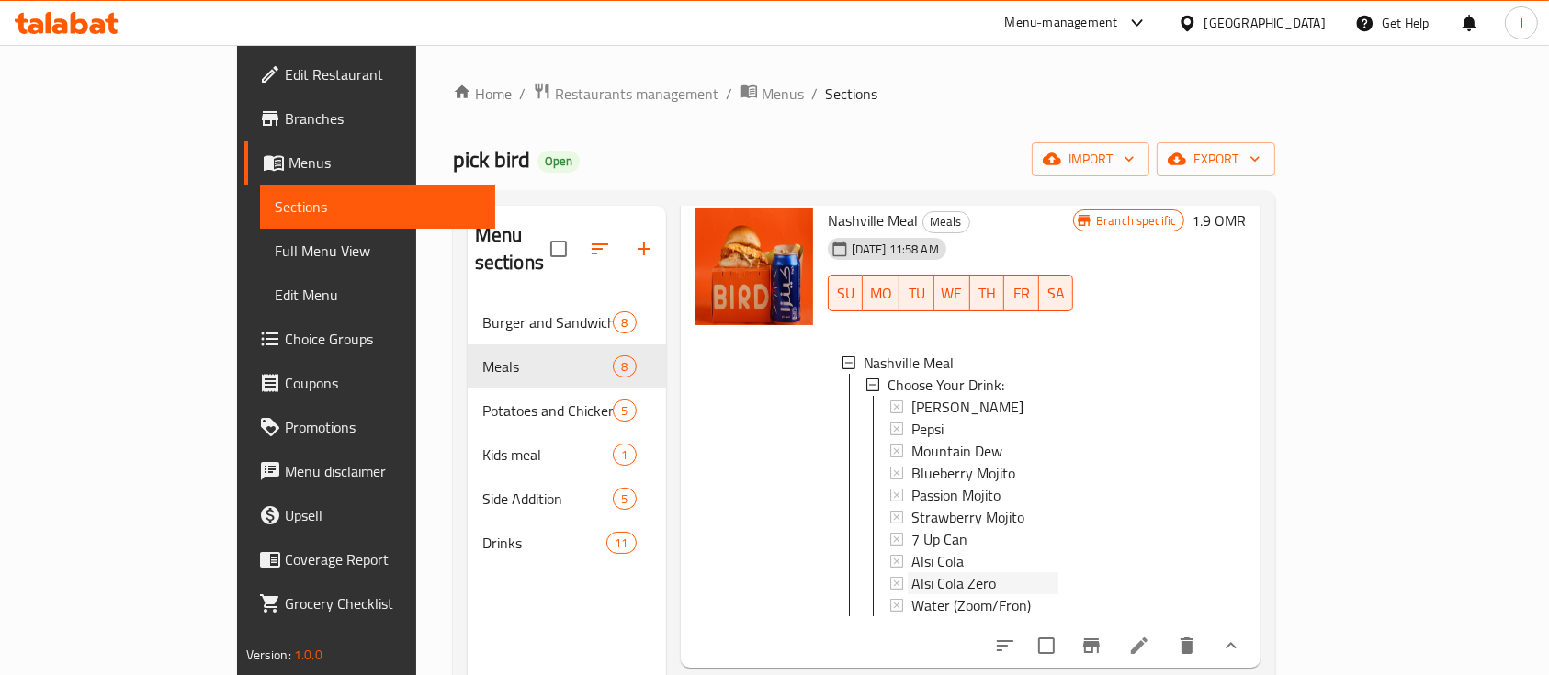
click at [911, 572] on span "Alsi Cola Zero" at bounding box center [953, 583] width 85 height 22
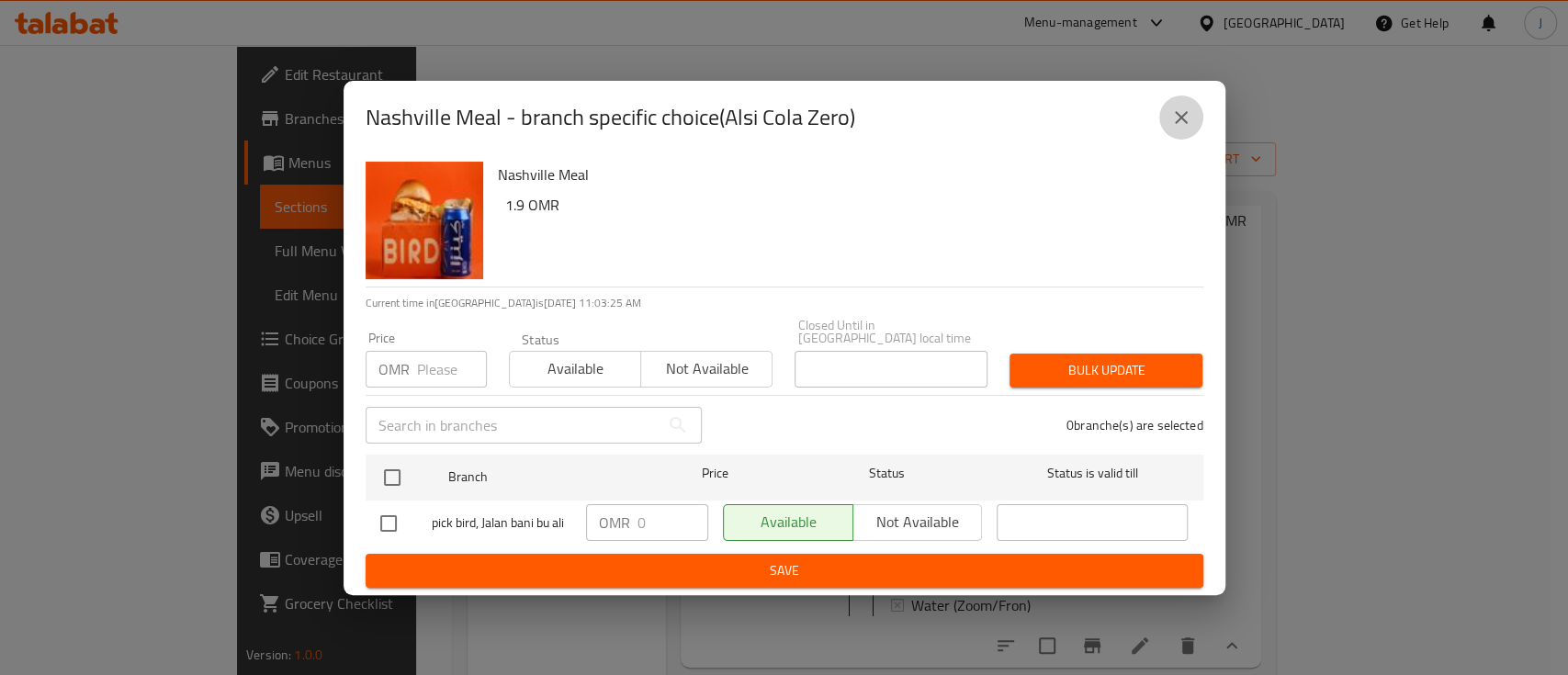
click at [1180, 129] on icon "close" at bounding box center [1181, 118] width 22 height 22
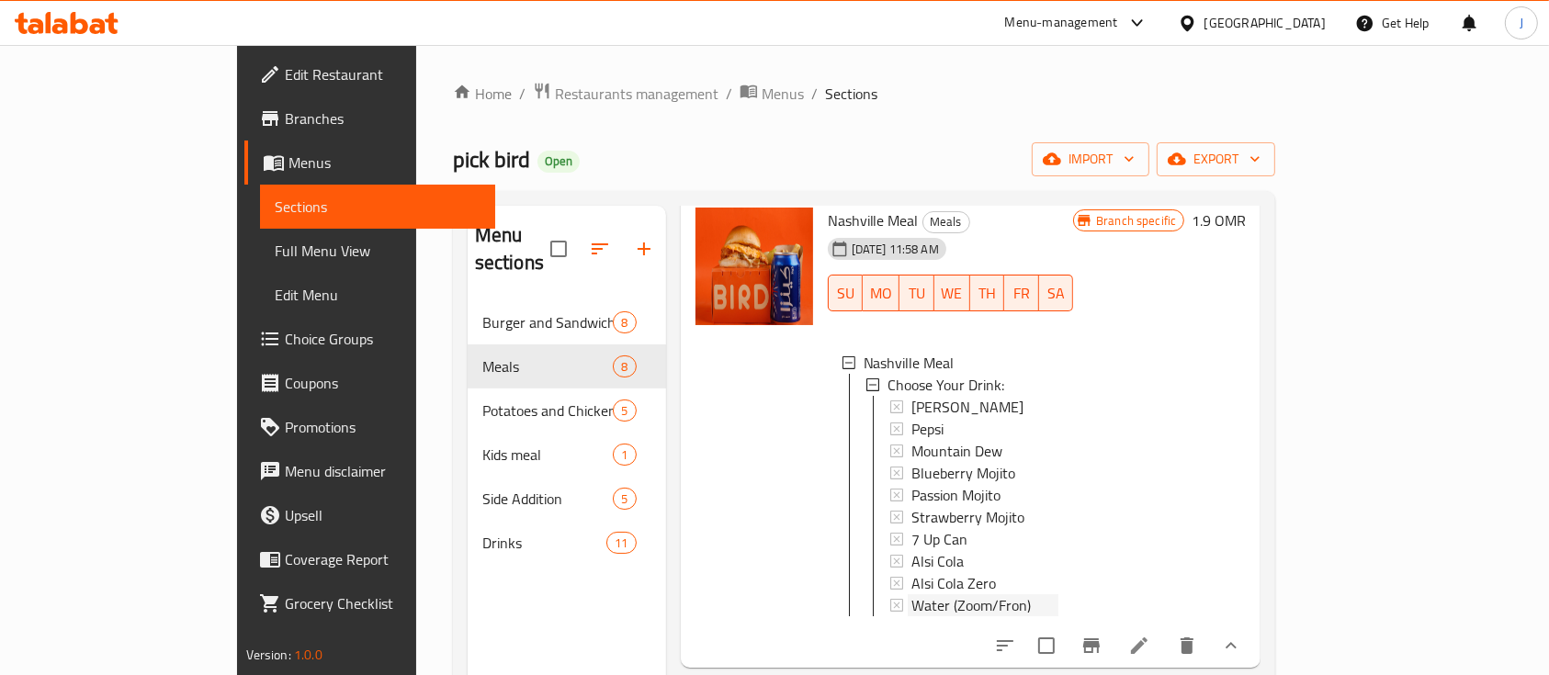
click at [911, 594] on span "Water (Zoom/Fron)" at bounding box center [970, 605] width 119 height 22
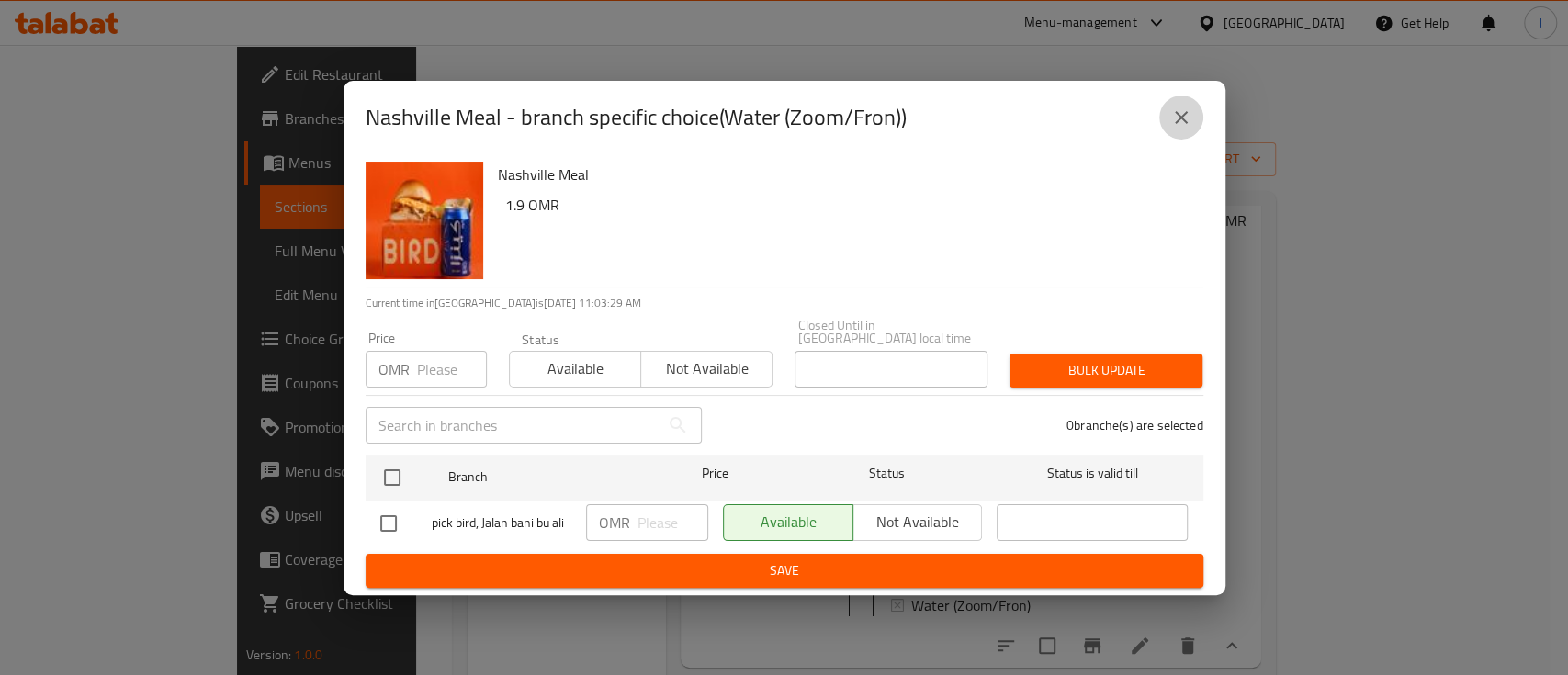
click at [1174, 127] on icon "close" at bounding box center [1181, 118] width 22 height 22
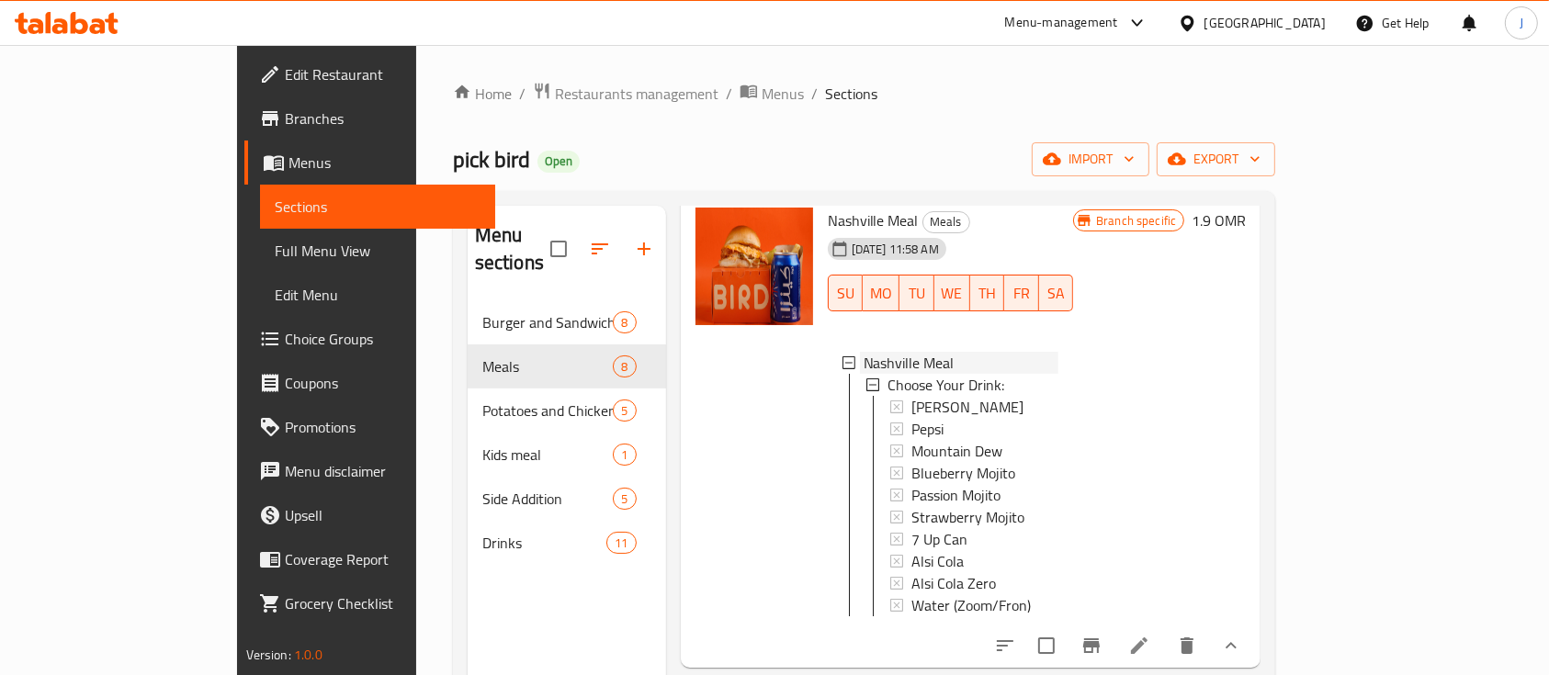
click at [842, 356] on icon at bounding box center [848, 362] width 13 height 13
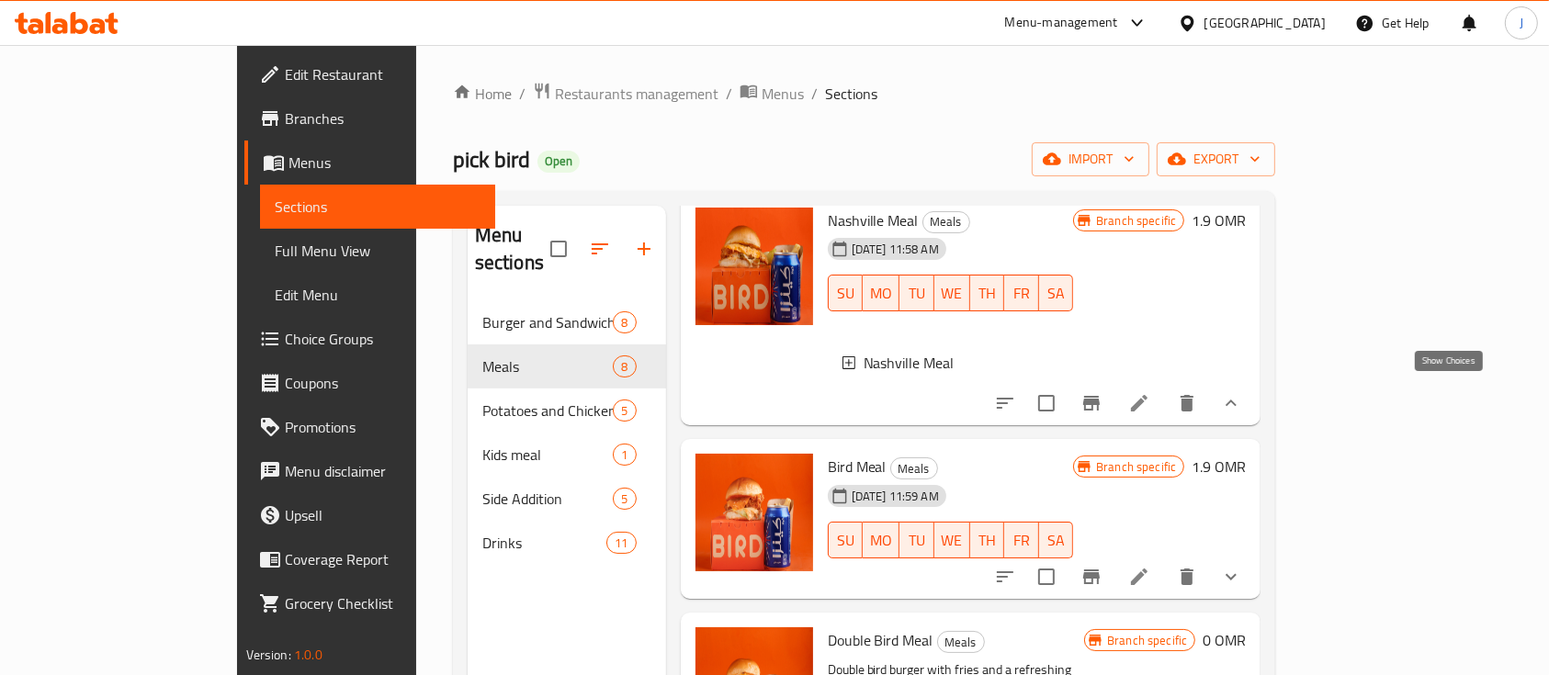
click at [1237, 400] on icon "show more" at bounding box center [1231, 403] width 11 height 6
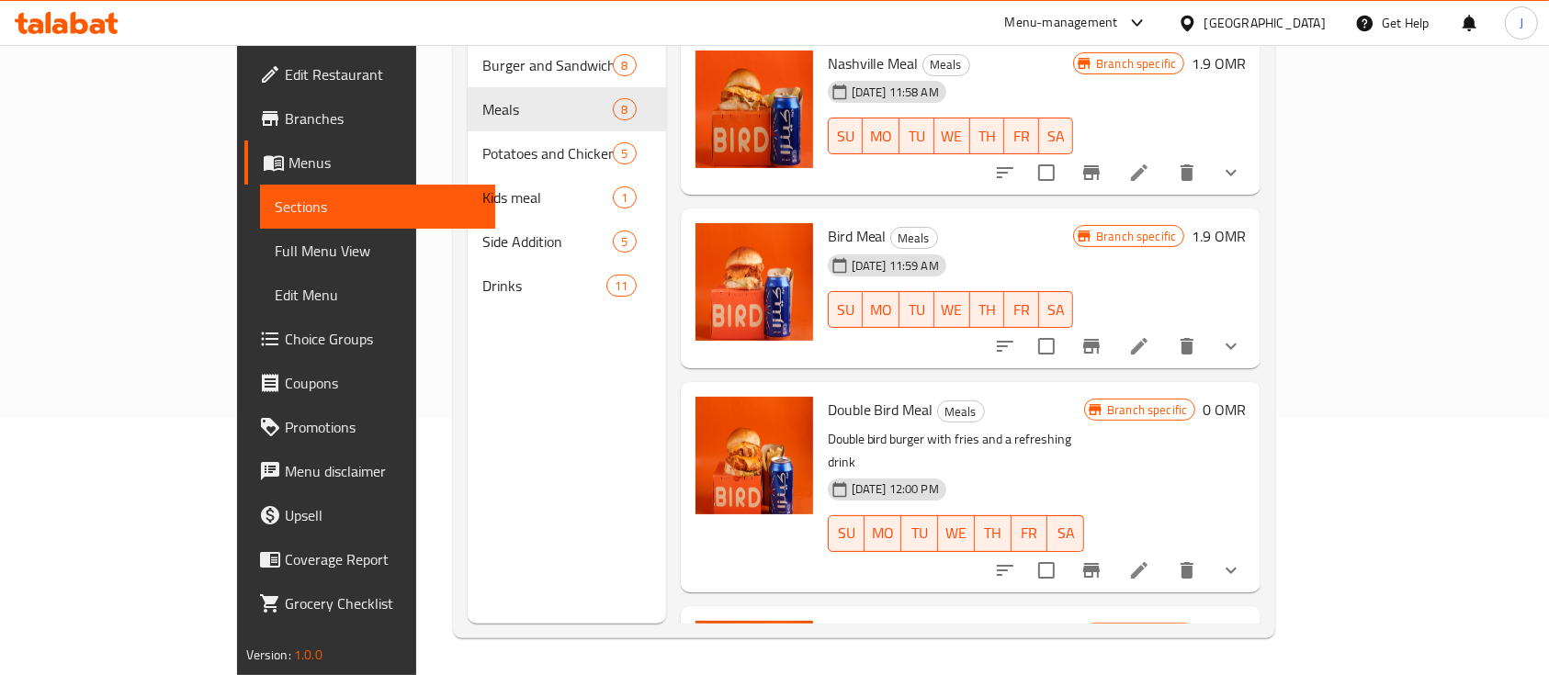
scroll to position [0, 0]
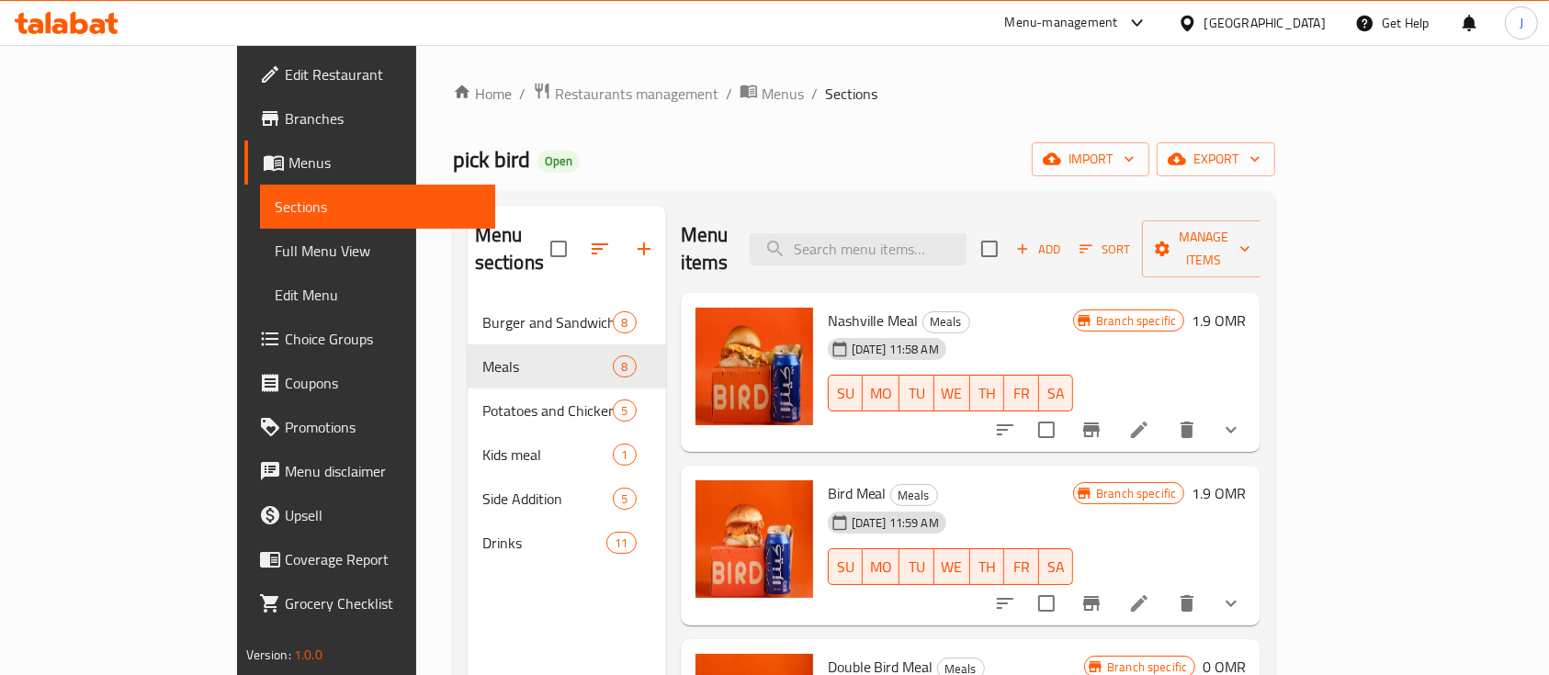
click at [1081, 504] on div "05-10-2025 11:59 AM SU MO TU WE TH FR SA" at bounding box center [950, 553] width 261 height 99
click at [555, 96] on span "Restaurants management" at bounding box center [637, 94] width 164 height 22
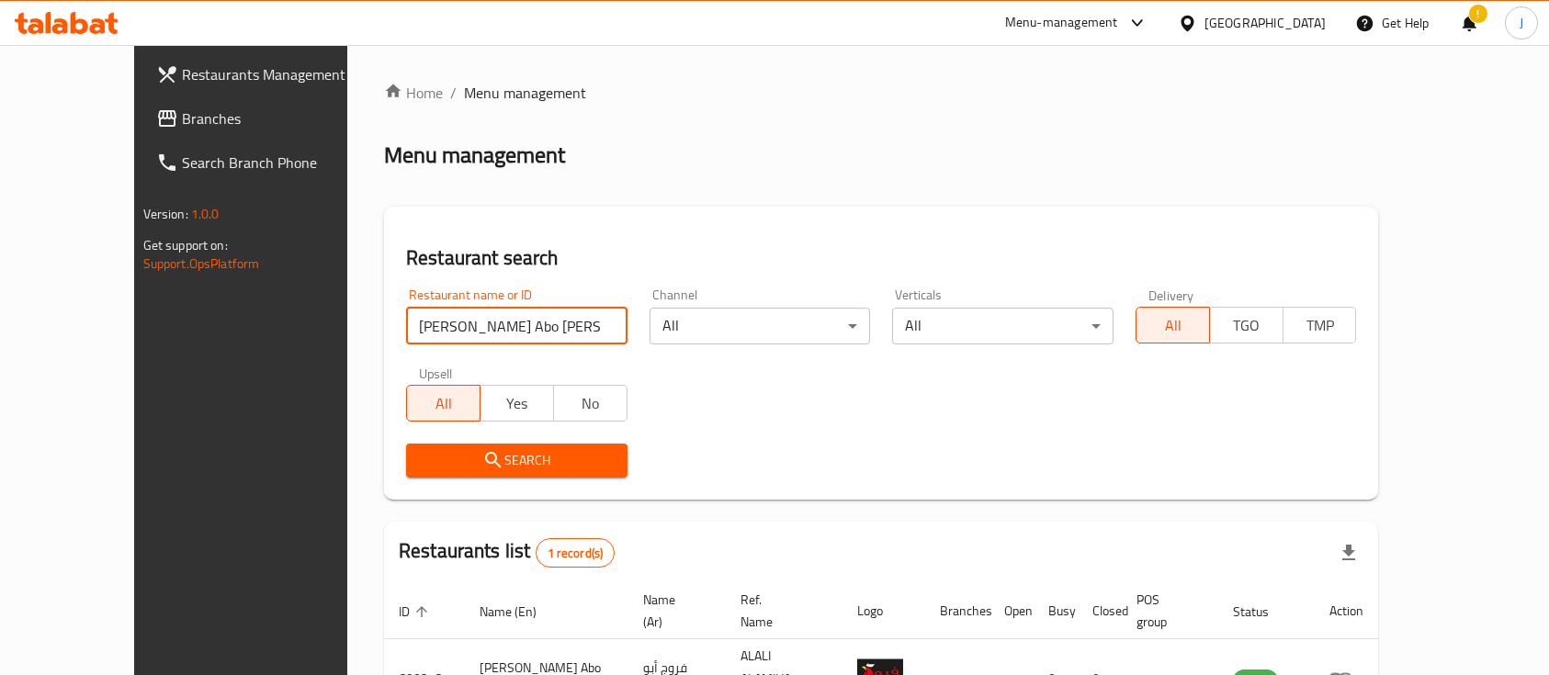
scroll to position [104, 0]
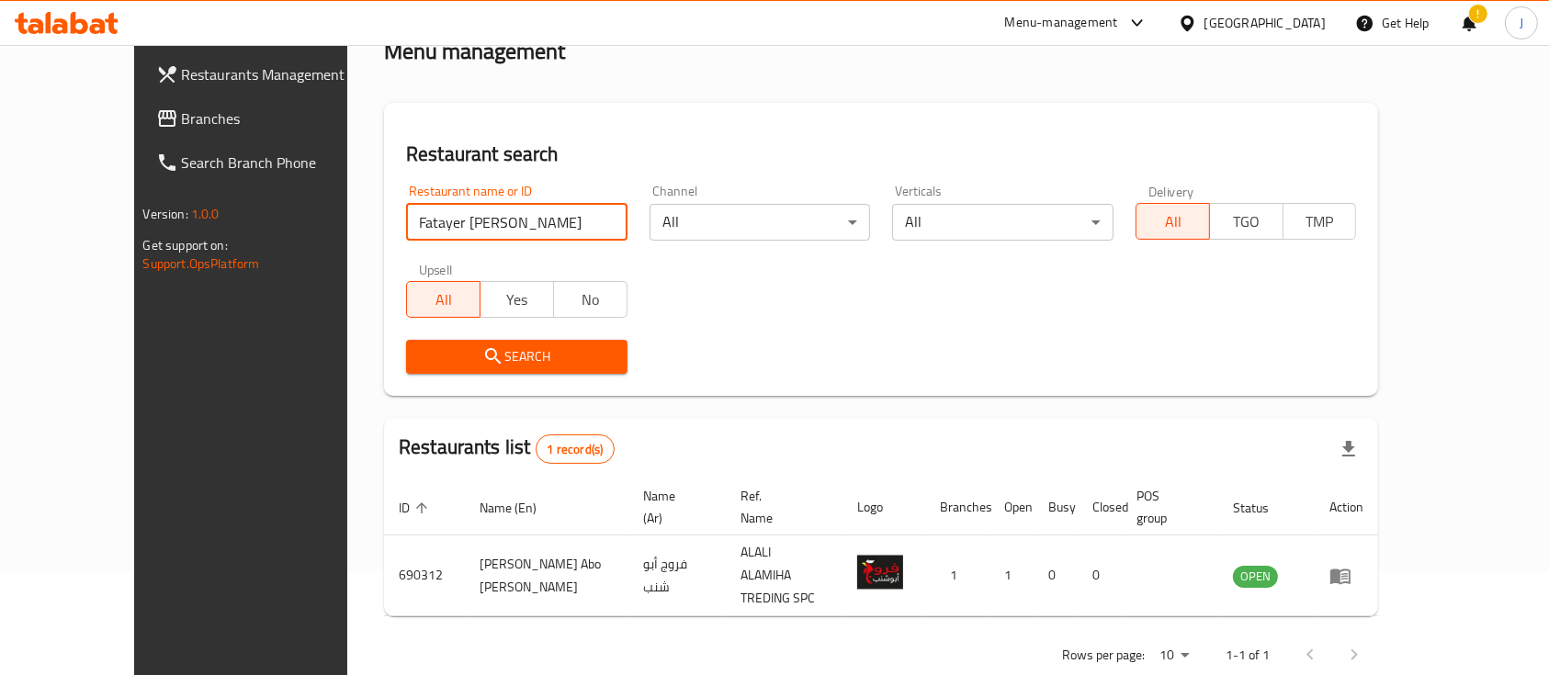
click button "Search" at bounding box center [516, 357] width 221 height 34
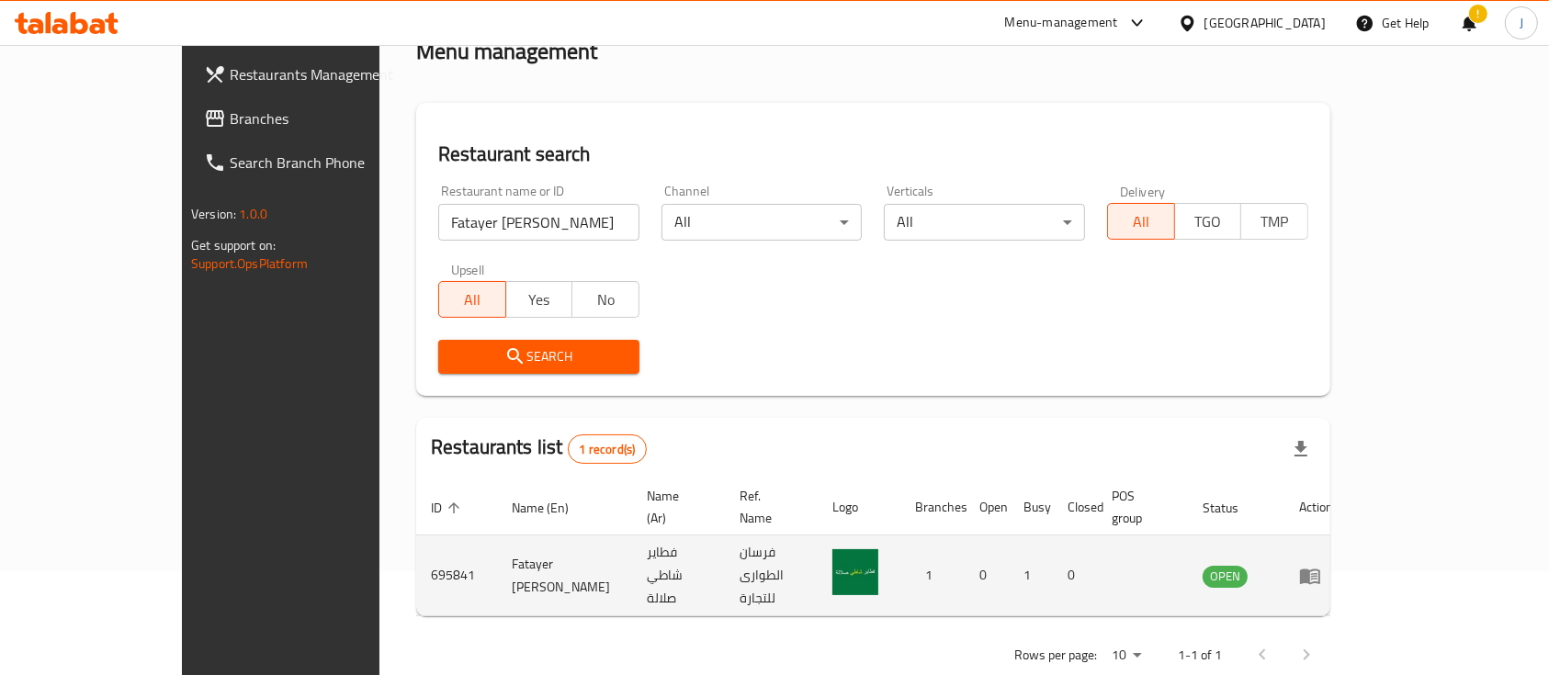
click at [632, 555] on td "فطاير شاطي صلالة" at bounding box center [678, 576] width 93 height 81
copy td "فطاير شاطي صلالة"
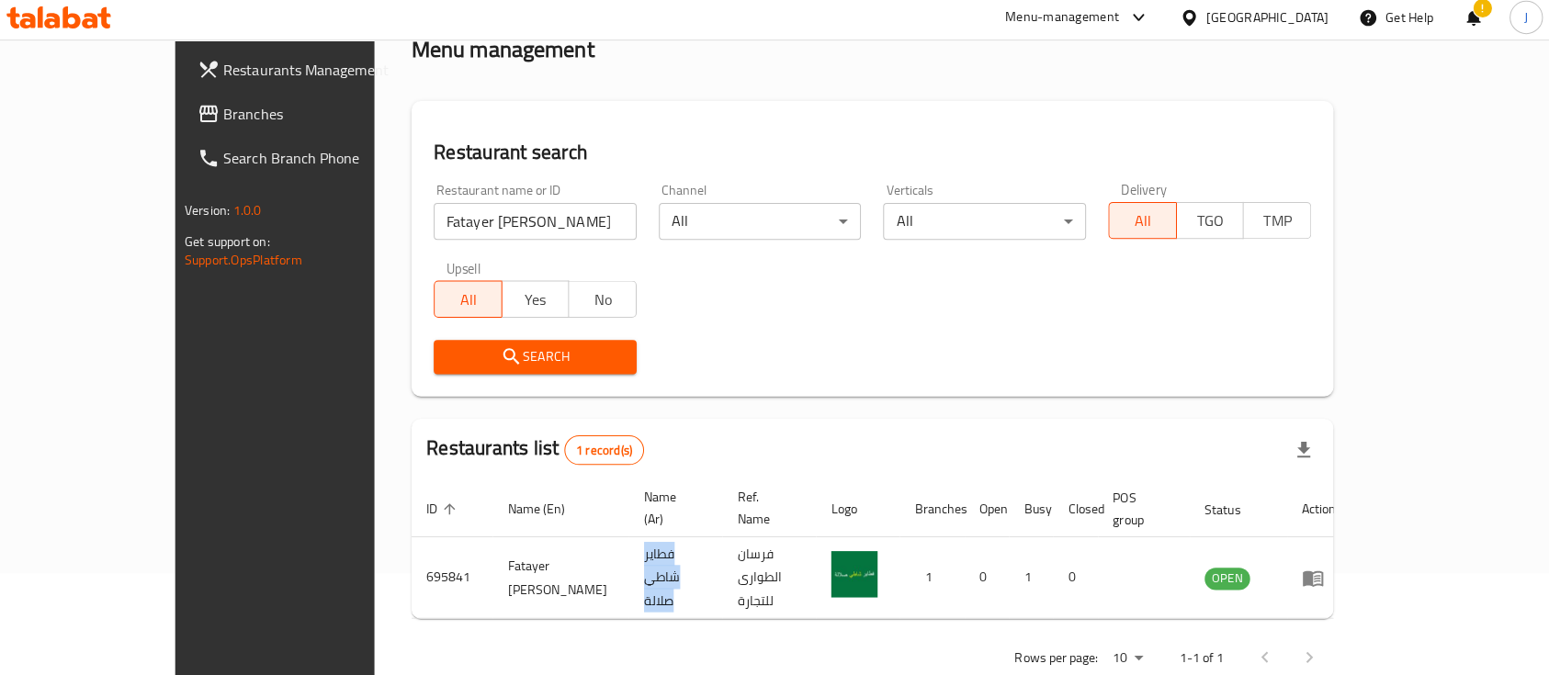
scroll to position [102, 0]
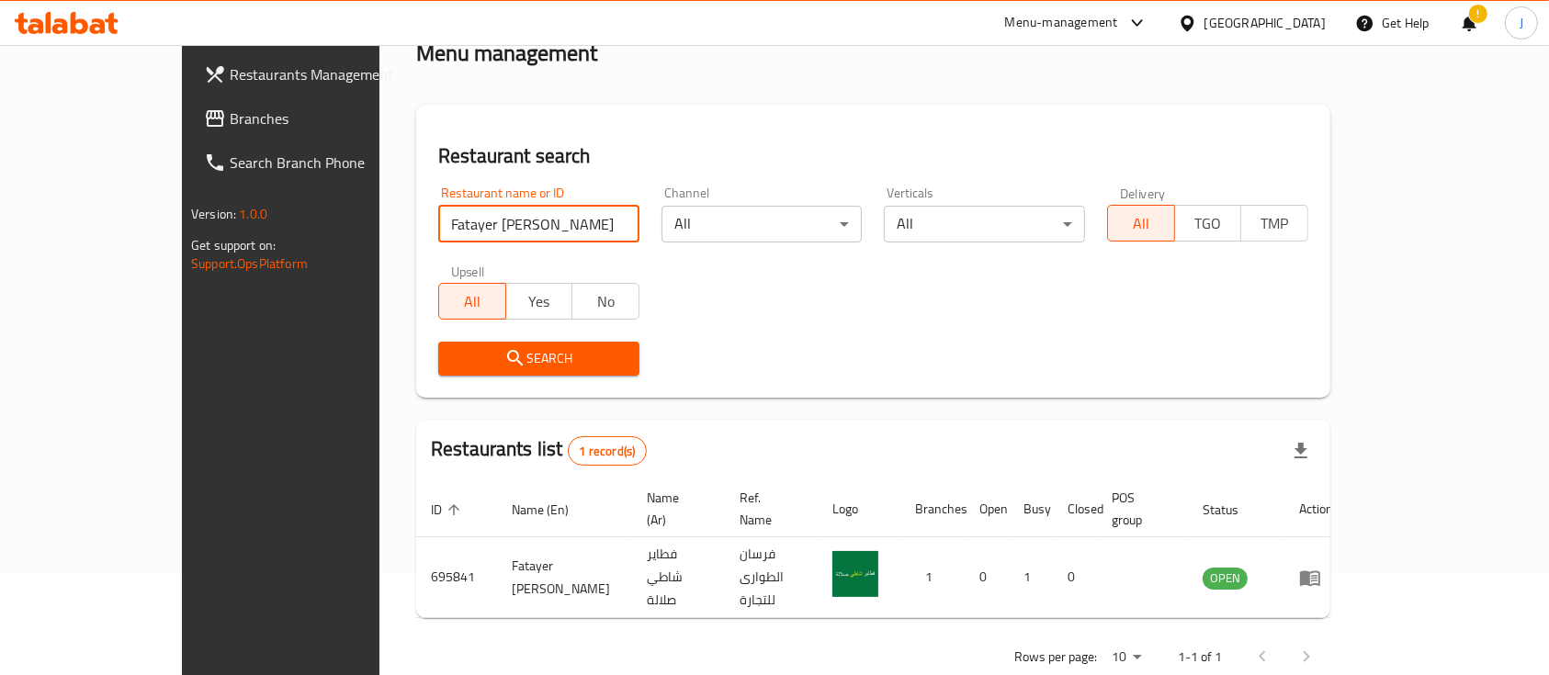
drag, startPoint x: 471, startPoint y: 234, endPoint x: 191, endPoint y: 218, distance: 280.7
click at [191, 218] on div "Restaurants Management Branches Search Branch Phone Version: 1.0.0 Get support …" at bounding box center [774, 330] width 1185 height 774
paste input "Sohar"
type input "S"
paste input "Fistik Cafe"
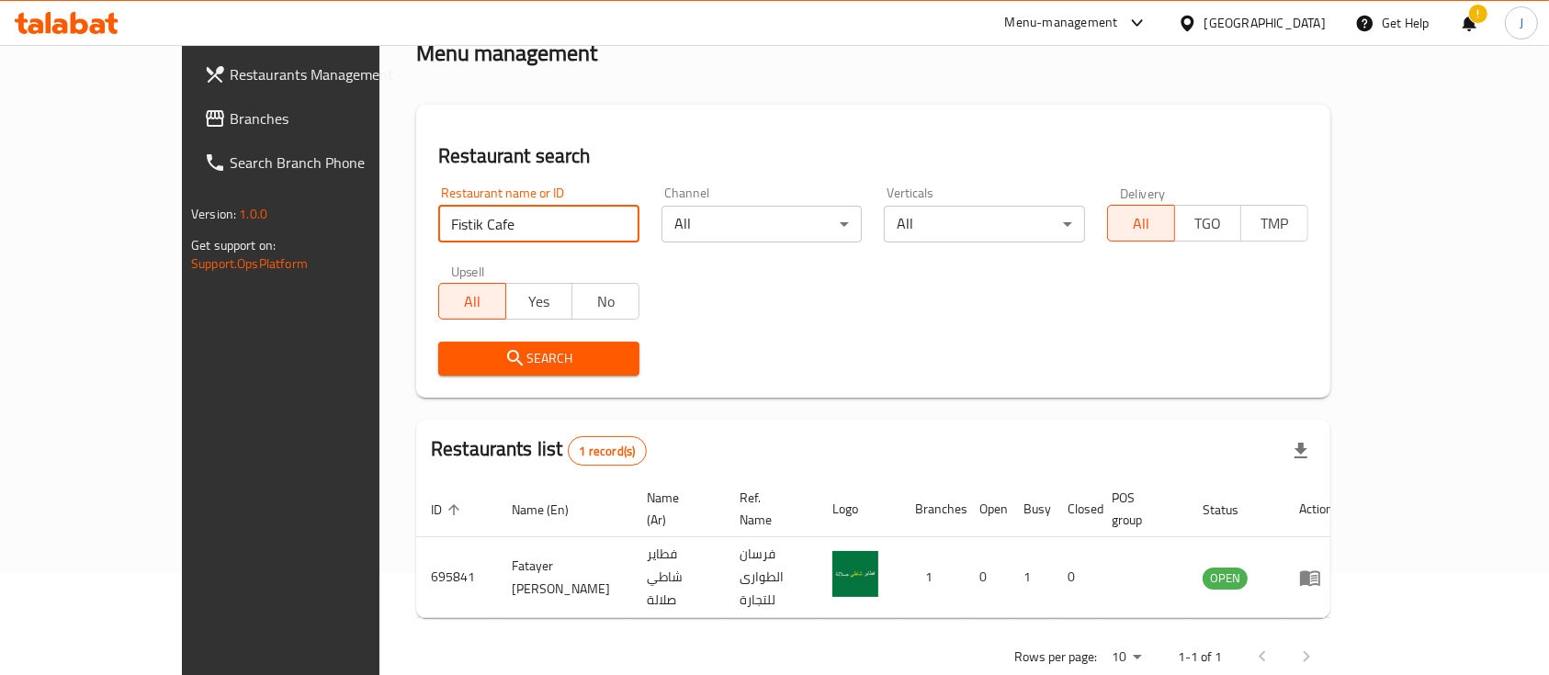
click button "Search" at bounding box center [538, 359] width 201 height 34
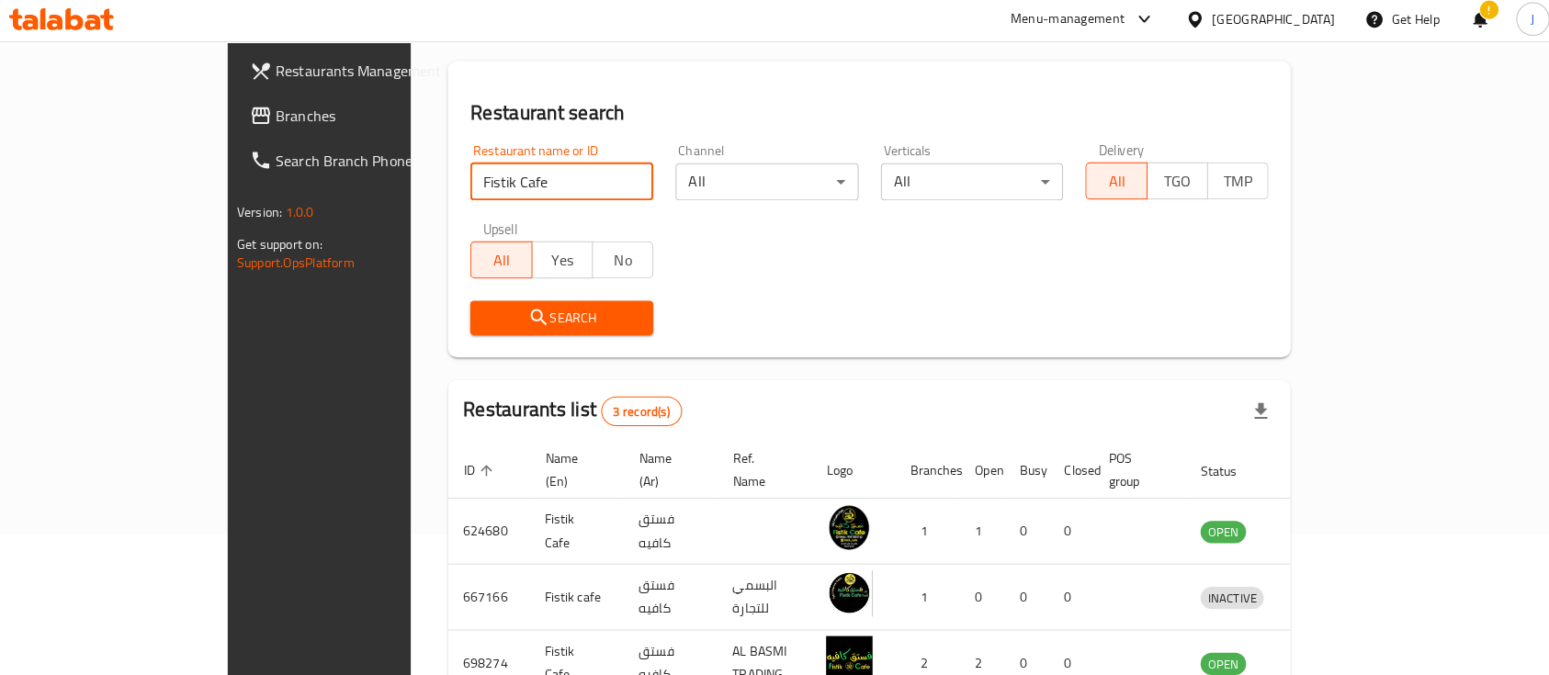
scroll to position [142, 0]
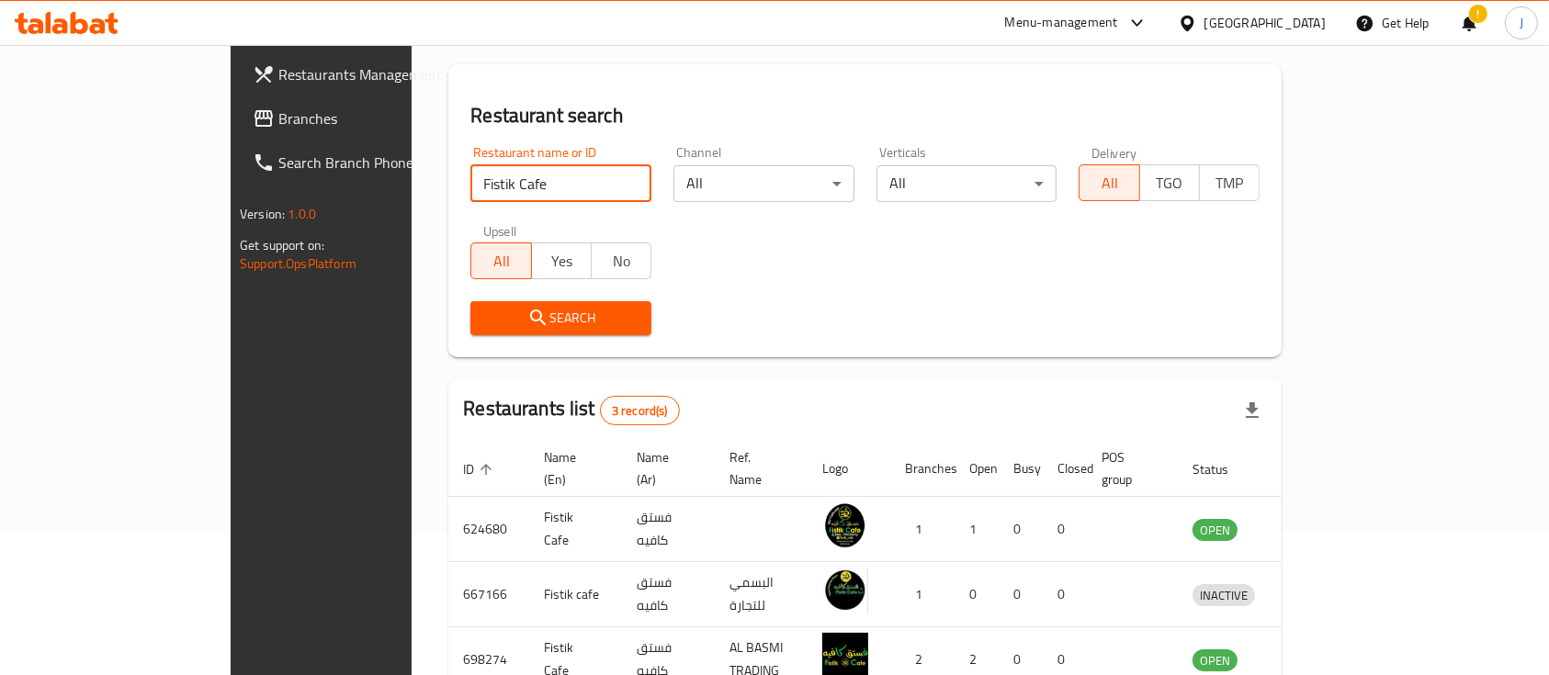
paste input "ve Star Cafe, Sur"
click button "Search" at bounding box center [560, 318] width 181 height 34
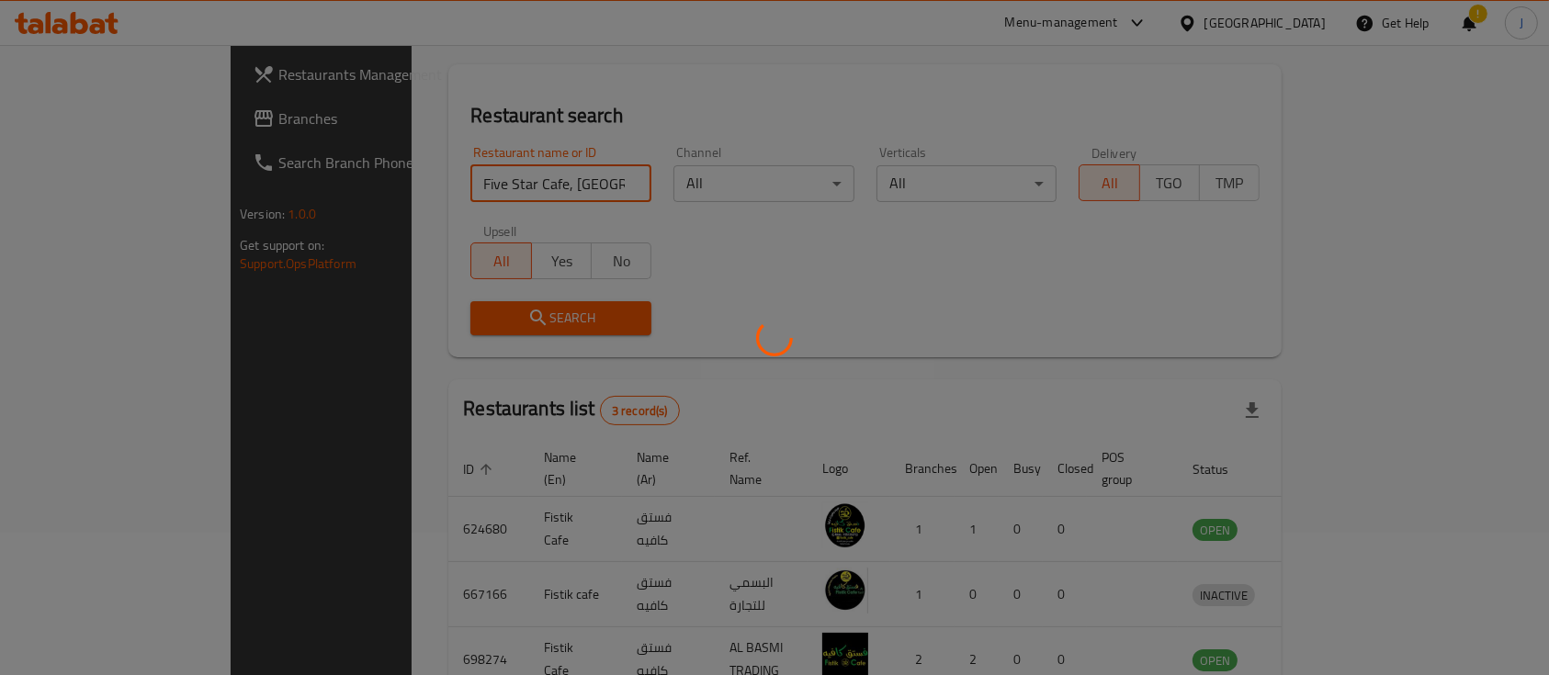
scroll to position [74, 0]
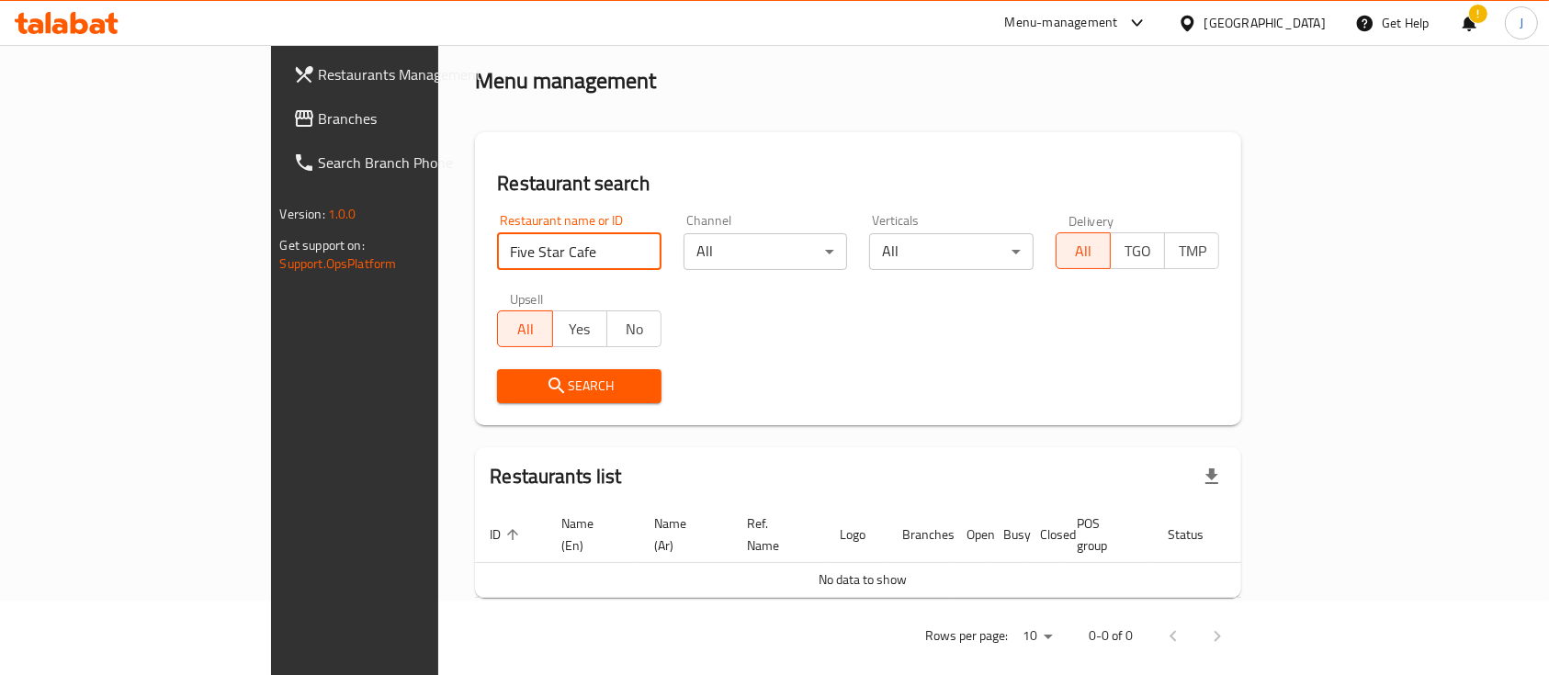
type input "Five Star Cafe"
click button "Search" at bounding box center [579, 386] width 164 height 34
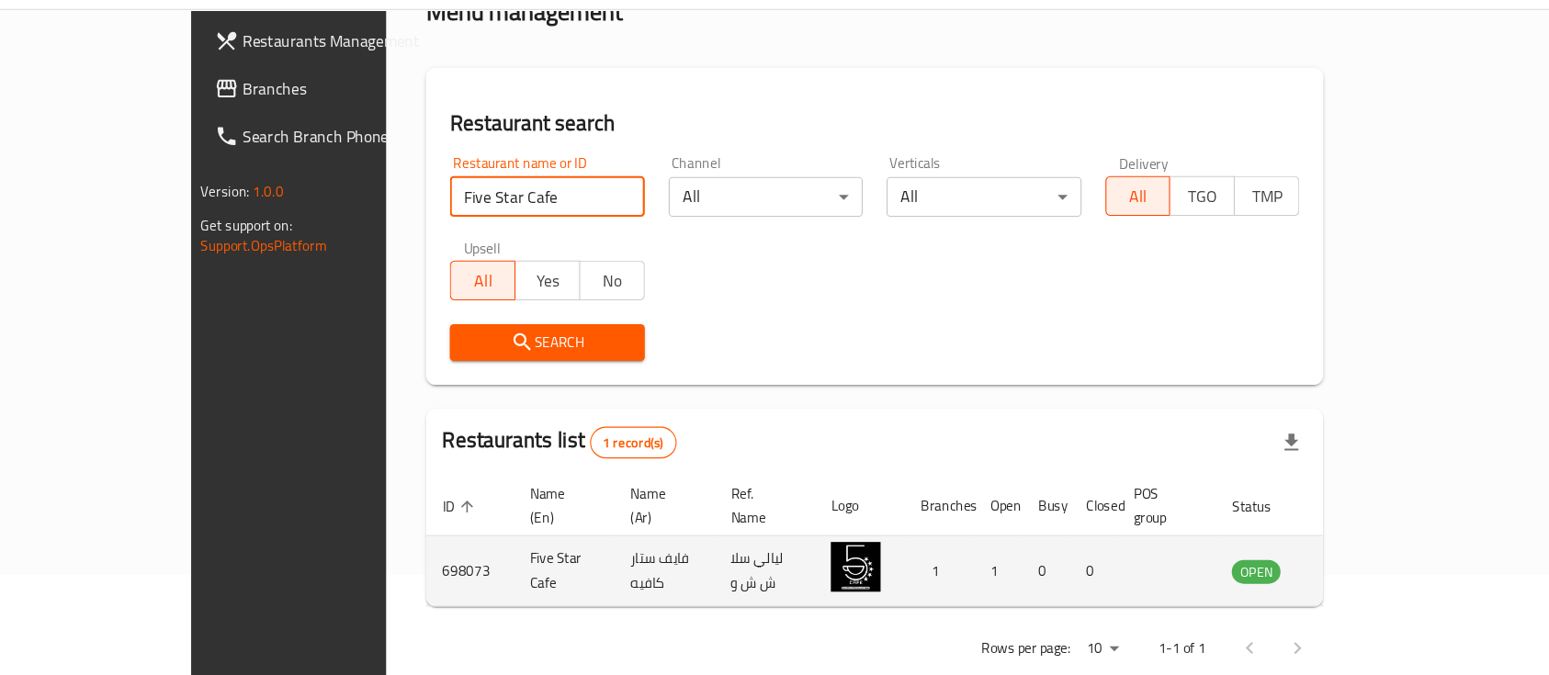
scroll to position [107, 0]
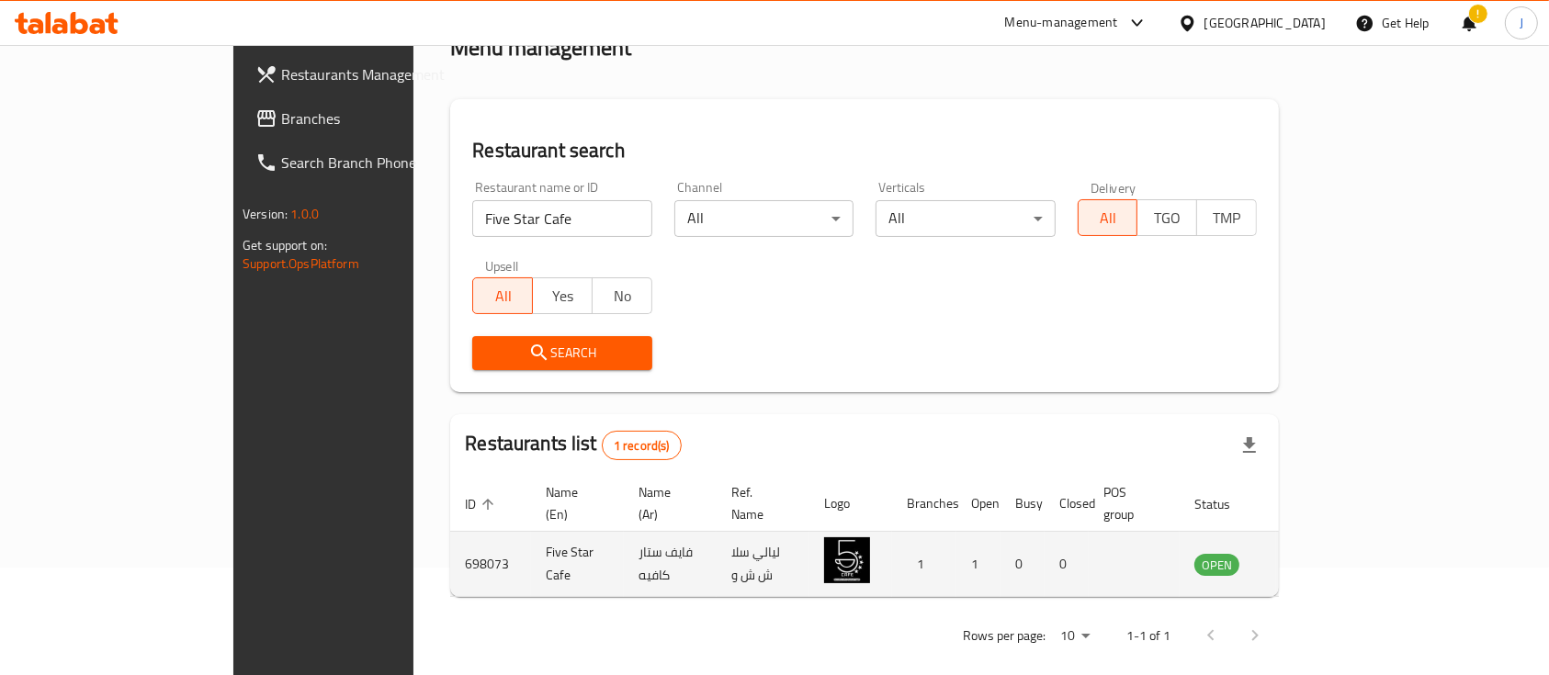
click at [624, 534] on td "فايف ستار كافيه" at bounding box center [670, 564] width 93 height 65
copy td "فايف ستار كافيه"
